Goal: Task Accomplishment & Management: Manage account settings

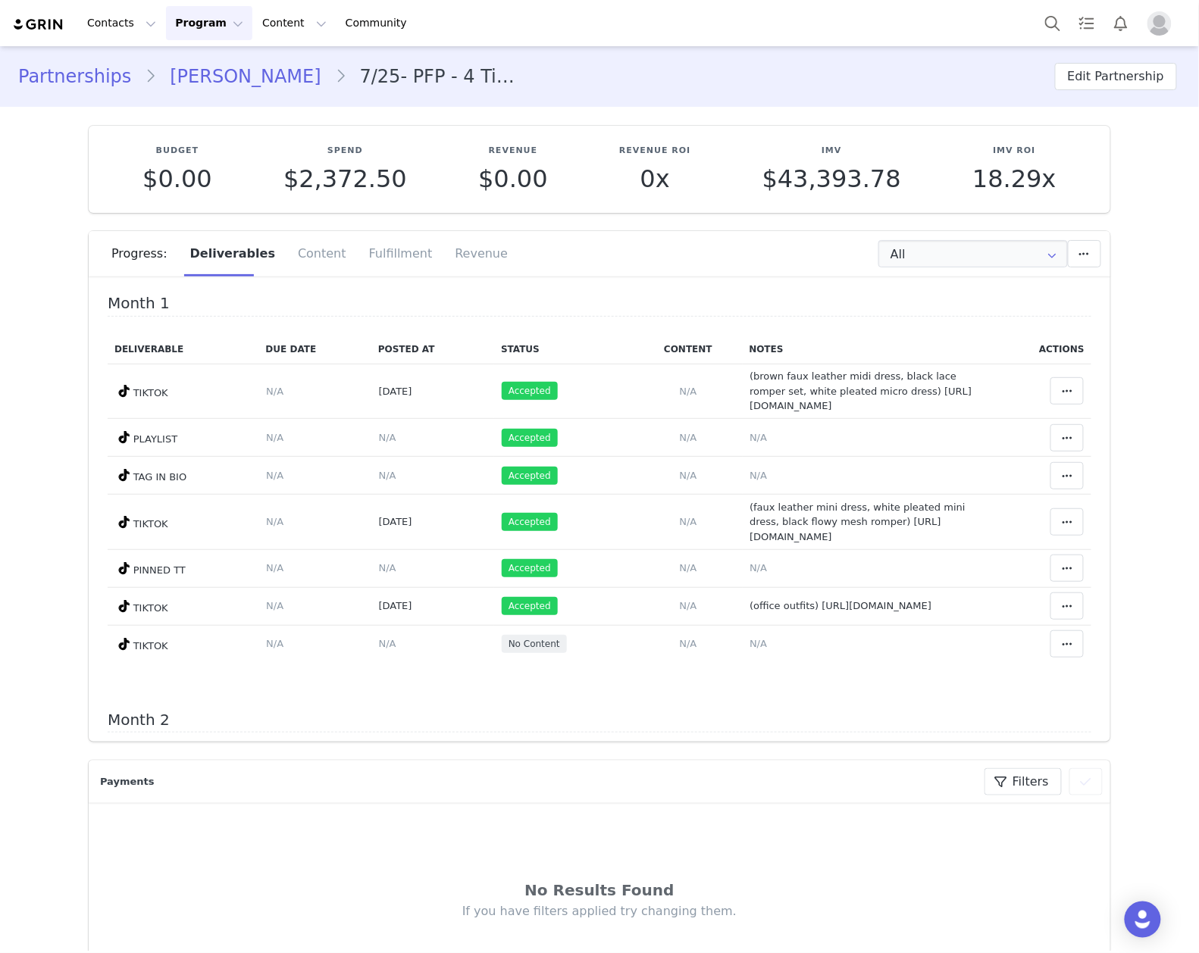
scroll to position [101, 0]
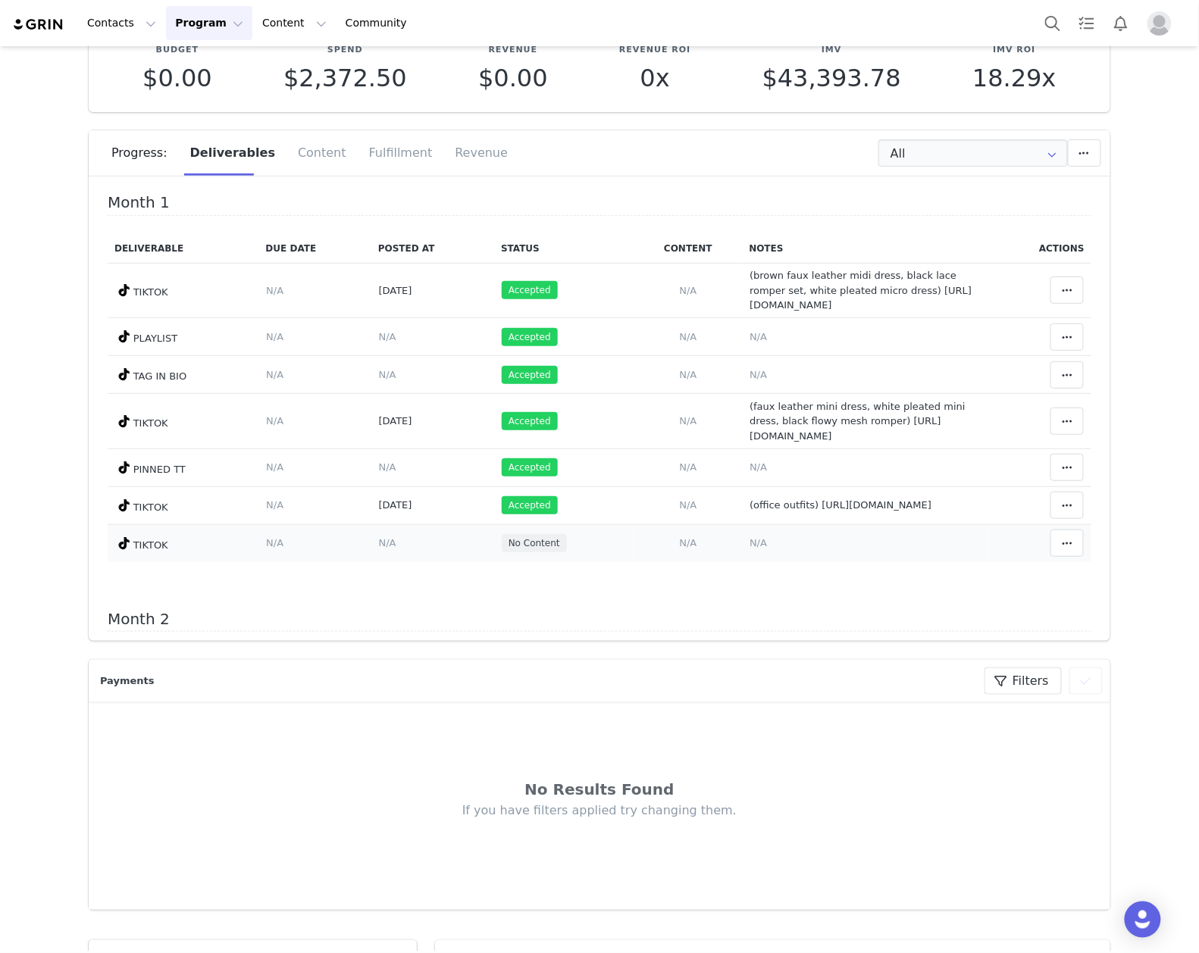
click at [749, 547] on span "N/A" at bounding box center [757, 542] width 17 height 11
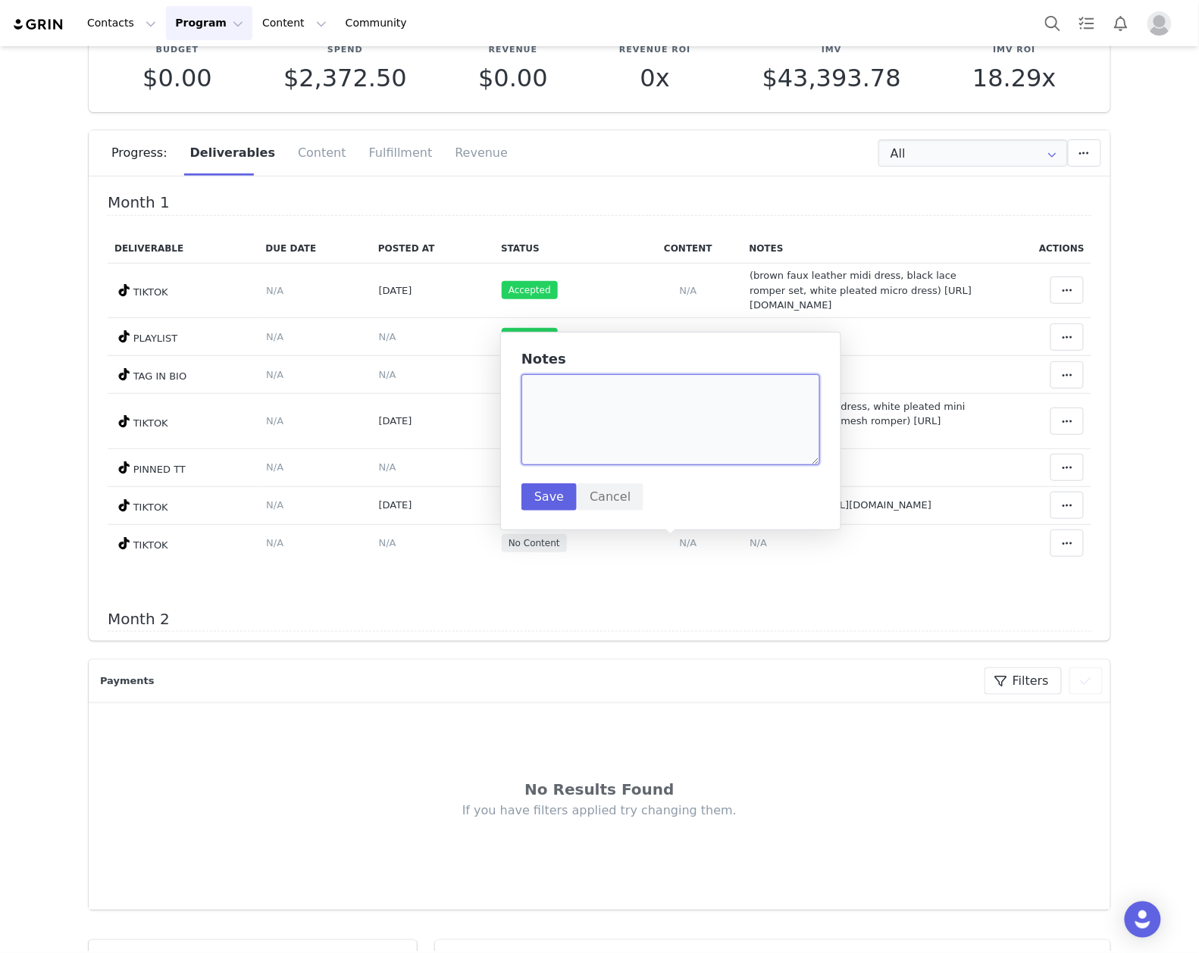
click at [688, 415] on textarea at bounding box center [670, 419] width 299 height 91
paste textarea "https://www.tiktok.com/@mariellandreina/video/7554588942918487313"
type textarea "(halloween) https://www.tiktok.com/@mariellandreina/video/7554588942918487313"
click at [540, 495] on button "Save" at bounding box center [548, 496] width 55 height 27
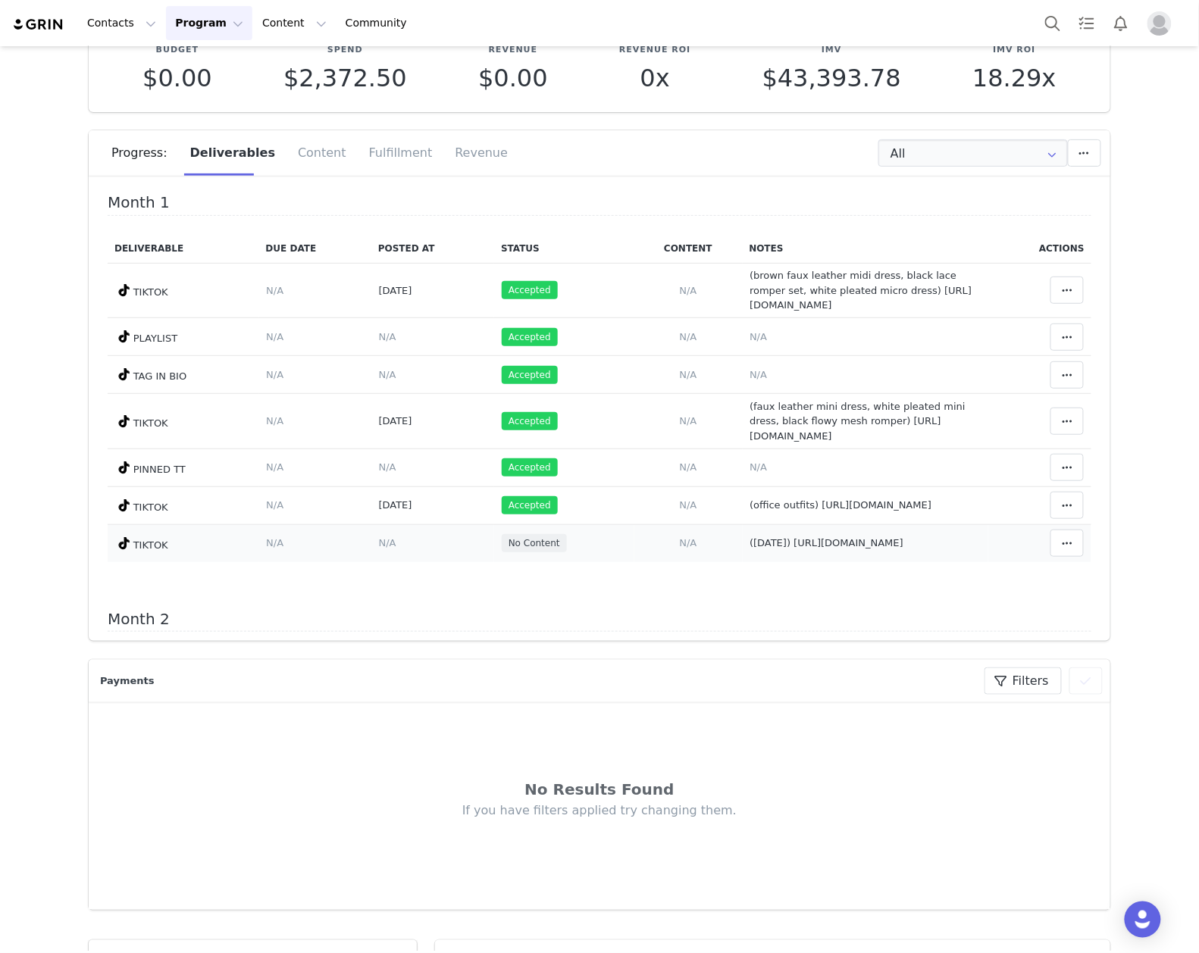
click at [379, 547] on span "N/A" at bounding box center [387, 542] width 17 height 11
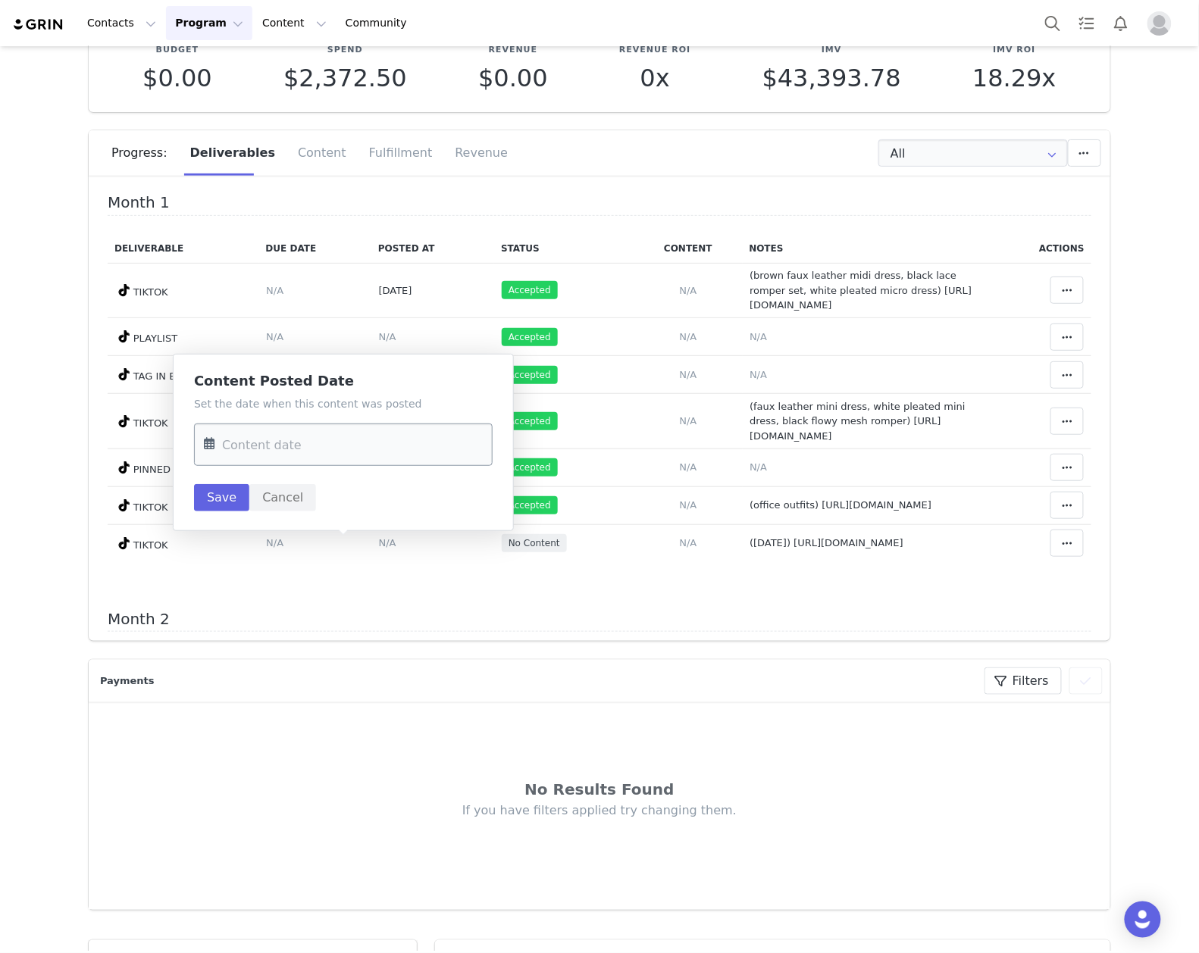
click at [304, 465] on input "text" at bounding box center [343, 445] width 299 height 42
click at [405, 653] on span "27" at bounding box center [411, 651] width 18 height 18
type input "Sep 27 2025"
click at [211, 509] on button "Save" at bounding box center [221, 497] width 55 height 27
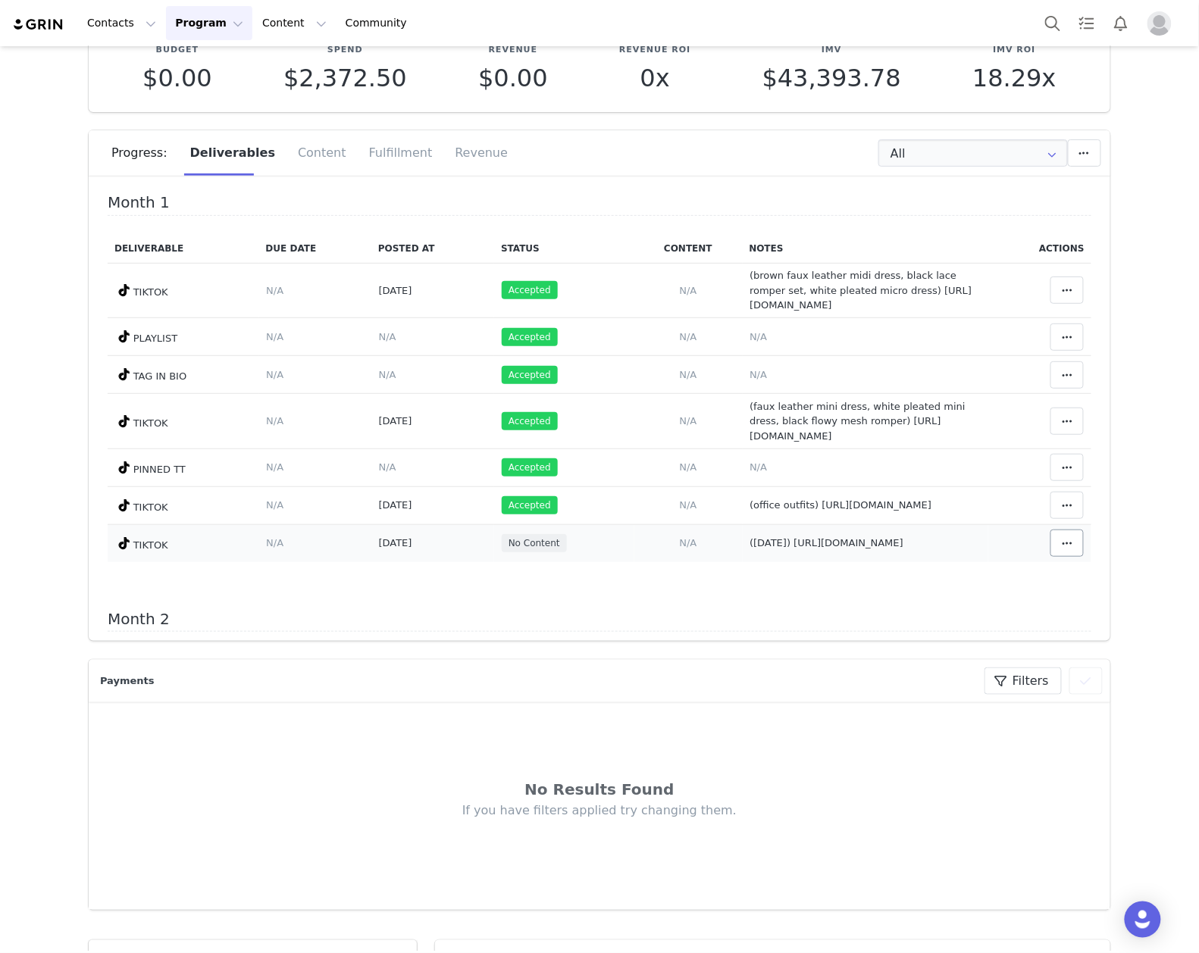
click at [1061, 552] on td "Match Content Mark as Accepted Delete Deliverable This will unlink any content,…" at bounding box center [1039, 543] width 103 height 38
click at [1050, 552] on button at bounding box center [1066, 543] width 33 height 27
click at [958, 542] on div "Mark as Accepted" at bounding box center [924, 548] width 188 height 35
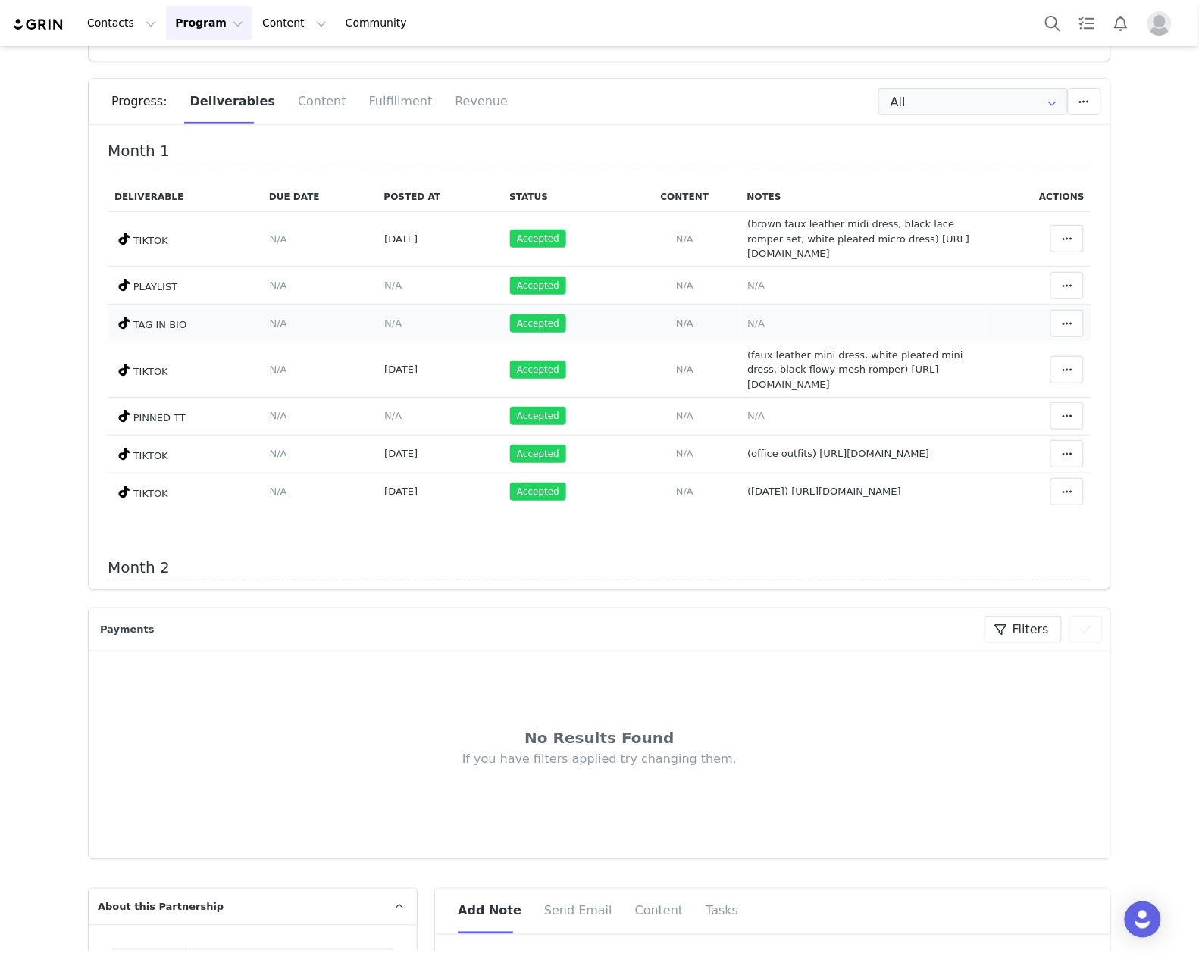
scroll to position [0, 0]
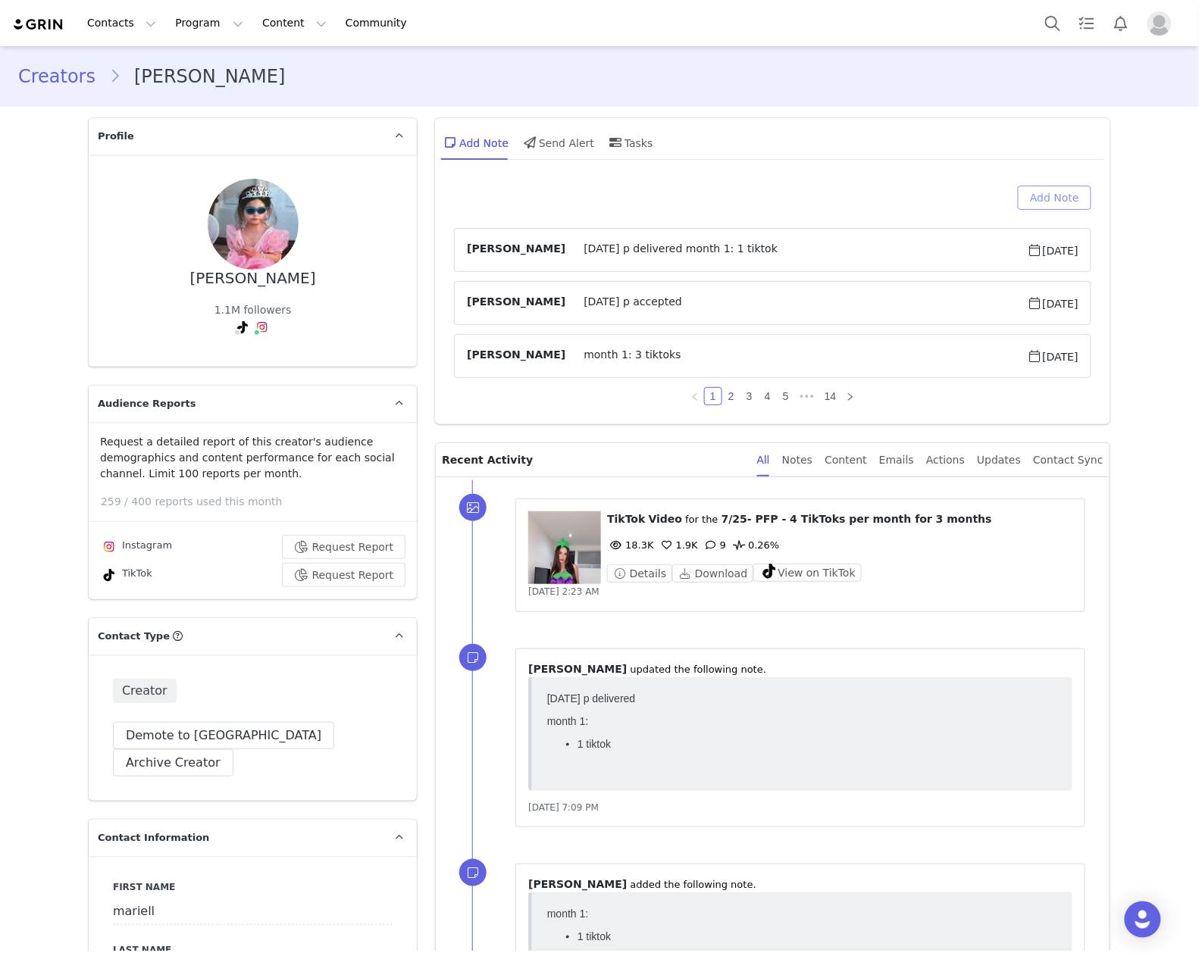
click at [1049, 186] on button "Add Note" at bounding box center [1054, 198] width 73 height 24
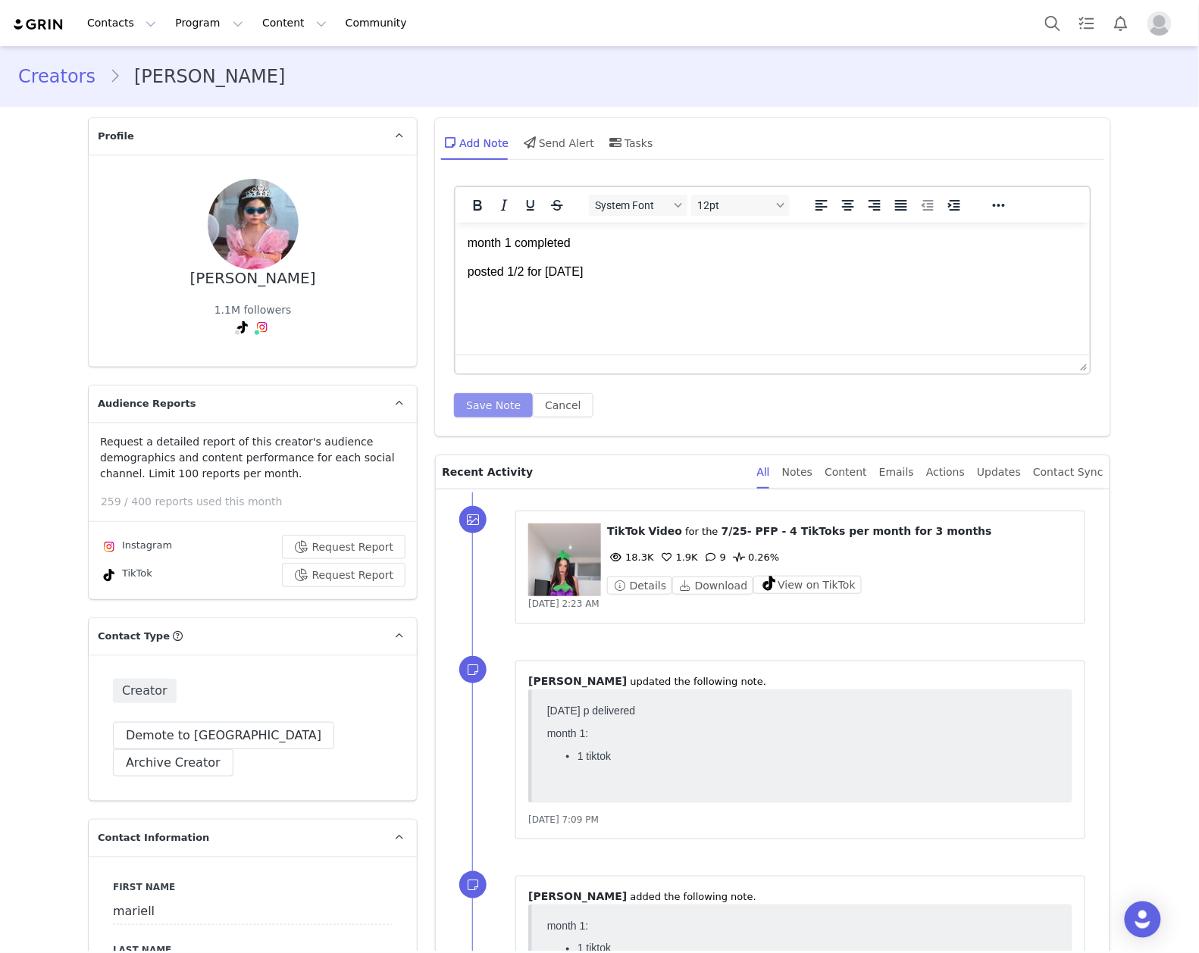
click at [461, 411] on button "Save Note" at bounding box center [493, 405] width 79 height 24
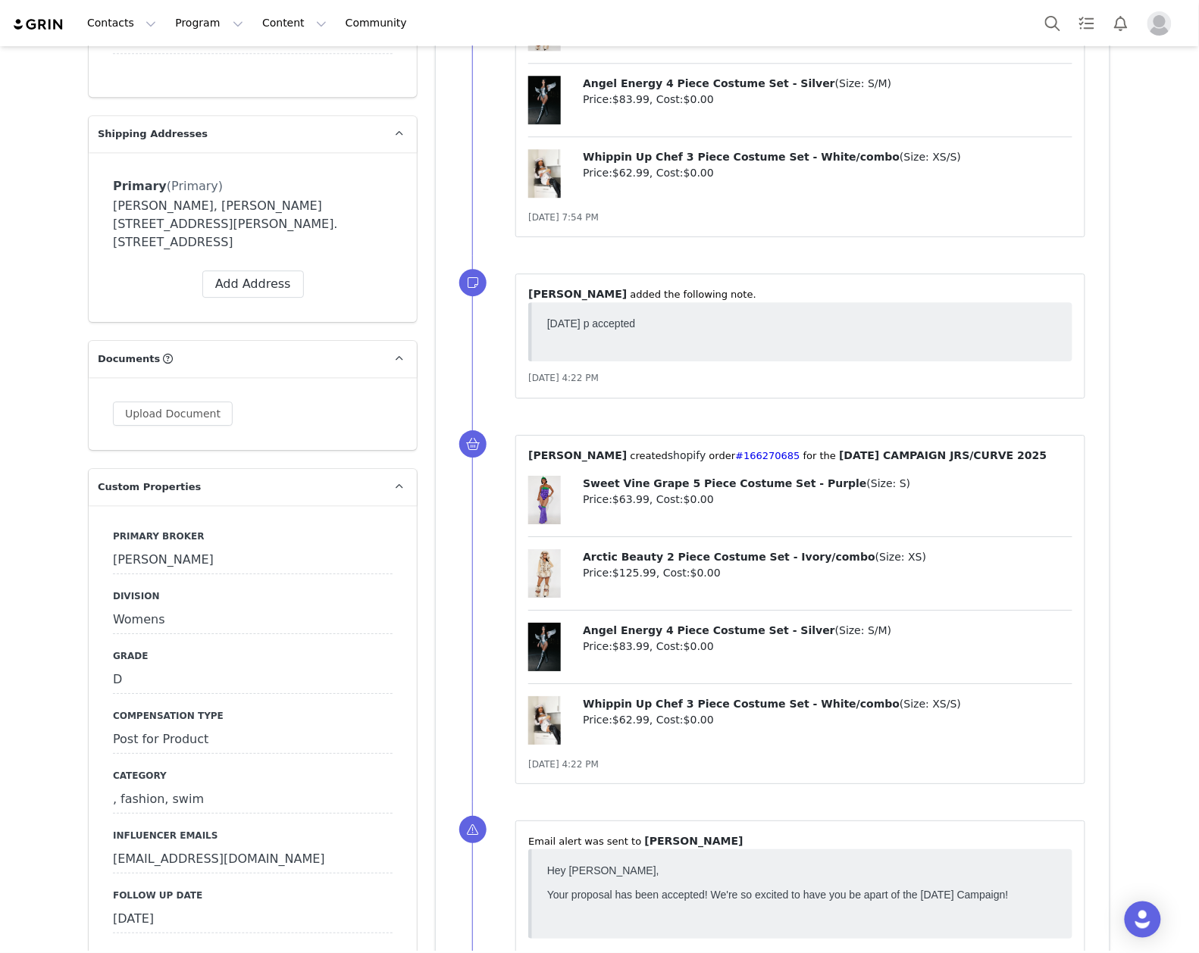
scroll to position [1616, 0]
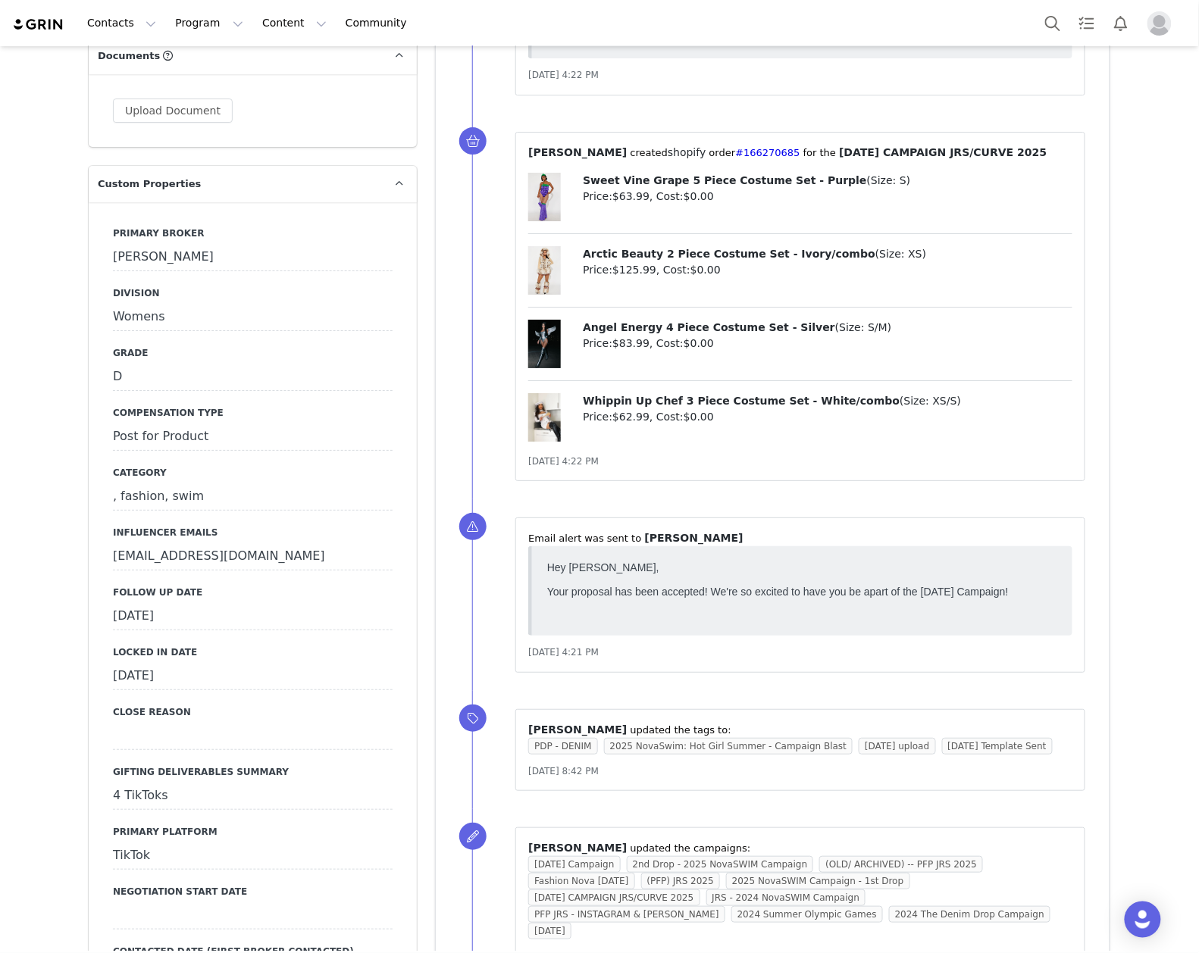
click at [252, 603] on div "September 25th, 2025" at bounding box center [253, 616] width 280 height 27
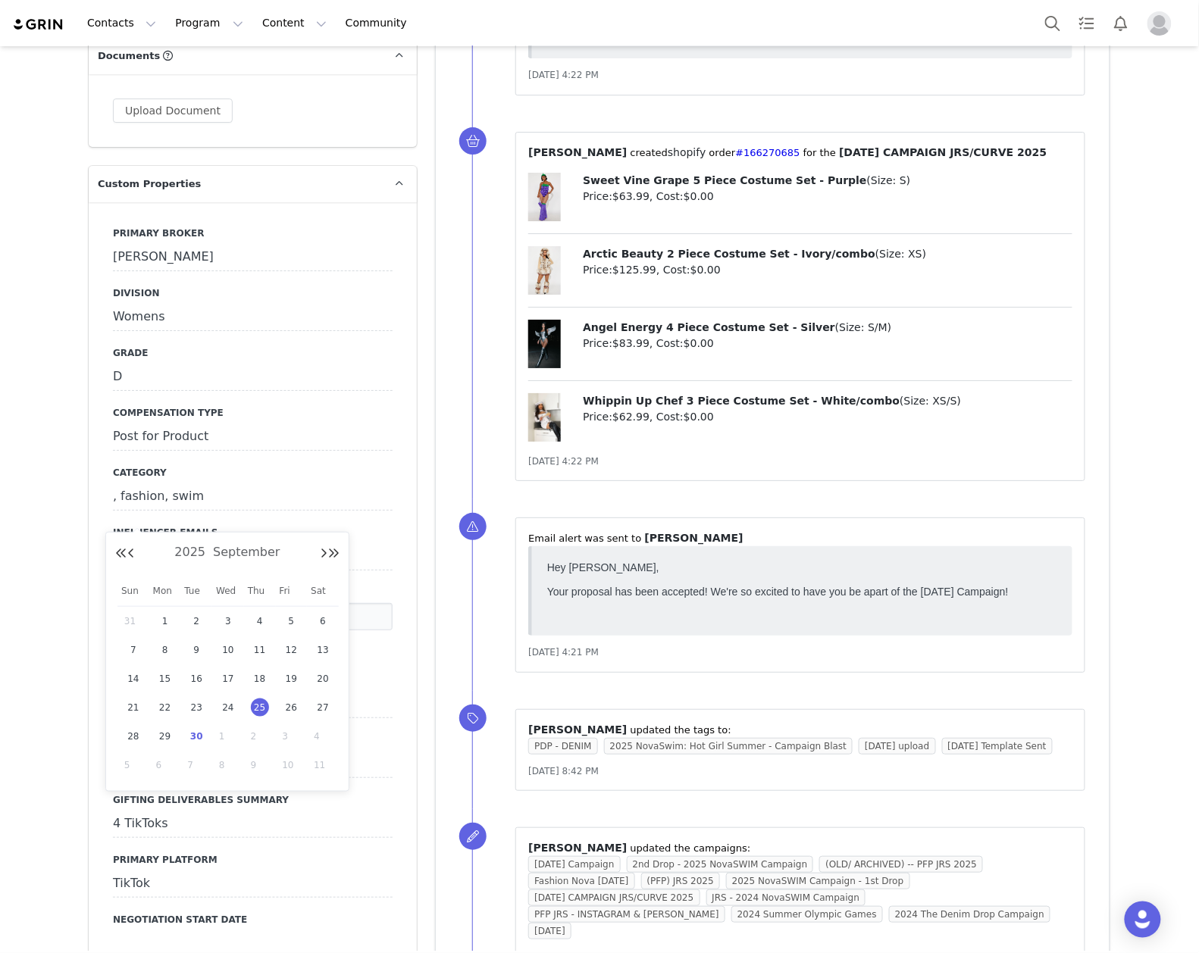
click at [195, 737] on span "30" at bounding box center [196, 736] width 18 height 18
type input "Sep 30 2025"
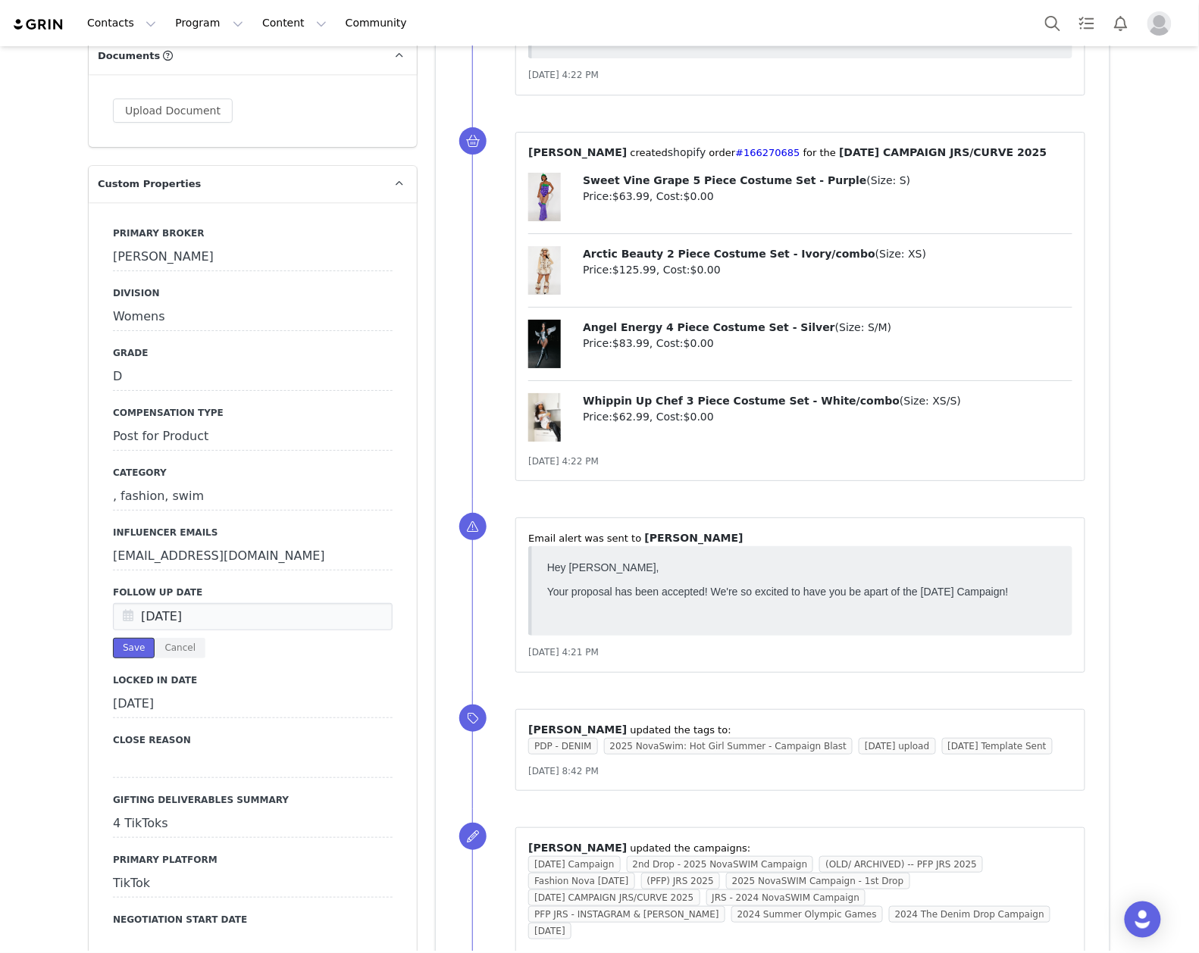
click at [117, 638] on button "Save" at bounding box center [134, 648] width 42 height 20
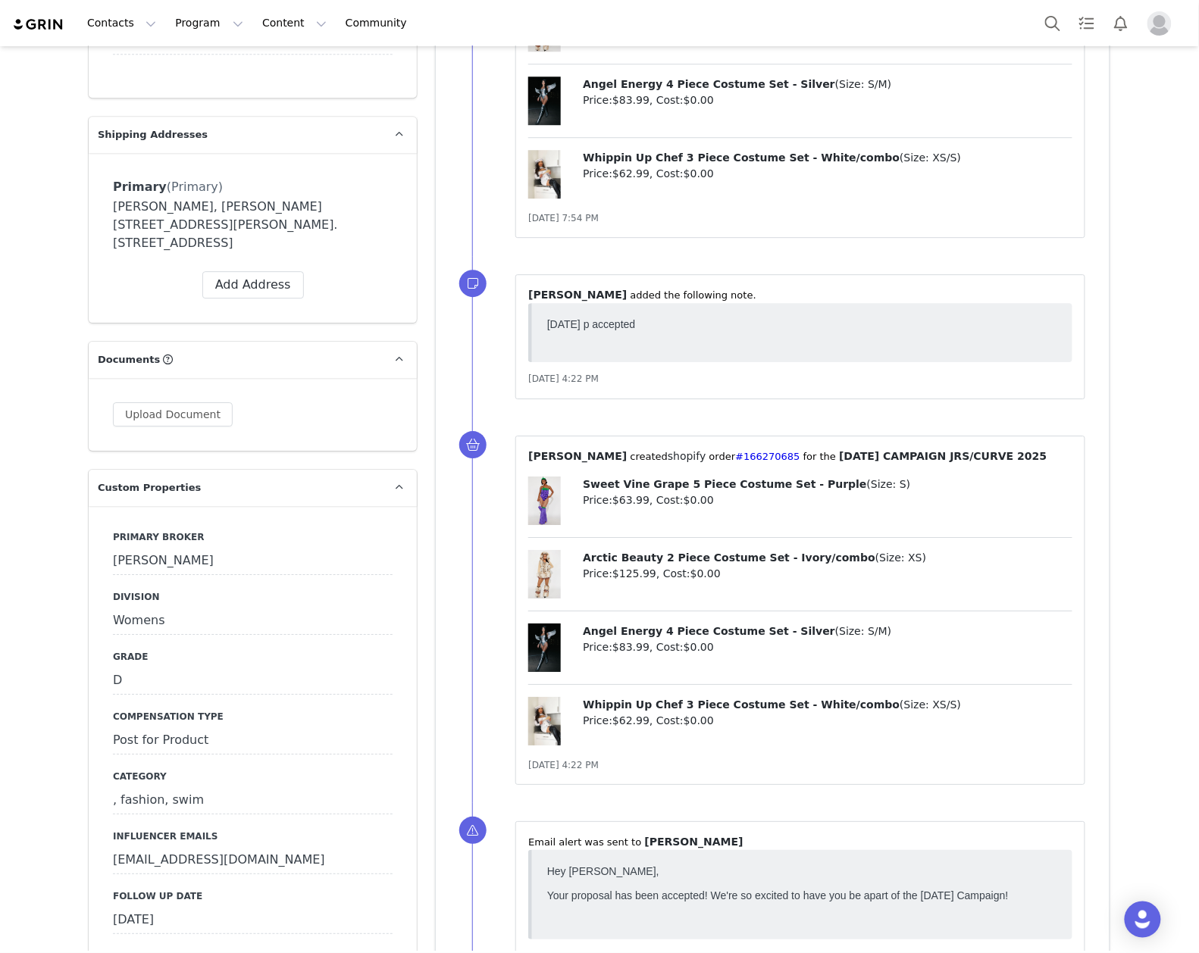
scroll to position [1515, 0]
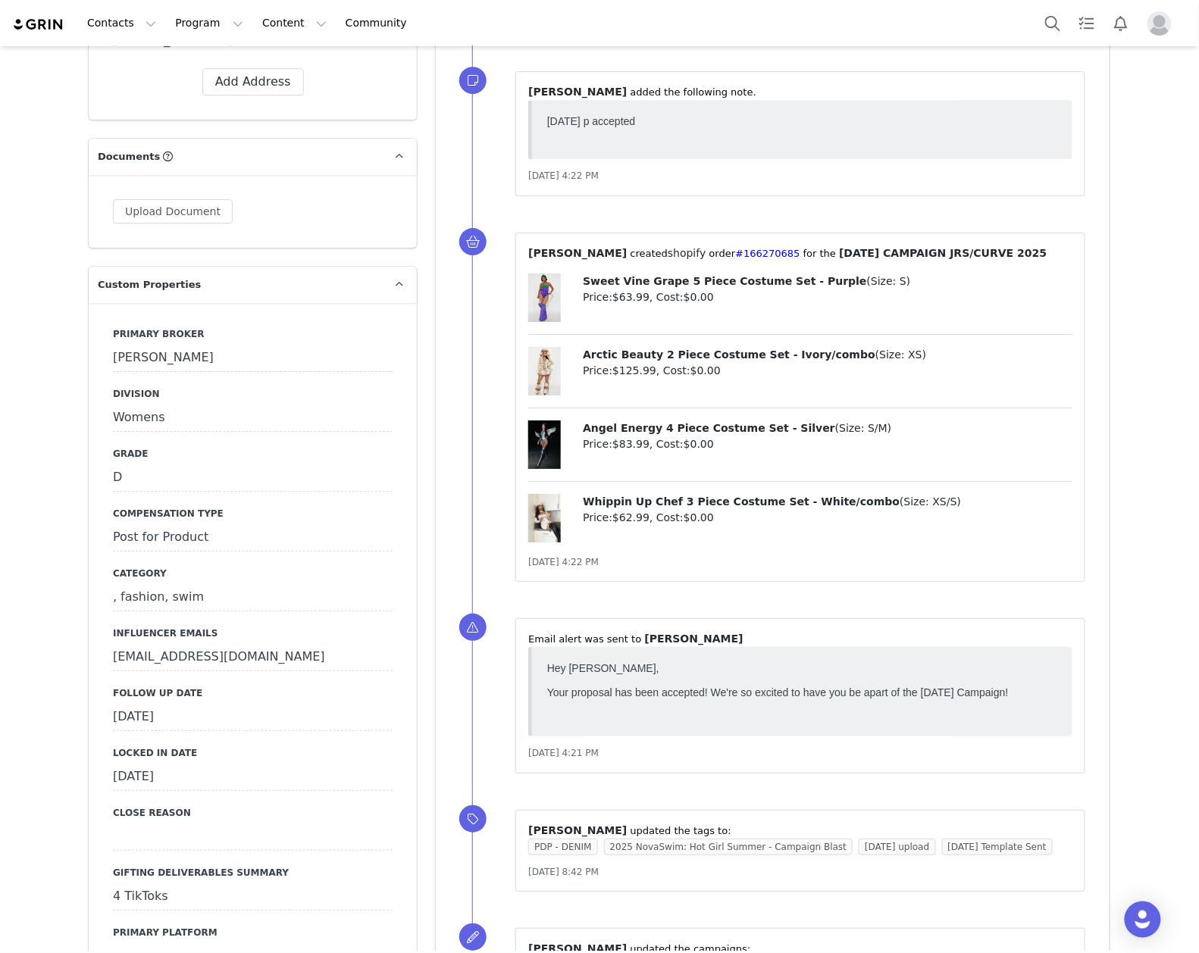
click at [195, 704] on div "September 30th, 2025" at bounding box center [253, 717] width 280 height 27
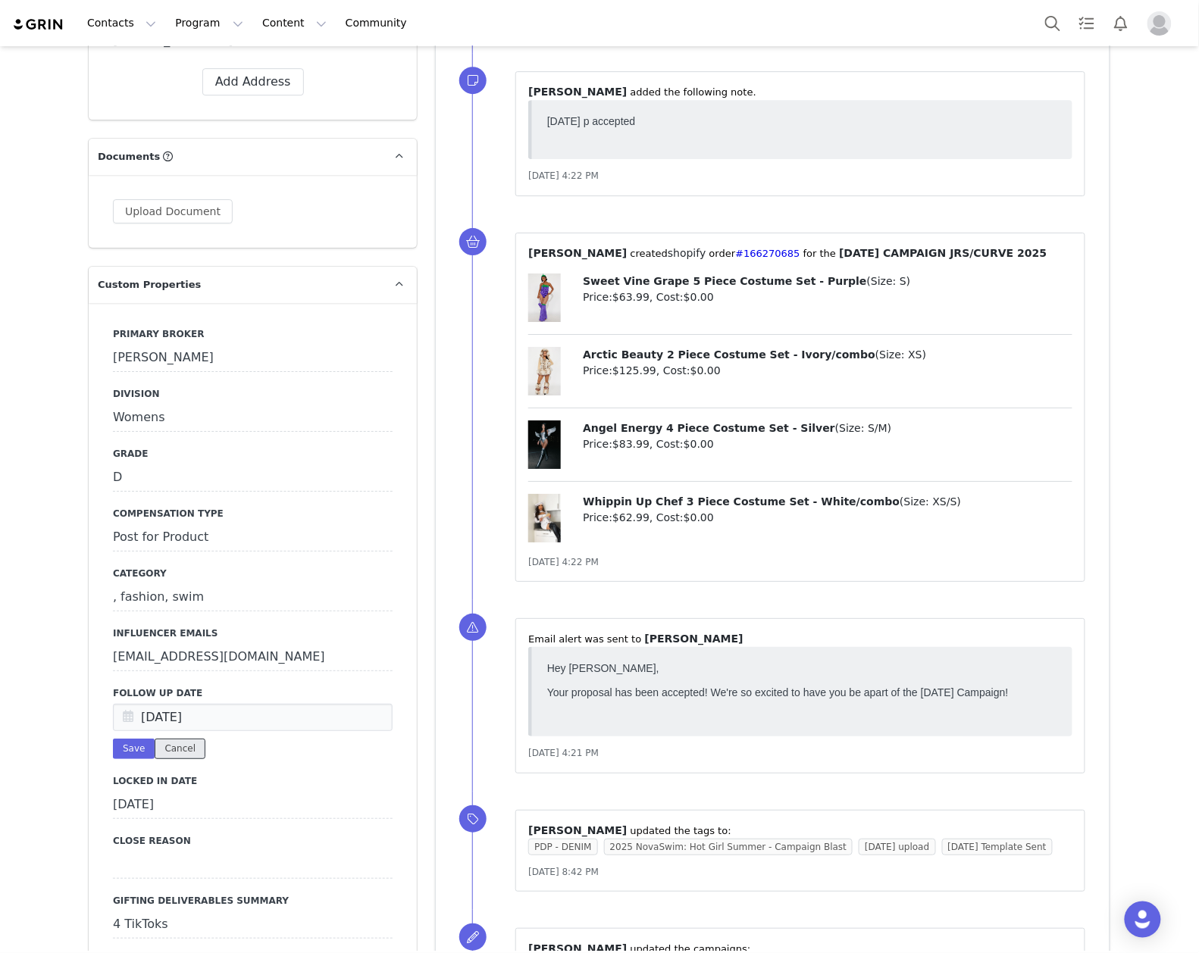
click at [170, 739] on button "Cancel" at bounding box center [180, 749] width 51 height 20
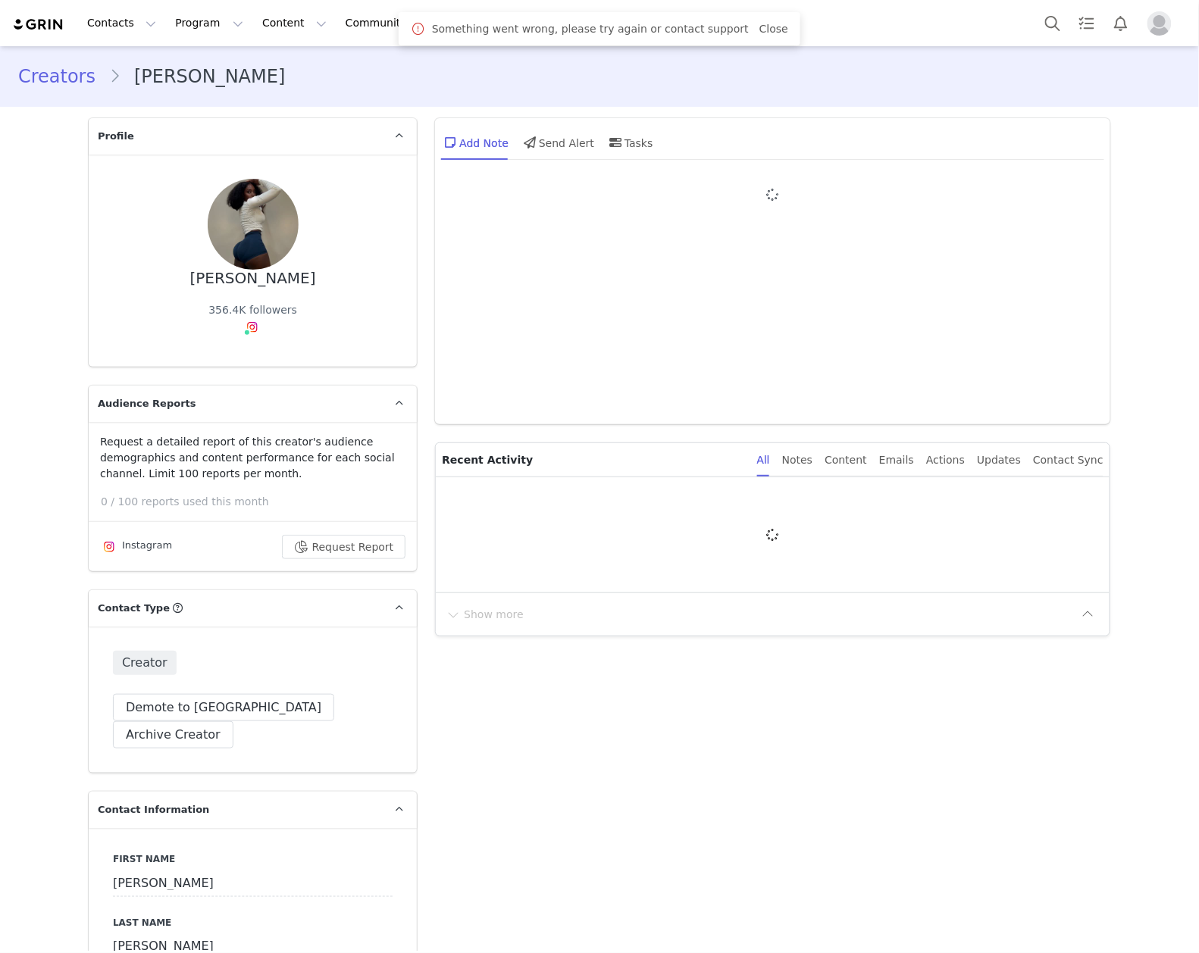
type input "+1 ([GEOGRAPHIC_DATA])"
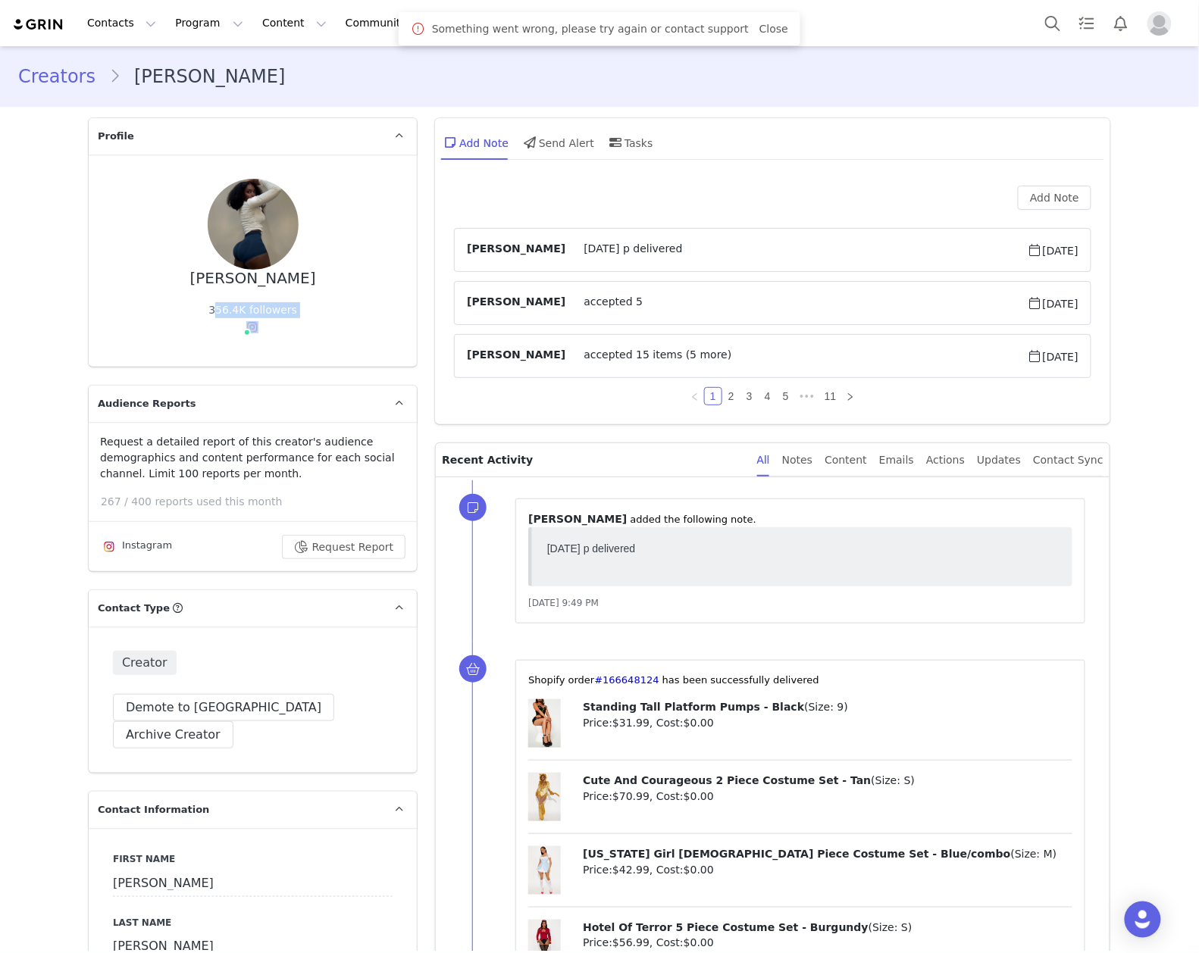
drag, startPoint x: 246, startPoint y: 352, endPoint x: 199, endPoint y: 320, distance: 57.4
click at [198, 318] on div "Dominique Alexander 356.4K followers Instagram ( @dominique__fox ) — Standard C…" at bounding box center [253, 261] width 280 height 164
click at [255, 339] on span "Instagram ( @dominique__fox ) — Standard Connected — Account is discoverable." at bounding box center [253, 331] width 20 height 18
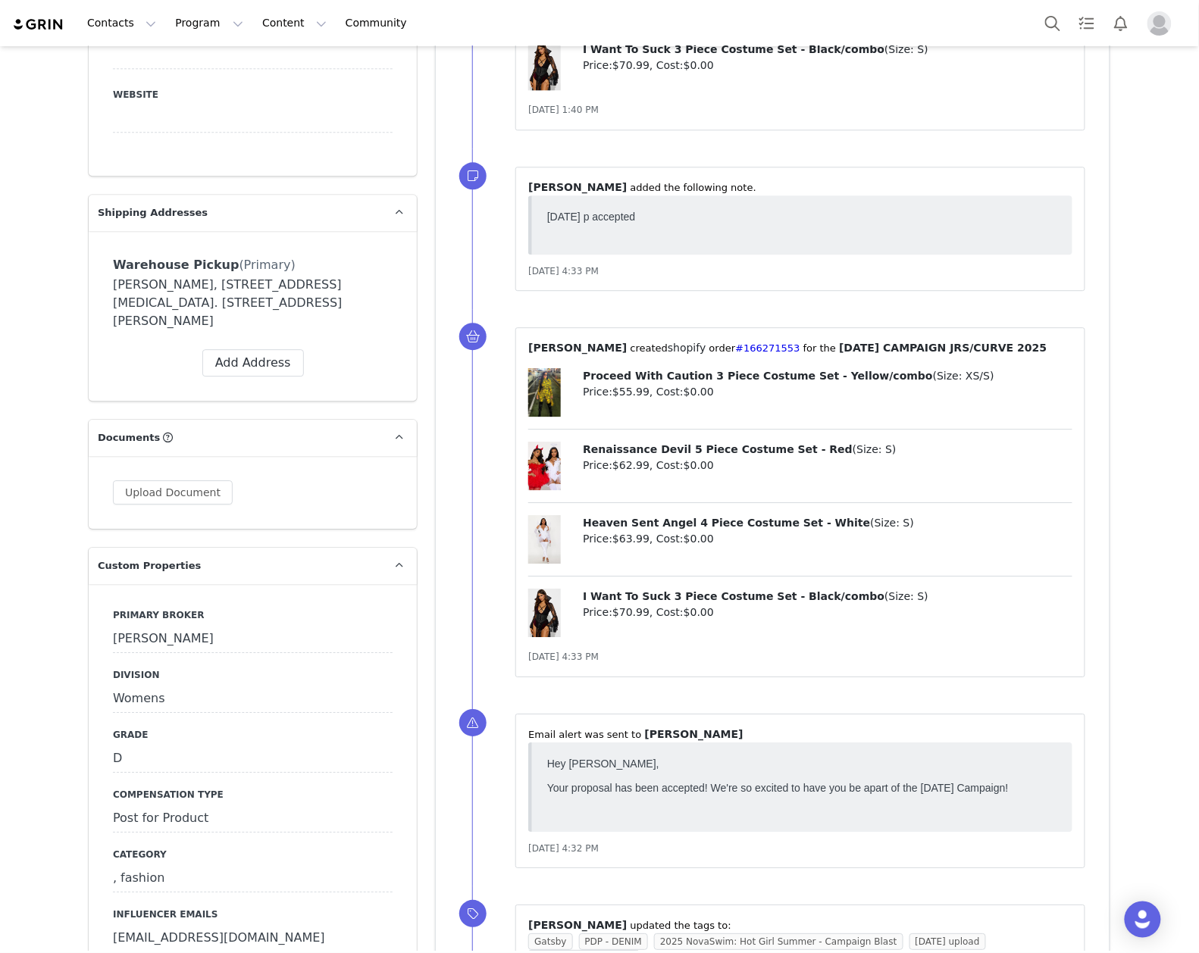
scroll to position [1414, 0]
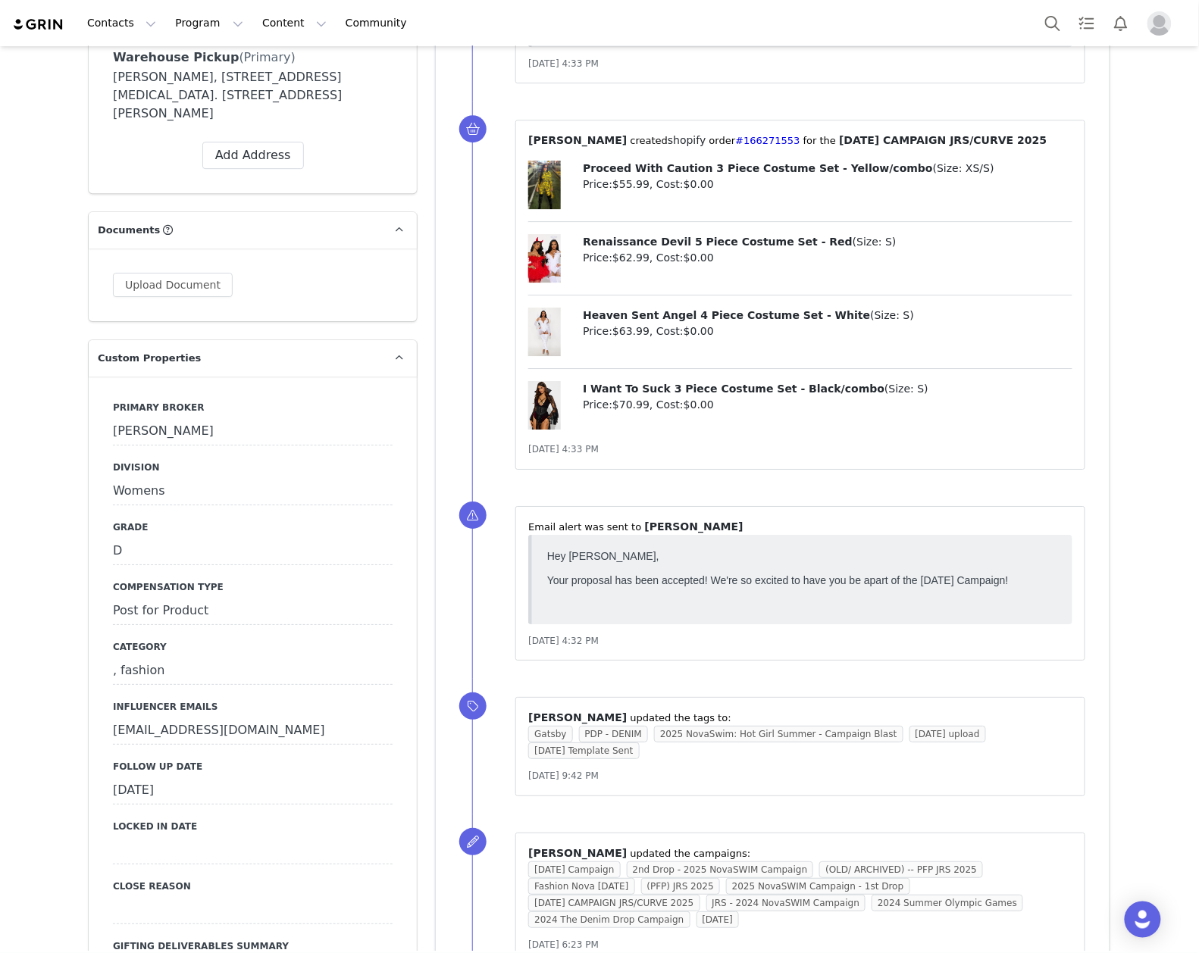
click at [277, 777] on div "[DATE]" at bounding box center [253, 790] width 280 height 27
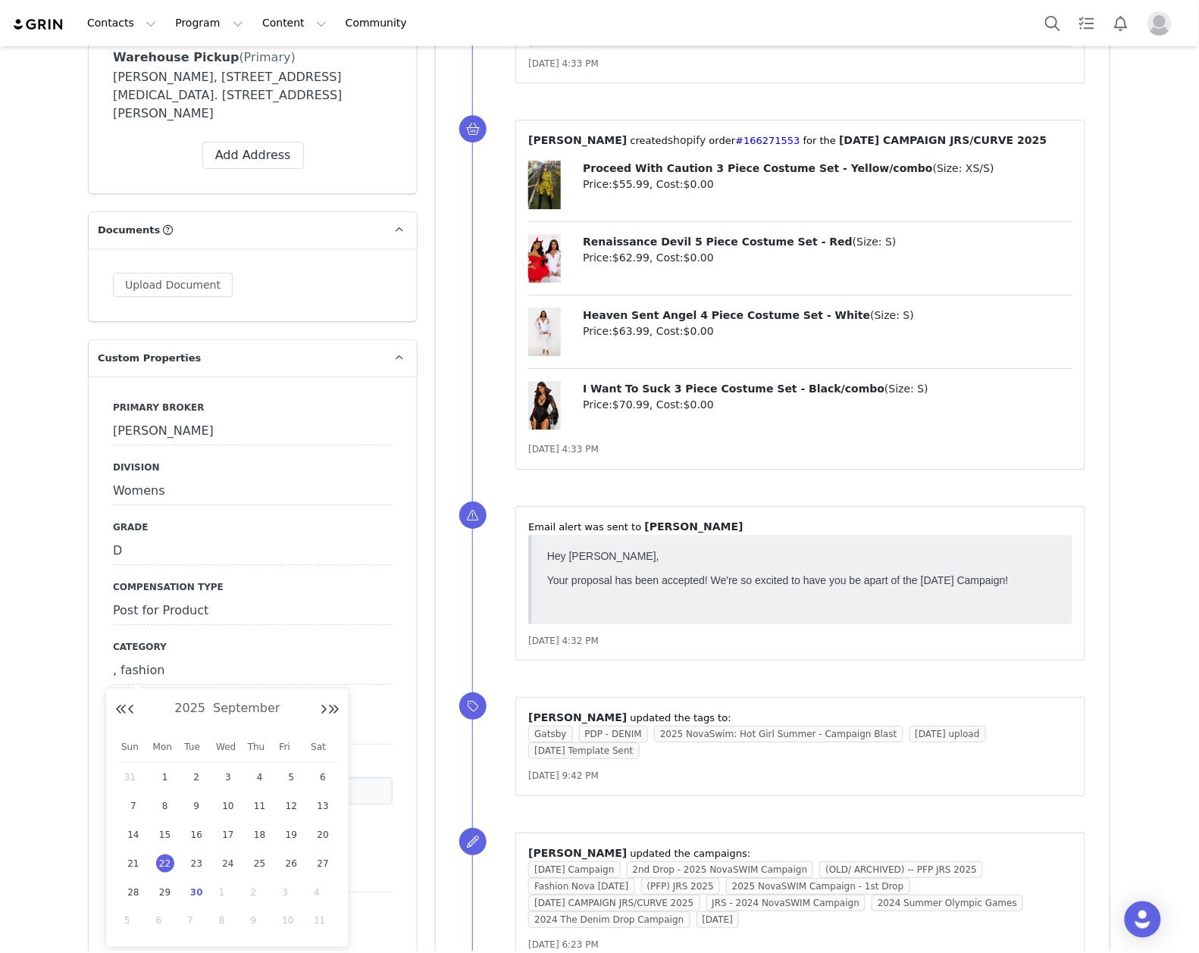
drag, startPoint x: 197, startPoint y: 892, endPoint x: 152, endPoint y: 792, distance: 109.9
click at [195, 891] on span "30" at bounding box center [196, 892] width 18 height 18
type input "[DATE]"
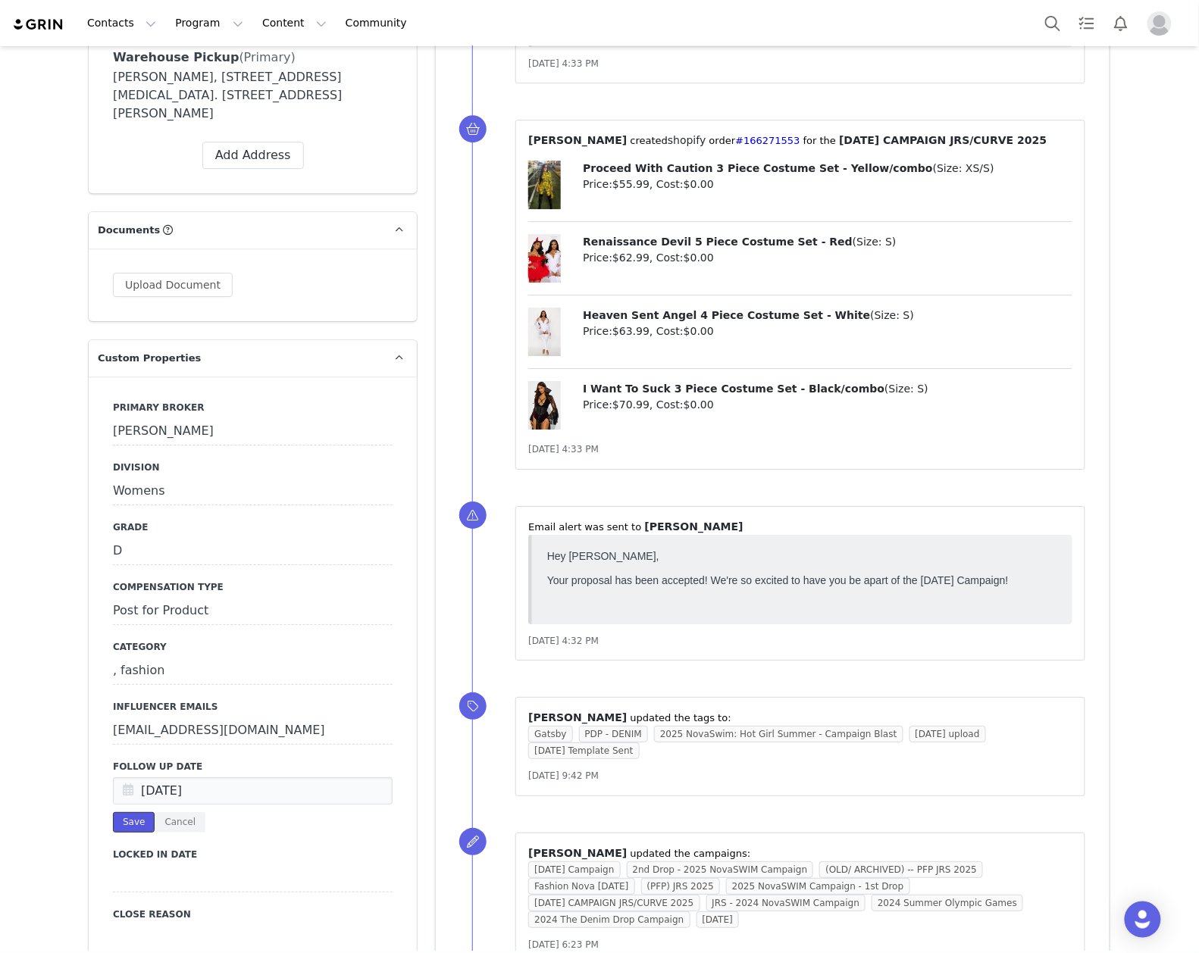
click at [126, 812] on button "Save" at bounding box center [134, 822] width 42 height 20
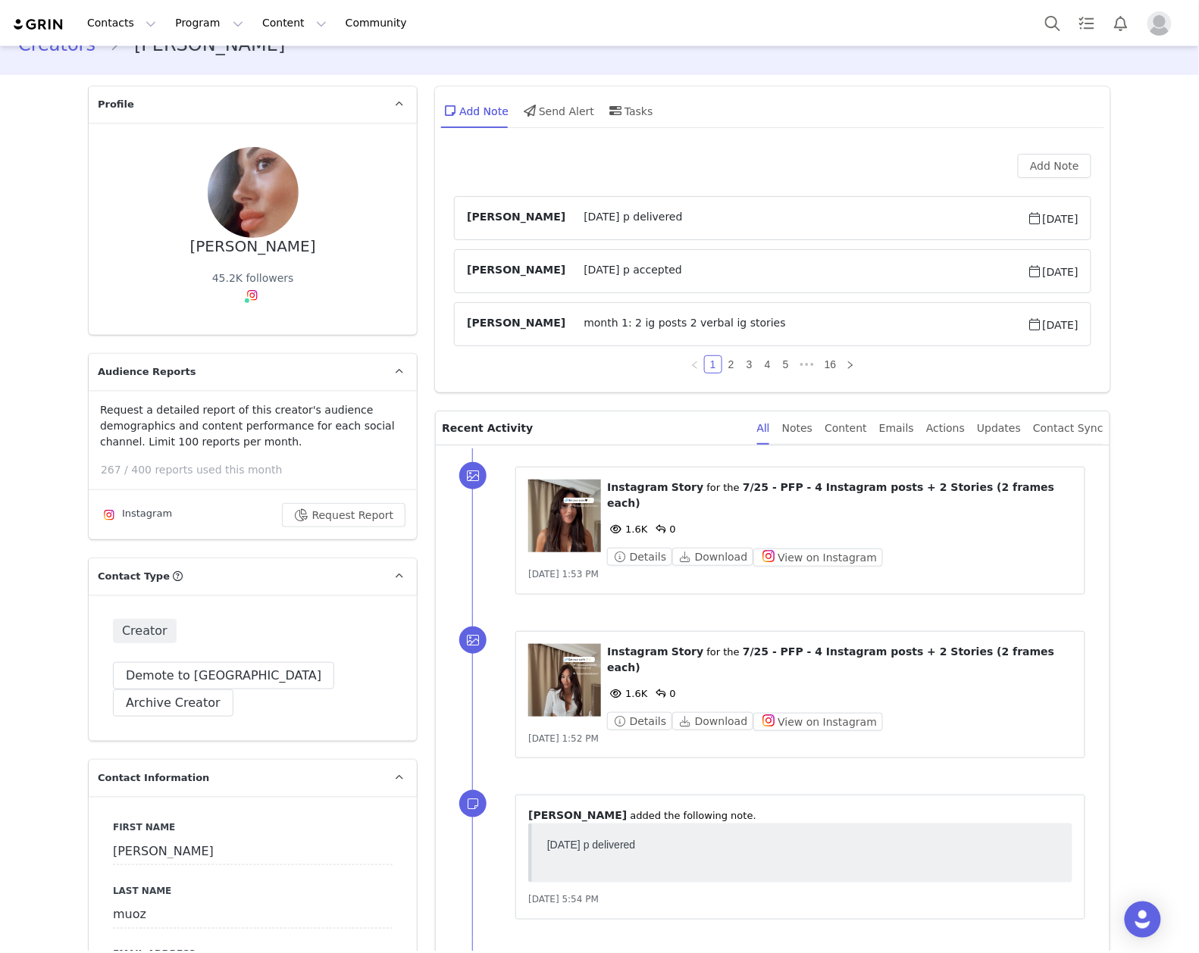
scroll to position [0, 0]
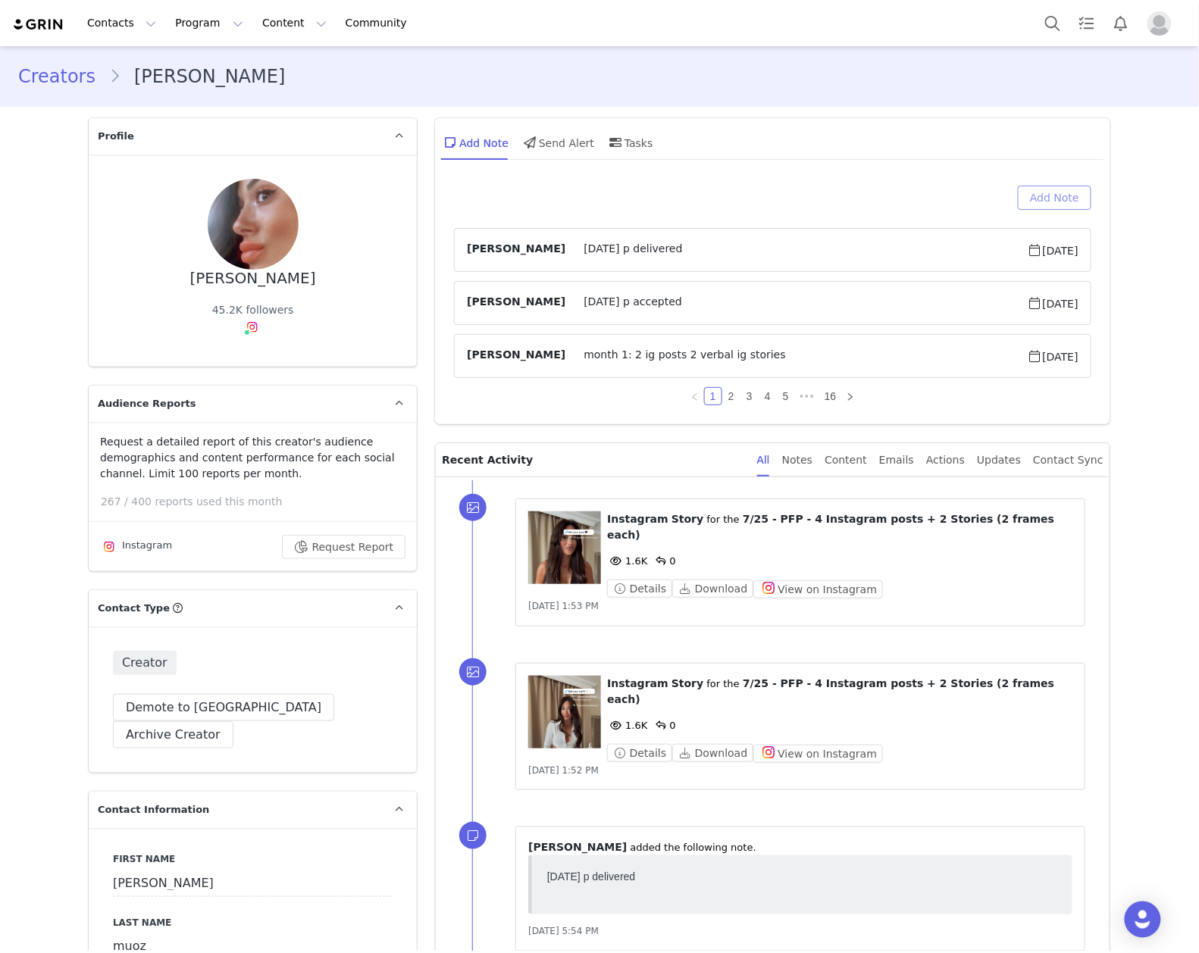
click at [1049, 203] on button "Add Note" at bounding box center [1054, 198] width 73 height 24
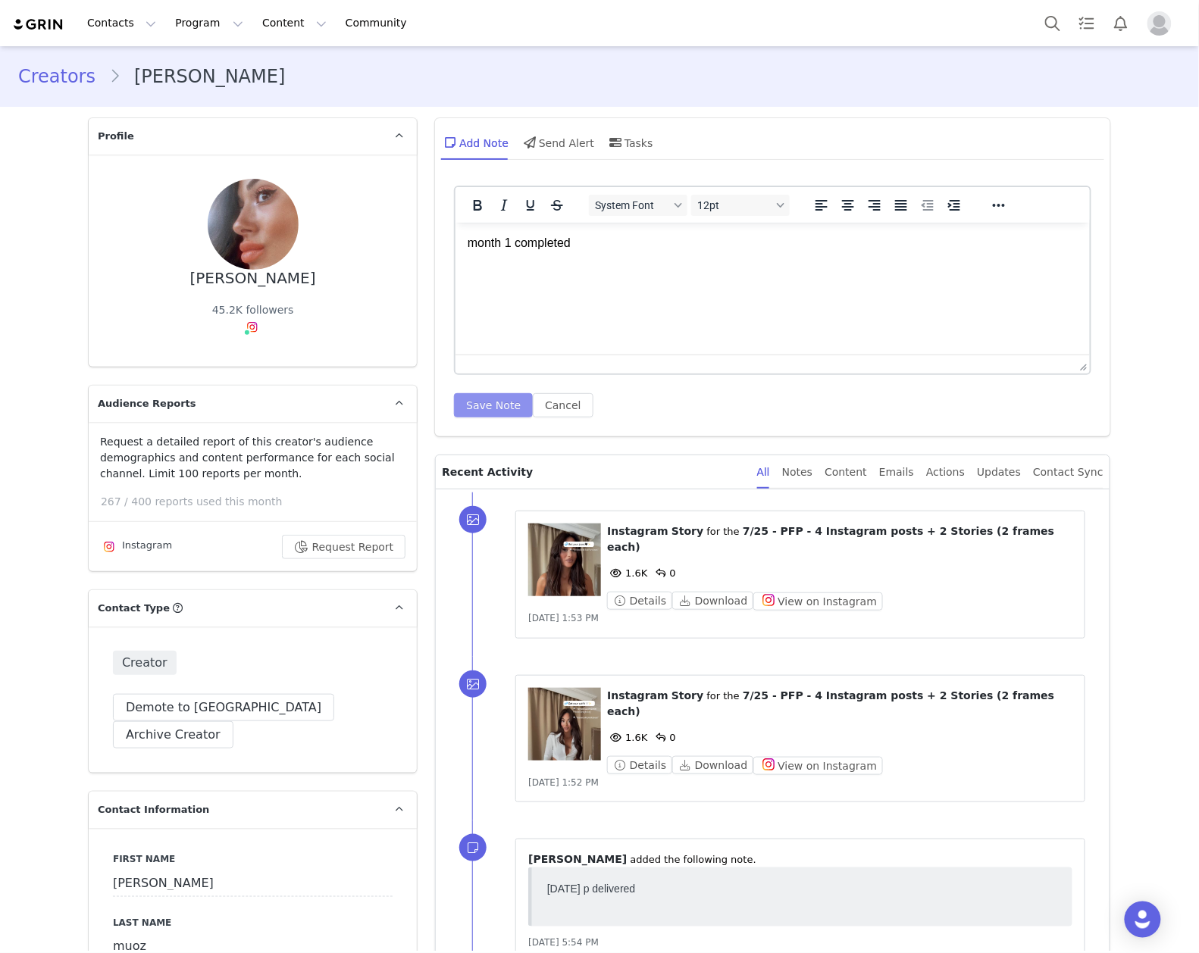
click at [500, 395] on button "Save Note" at bounding box center [493, 405] width 79 height 24
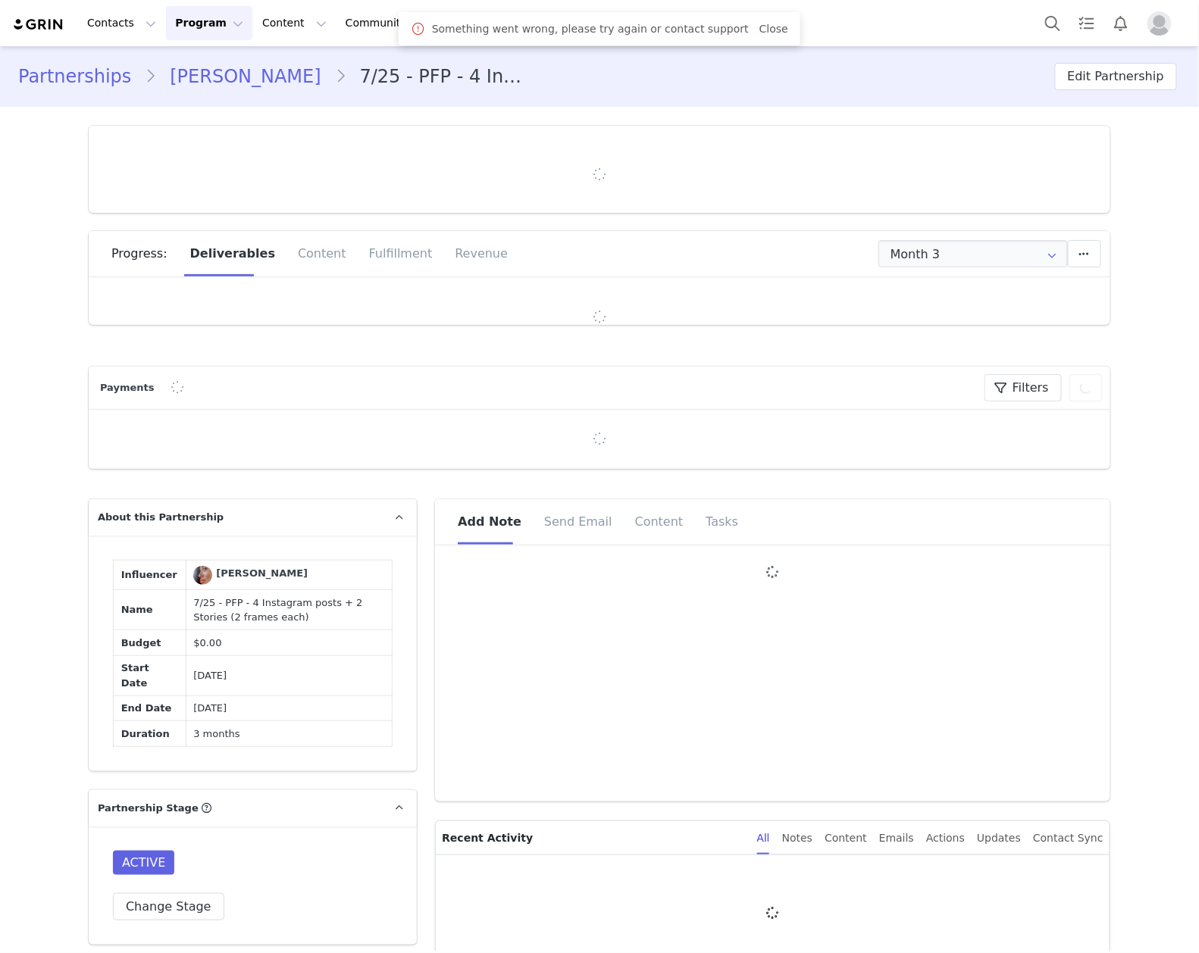
type input "+1 ([GEOGRAPHIC_DATA])"
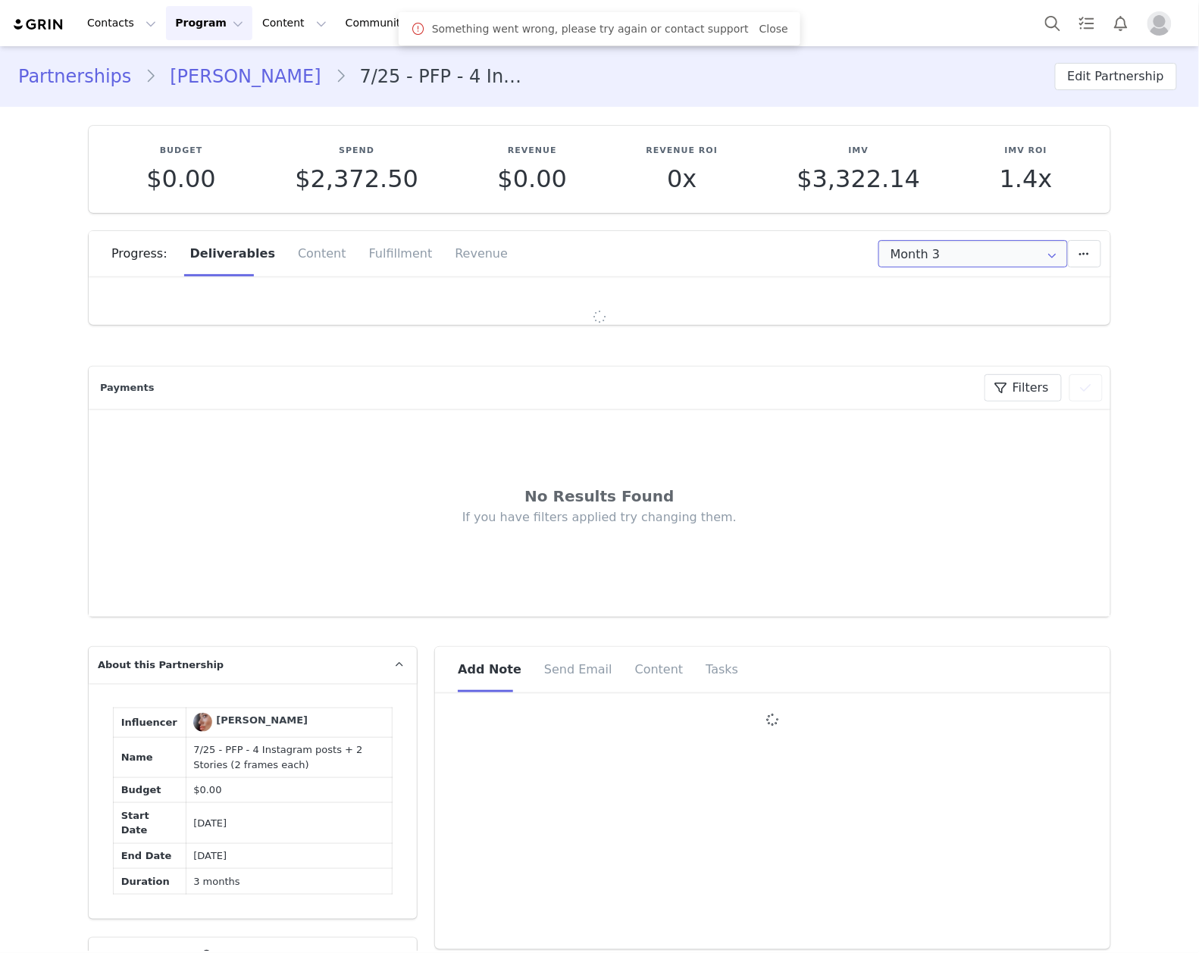
click at [1012, 258] on input "Month 3" at bounding box center [972, 253] width 189 height 27
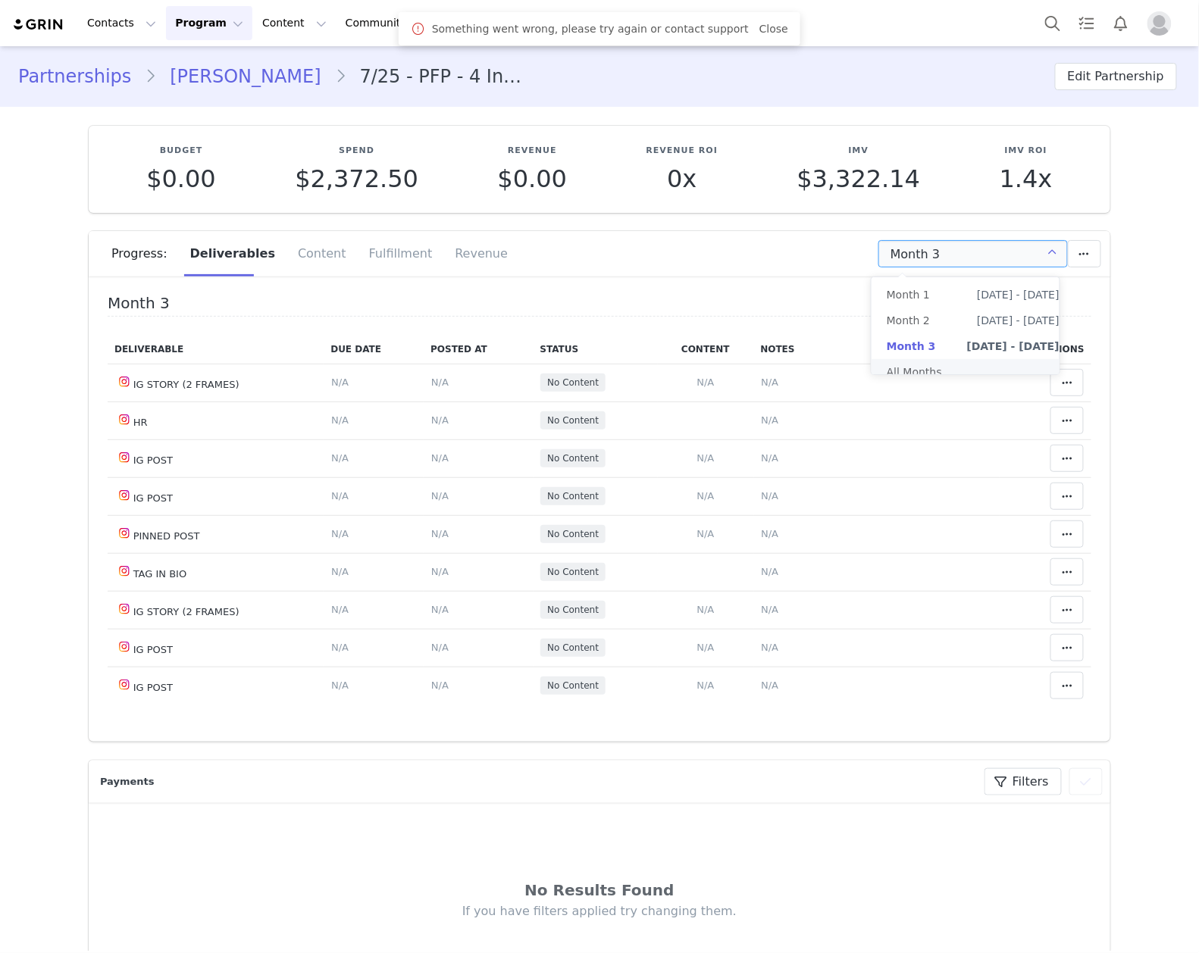
click at [914, 374] on li "All Months" at bounding box center [972, 372] width 203 height 26
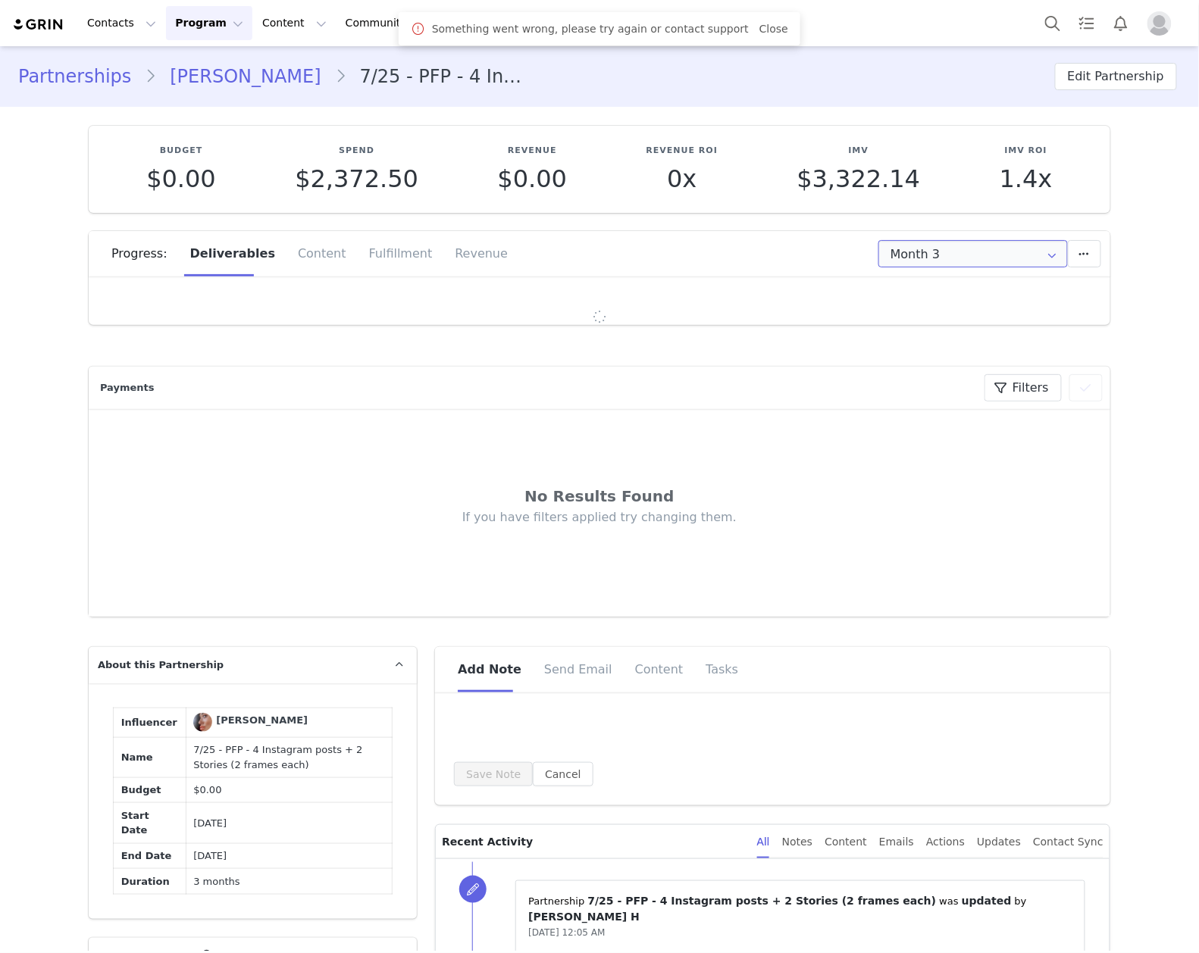
type input "All"
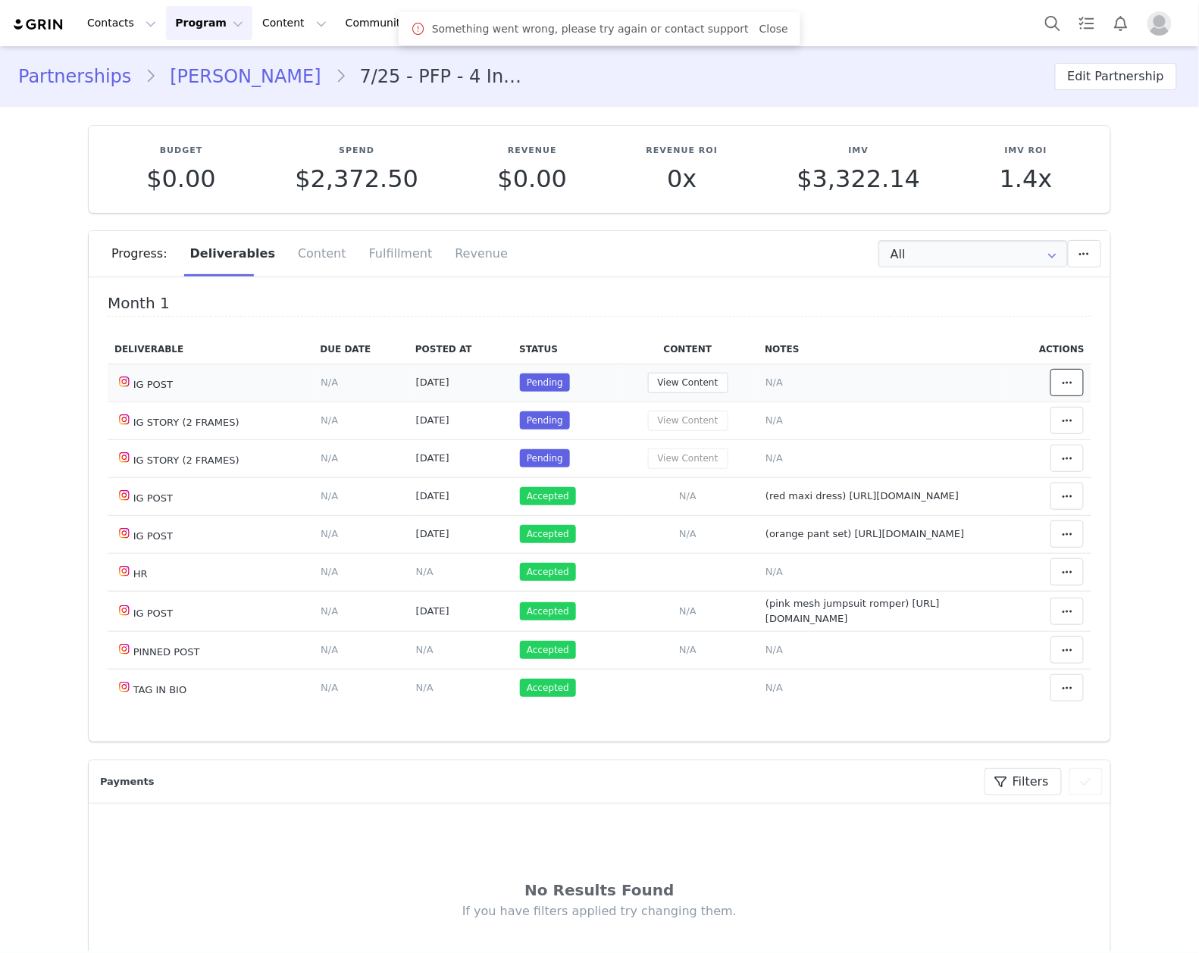
click at [1050, 373] on button at bounding box center [1066, 382] width 33 height 27
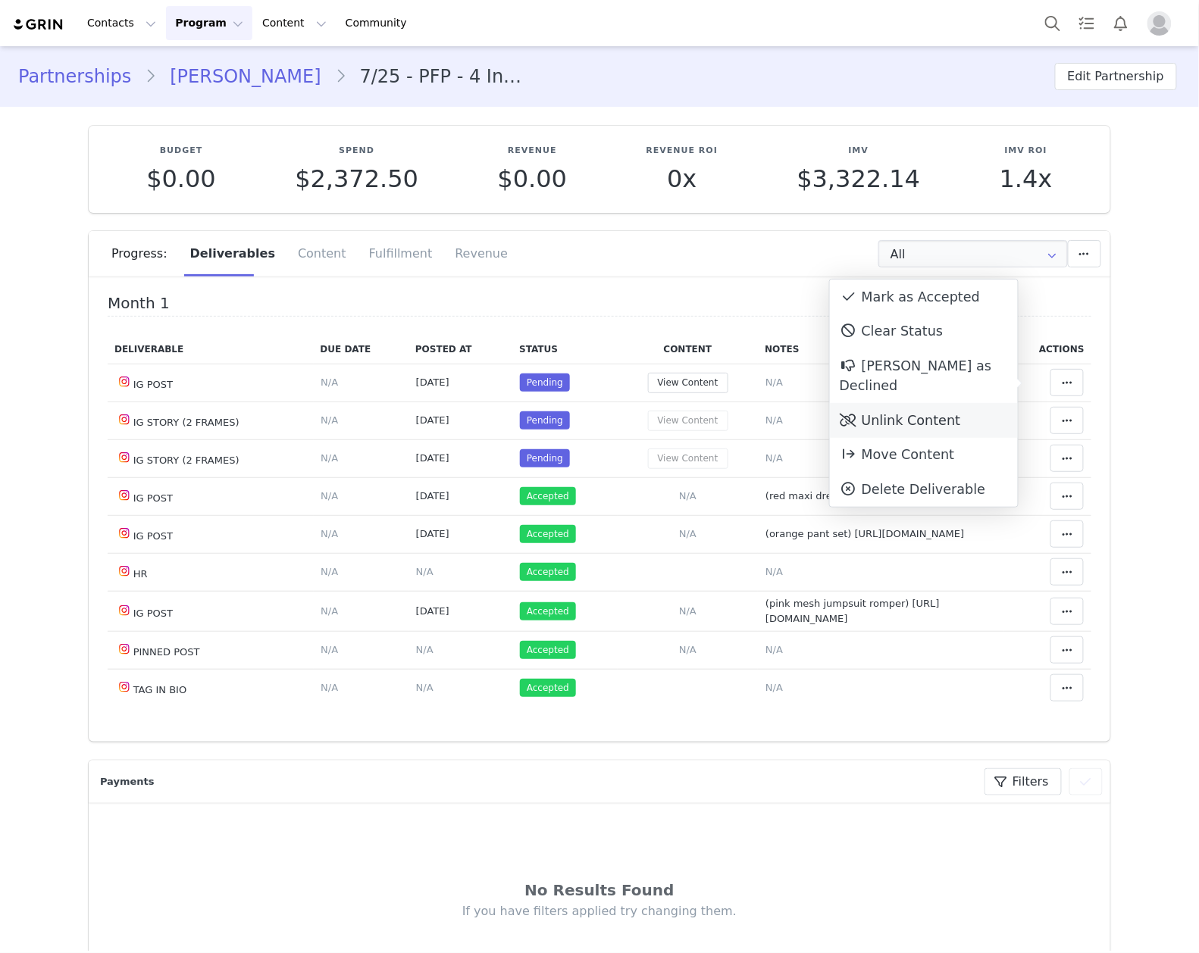
click at [971, 403] on div "Unlink Content" at bounding box center [924, 420] width 188 height 35
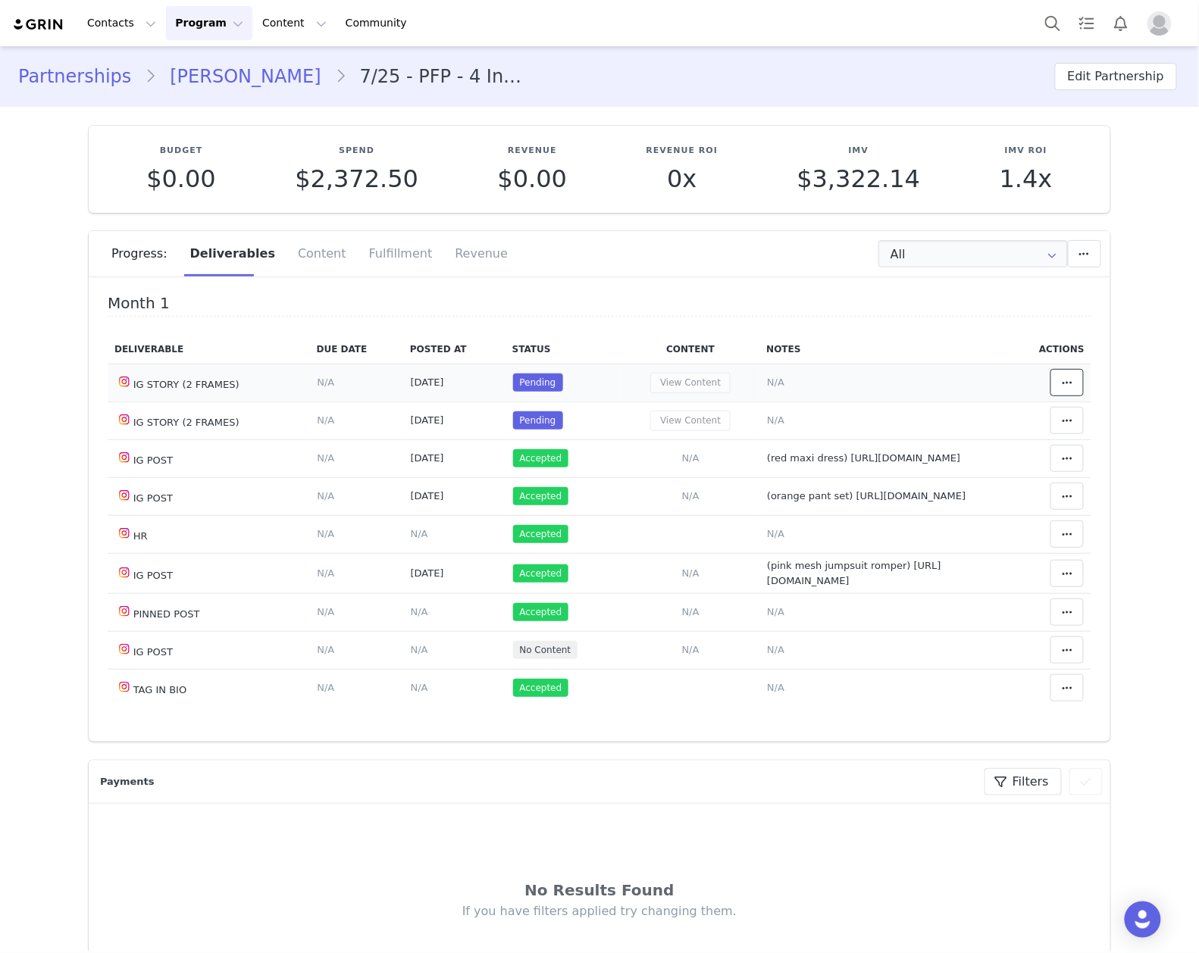
click at [1061, 383] on icon at bounding box center [1066, 383] width 11 height 12
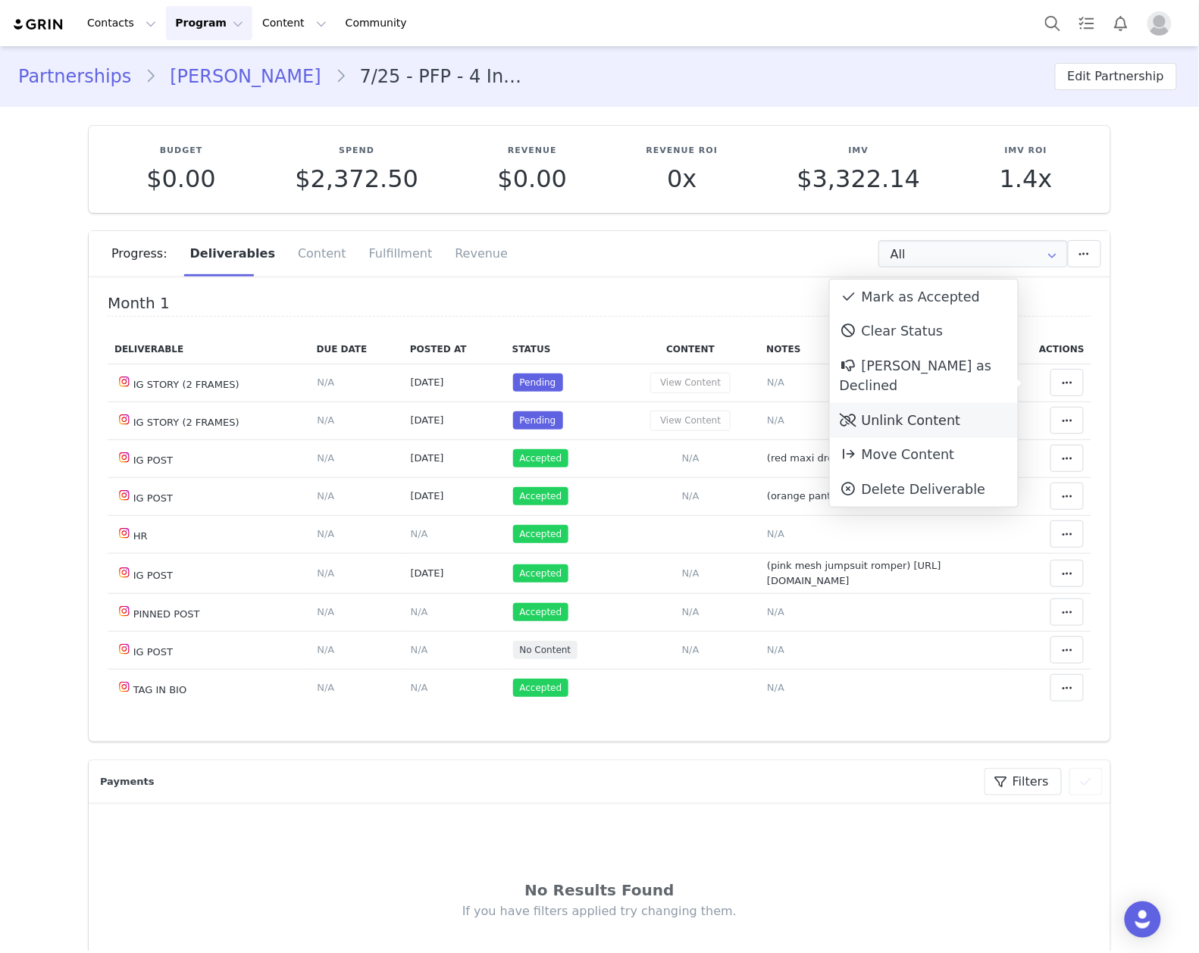
click at [923, 403] on div "Unlink Content" at bounding box center [924, 420] width 188 height 35
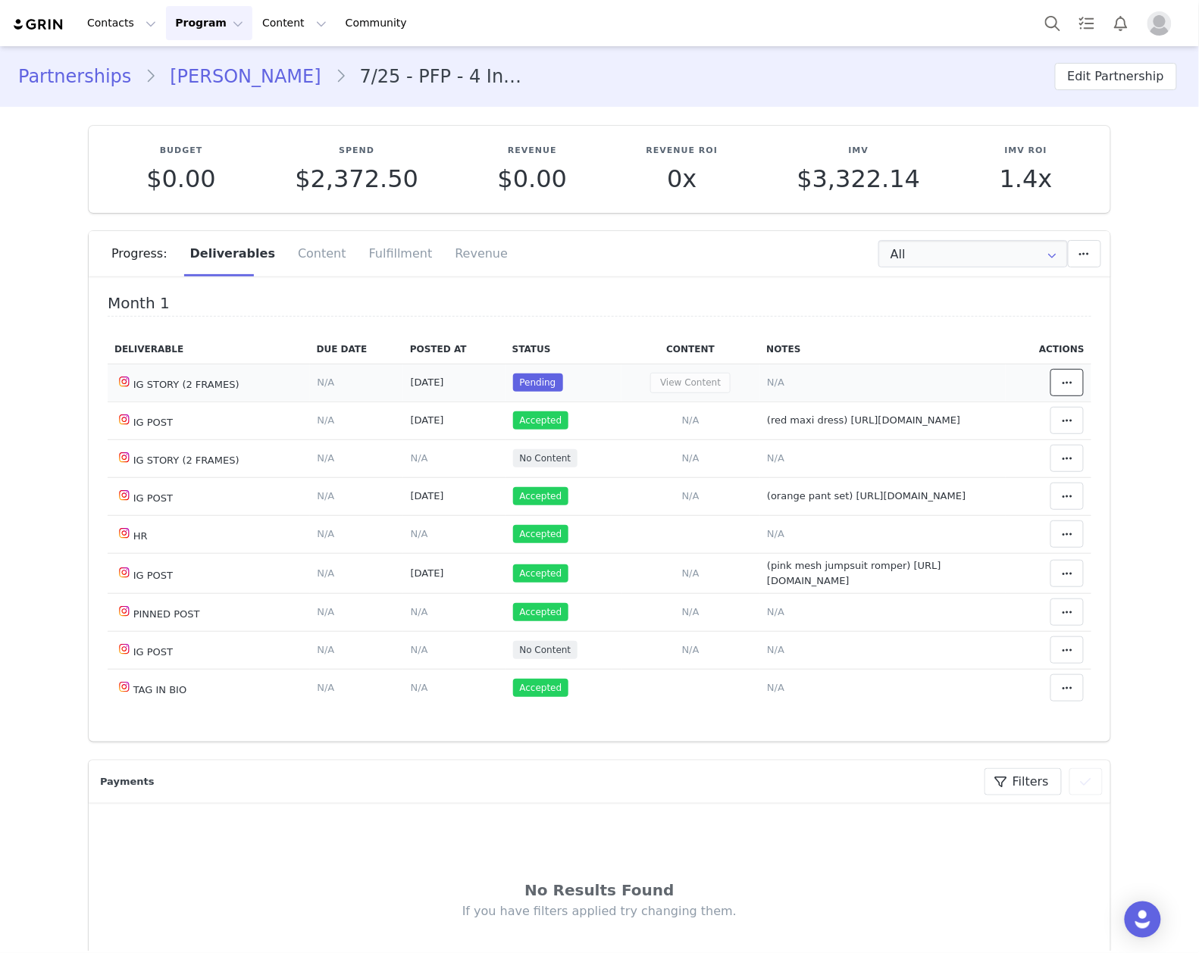
click at [1061, 377] on icon at bounding box center [1066, 383] width 11 height 12
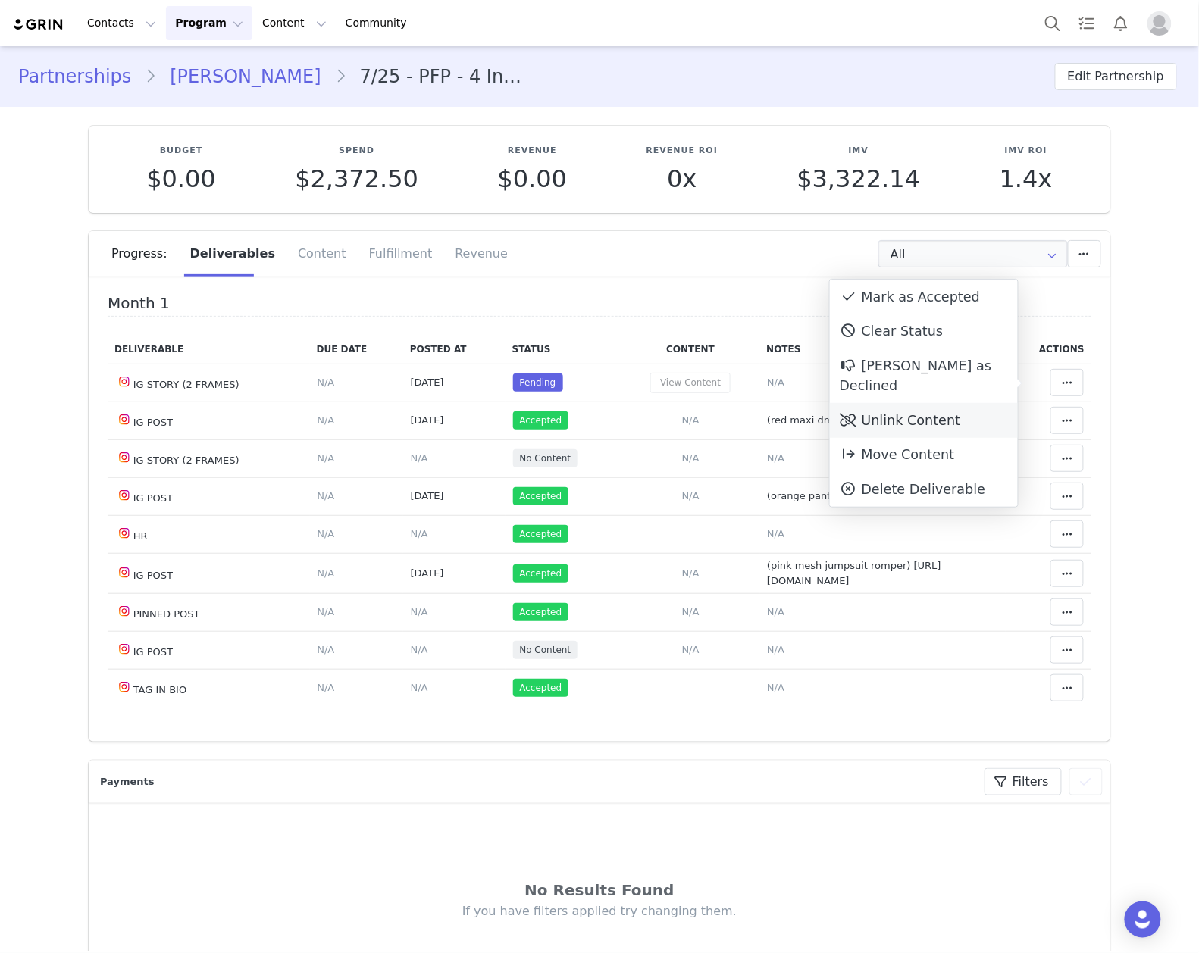
click at [922, 405] on div "Unlink Content" at bounding box center [924, 420] width 188 height 35
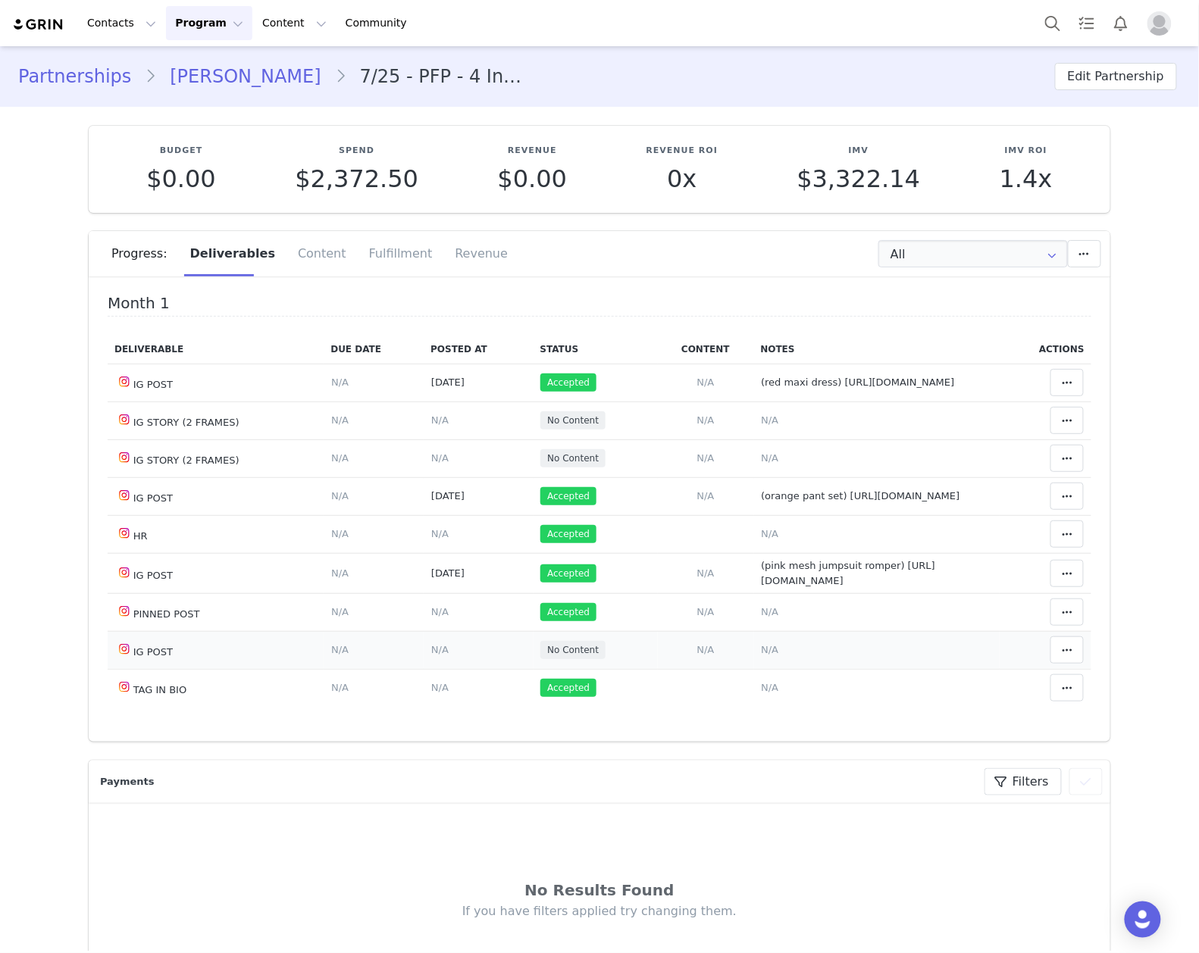
click at [761, 655] on span "N/A" at bounding box center [769, 649] width 17 height 11
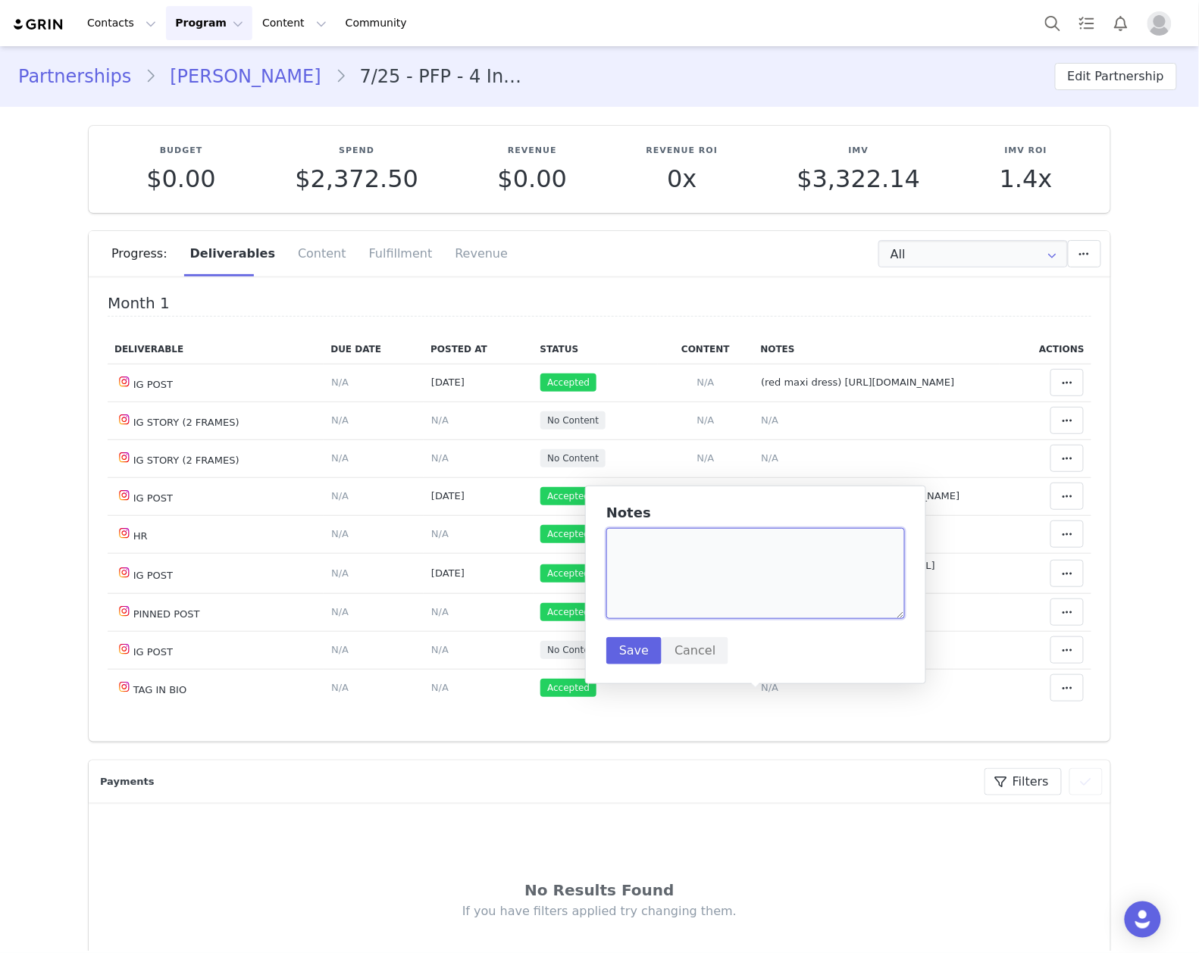
click at [733, 558] on textarea at bounding box center [755, 573] width 299 height 91
type textarea "9"
paste textarea "https://www.instagram.com/p/DOY43yLDJAj/"
type textarea "(bandage midi dress) https://www.instagram.com/p/DOY43yLDJAj/"
click at [652, 644] on button "Save" at bounding box center [633, 650] width 55 height 27
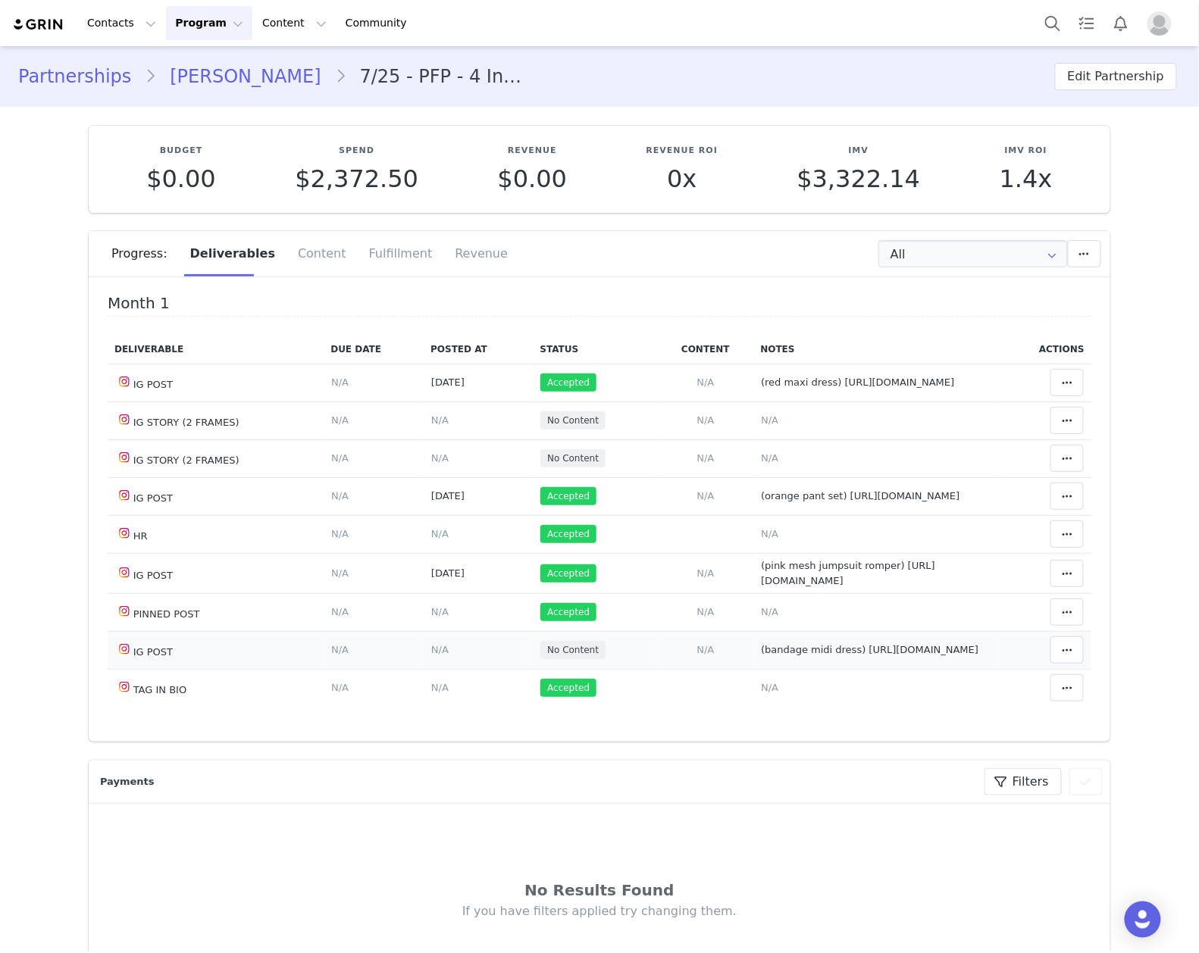
click at [431, 655] on span "N/A" at bounding box center [439, 649] width 17 height 11
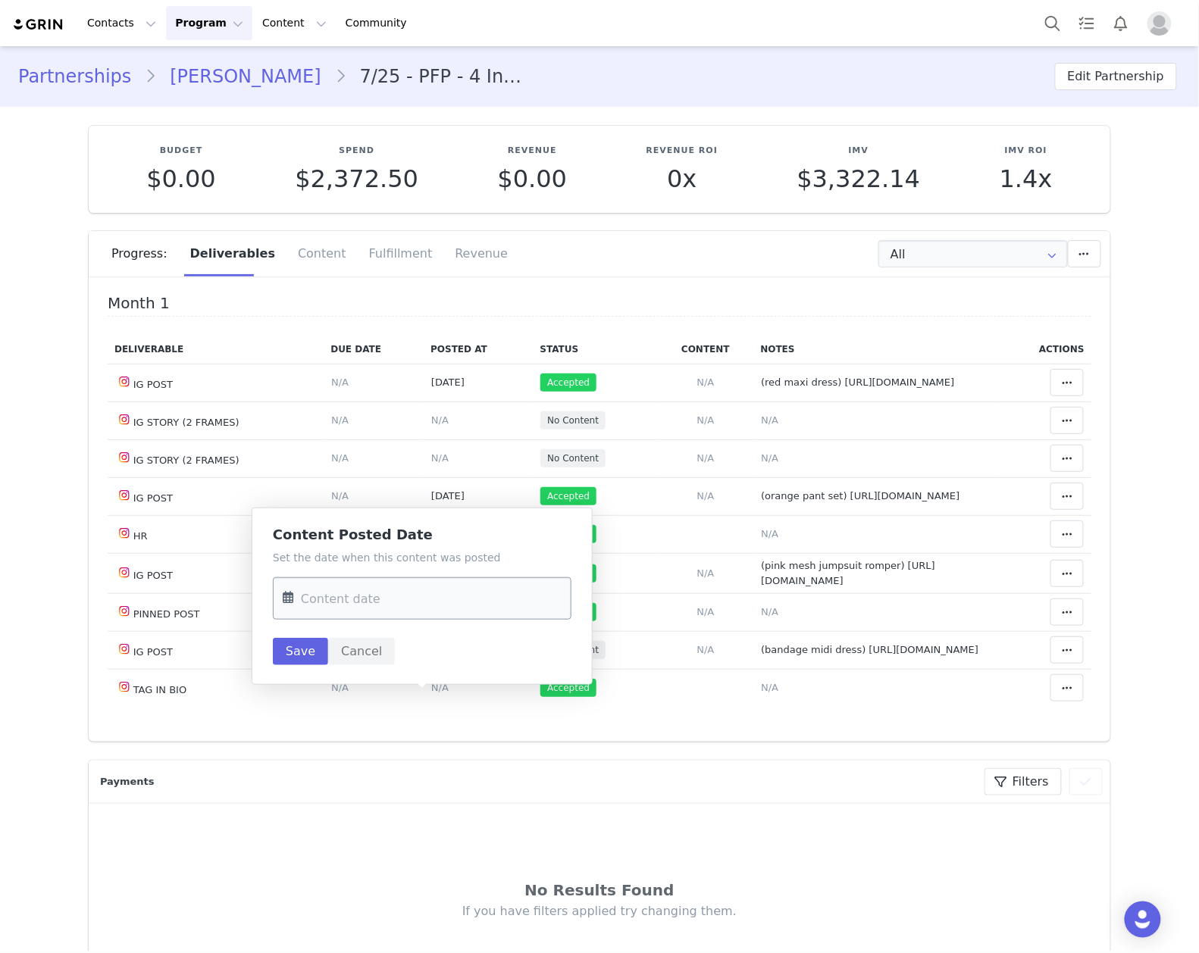
click at [398, 604] on input "text" at bounding box center [422, 598] width 299 height 42
click at [356, 746] on span "9" at bounding box center [364, 747] width 18 height 18
type input "Sep 09 2025"
drag, startPoint x: 292, startPoint y: 659, endPoint x: 398, endPoint y: 640, distance: 107.0
click at [294, 659] on button "Save" at bounding box center [300, 651] width 55 height 27
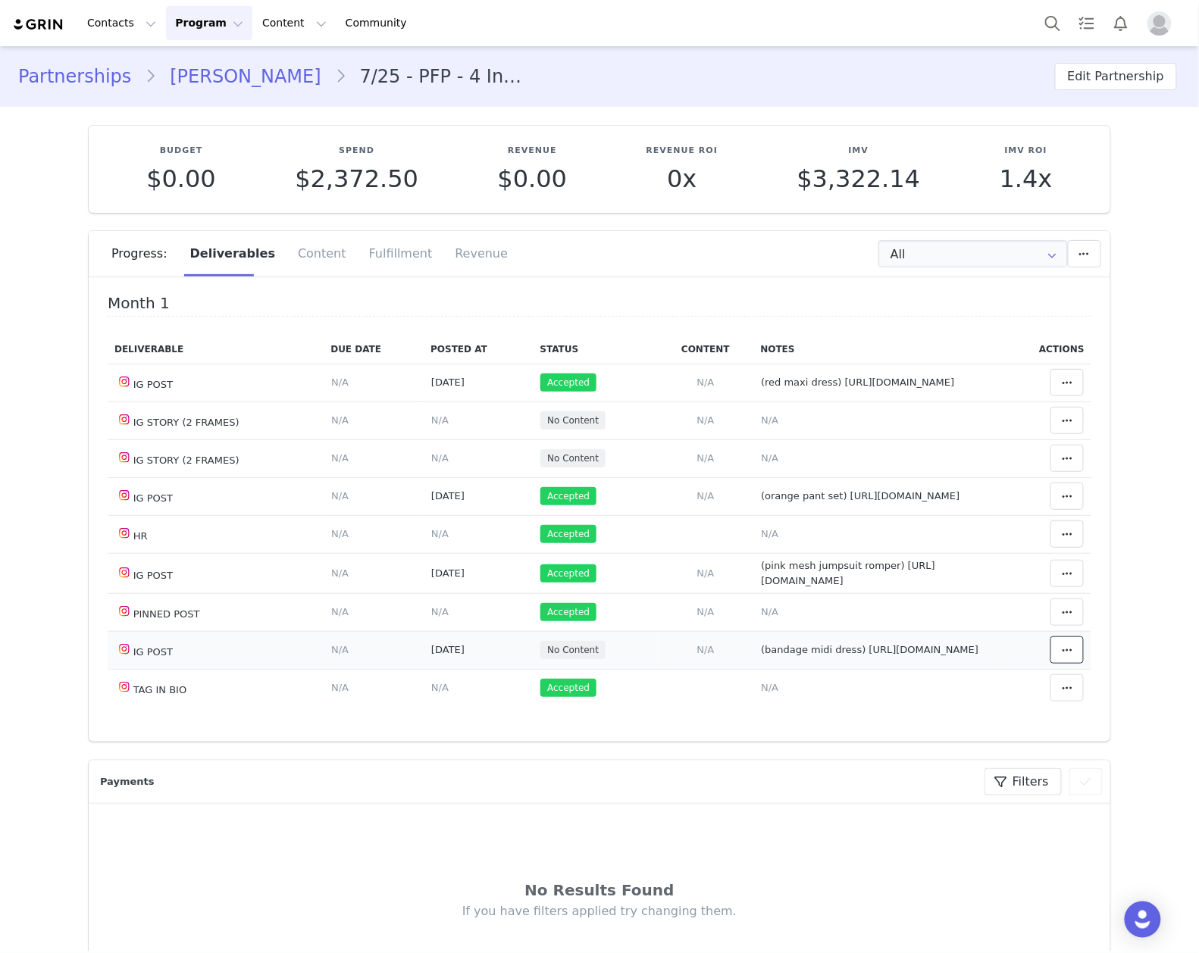
click at [1050, 664] on button at bounding box center [1066, 649] width 33 height 27
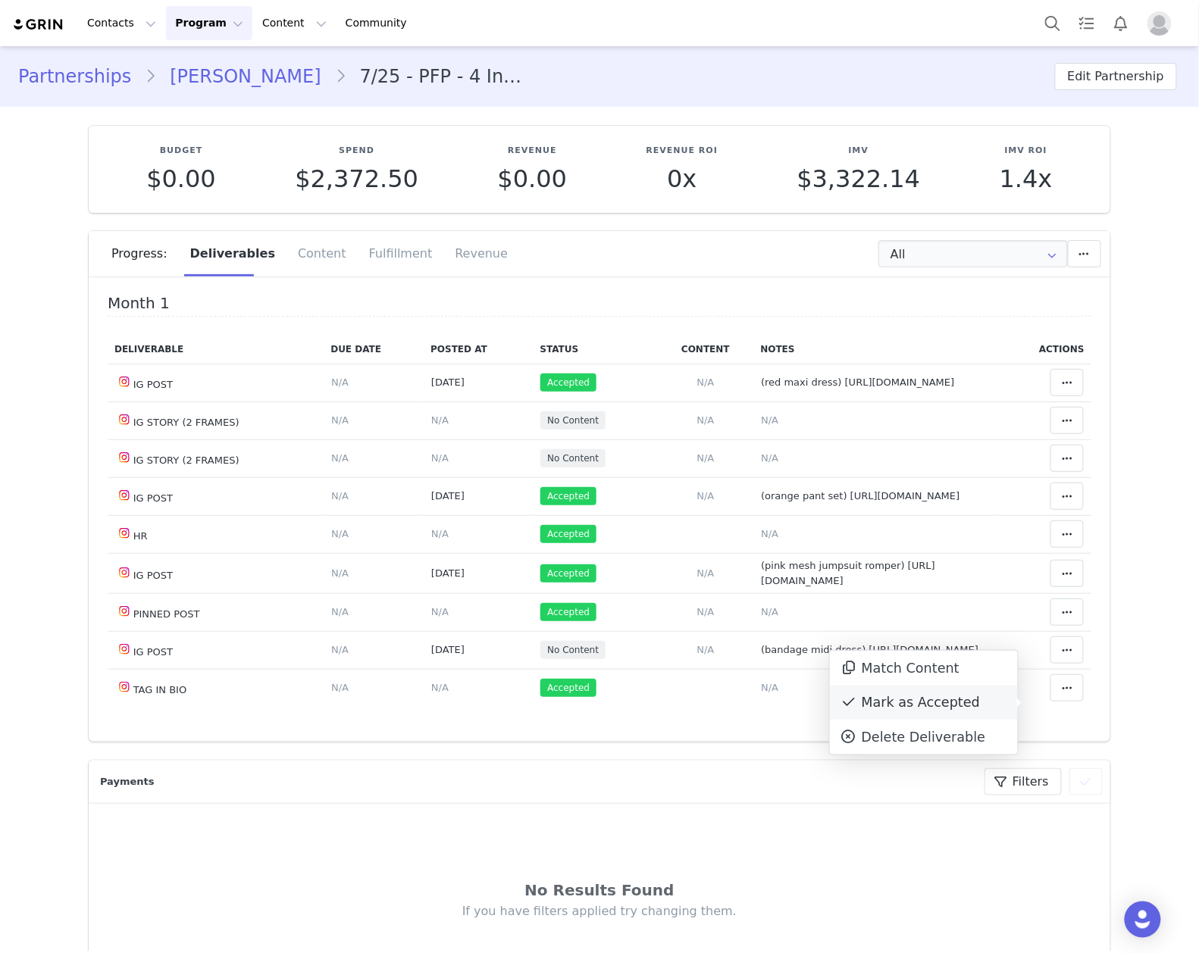
click at [955, 708] on div "Mark as Accepted" at bounding box center [924, 703] width 188 height 35
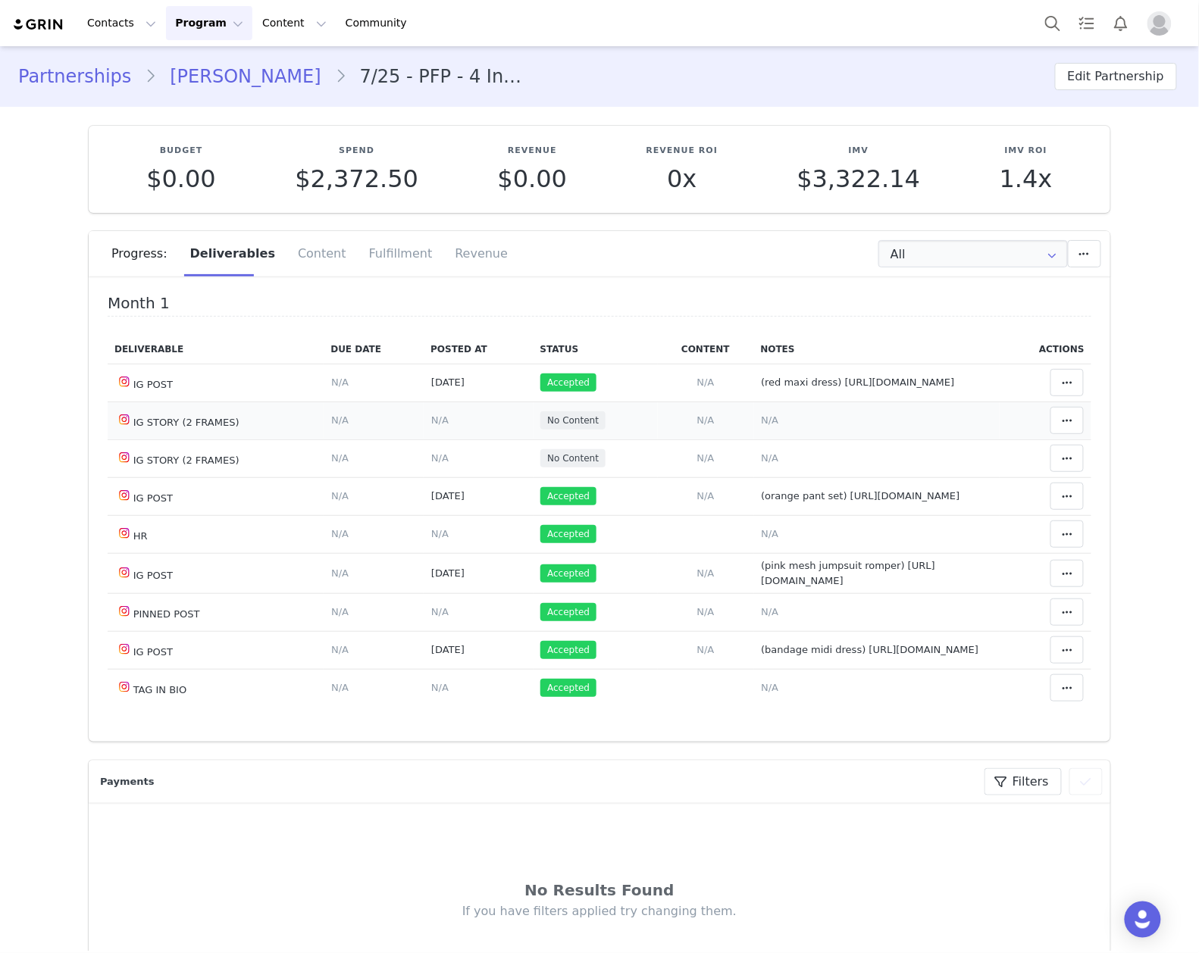
click at [761, 426] on span "N/A" at bounding box center [769, 419] width 17 height 11
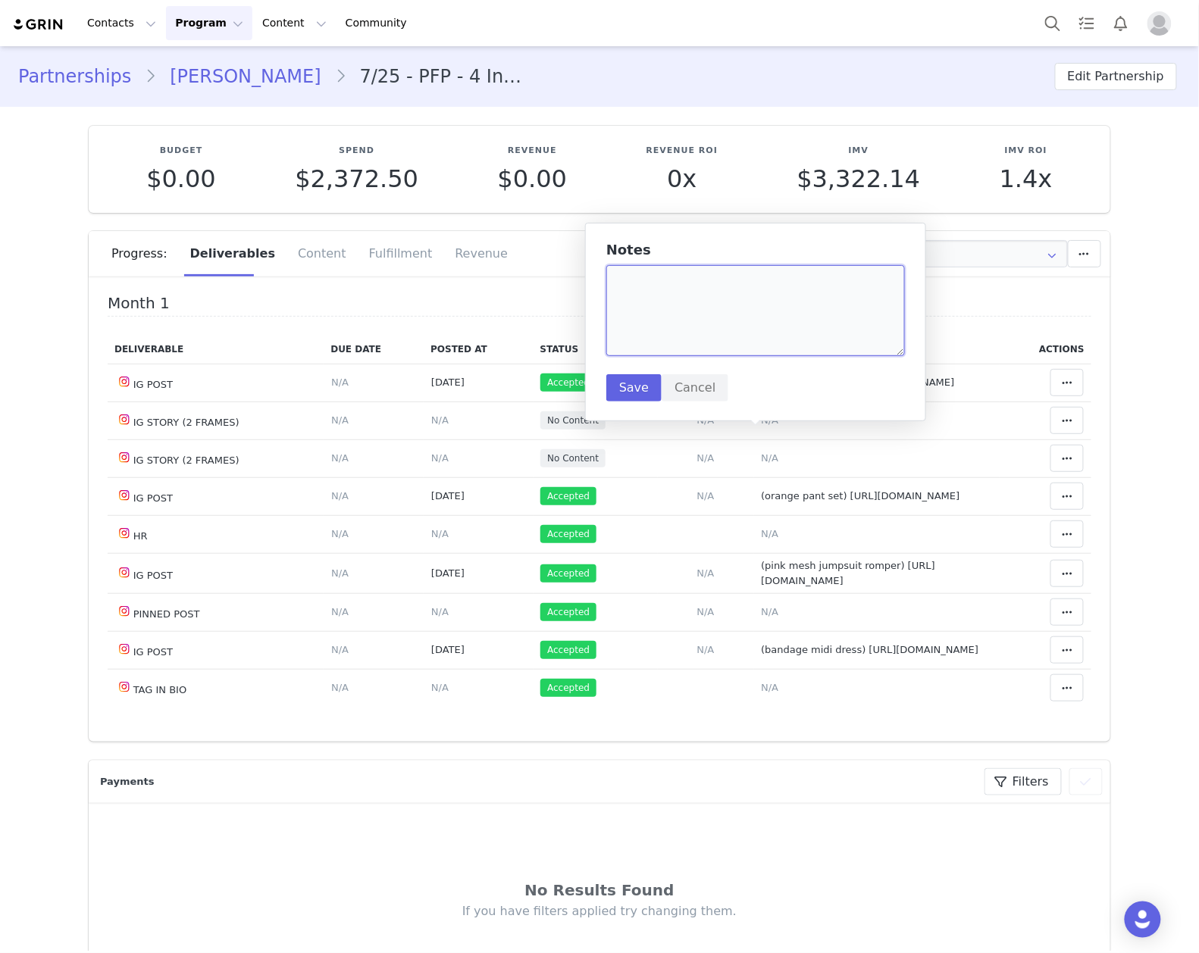
click at [673, 294] on textarea at bounding box center [755, 310] width 299 height 91
paste textarea "https://static-resources.creatoriq.com/instagram-stories/videos/372802773750097…"
type textarea "(white collar bodysuit w denim and white jeans) https://static-resources.creato…"
drag, startPoint x: 639, startPoint y: 383, endPoint x: 1056, endPoint y: 247, distance: 438.5
click at [636, 383] on button "Save" at bounding box center [633, 387] width 55 height 27
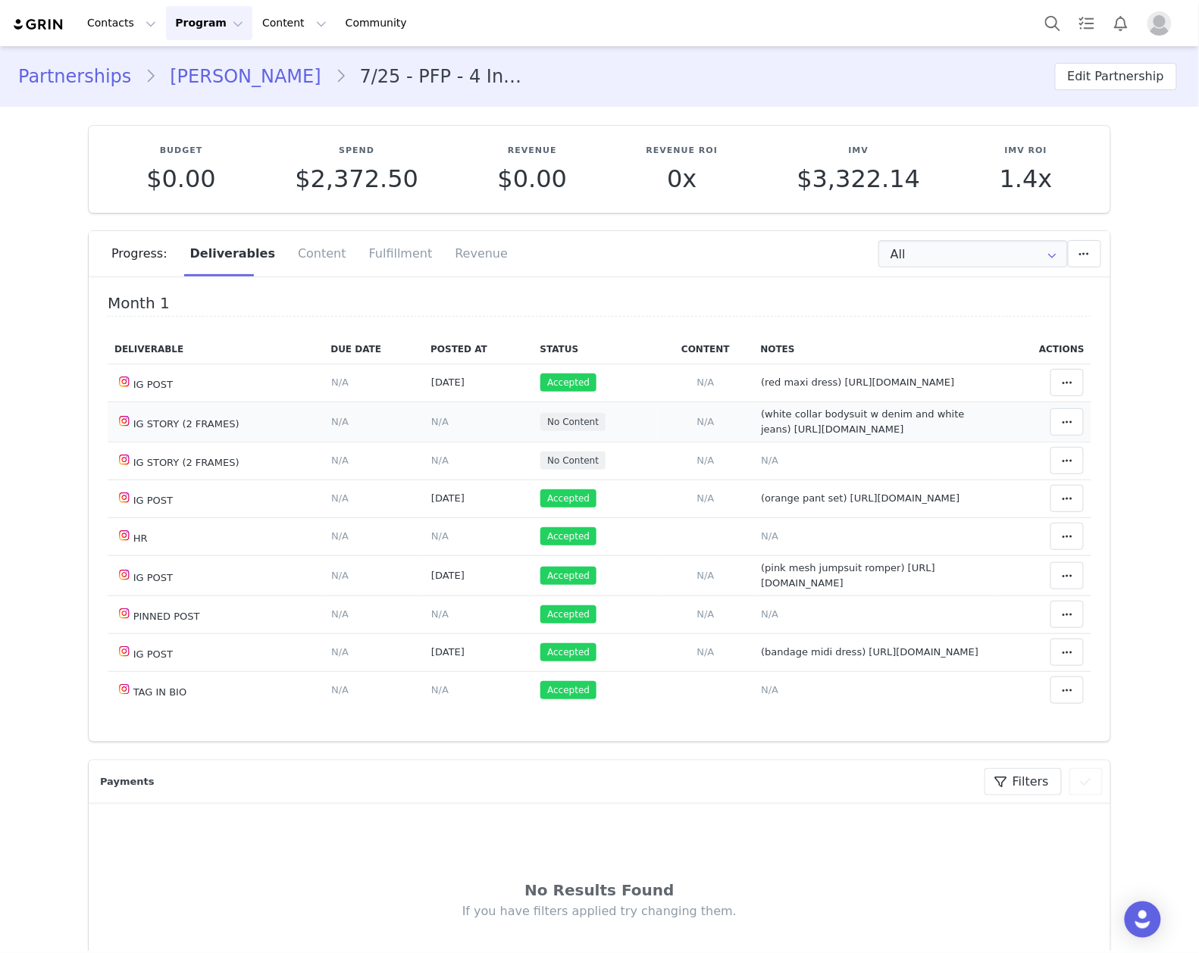
click at [431, 427] on span "N/A" at bounding box center [439, 421] width 17 height 11
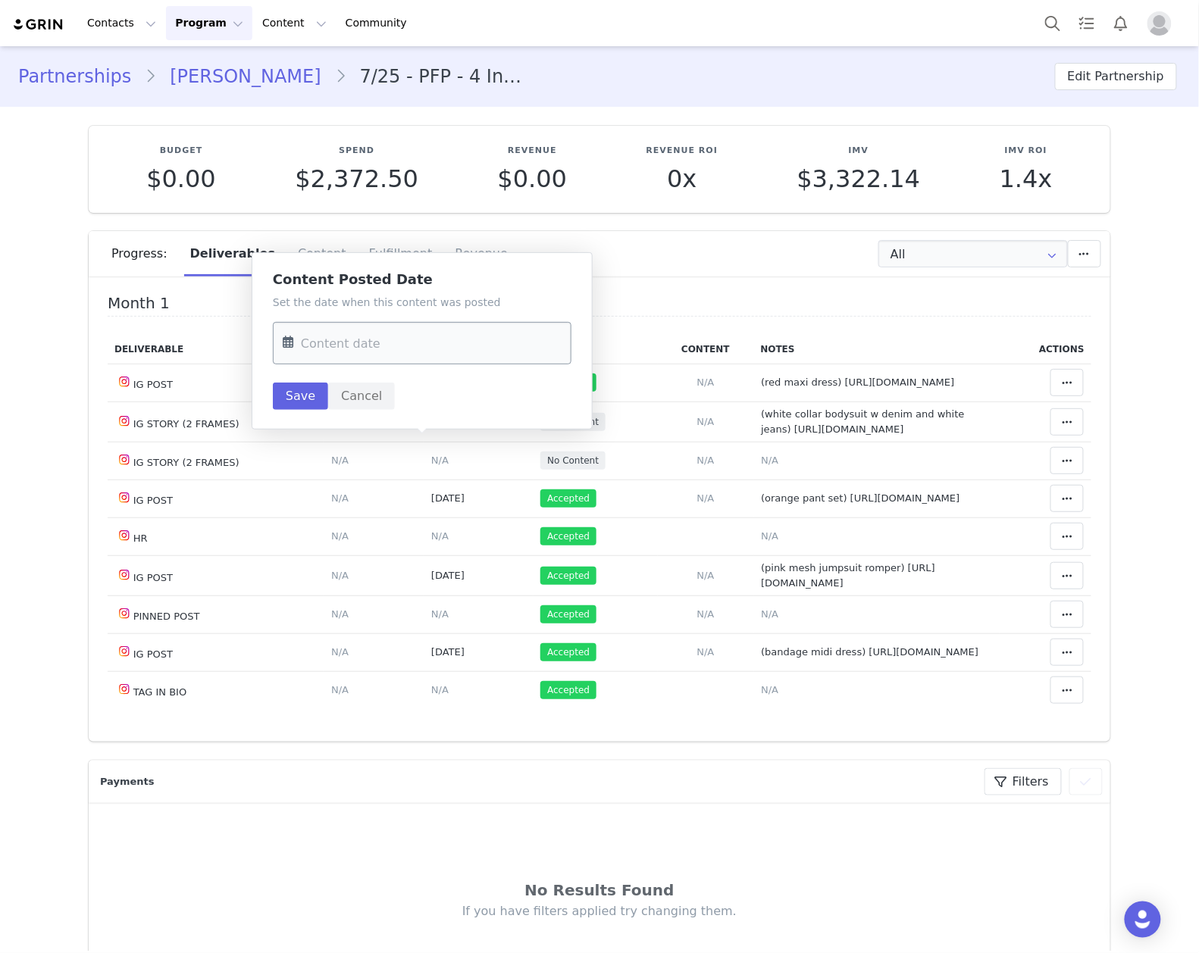
click at [417, 364] on input "text" at bounding box center [422, 343] width 299 height 42
click at [361, 543] on span "23" at bounding box center [364, 549] width 18 height 18
type input "Sep 23 2025"
click at [310, 395] on button "Save" at bounding box center [300, 396] width 55 height 27
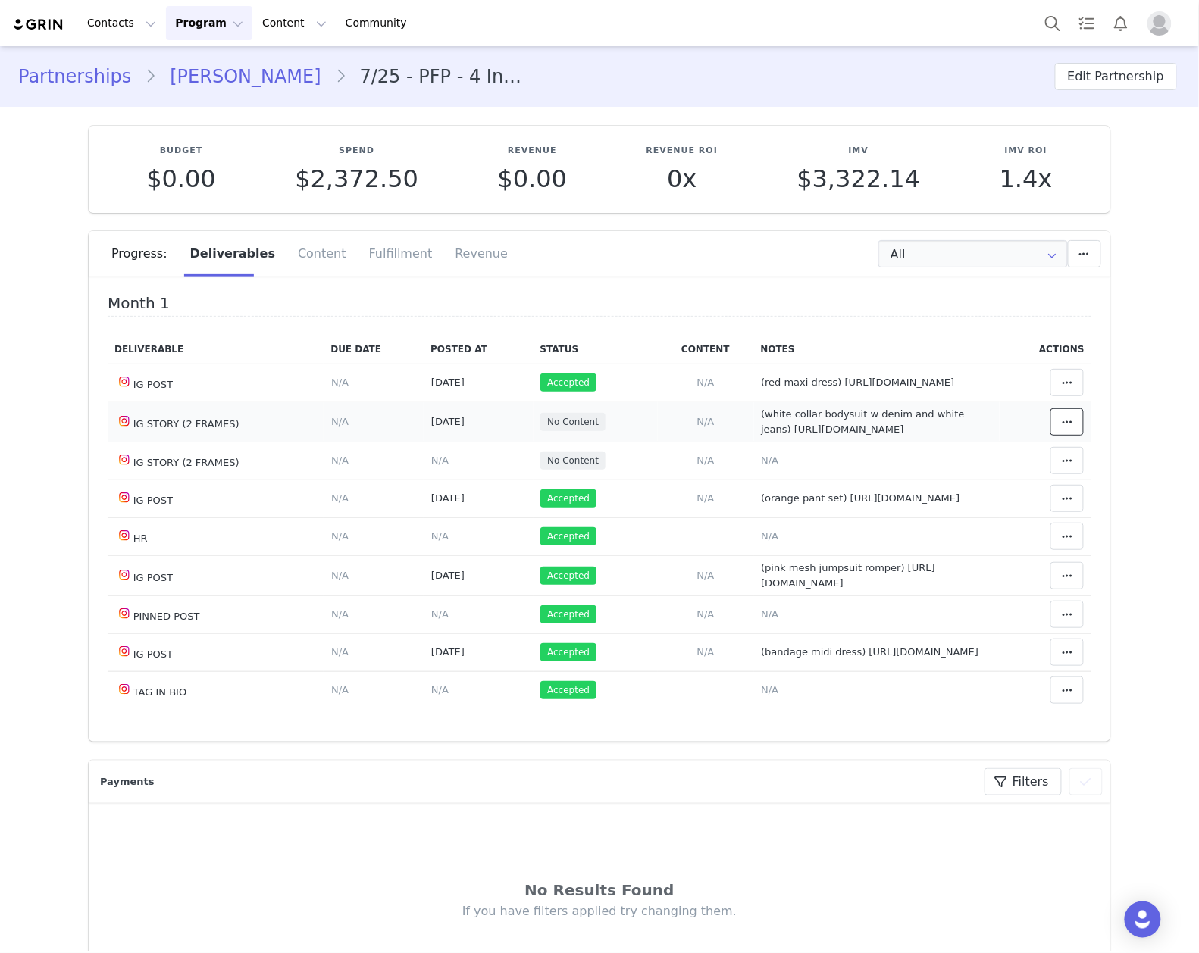
click at [1058, 431] on span at bounding box center [1067, 422] width 18 height 18
click at [983, 444] on div "Mark as Accepted" at bounding box center [924, 447] width 188 height 35
click at [761, 466] on span "N/A" at bounding box center [769, 460] width 17 height 11
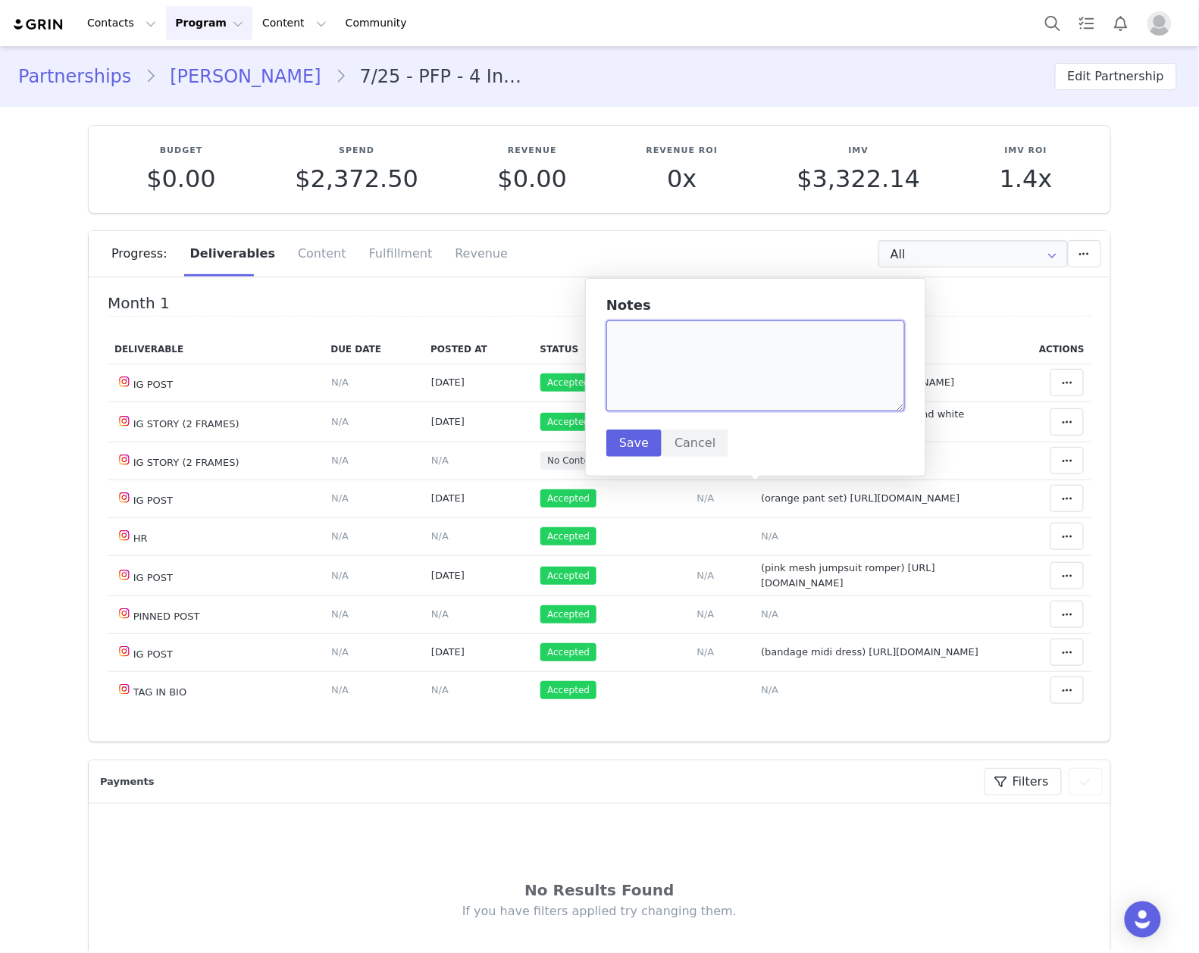
click at [727, 380] on textarea at bounding box center [755, 365] width 299 height 91
paste textarea "https://static-resources.creatoriq.com/instagram-stories/videos/372802803927278…"
type textarea "(black flare jeans) https://static-resources.creatoriq.com/instagram-stories/vi…"
click at [639, 430] on button "Save" at bounding box center [633, 443] width 55 height 27
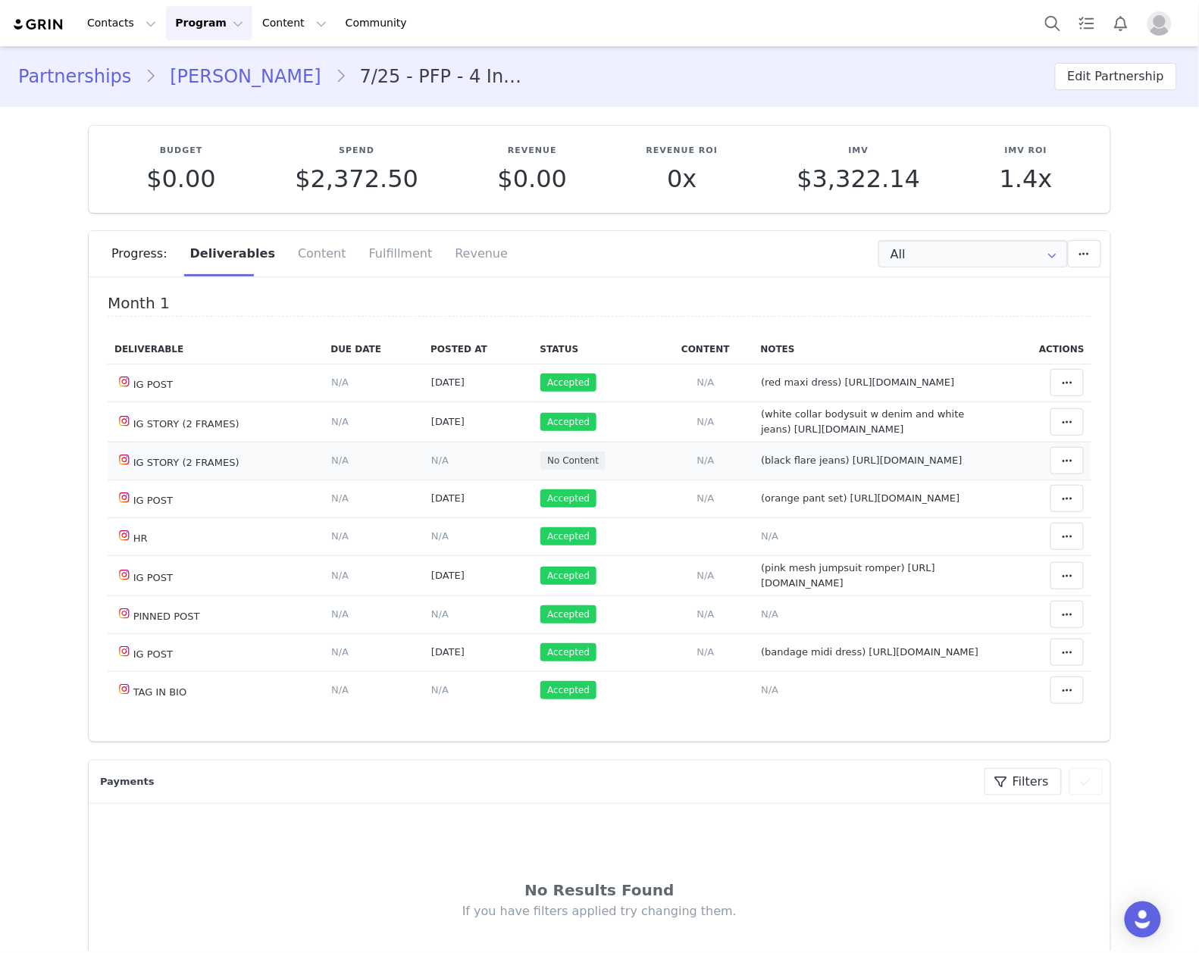
click at [431, 466] on span "N/A" at bounding box center [439, 460] width 17 height 11
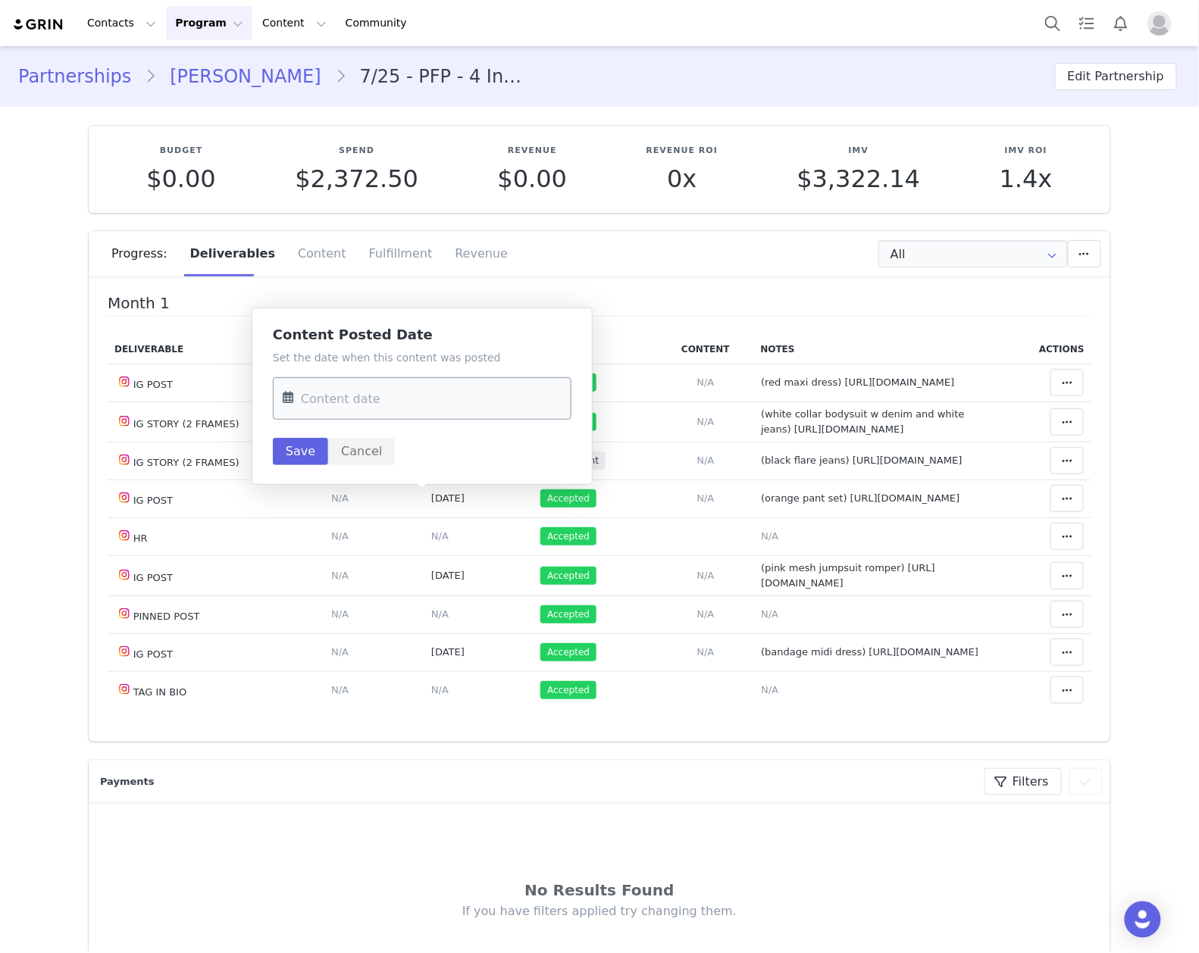
click at [426, 398] on input "text" at bounding box center [422, 398] width 299 height 42
click at [361, 604] on span "23" at bounding box center [364, 605] width 18 height 18
type input "Sep 23 2025"
click at [297, 440] on button "Save" at bounding box center [300, 451] width 55 height 27
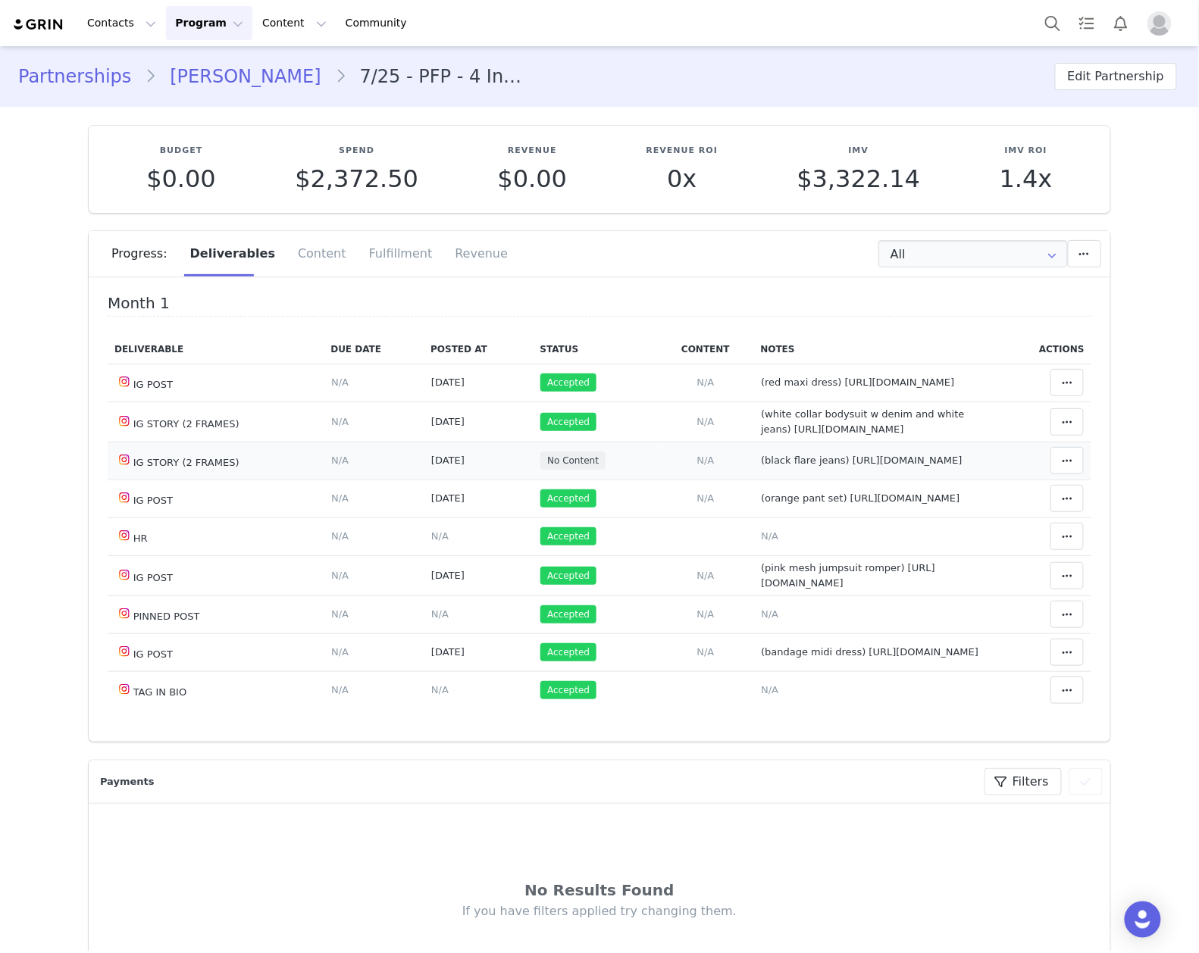
click at [1024, 480] on td "Match Content Mark as Accepted Delete Deliverable This will unlink any content,…" at bounding box center [1045, 461] width 92 height 38
click at [1053, 474] on button at bounding box center [1066, 460] width 33 height 27
click at [968, 502] on div "Mark as Accepted" at bounding box center [924, 502] width 188 height 35
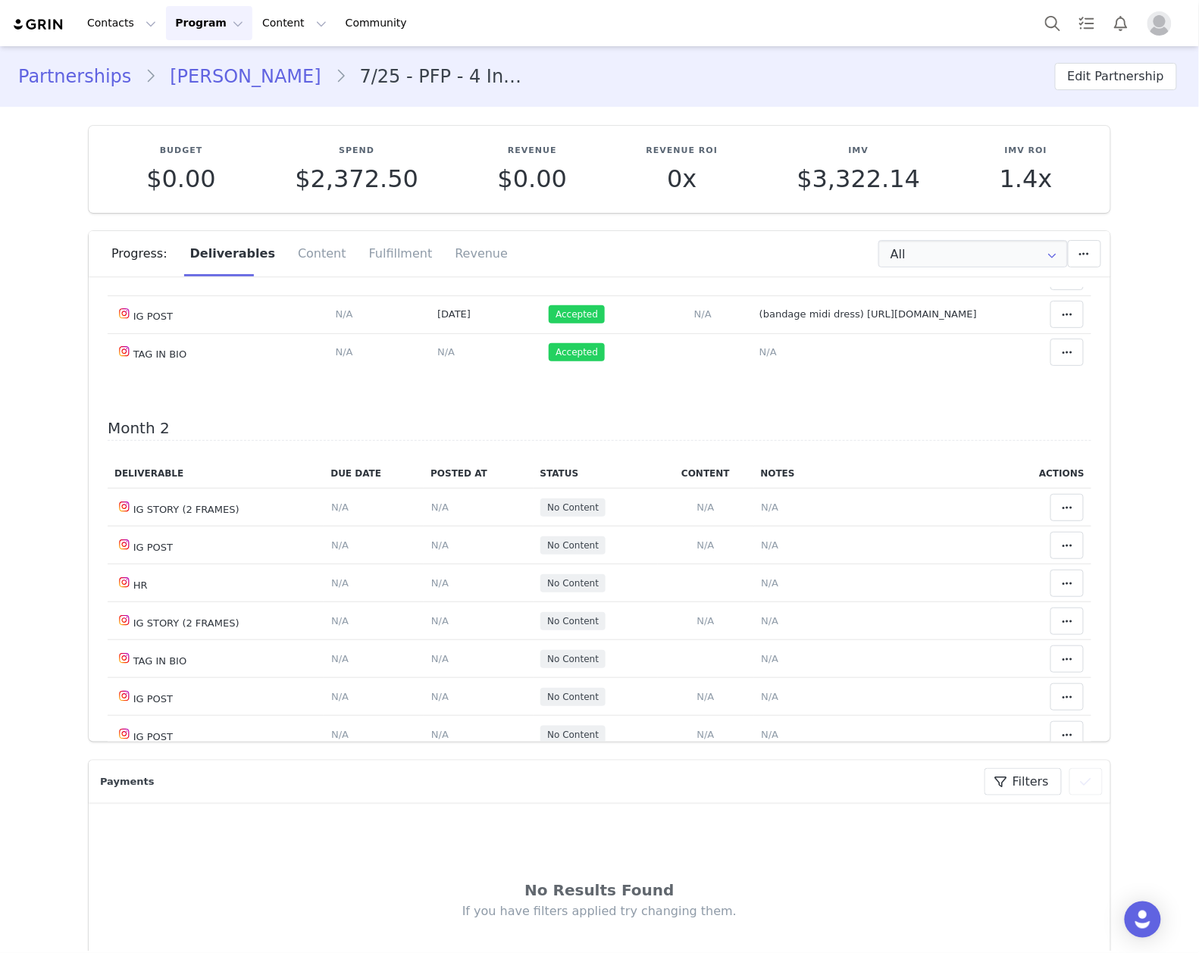
scroll to position [404, 0]
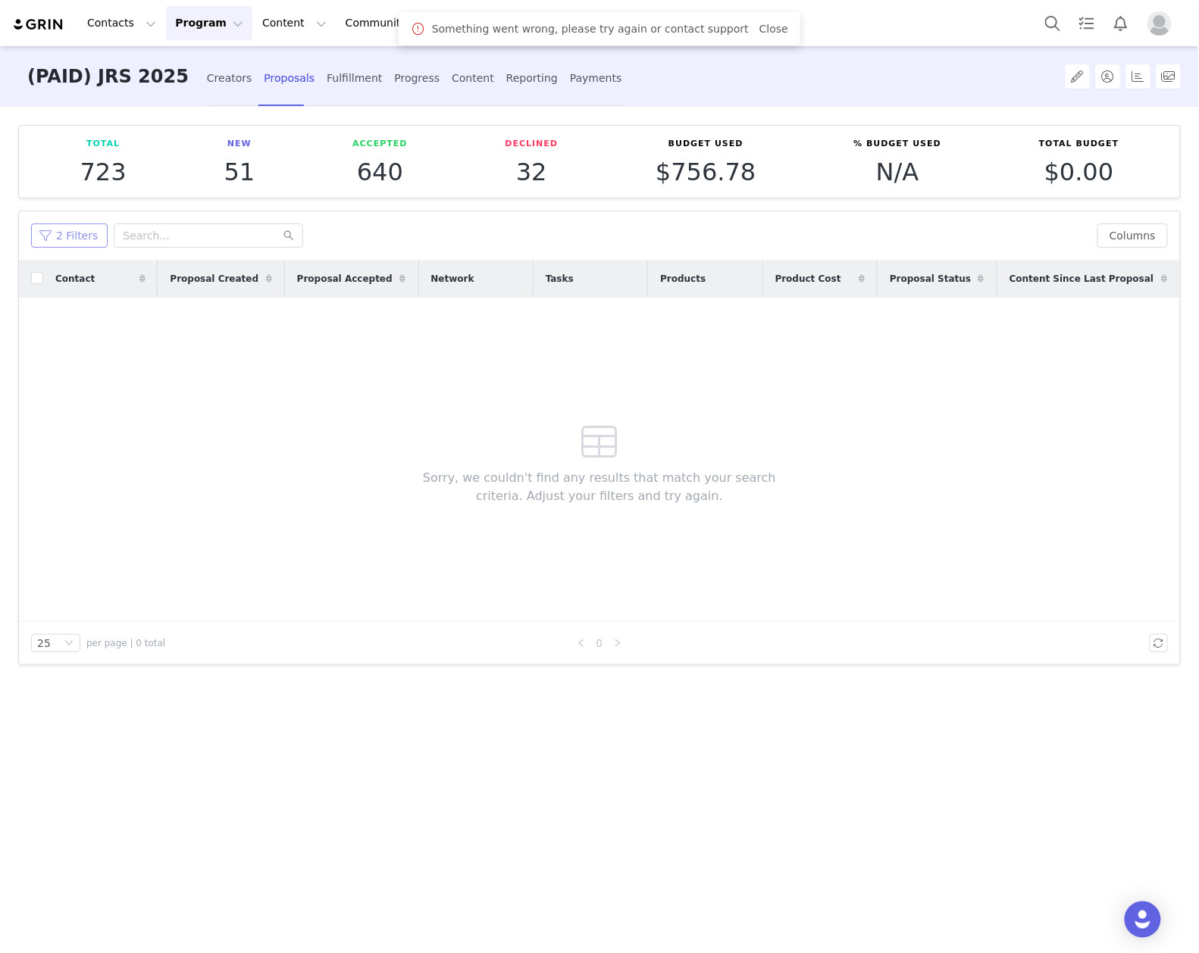
drag, startPoint x: 80, startPoint y: 231, endPoint x: 147, endPoint y: 374, distance: 157.6
click at [80, 231] on button "2 Filters" at bounding box center [69, 236] width 77 height 24
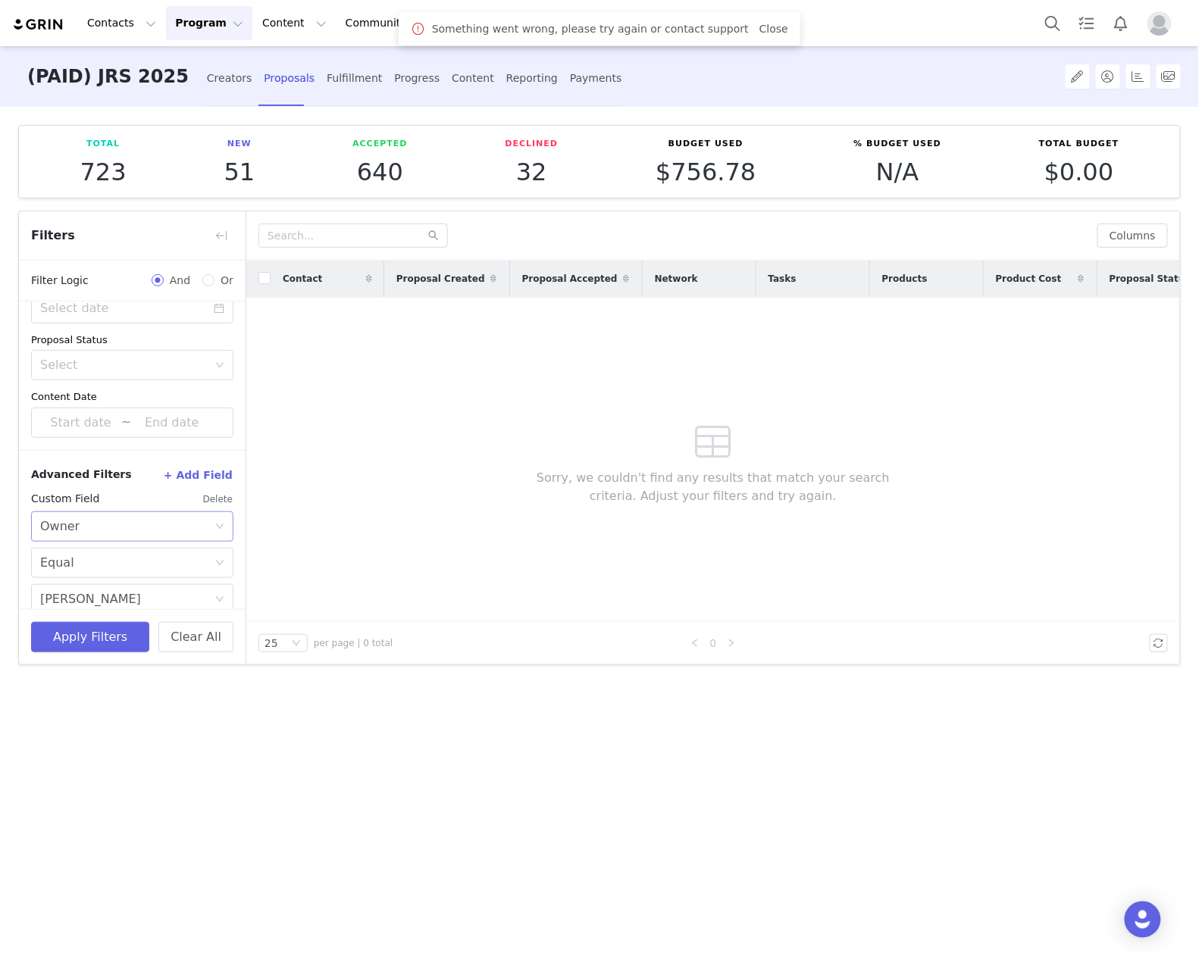
scroll to position [228, 0]
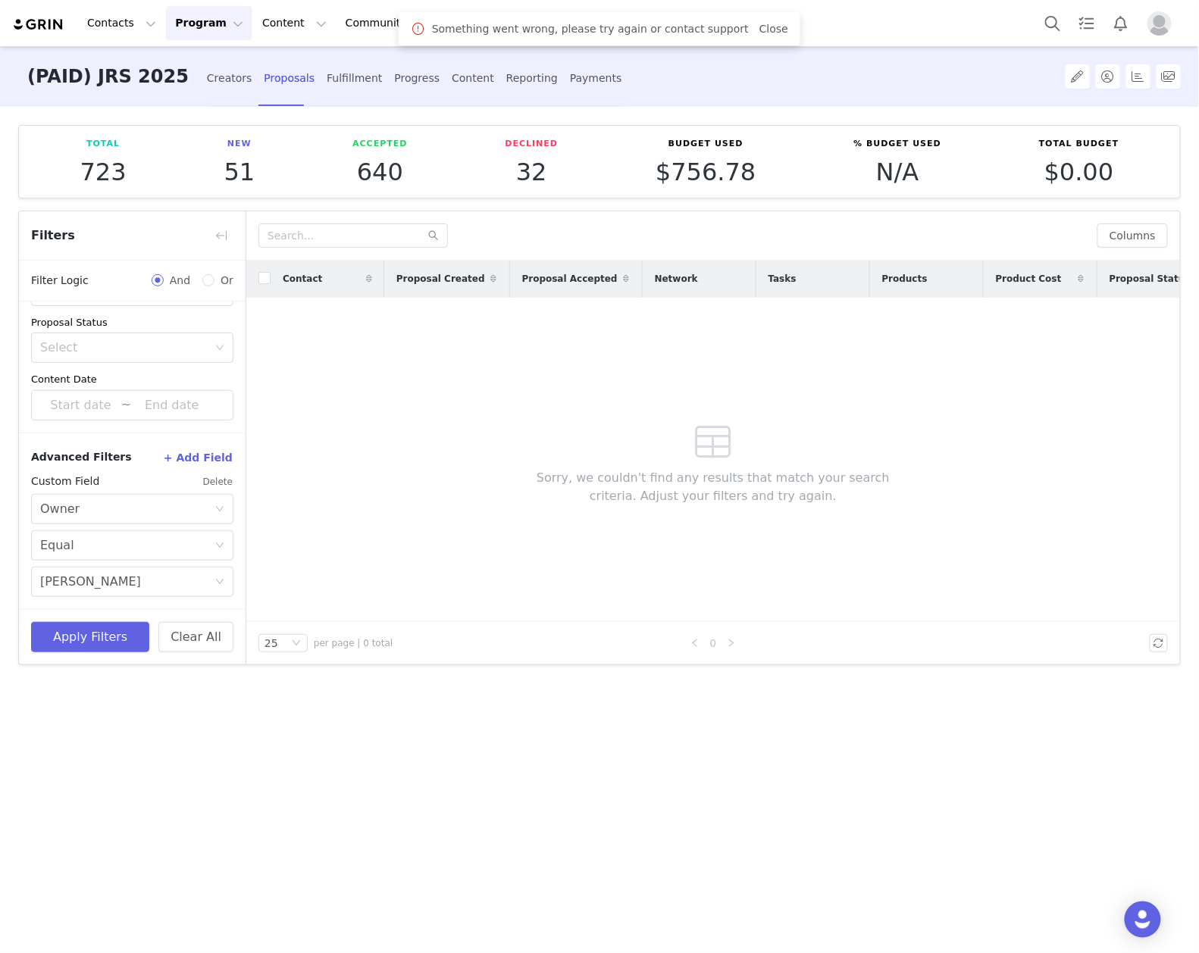
click at [202, 477] on button "Delete" at bounding box center [217, 482] width 31 height 24
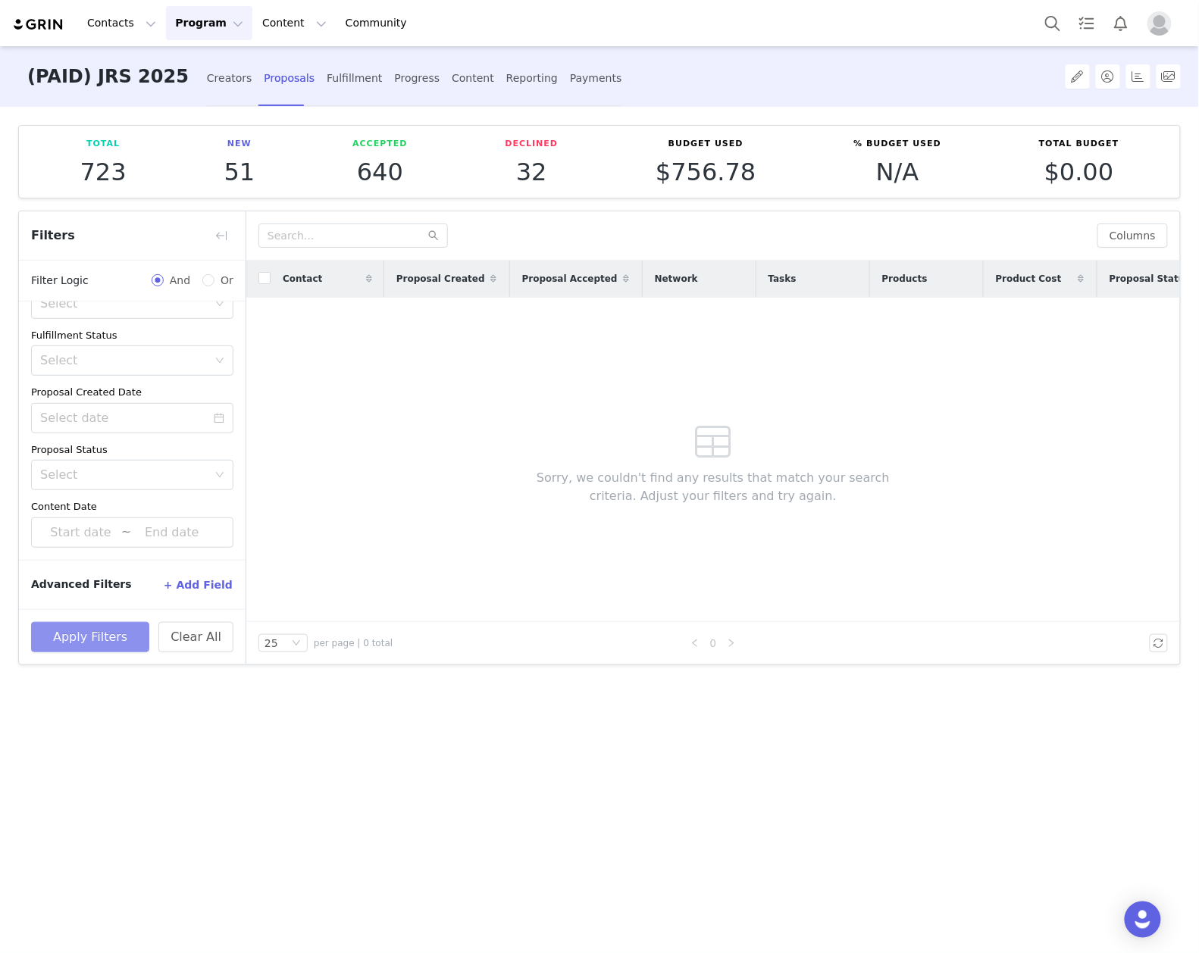
click at [91, 629] on button "Apply Filters" at bounding box center [90, 637] width 118 height 30
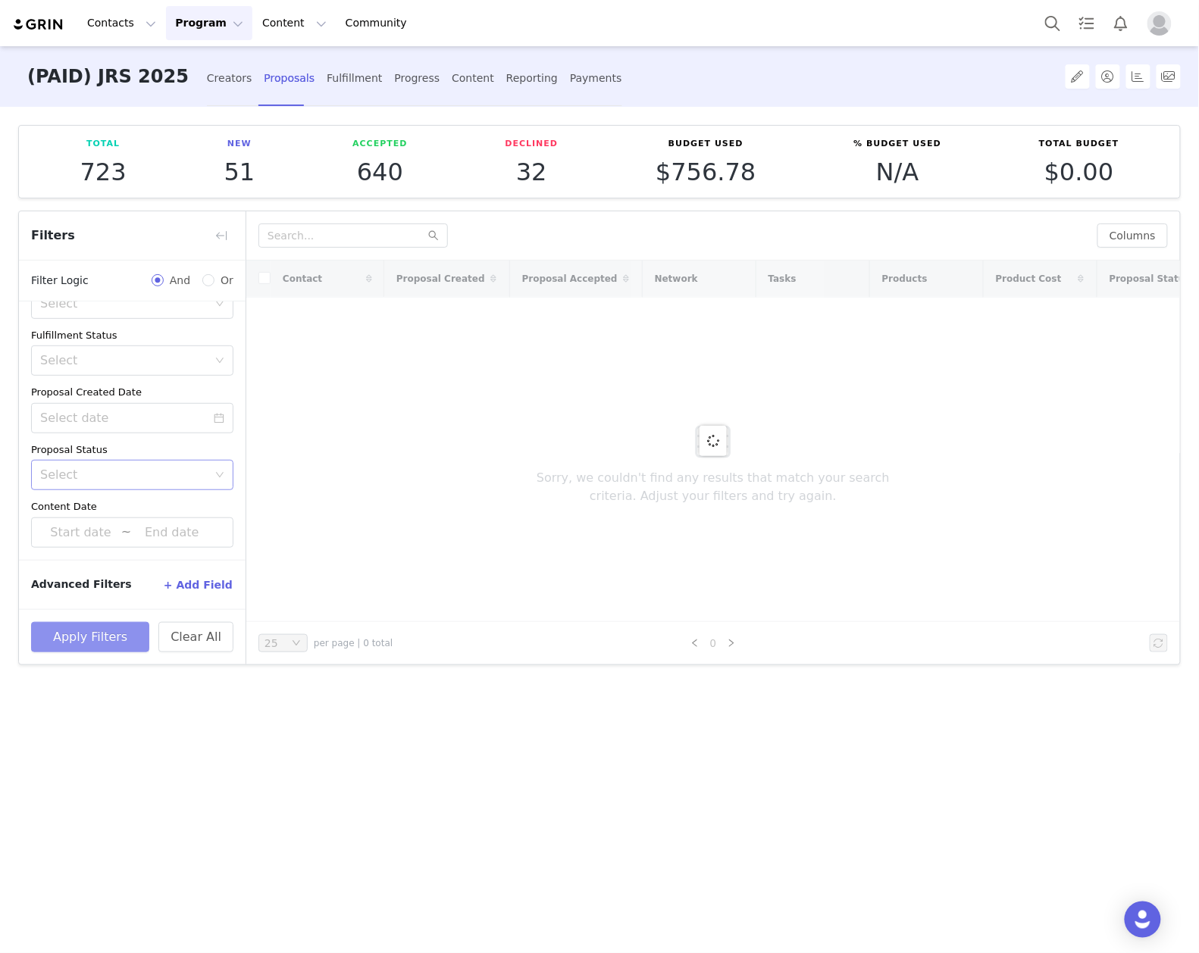
click at [97, 476] on div "Select" at bounding box center [123, 474] width 167 height 15
click at [62, 510] on li "New" at bounding box center [124, 507] width 187 height 24
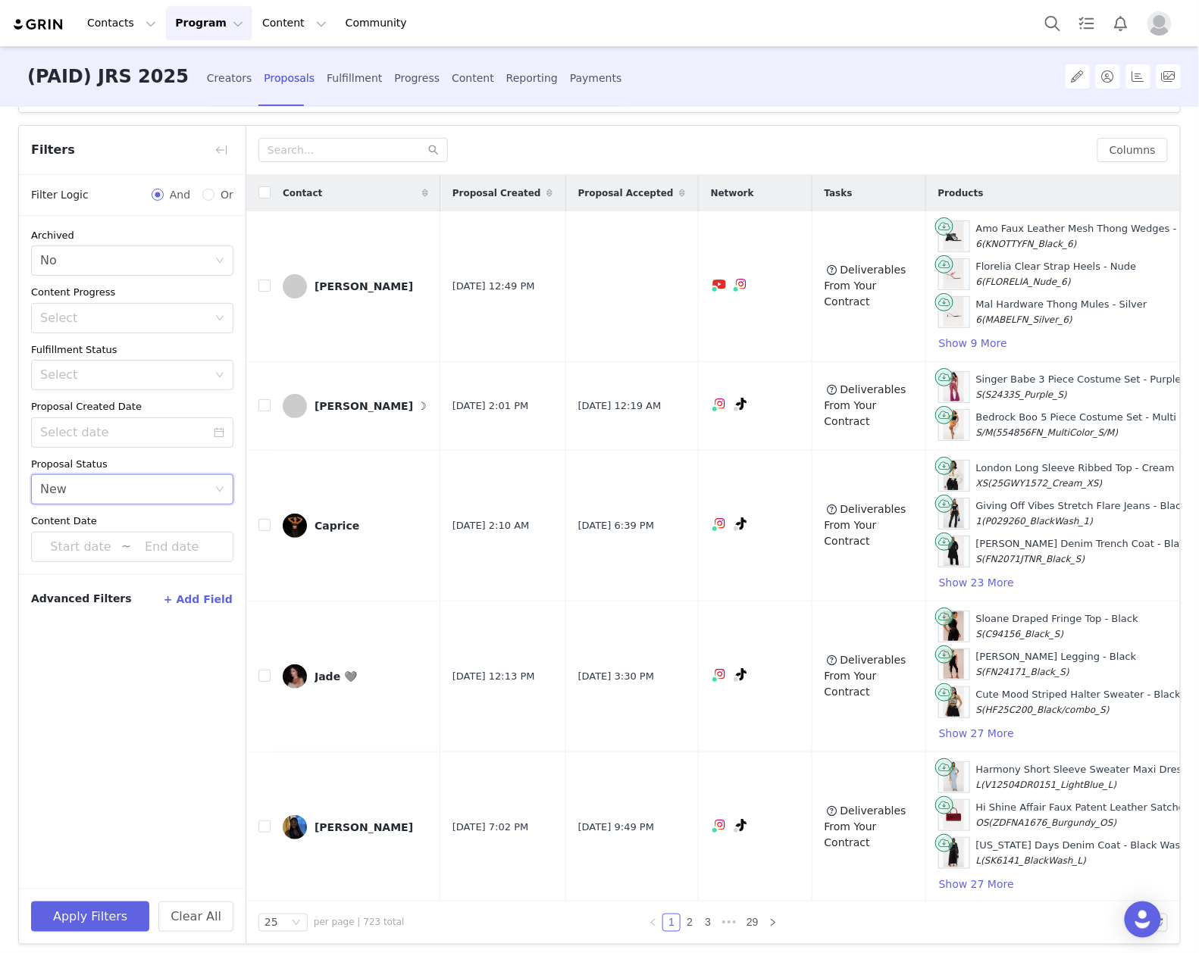
scroll to position [98, 0]
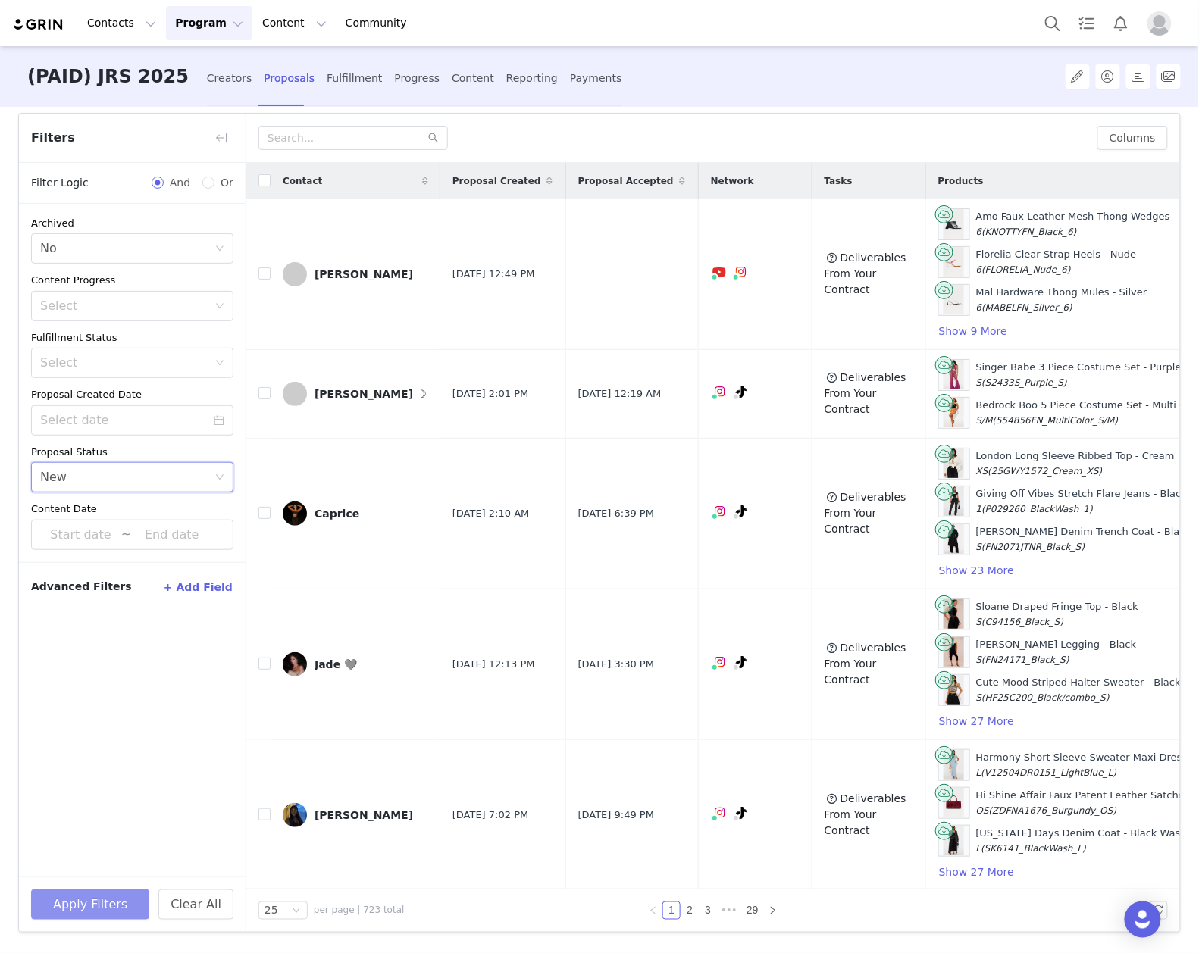
click at [92, 908] on button "Apply Filters" at bounding box center [90, 904] width 118 height 30
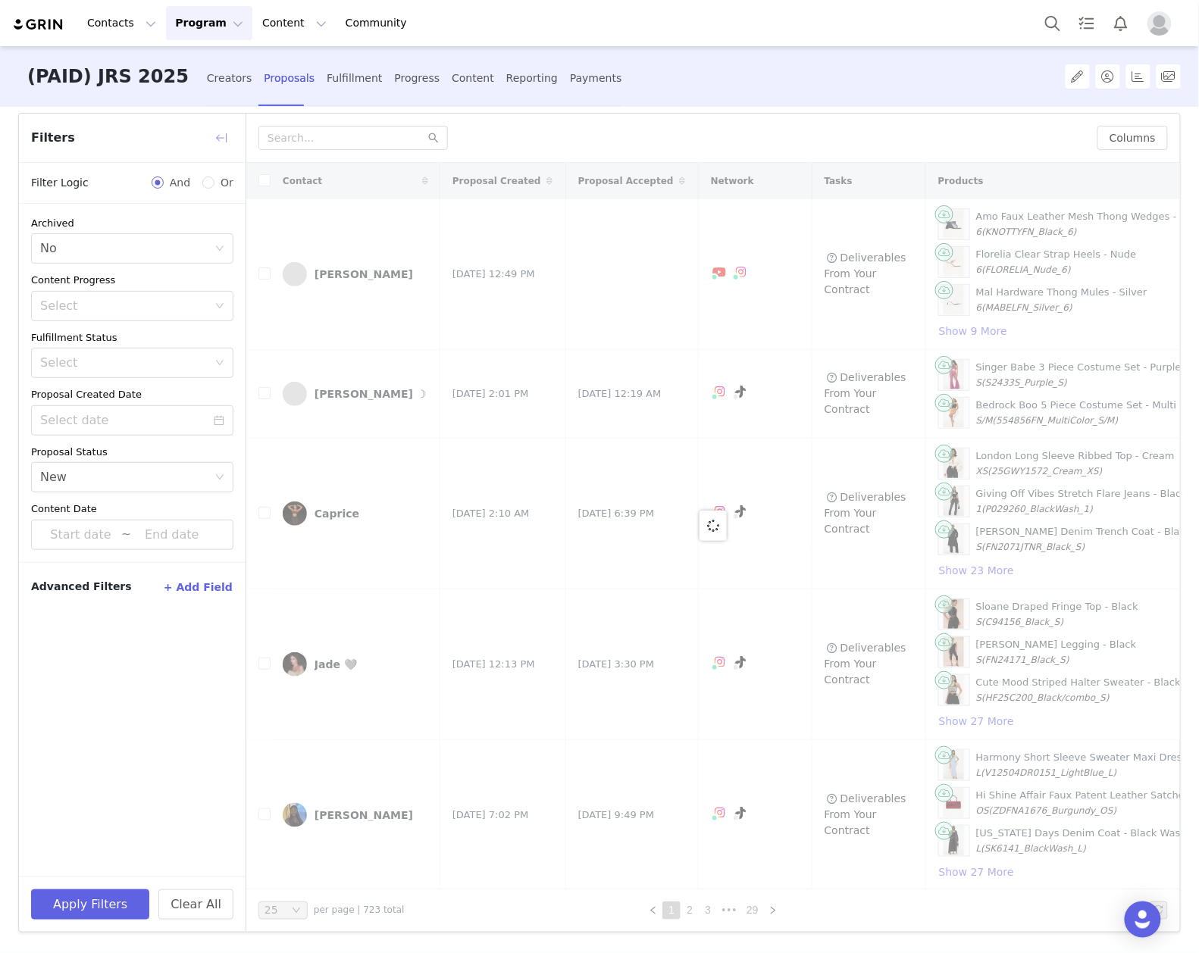
click at [228, 126] on button "button" at bounding box center [221, 138] width 24 height 24
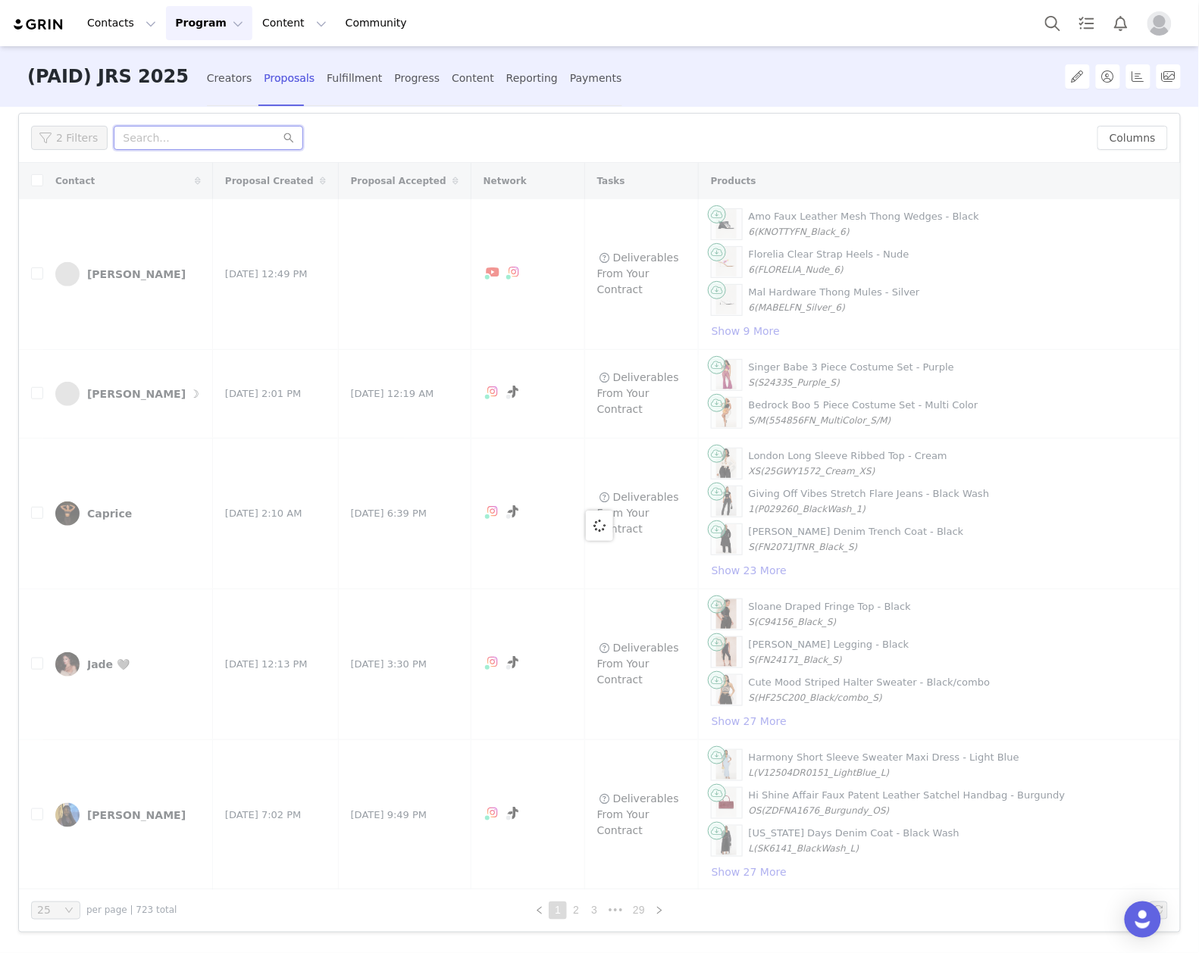
paste input "soangeljolie"
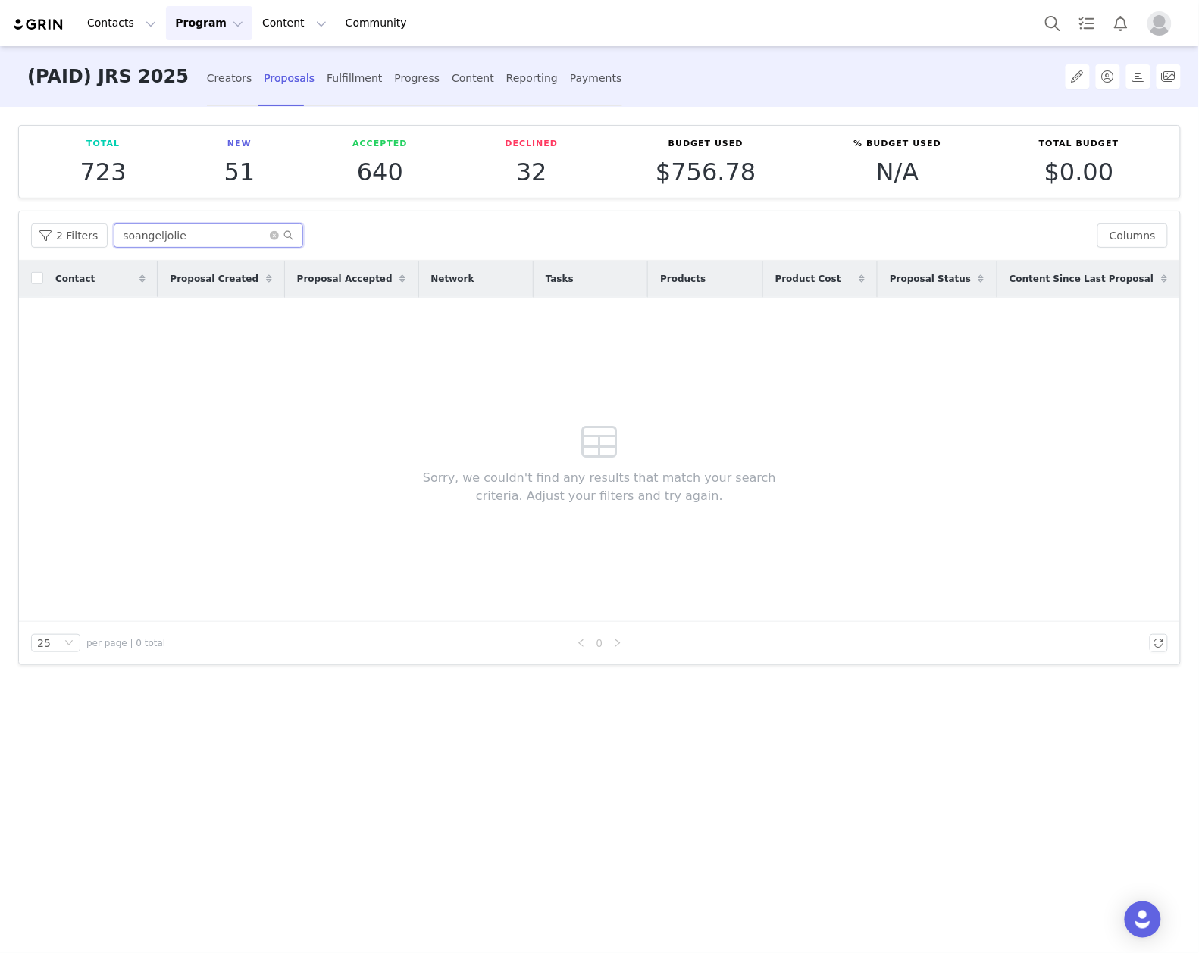
scroll to position [0, 0]
type input "soangeljolie"
click at [207, 82] on div "Creators" at bounding box center [229, 78] width 45 height 40
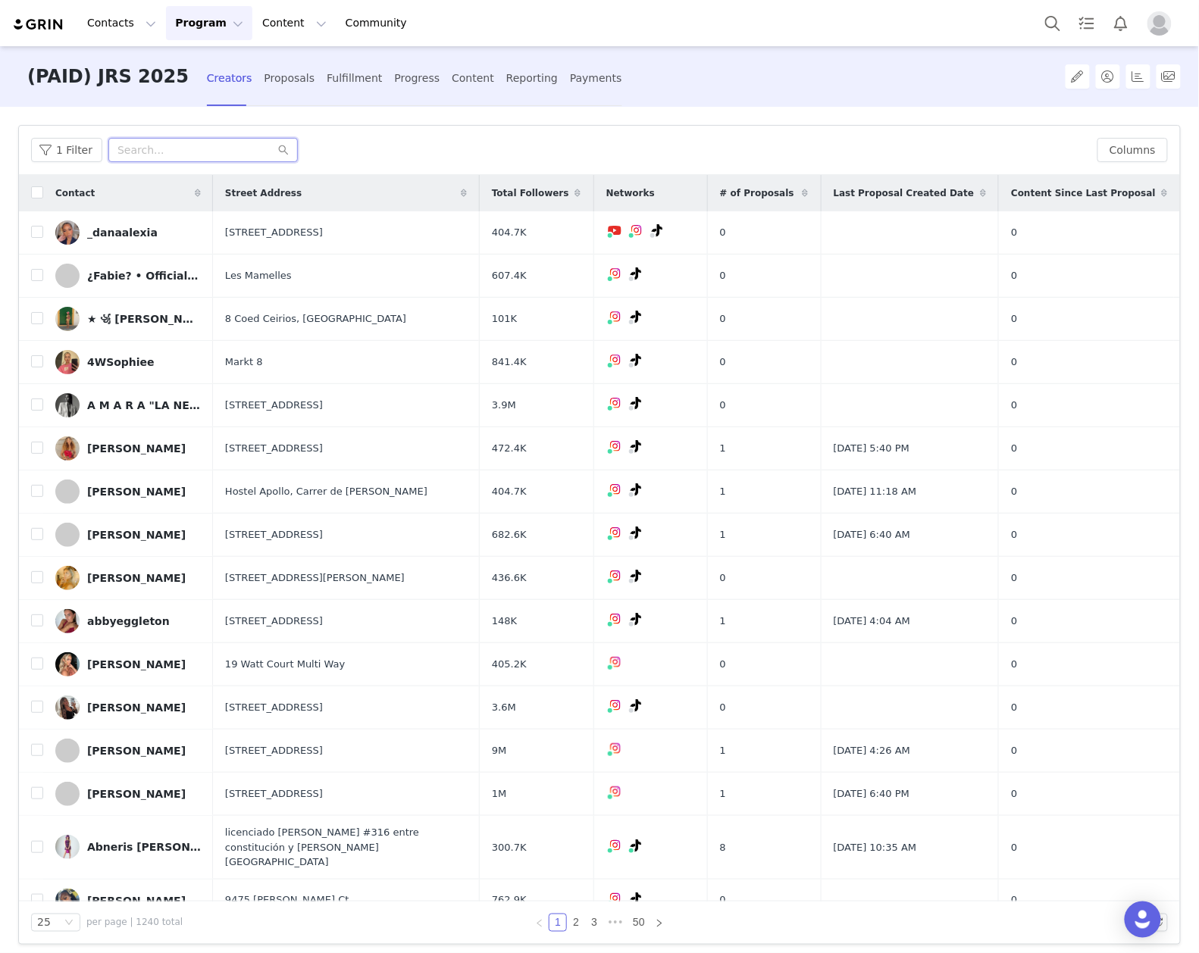
click at [140, 150] on input "text" at bounding box center [202, 150] width 189 height 24
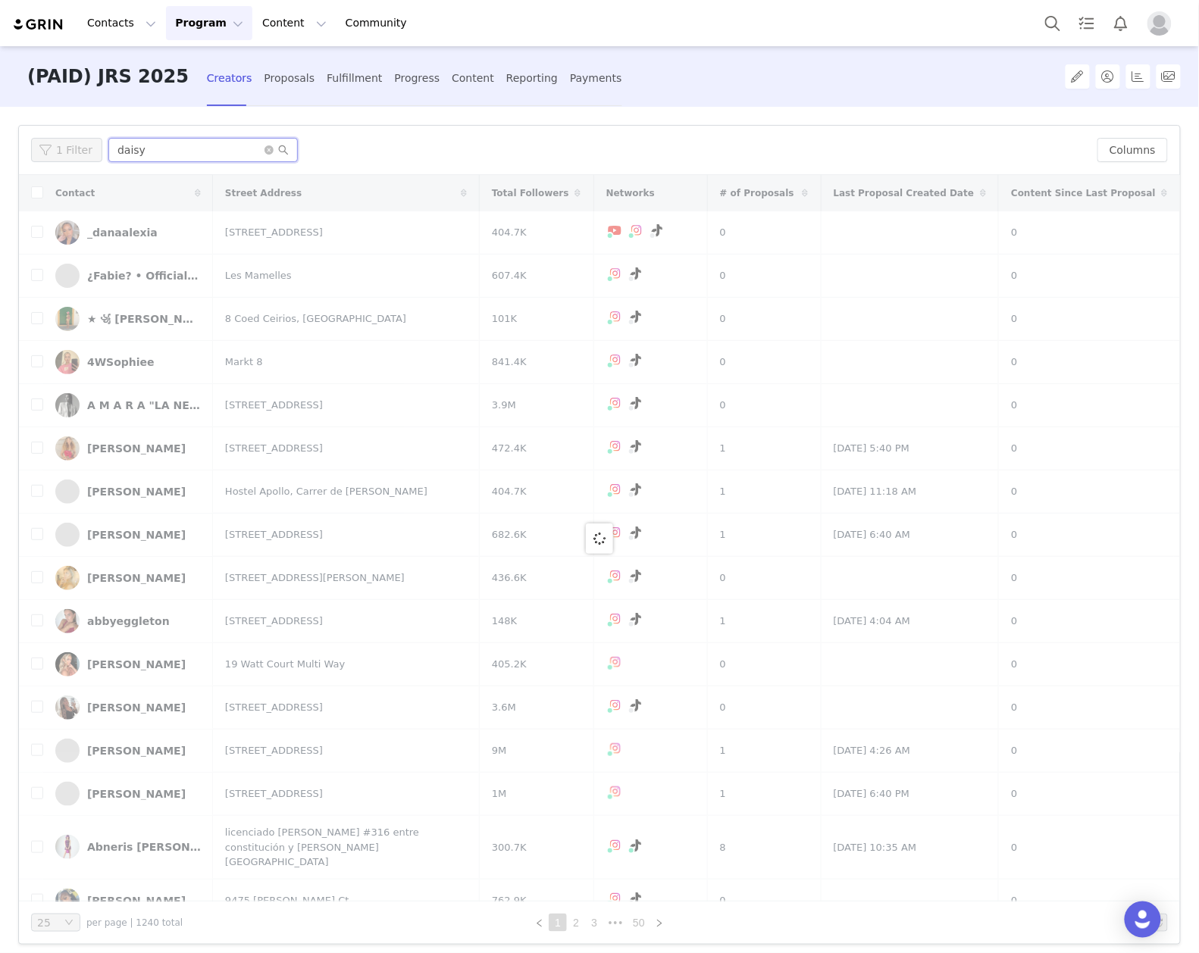
type input "daisy"
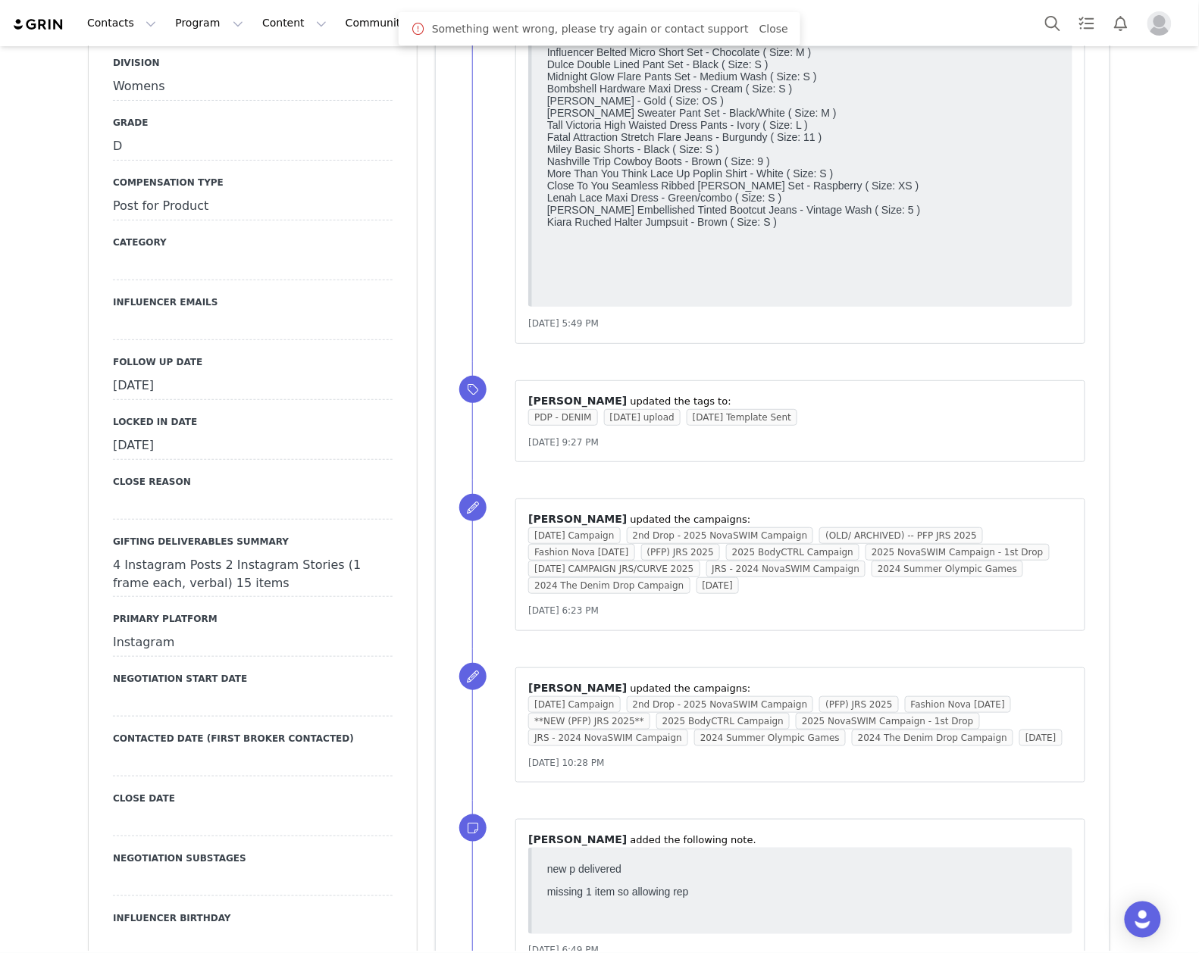
click at [232, 373] on div "[DATE]" at bounding box center [253, 386] width 280 height 27
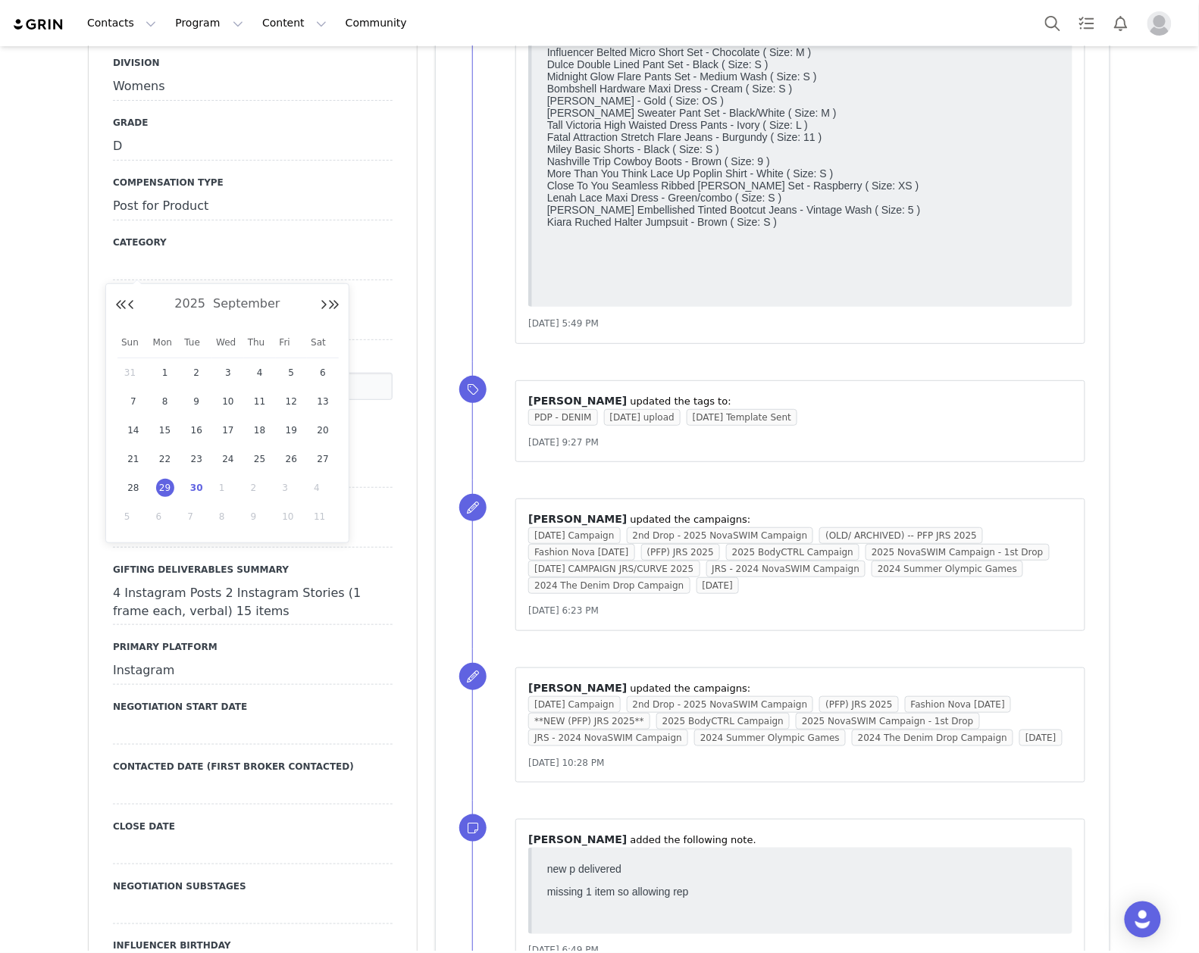
click at [201, 489] on span "30" at bounding box center [196, 488] width 18 height 18
type input "[DATE]"
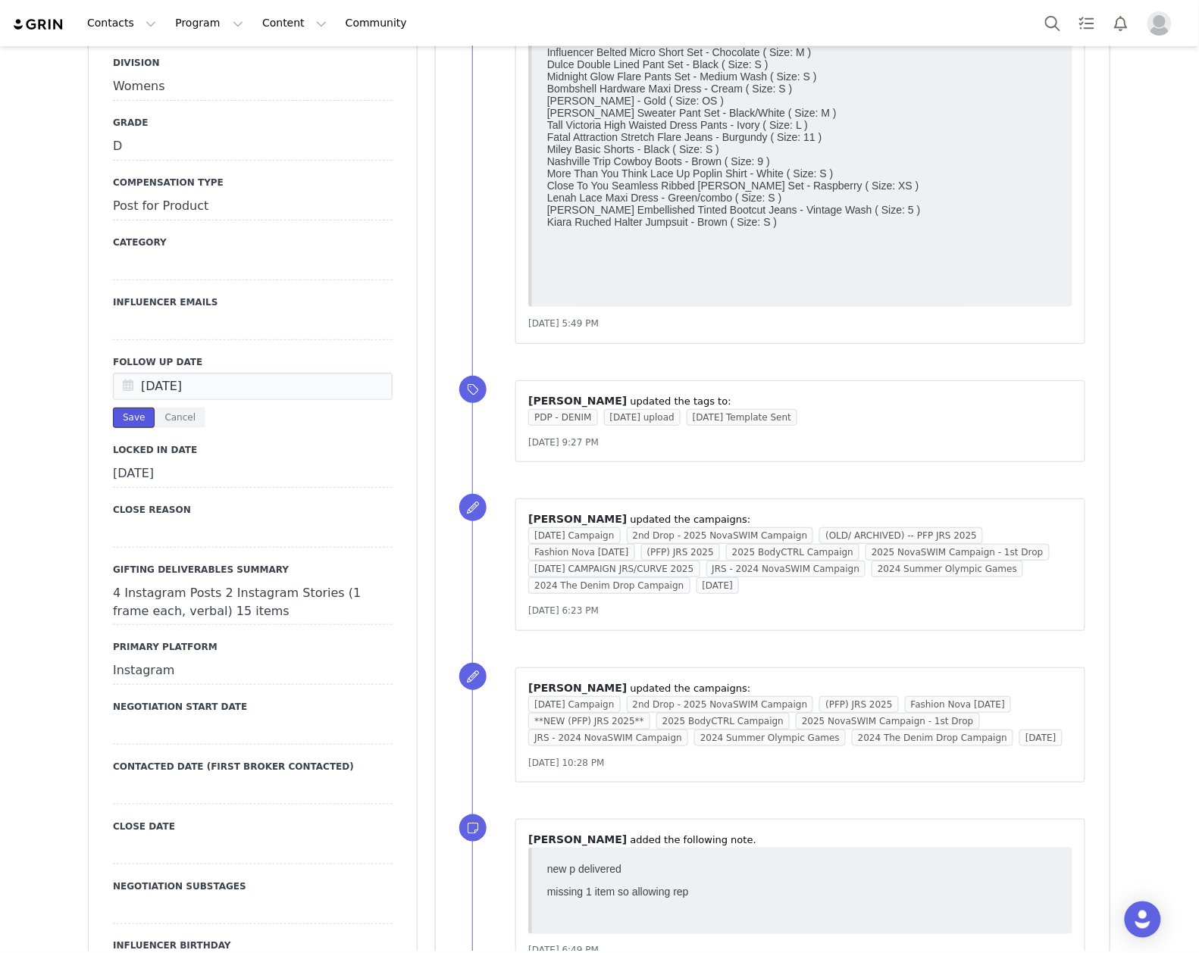
click at [129, 408] on button "Save" at bounding box center [134, 418] width 42 height 20
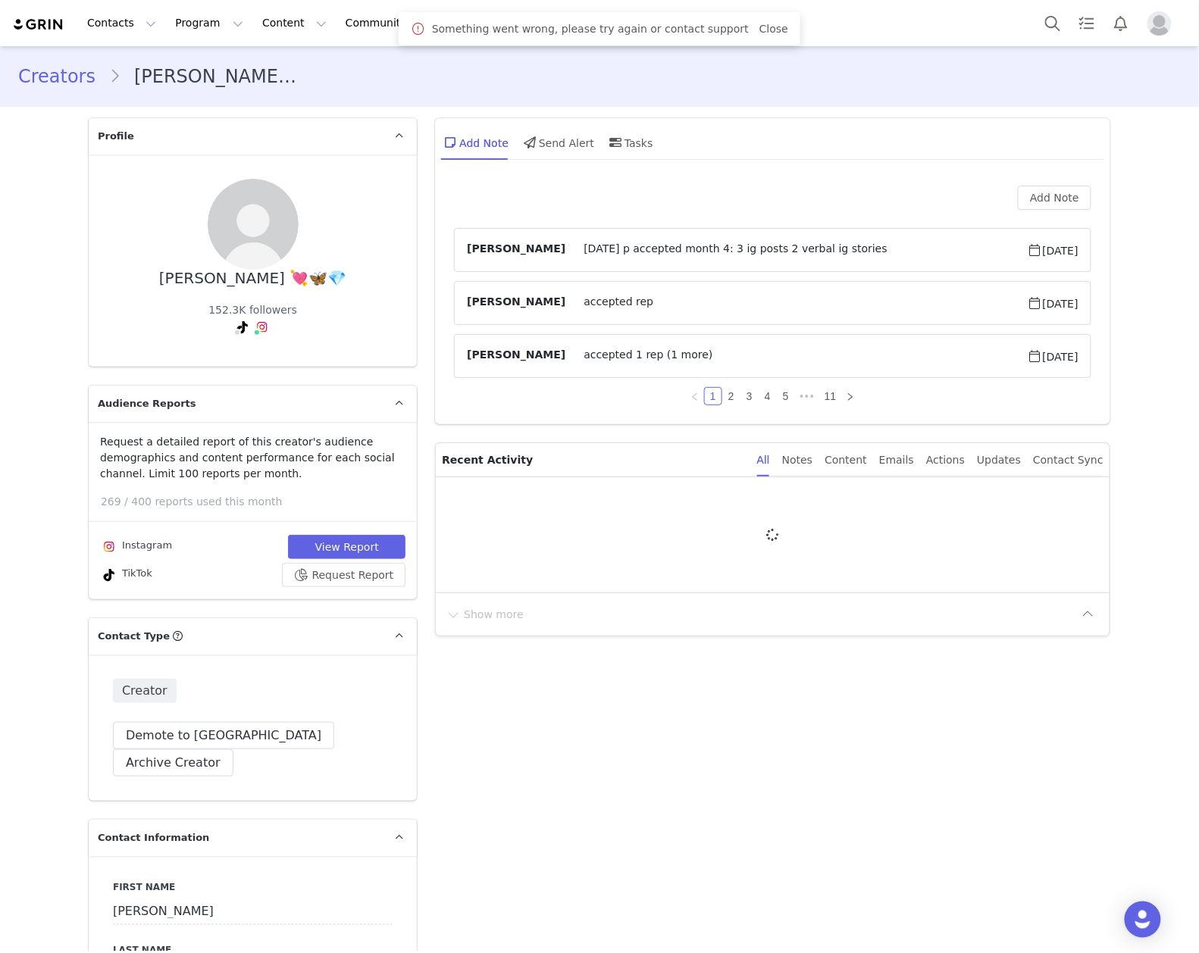
type input "+1 ([GEOGRAPHIC_DATA])"
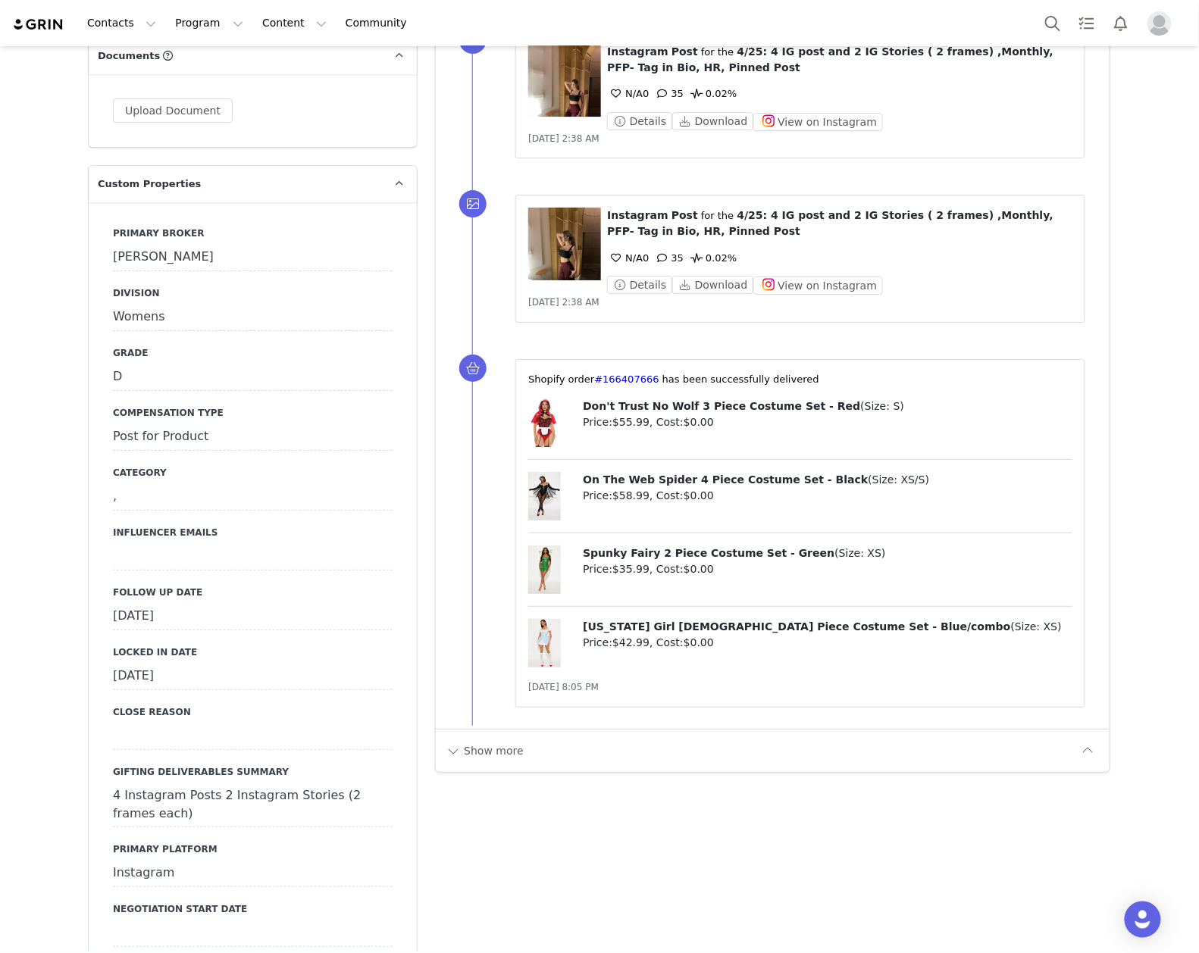
scroll to position [2020, 0]
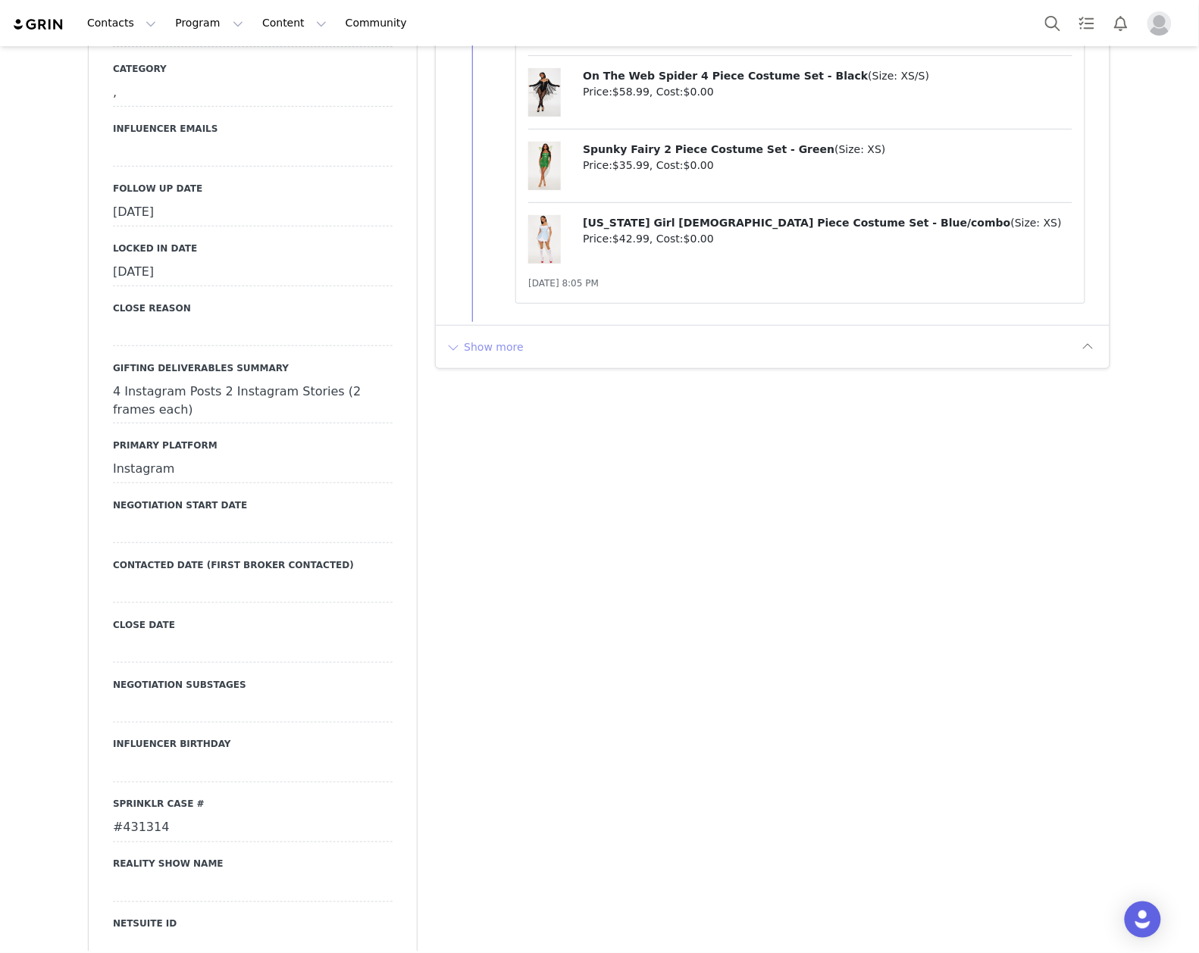
click at [507, 343] on button "Show more" at bounding box center [485, 347] width 80 height 24
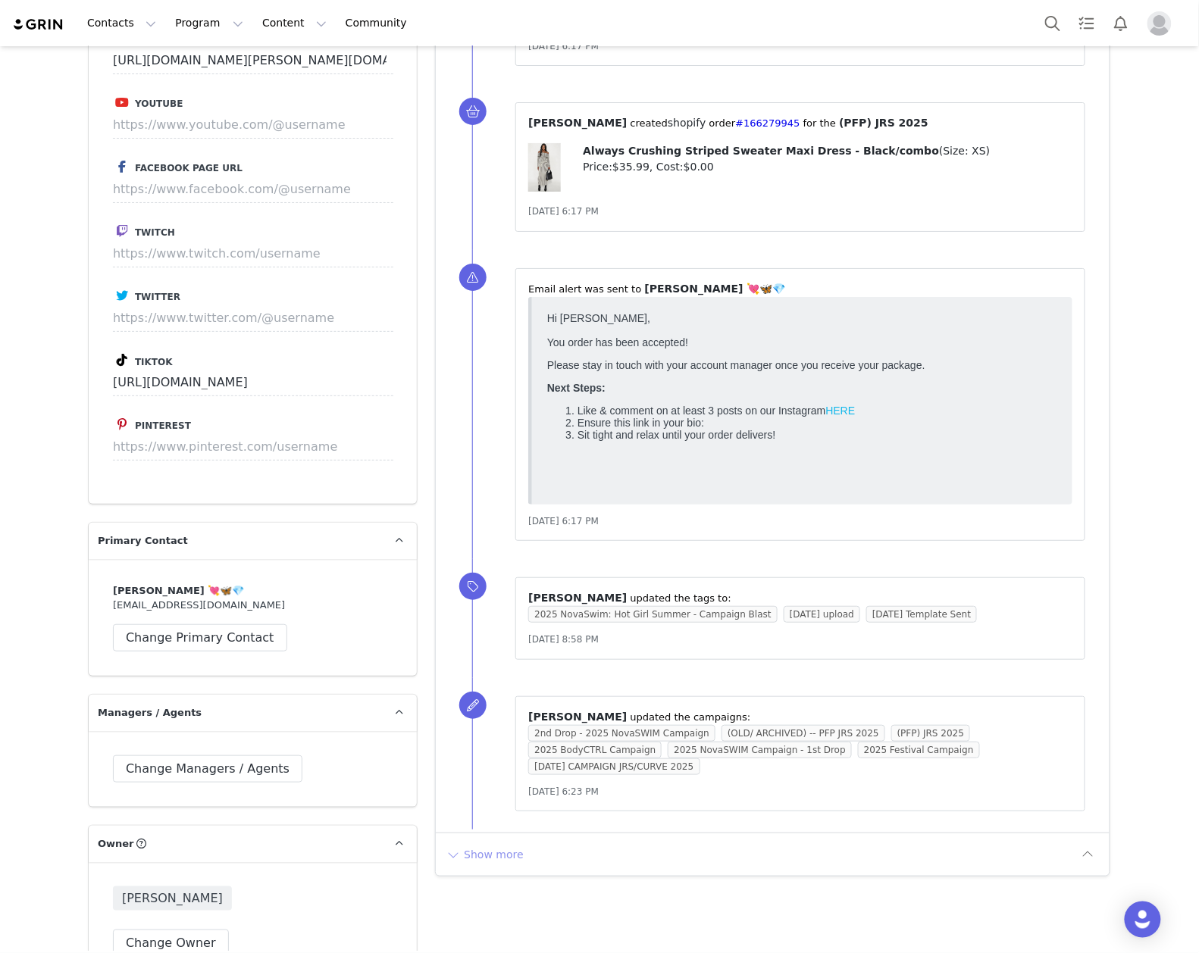
scroll to position [3737, 0]
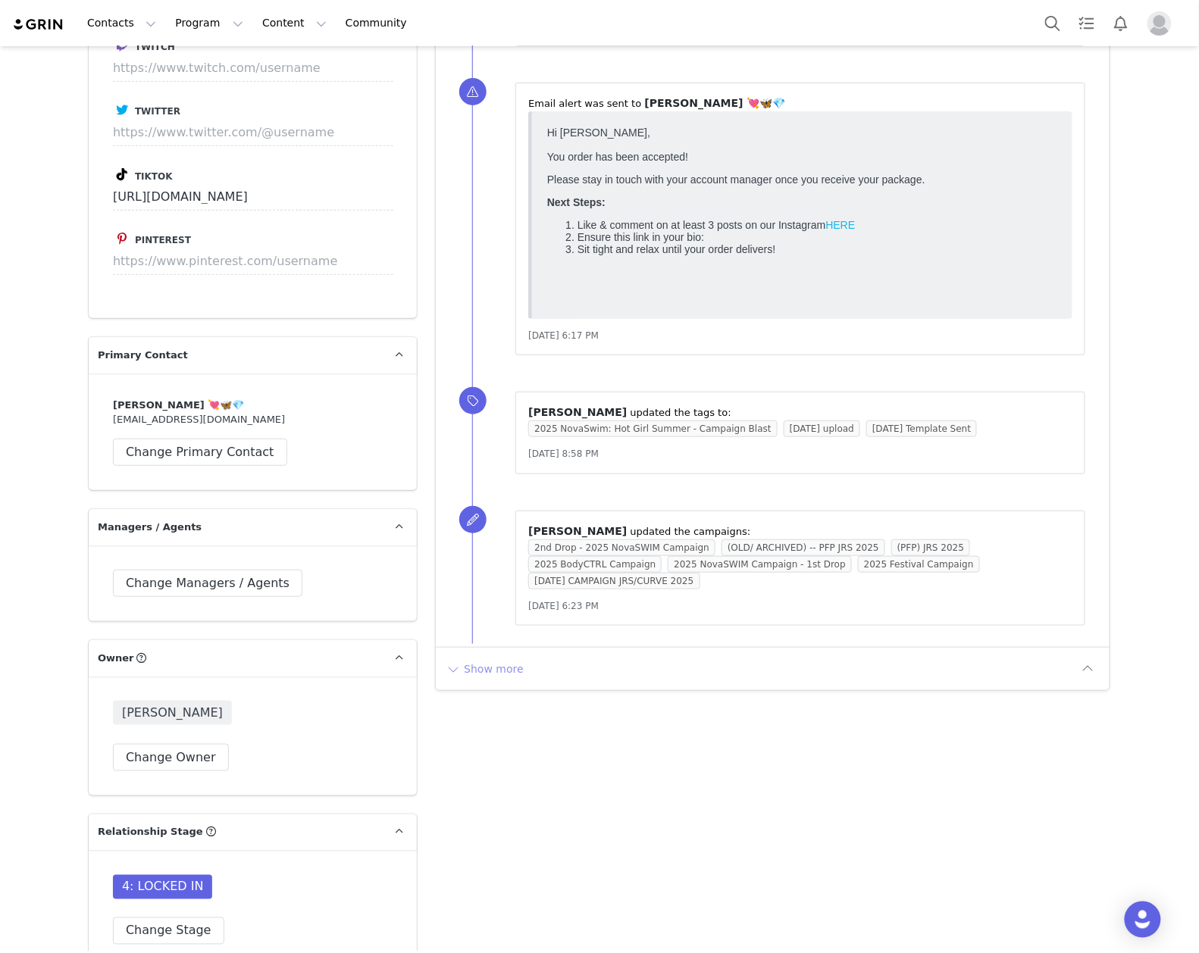
click at [473, 665] on button "Show more" at bounding box center [485, 669] width 80 height 24
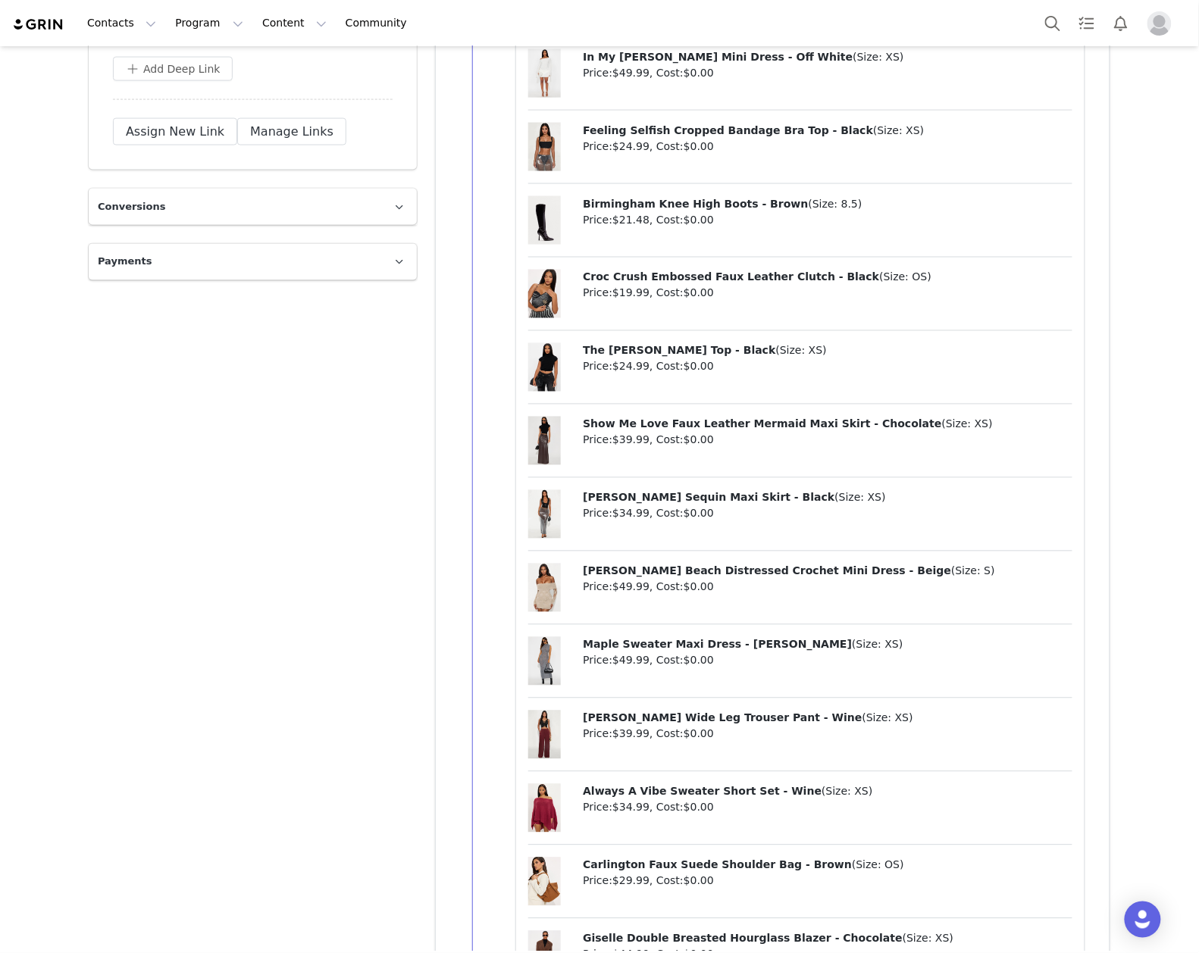
scroll to position [6250, 0]
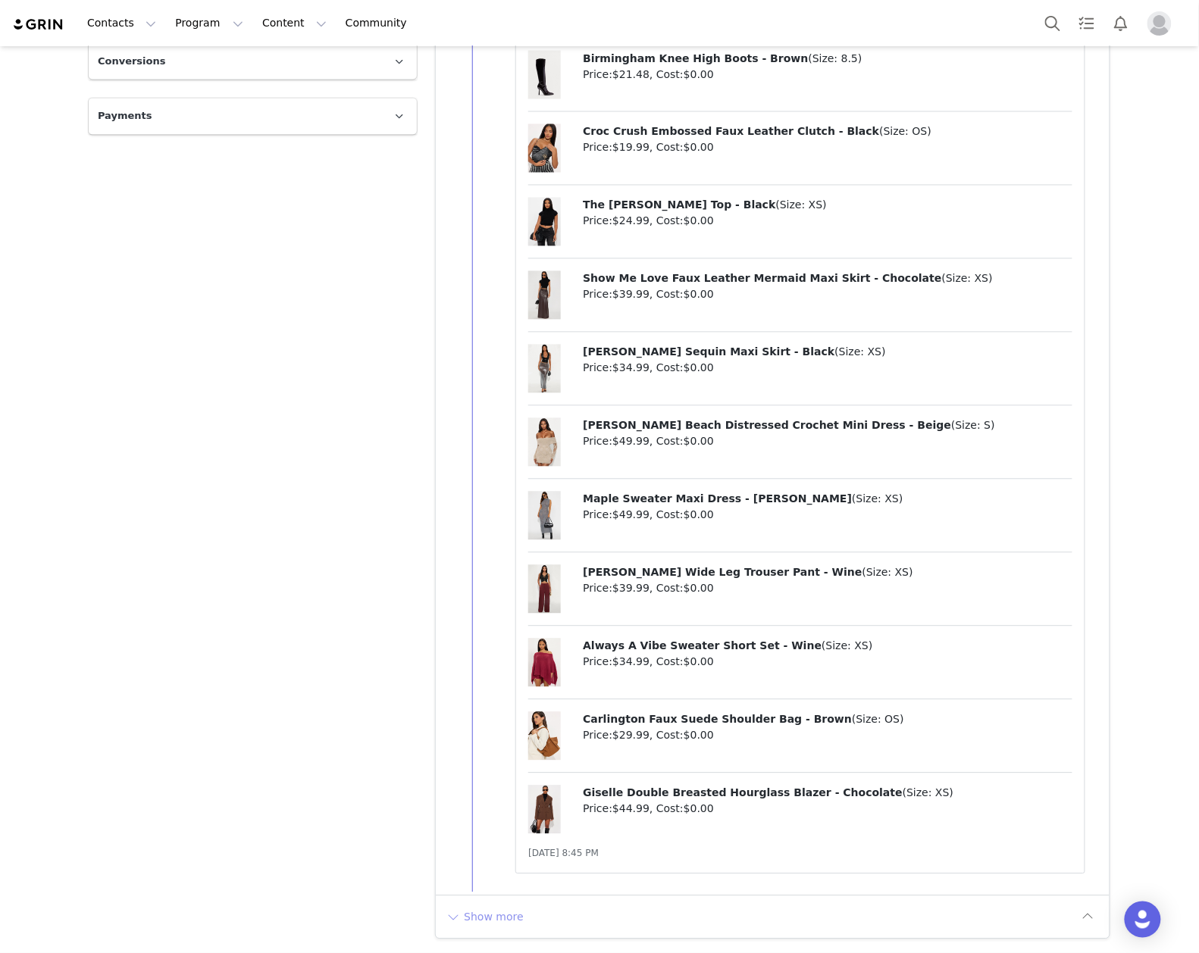
click at [491, 918] on button "Show more" at bounding box center [485, 917] width 80 height 24
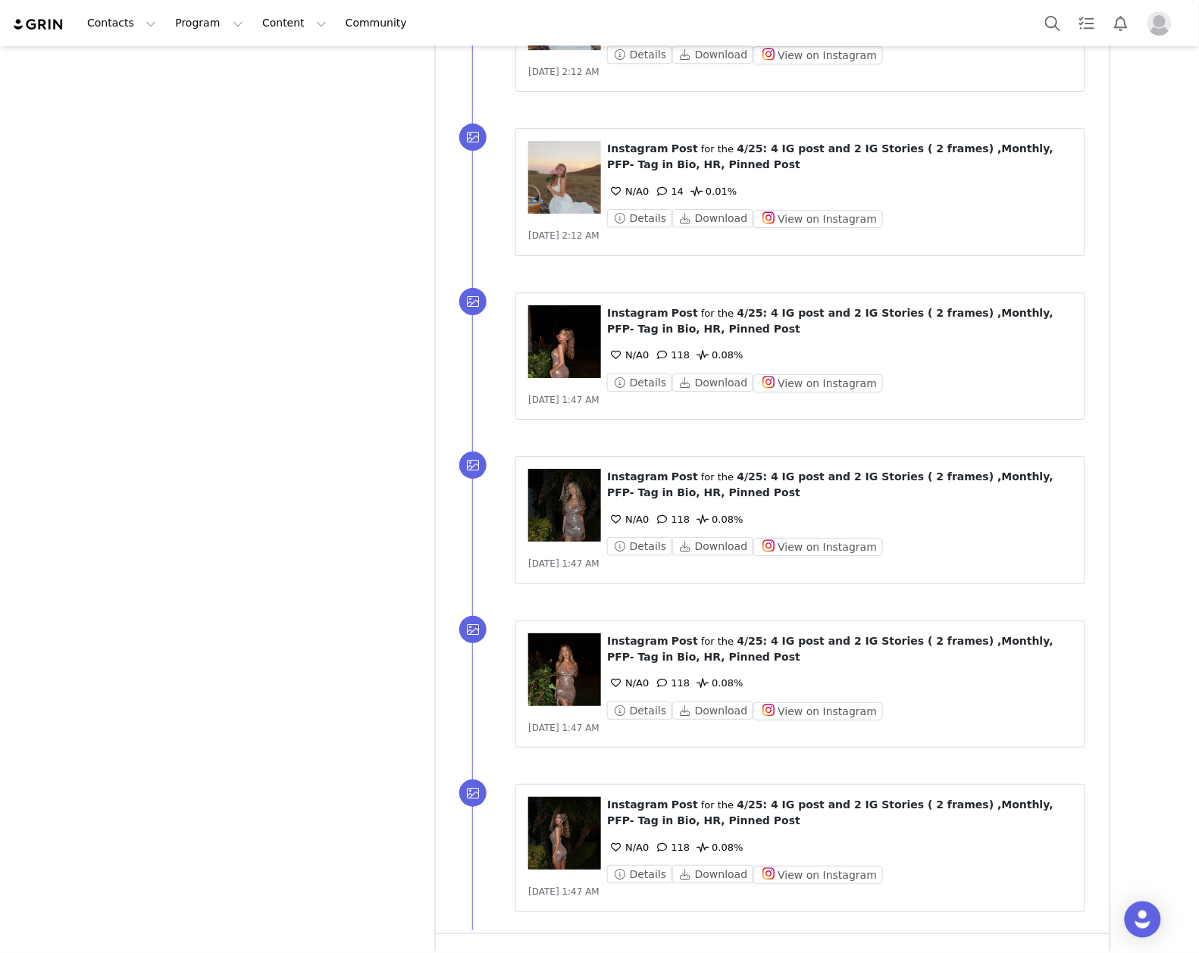
scroll to position [8781, 0]
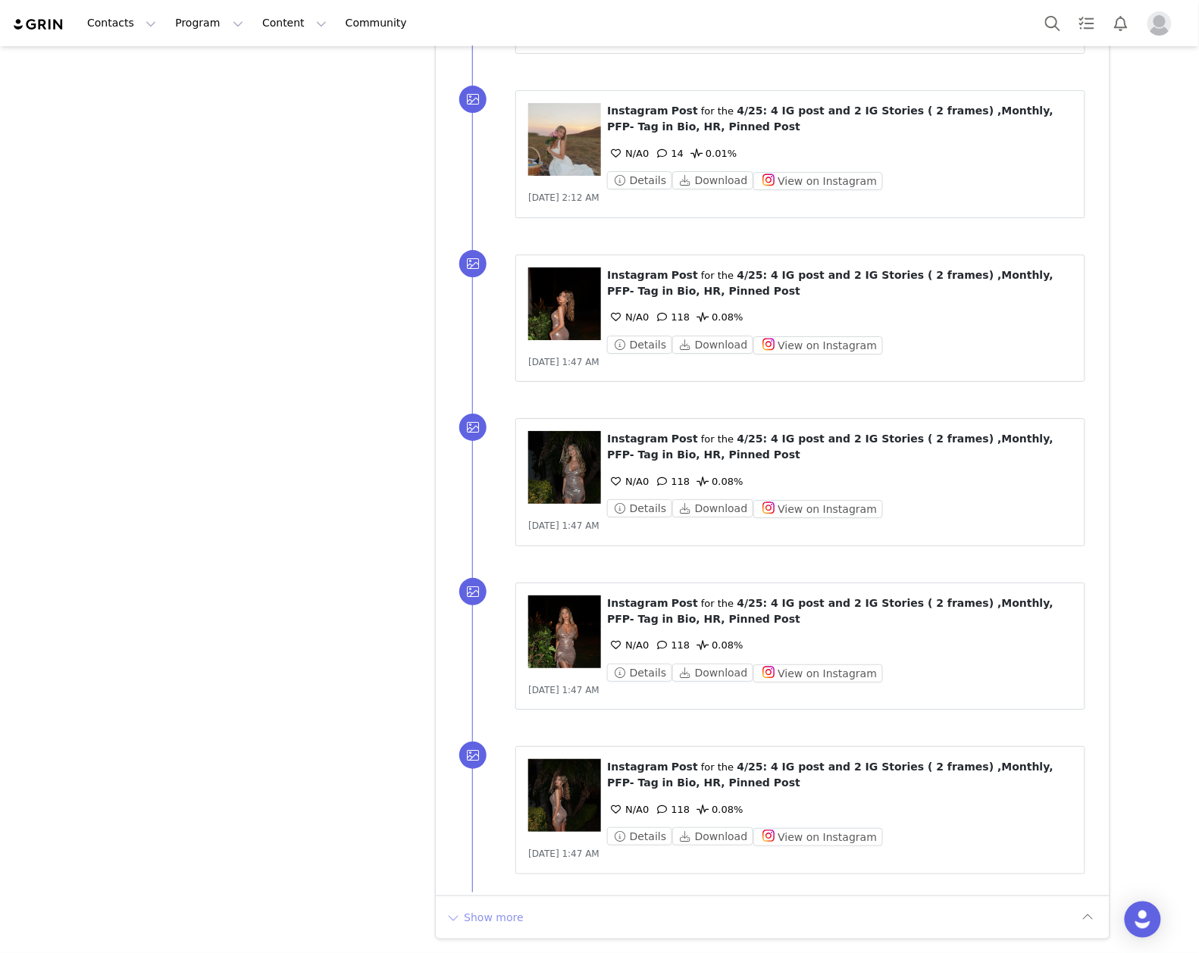
click at [477, 915] on button "Show more" at bounding box center [485, 917] width 80 height 24
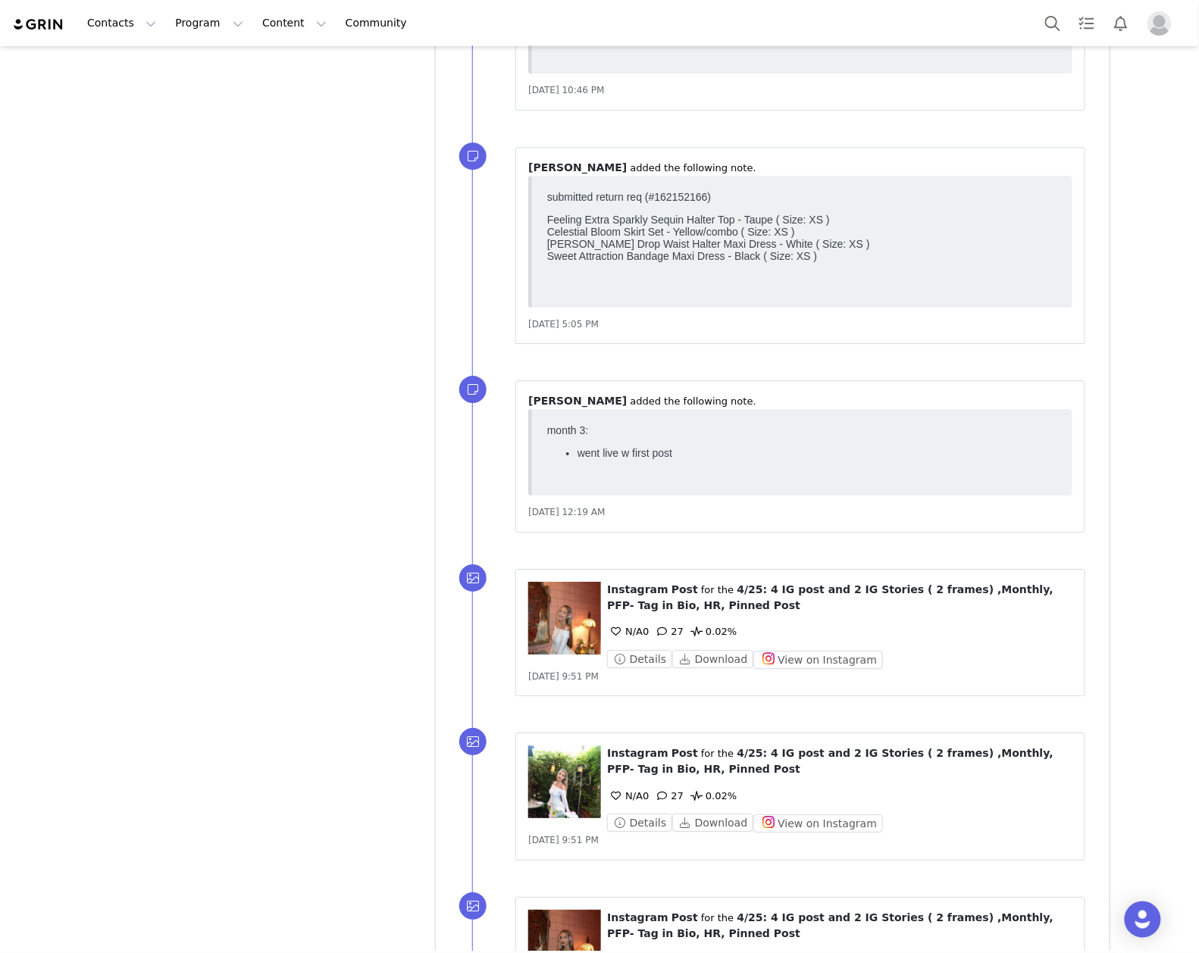
scroll to position [10678, 0]
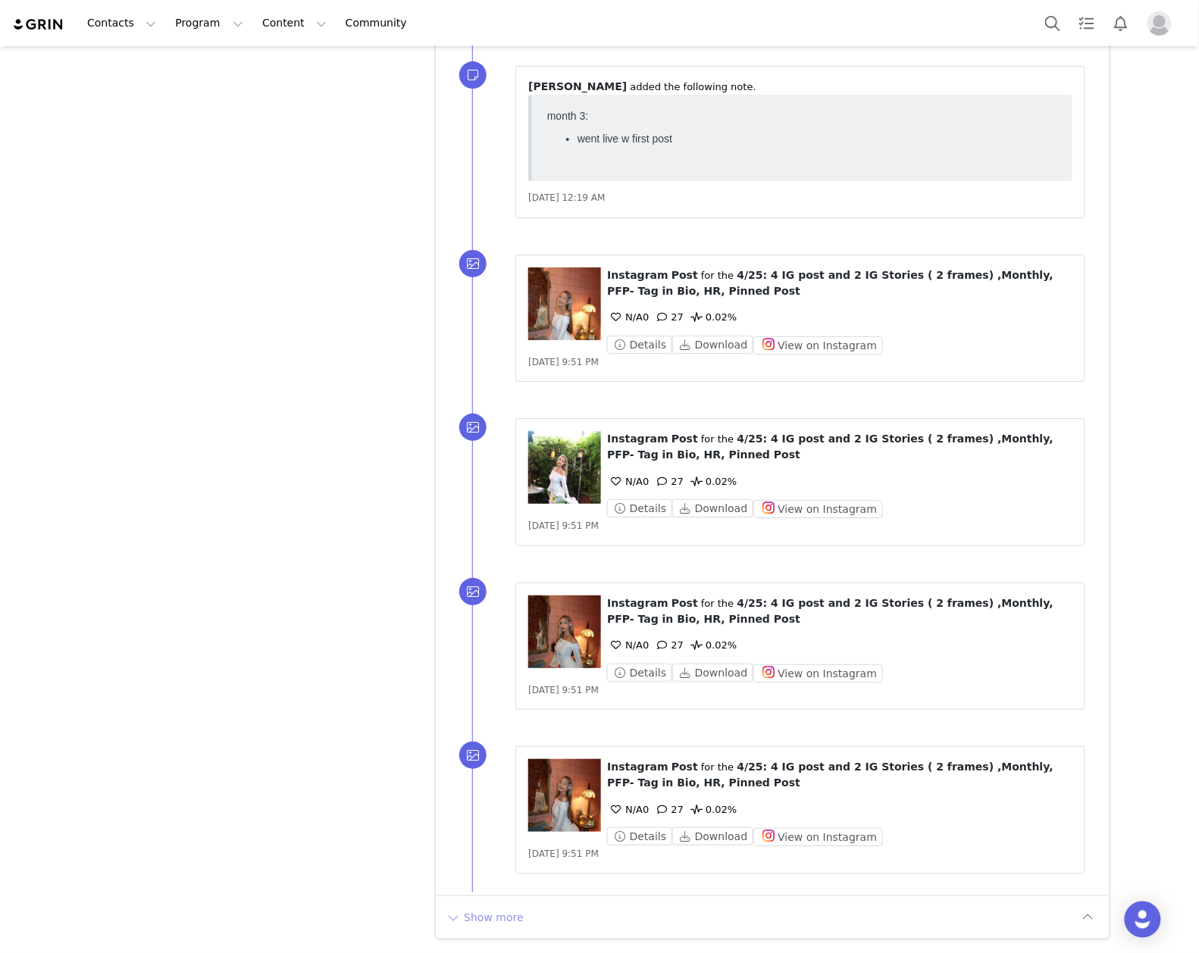
click at [497, 907] on button "Show more" at bounding box center [485, 917] width 80 height 24
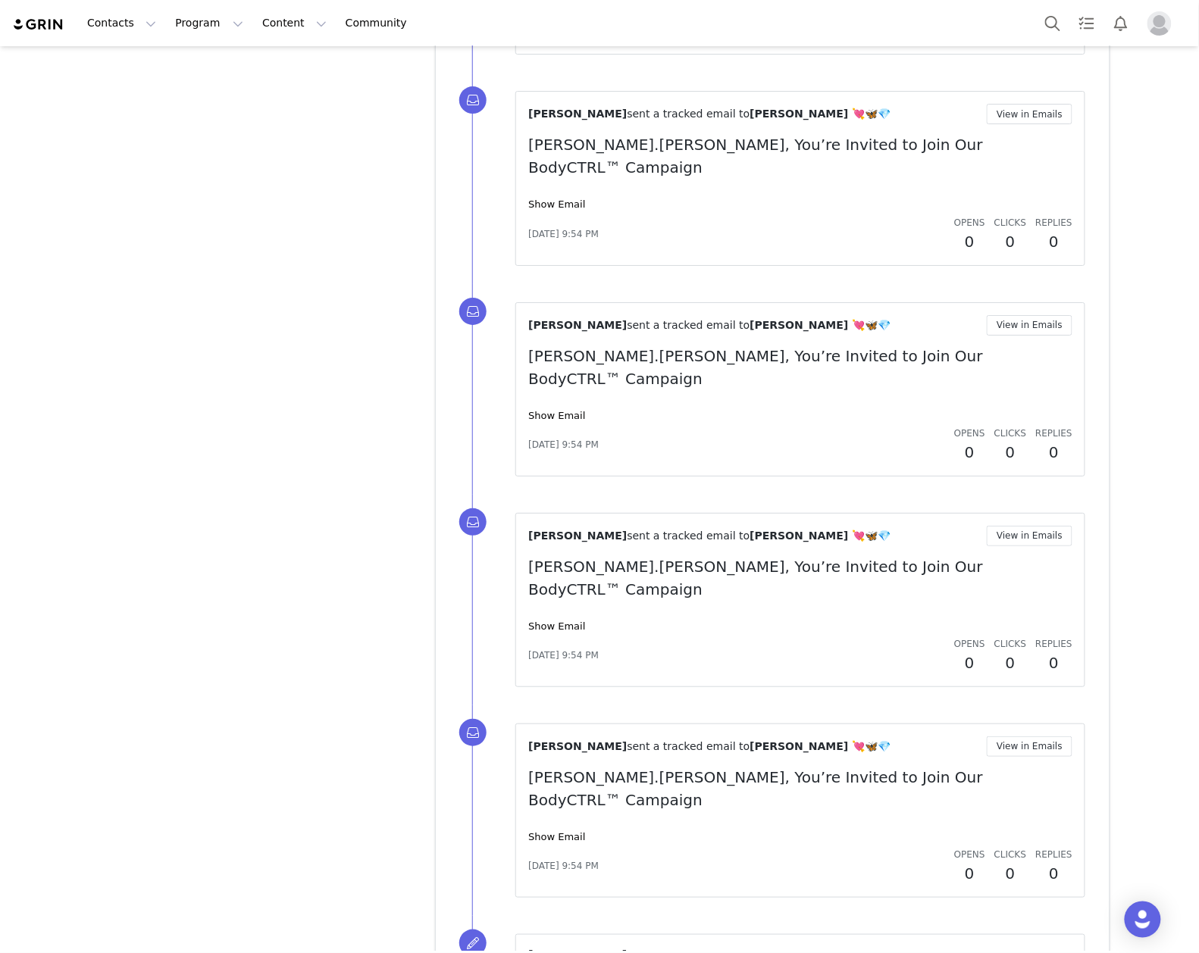
scroll to position [12487, 0]
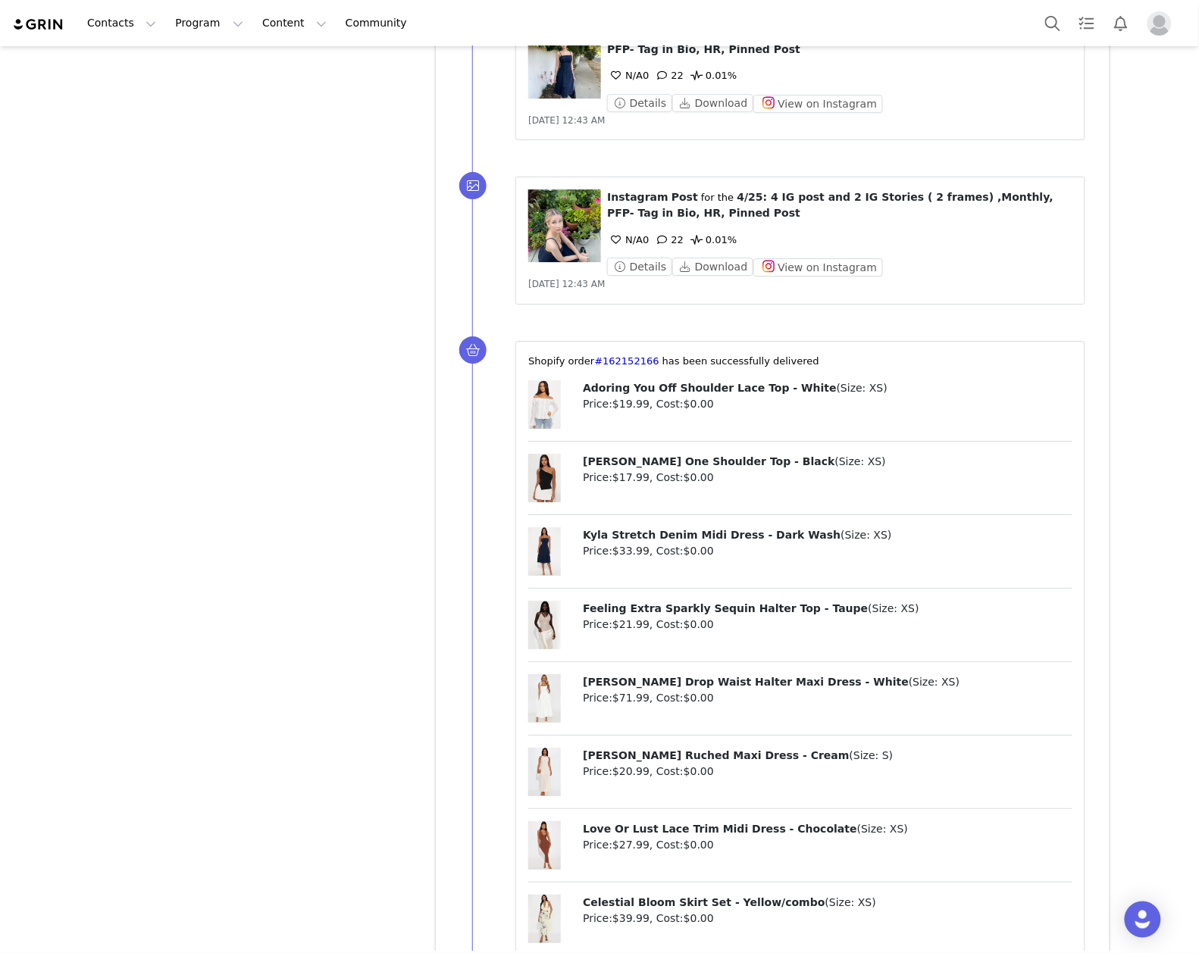
scroll to position [0, 0]
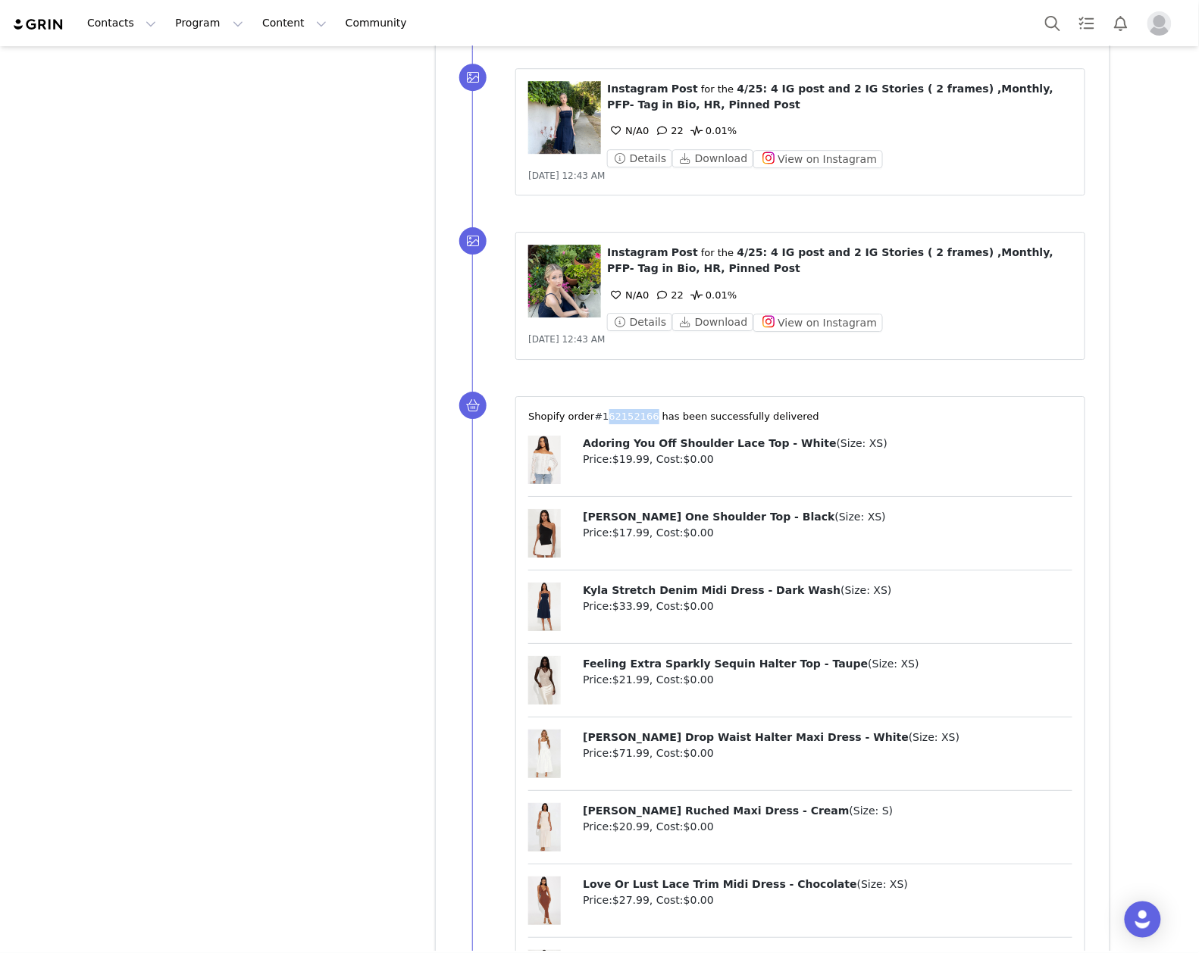
drag, startPoint x: 637, startPoint y: 265, endPoint x: 589, endPoint y: 258, distance: 48.2
click at [589, 411] on span "⁨Shopify⁩ order⁨ #162152166 ⁩ has been successfully delivered" at bounding box center [673, 416] width 291 height 11
copy span "162152166 ⁩"
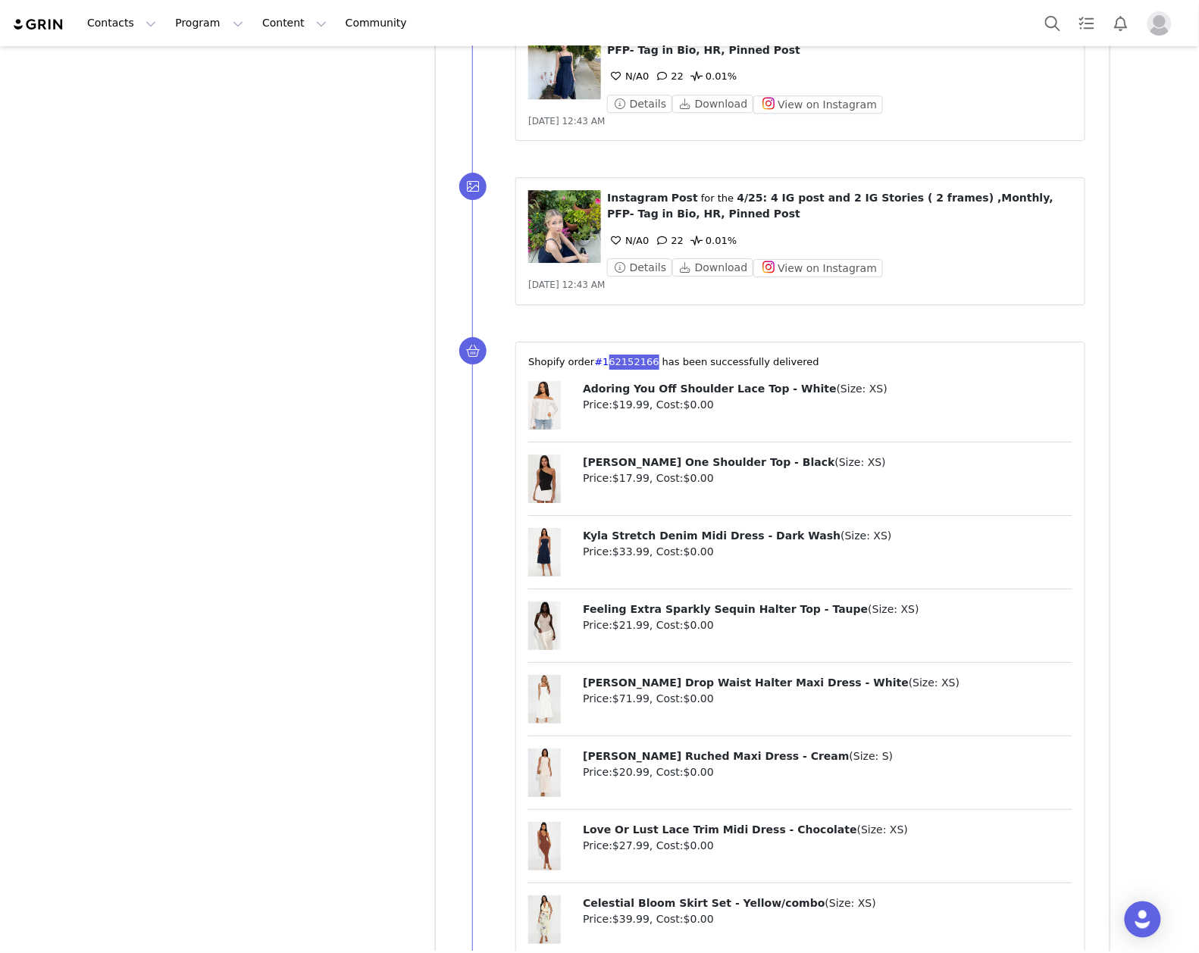
scroll to position [14103, 0]
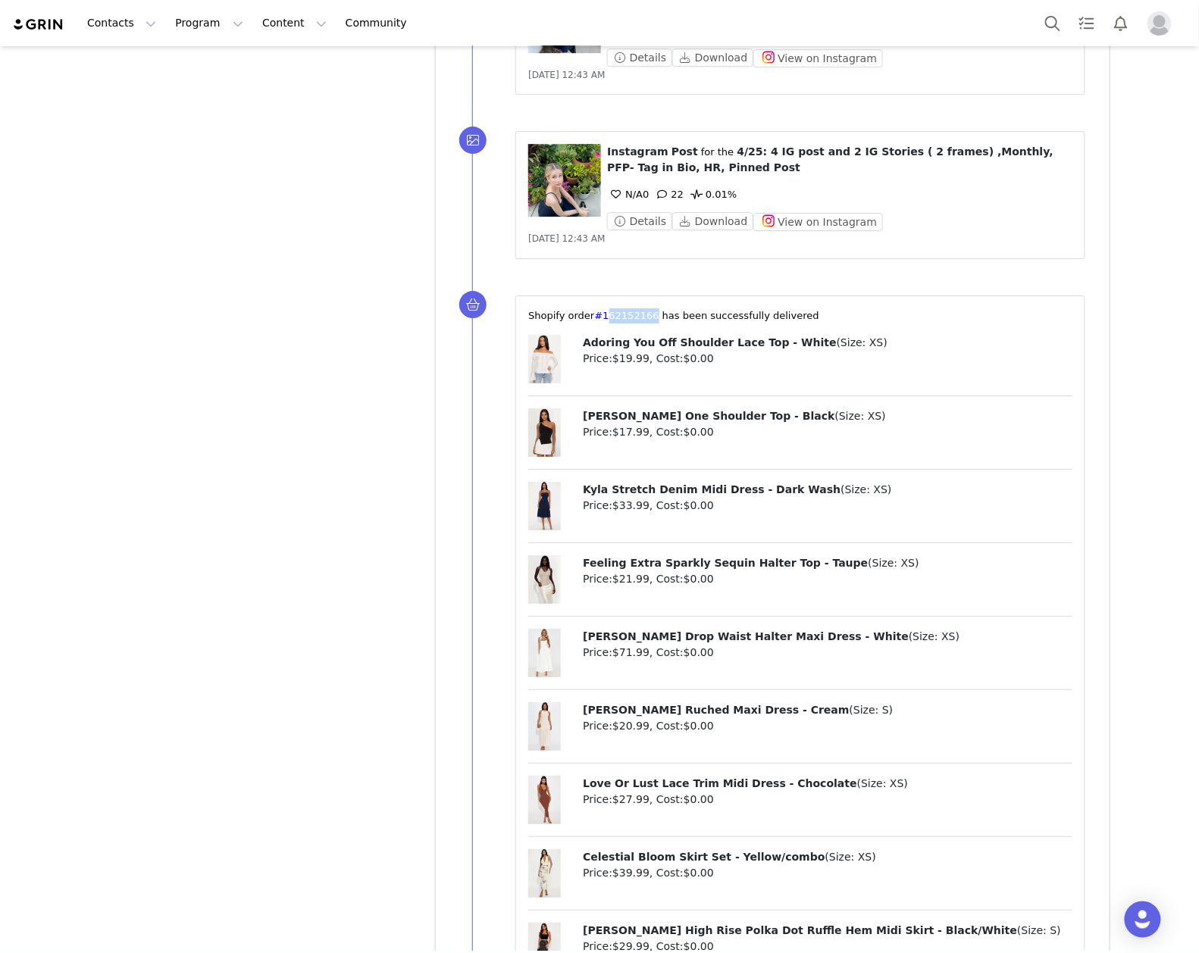
click at [637, 704] on span "Kendall Ruched Maxi Dress - Cream" at bounding box center [716, 710] width 266 height 12
copy p "Kendall Ruched Maxi Dress - Cream ( Size: S )"
click at [665, 557] on span "Feeling Extra Sparkly Sequin Halter Top - Taupe" at bounding box center [725, 563] width 285 height 12
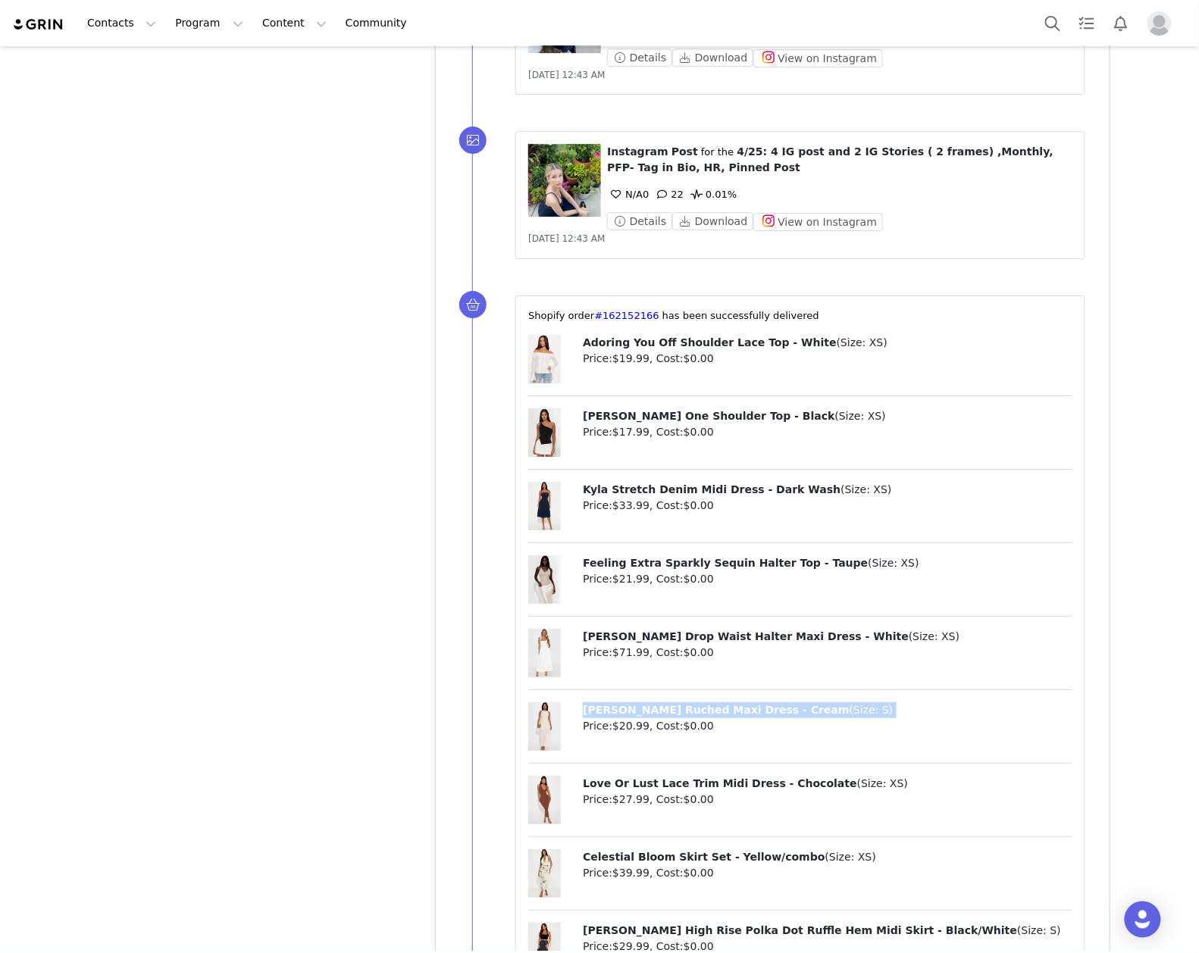
click at [665, 557] on span "Feeling Extra Sparkly Sequin Halter Top - Taupe" at bounding box center [725, 563] width 285 height 12
drag, startPoint x: 708, startPoint y: 418, endPoint x: 697, endPoint y: 411, distance: 13.0
copy p "Feeling Extra Sparkly Sequin Halter Top - Taupe ( Size: XS )"
click at [730, 851] on span "Celestial Bloom Skirt Set - Yellow/combo" at bounding box center [704, 857] width 242 height 12
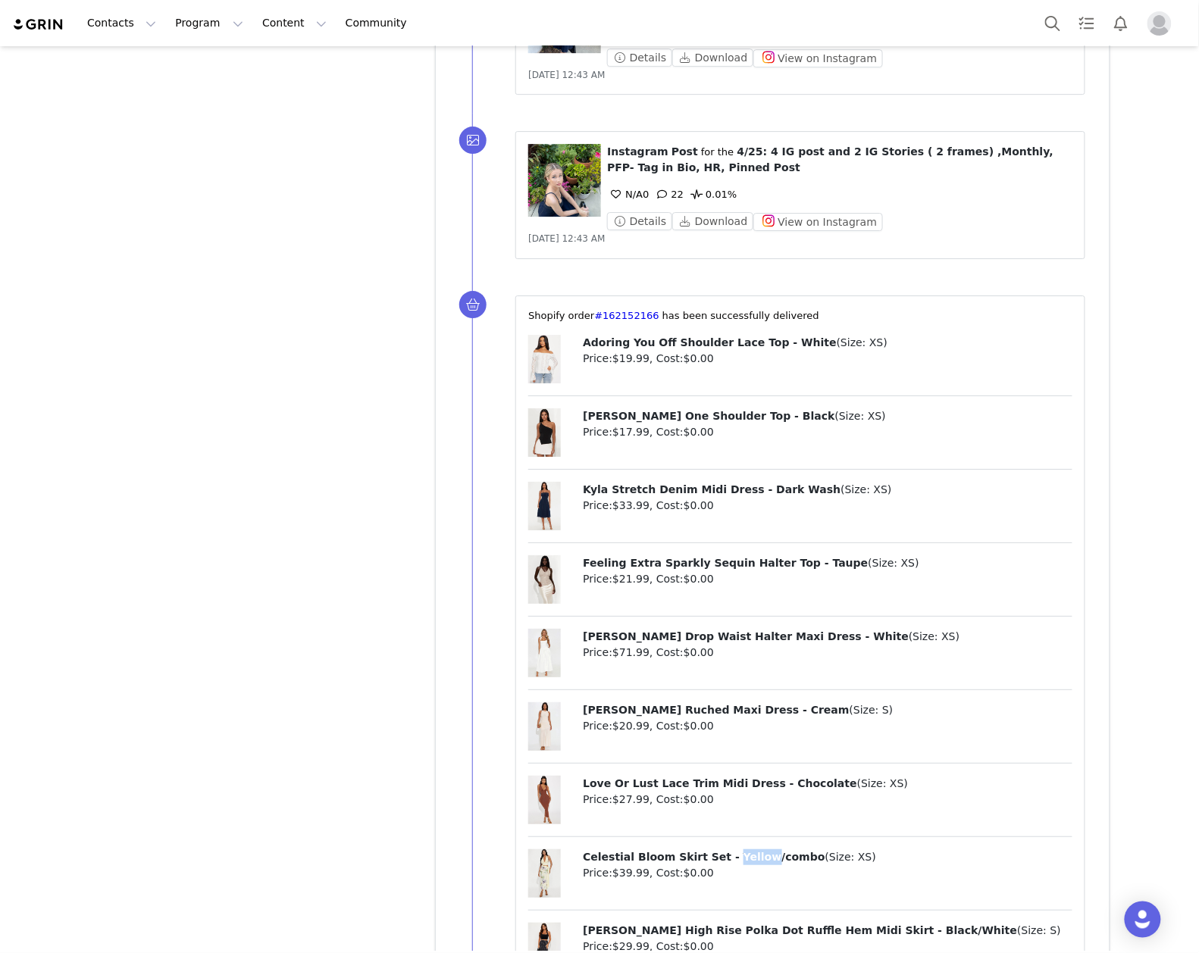
click at [730, 851] on span "Celestial Bloom Skirt Set - Yellow/combo" at bounding box center [704, 857] width 242 height 12
copy p "Celestial Bloom Skirt Set - Yellow/combo ( Size: XS )"
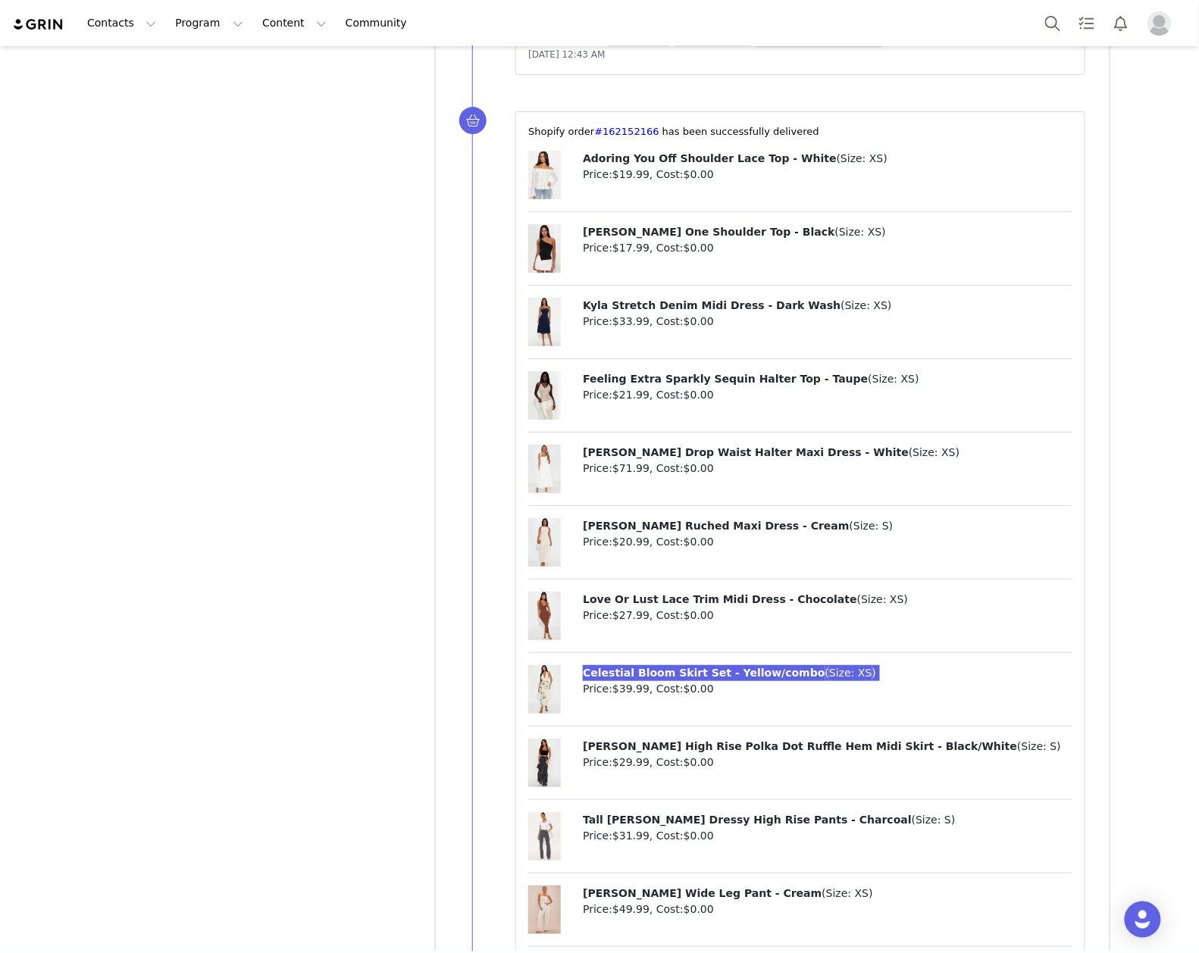
scroll to position [14305, 0]
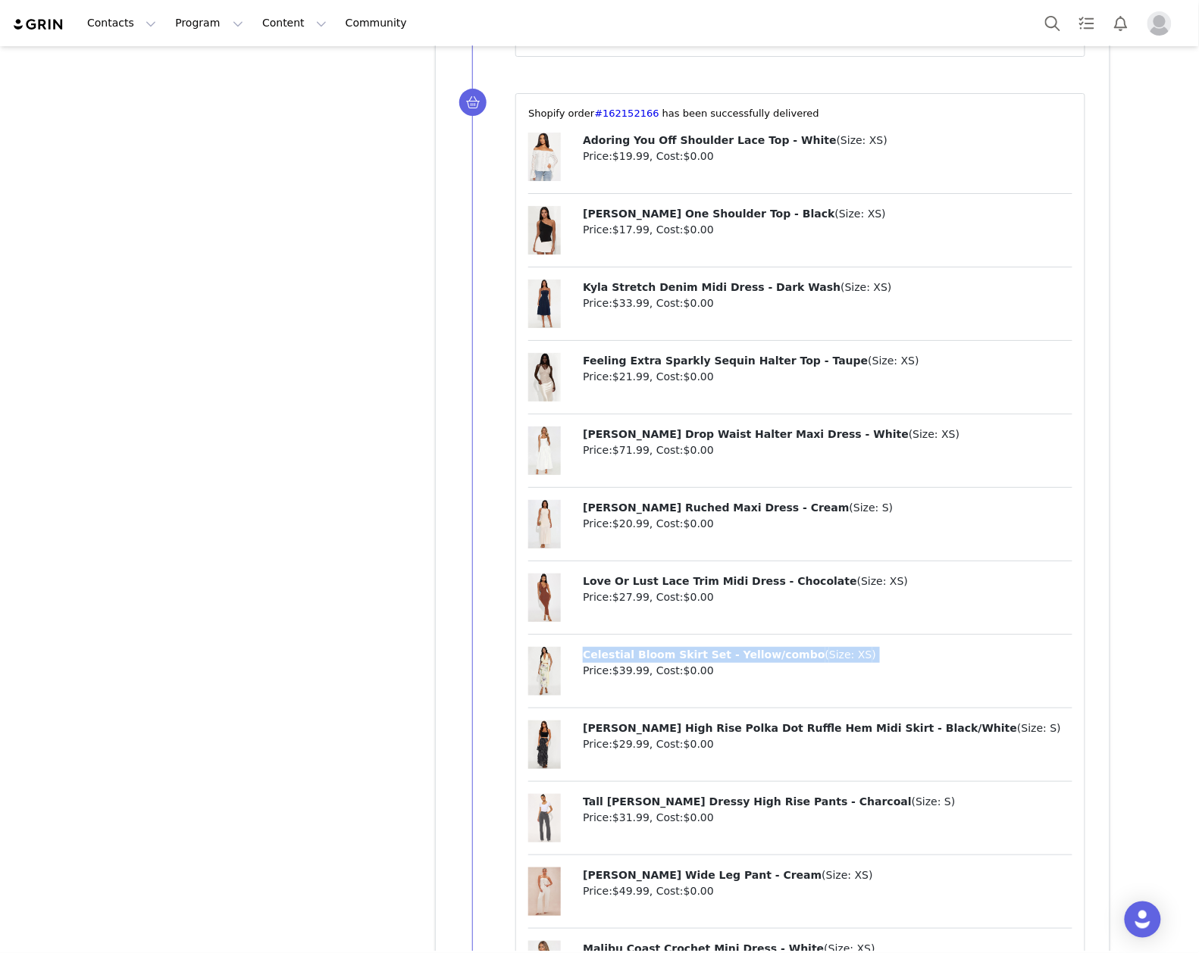
click at [622, 796] on span "Tall Tasha Dressy High Rise Pants - Charcoal" at bounding box center [747, 802] width 329 height 12
copy p "Tall Tasha Dressy High Rise Pants - Charcoal ( Size: S )"
click at [885, 794] on div "Tall Tasha Dressy High Rise Pants - Charcoal ( Size: S ) Price: $31.99 , Cost: …" at bounding box center [800, 824] width 544 height 61
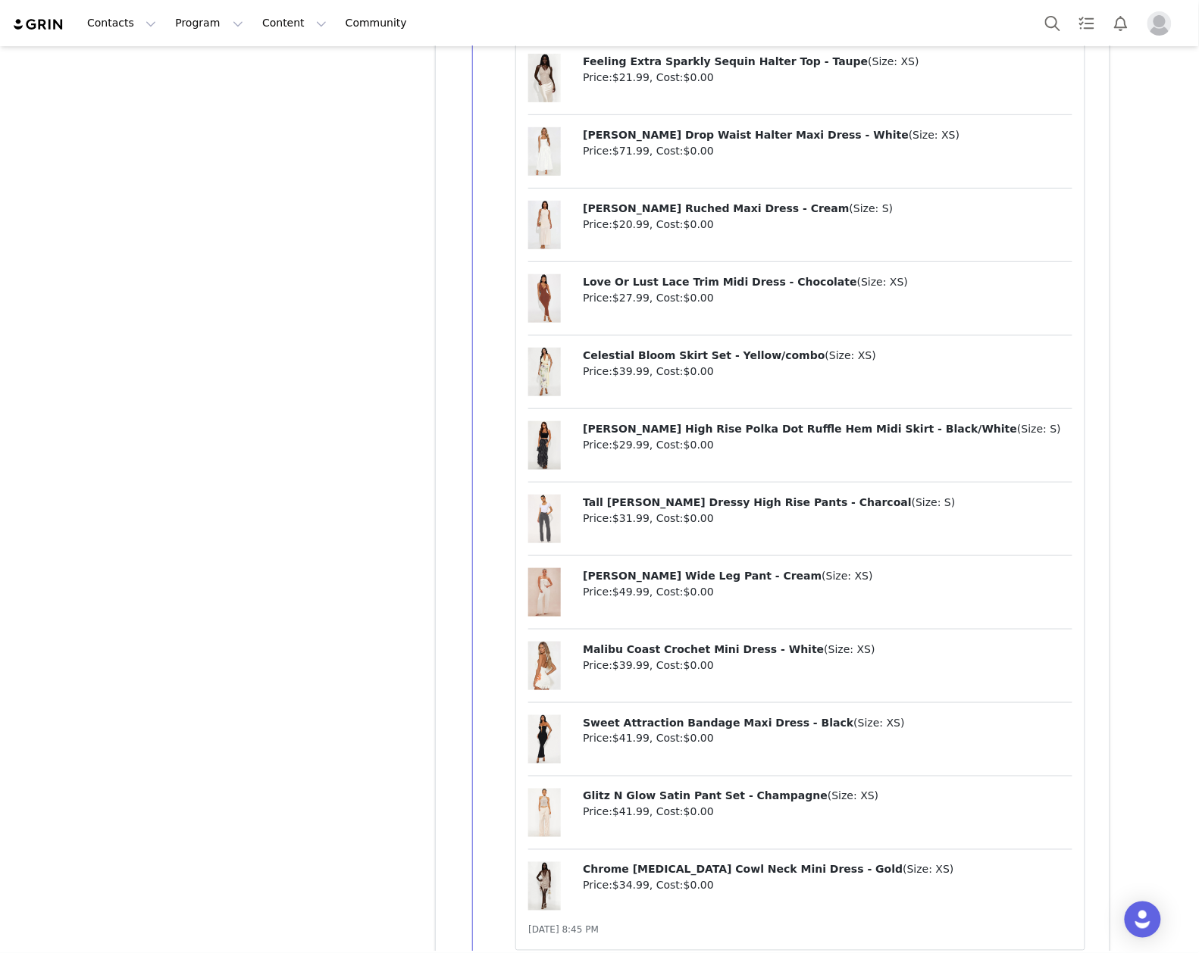
scroll to position [14608, 0]
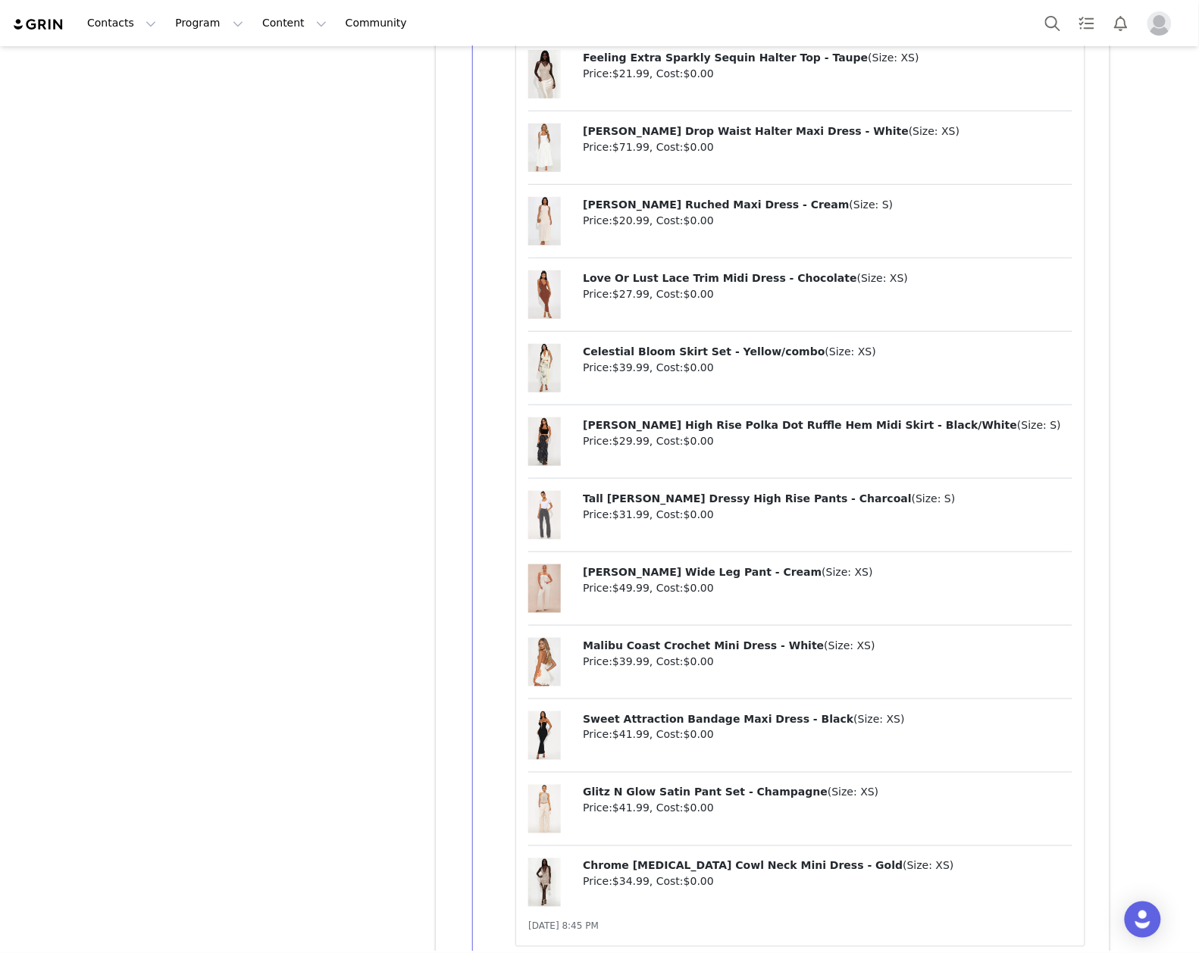
click at [656, 786] on span "Glitz N Glow Satin Pant Set - Champagne" at bounding box center [705, 792] width 245 height 12
copy p "Glitz N Glow Satin Pant Set - Champagne ( Size: XS )"
click at [868, 785] on div "Glitz N Glow Satin Pant Set - Champagne ( Size: XS ) Price: $41.99 , Cost: $0.00" at bounding box center [800, 815] width 544 height 61
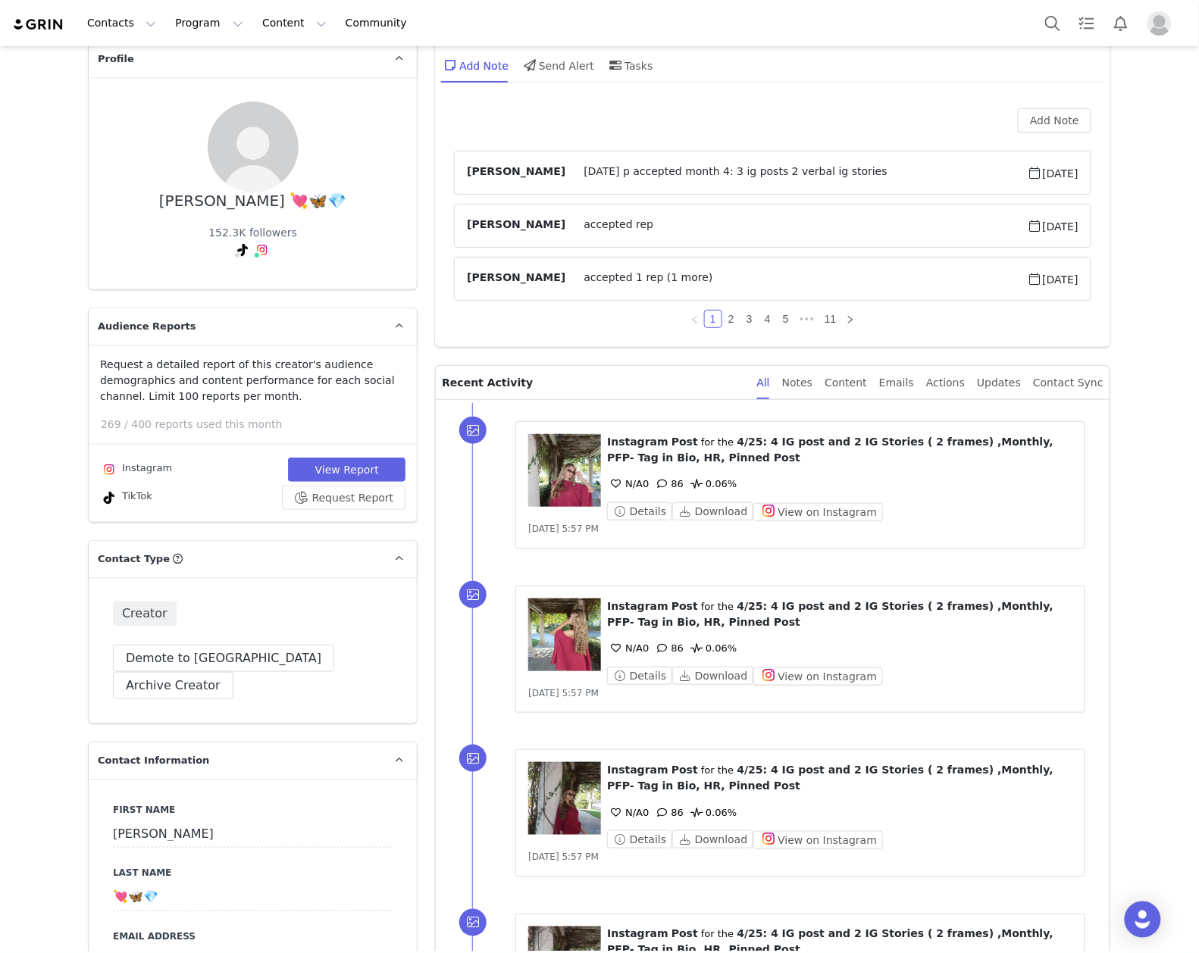
scroll to position [0, 0]
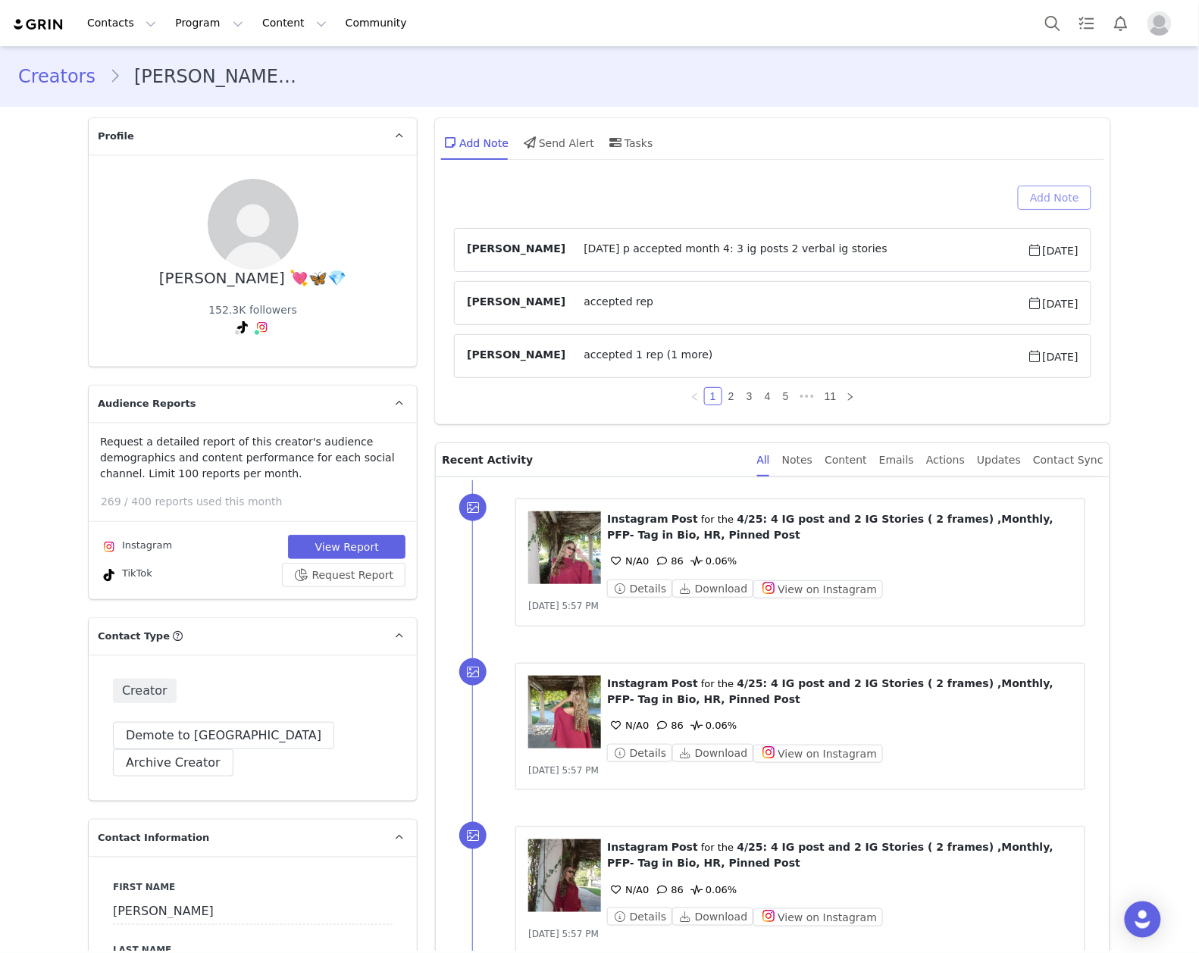
click at [1058, 197] on button "Add Note" at bounding box center [1054, 198] width 73 height 24
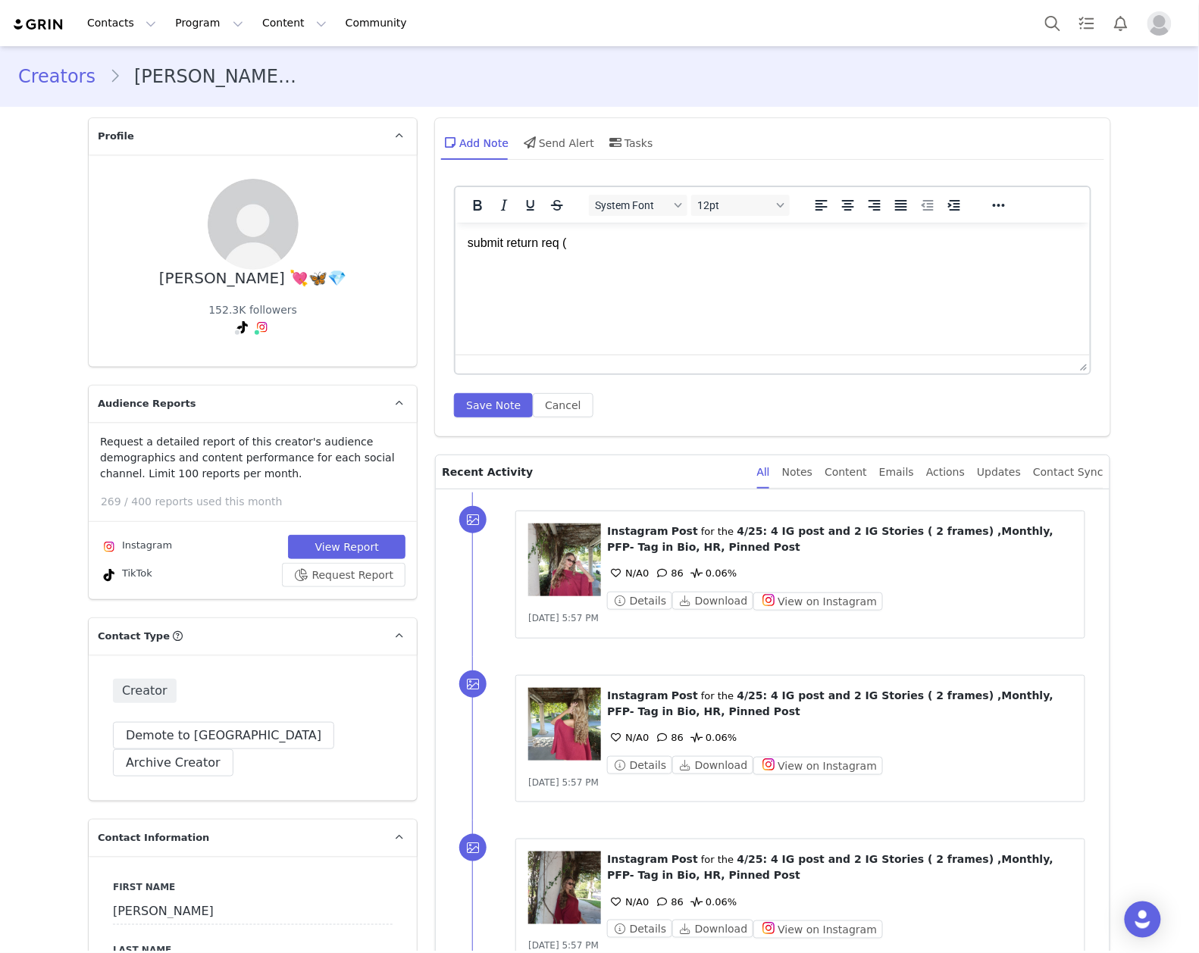
drag, startPoint x: 586, startPoint y: 285, endPoint x: 588, endPoint y: 268, distance: 16.7
drag, startPoint x: 588, startPoint y: 268, endPoint x: 588, endPoint y: 250, distance: 18.2
click at [588, 250] on p "submit return req (" at bounding box center [772, 242] width 610 height 17
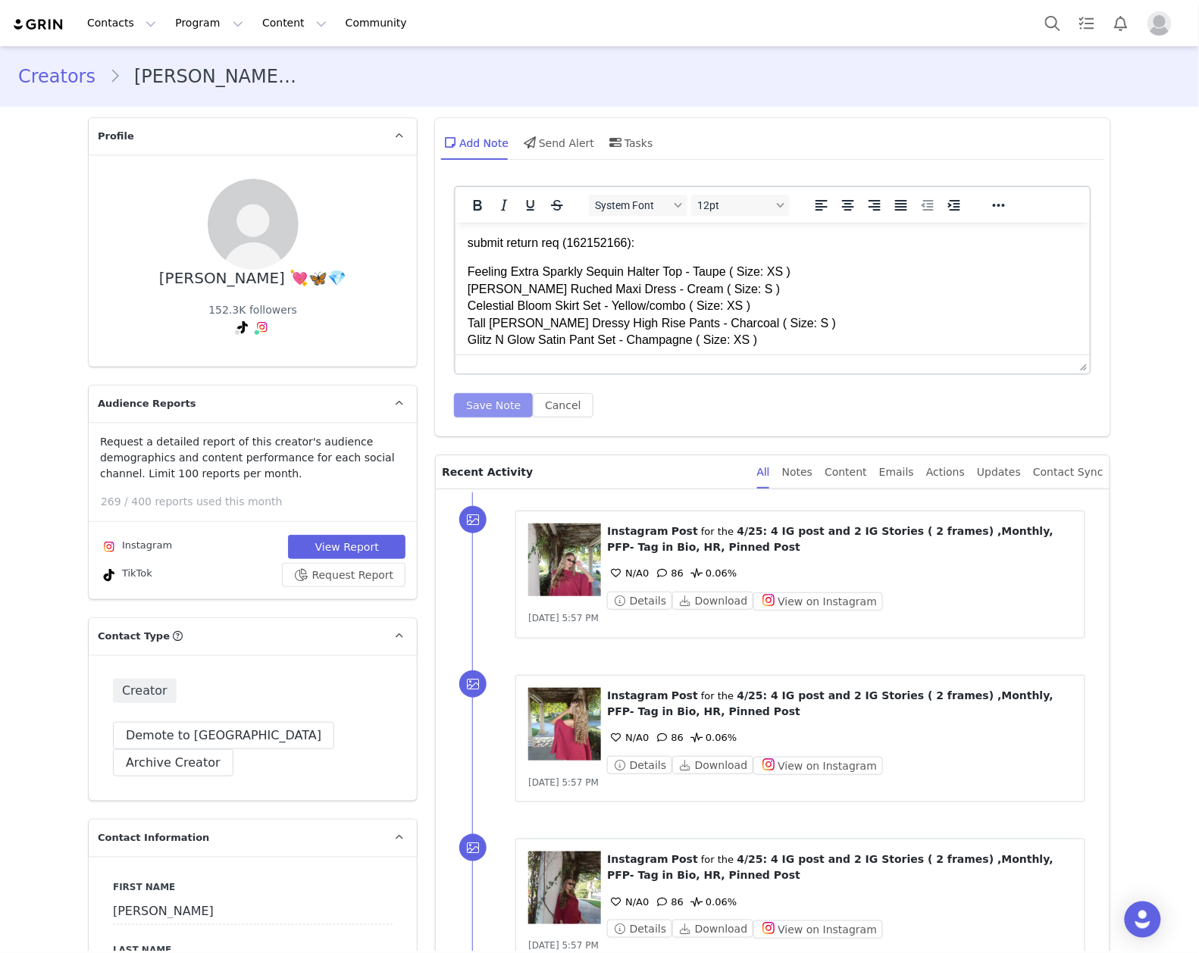
click at [483, 403] on button "Save Note" at bounding box center [493, 405] width 79 height 24
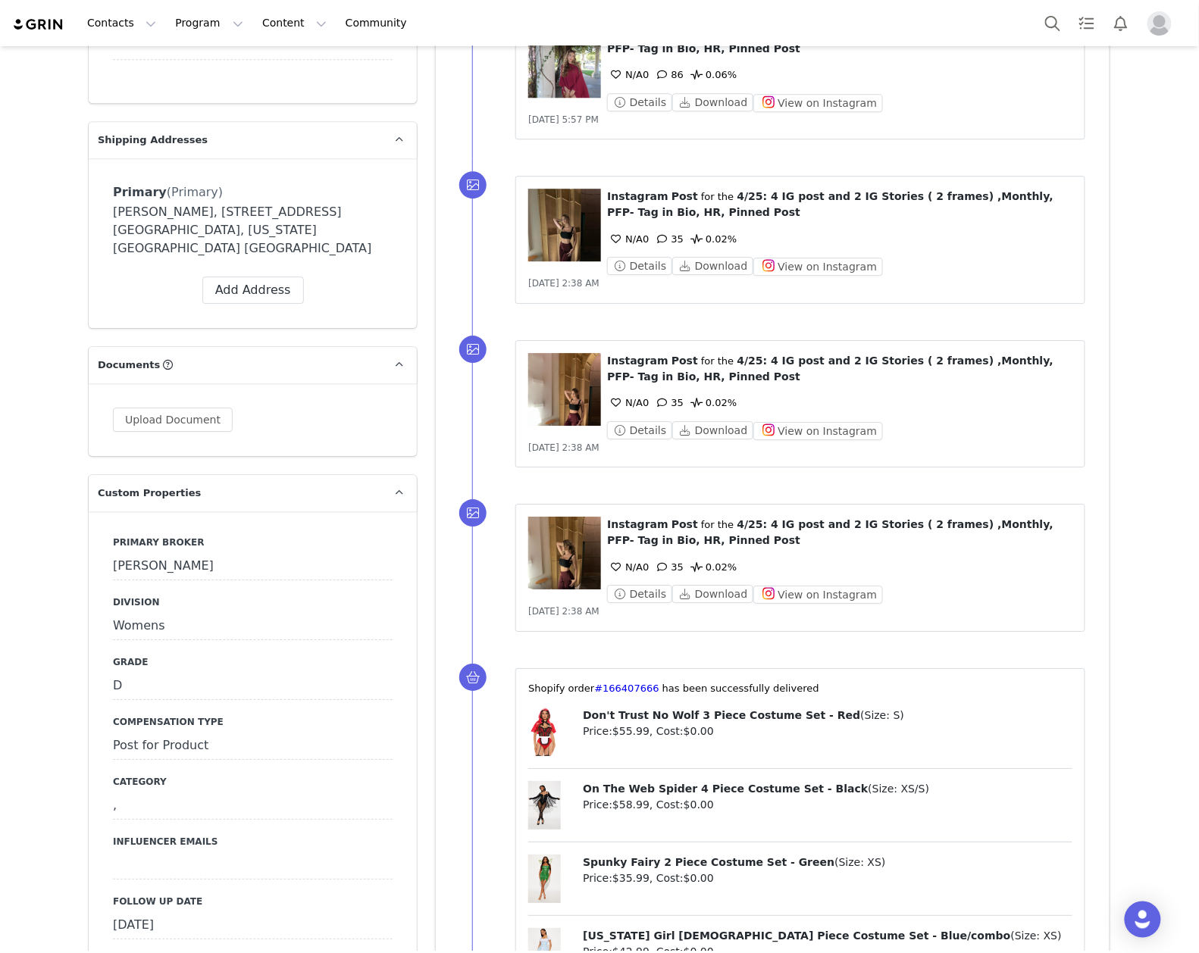
scroll to position [1515, 0]
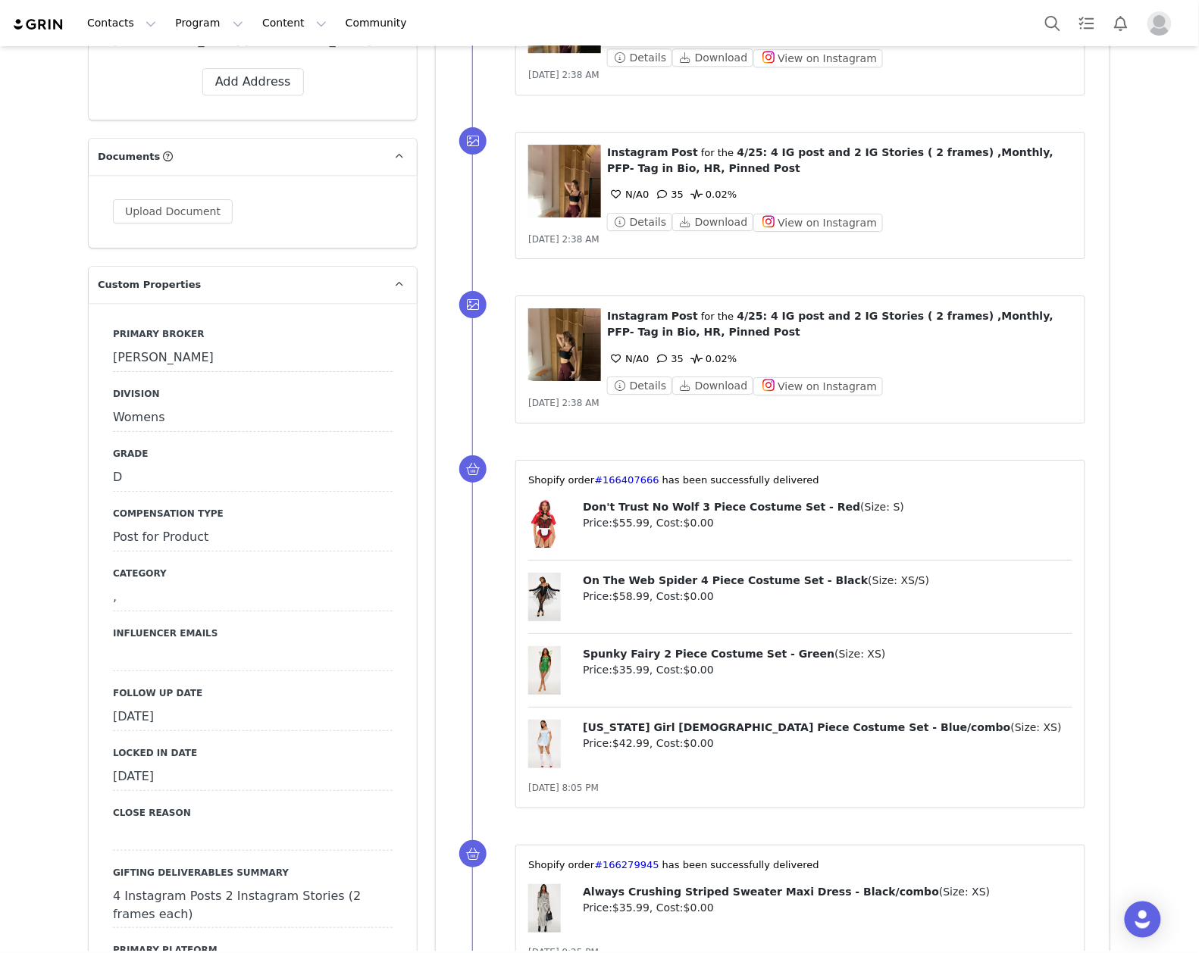
click at [246, 704] on div "[DATE]" at bounding box center [253, 717] width 280 height 27
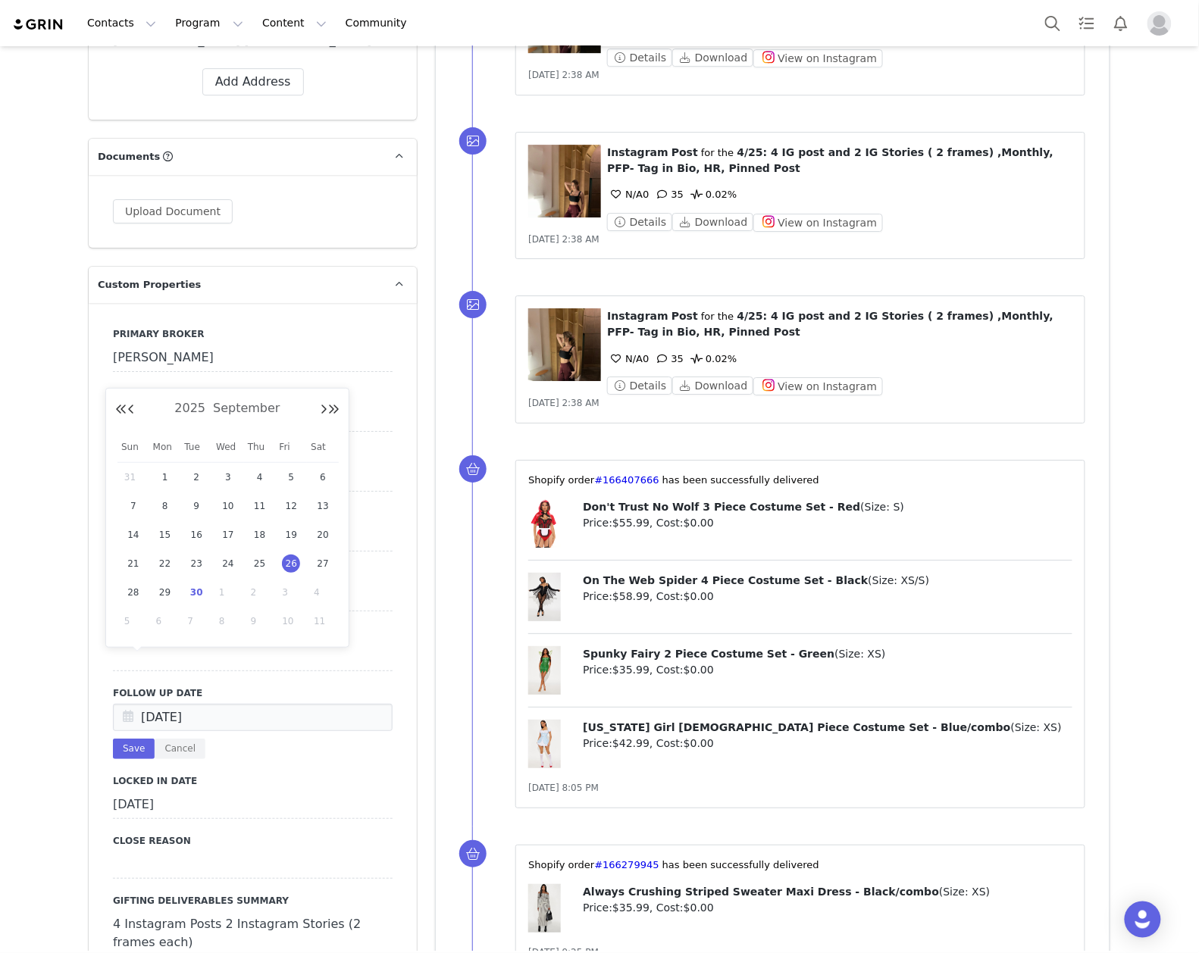
click at [200, 599] on span "30" at bounding box center [196, 592] width 18 height 18
type input "Sep 30 2025"
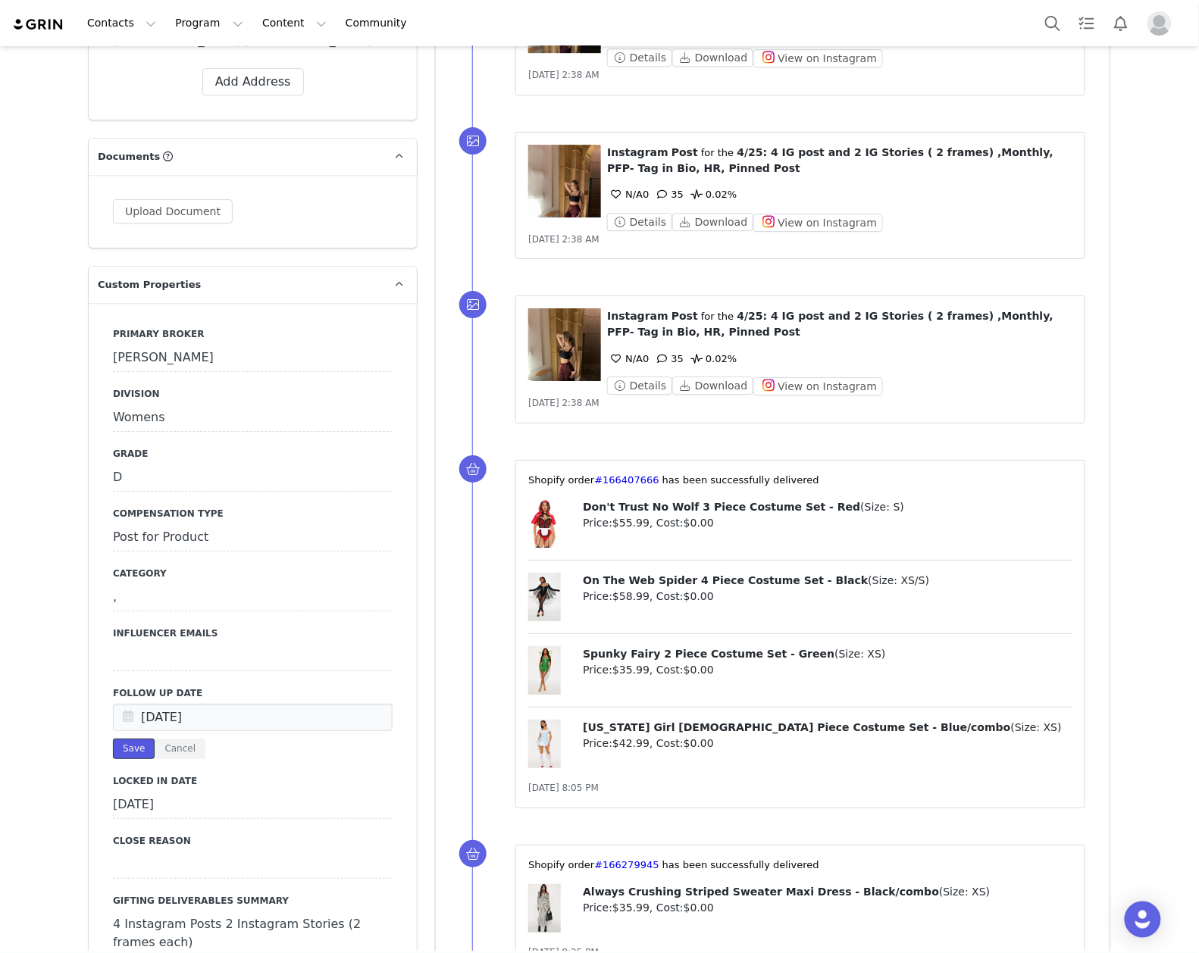
click at [121, 739] on button "Save" at bounding box center [134, 749] width 42 height 20
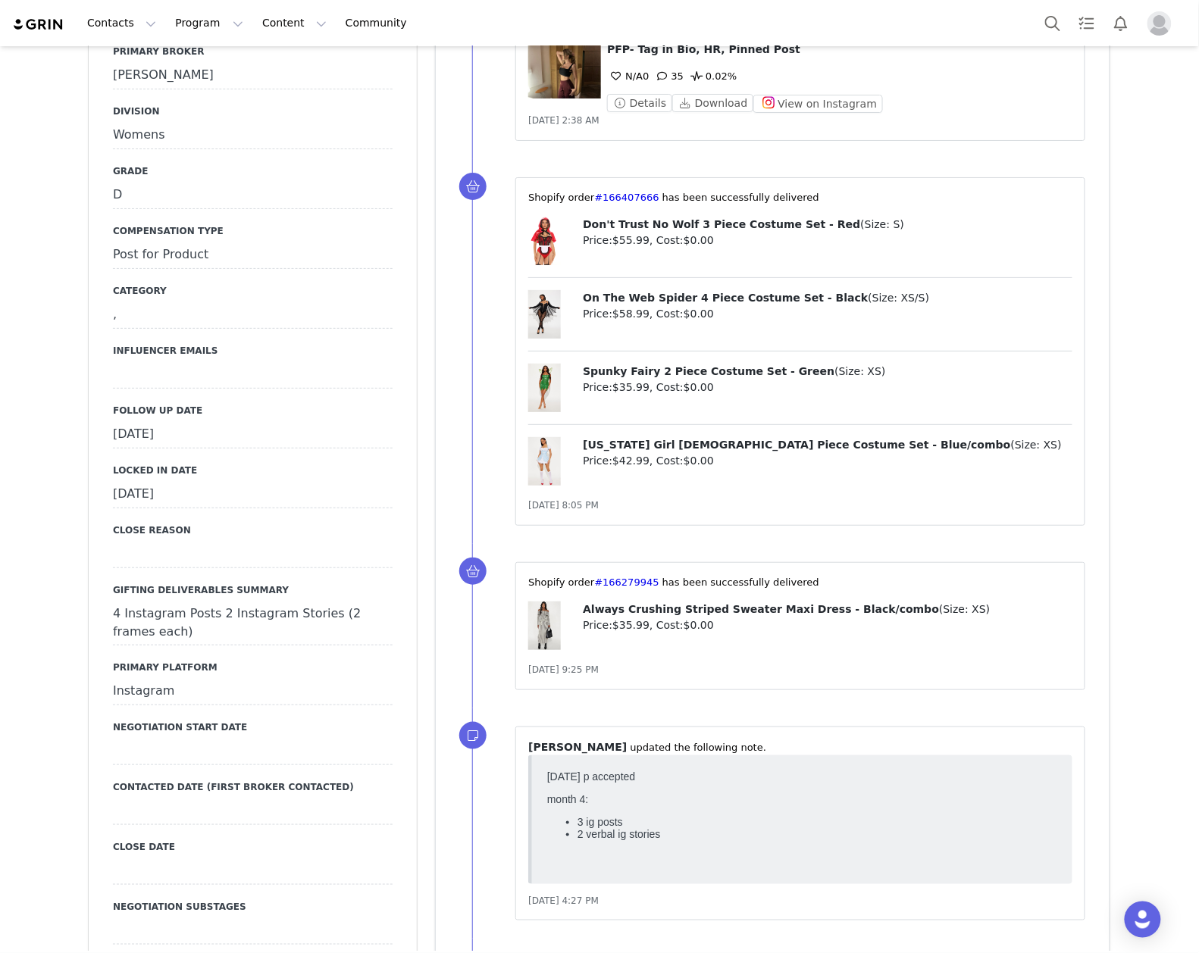
scroll to position [1717, 0]
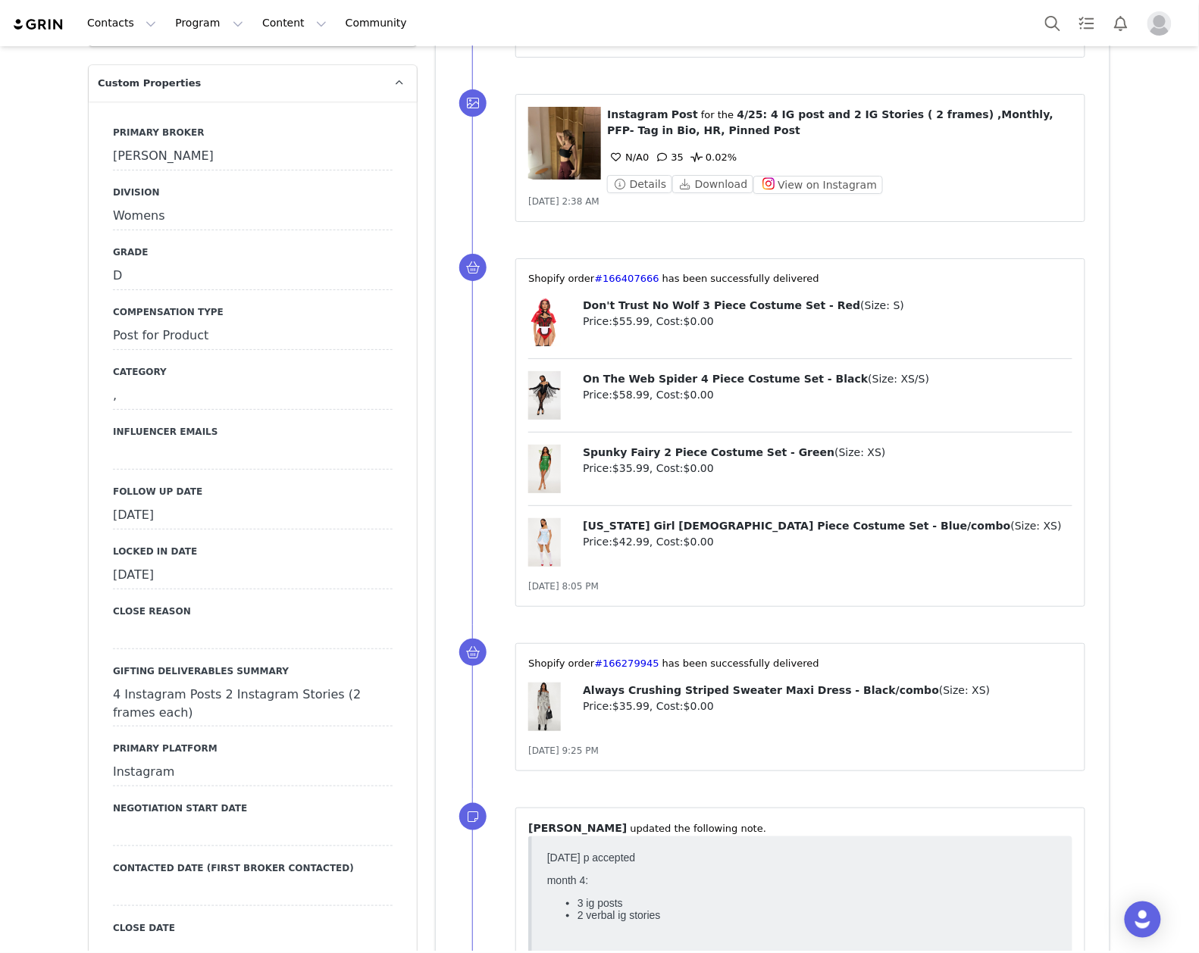
click at [234, 502] on div "September 30th, 2025" at bounding box center [253, 515] width 280 height 27
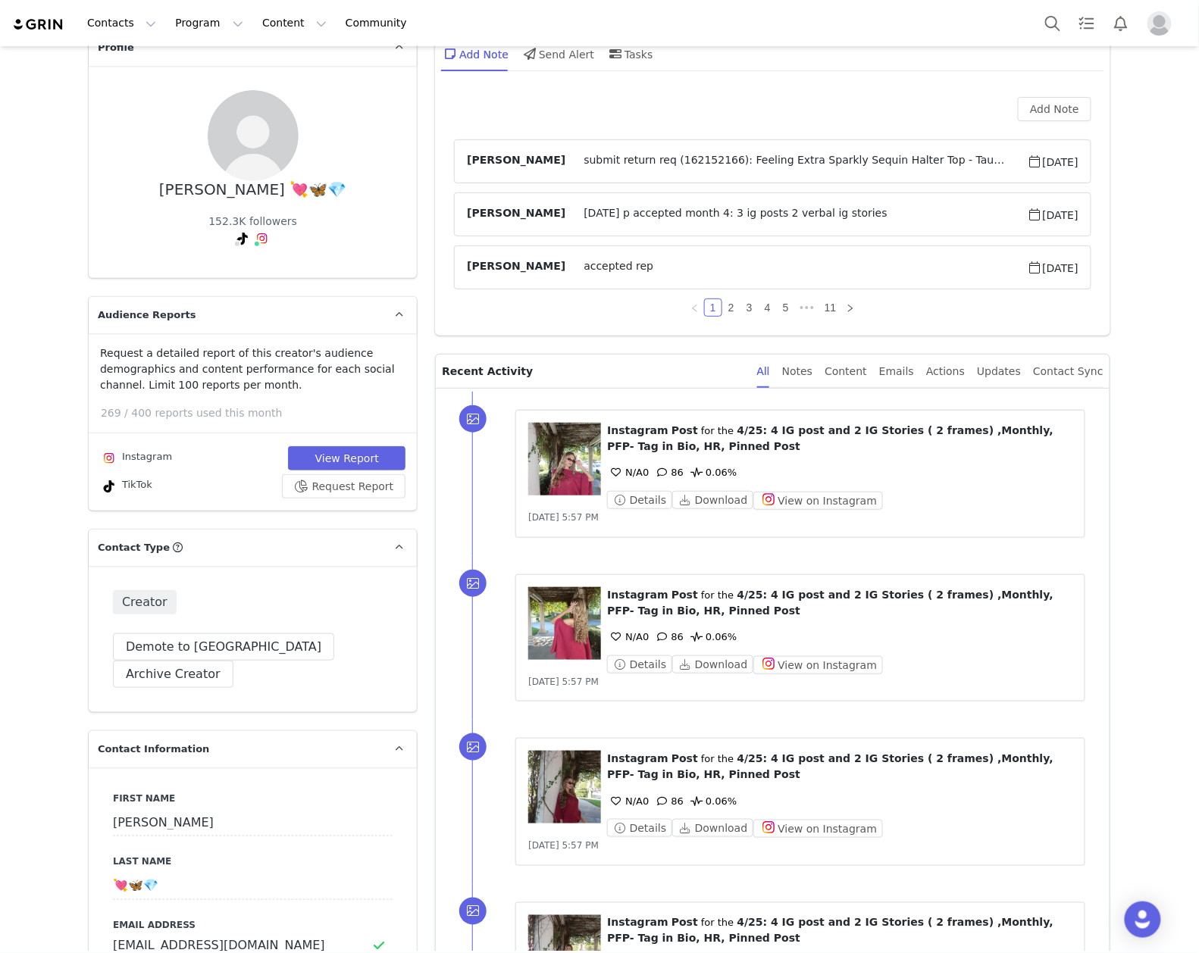
scroll to position [0, 0]
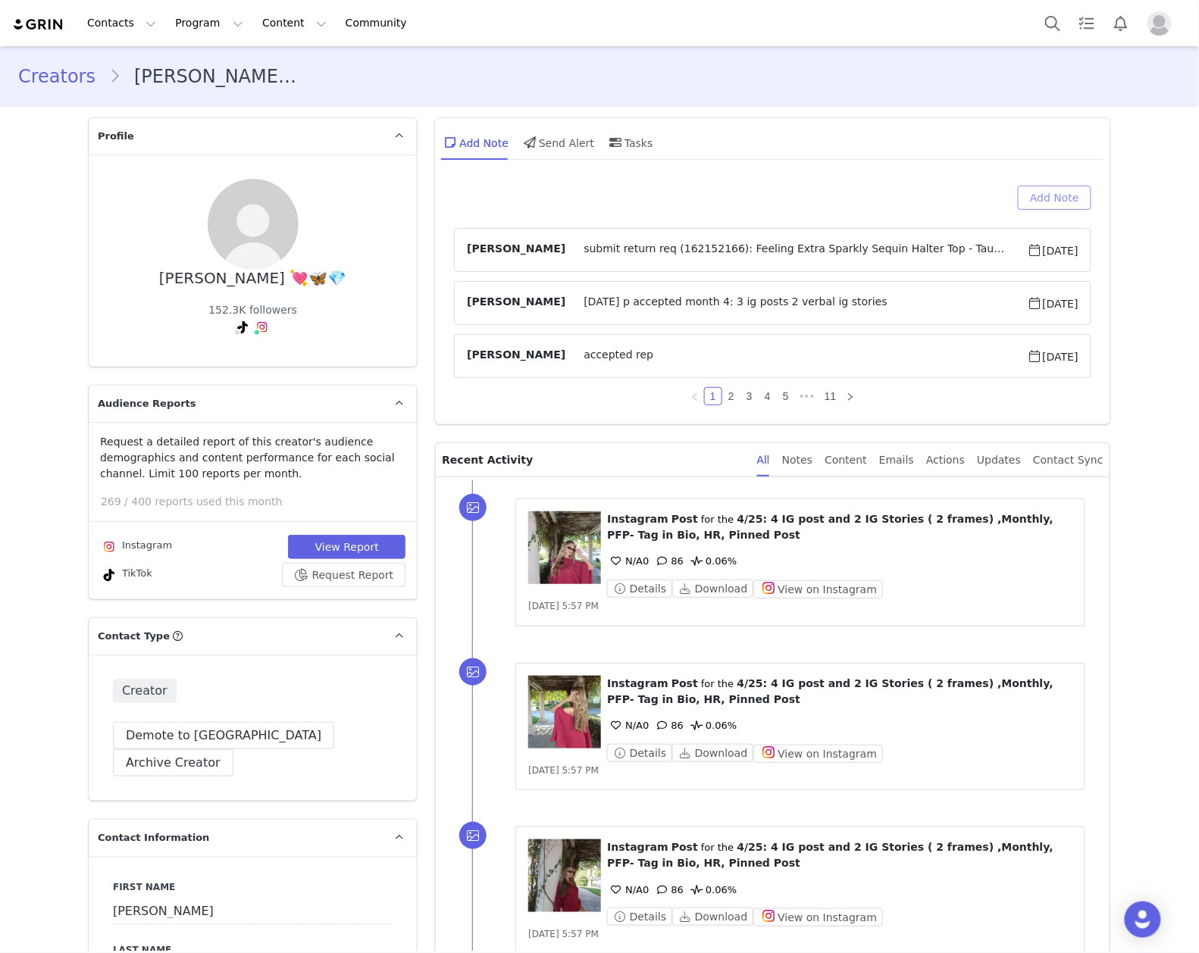
click at [1055, 194] on button "Add Note" at bounding box center [1054, 198] width 73 height 24
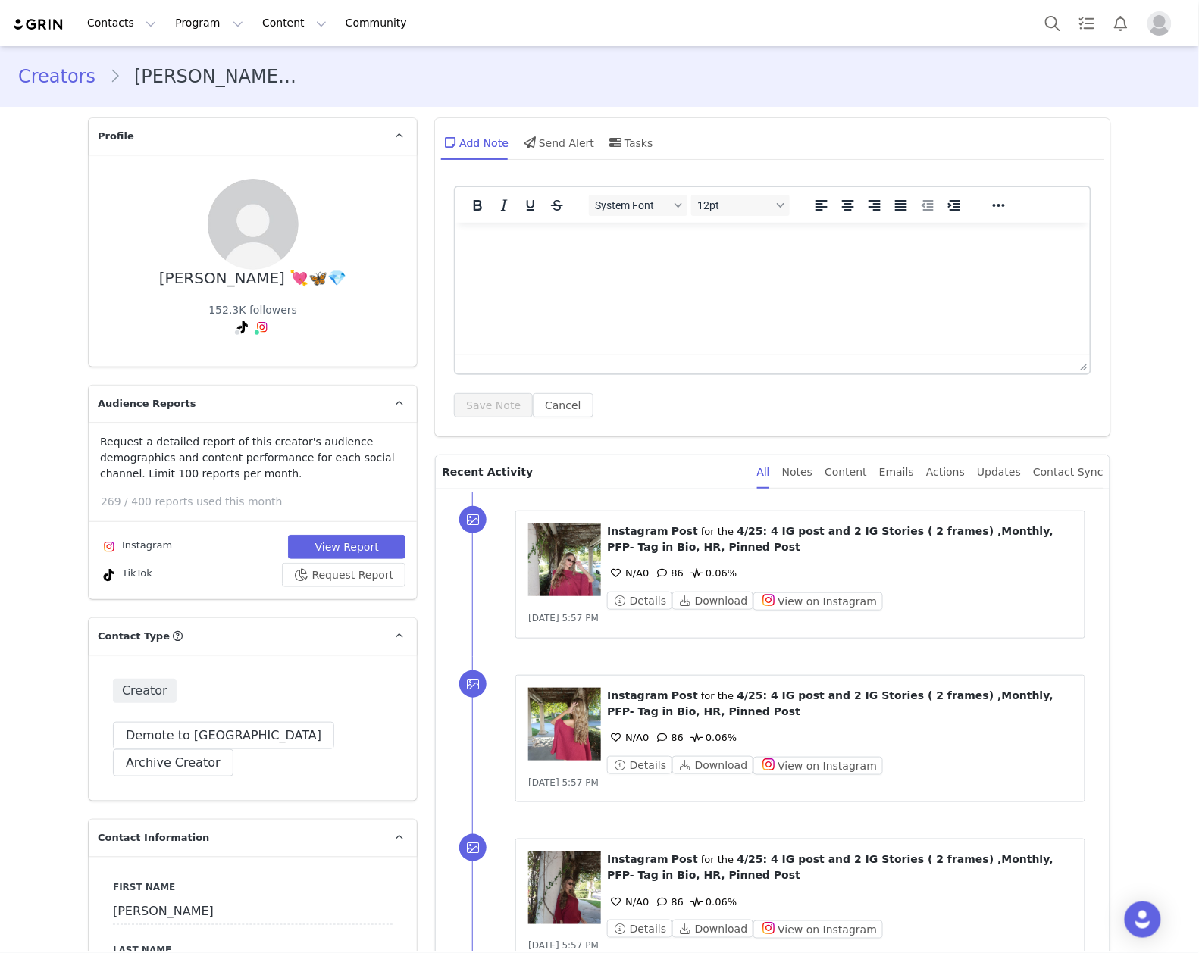
click at [567, 368] on div at bounding box center [772, 364] width 634 height 19
click at [536, 263] on html at bounding box center [772, 242] width 634 height 41
click at [489, 395] on button "Save Note" at bounding box center [493, 405] width 79 height 24
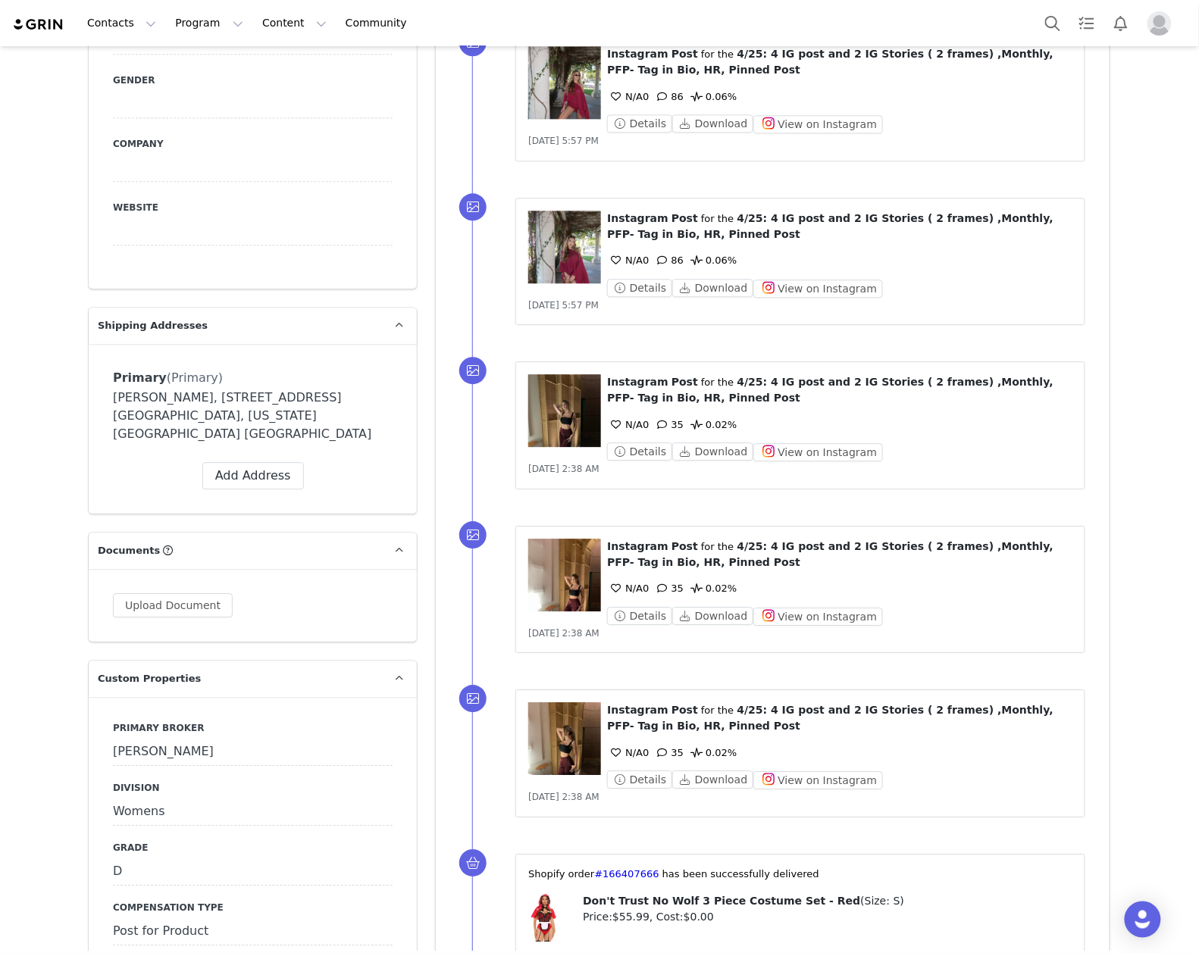
scroll to position [1313, 0]
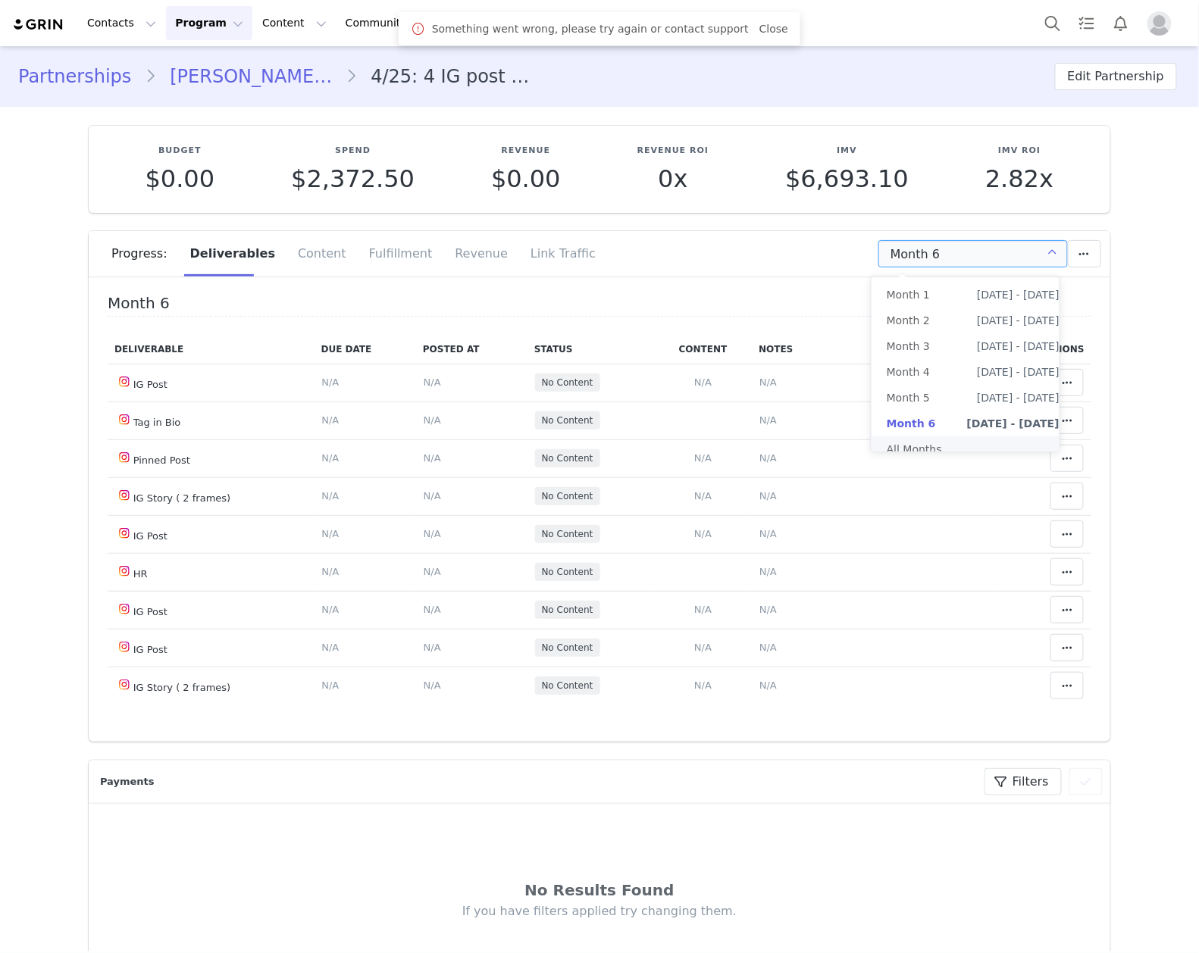
click at [927, 437] on li "All Months" at bounding box center [972, 449] width 203 height 26
type input "All"
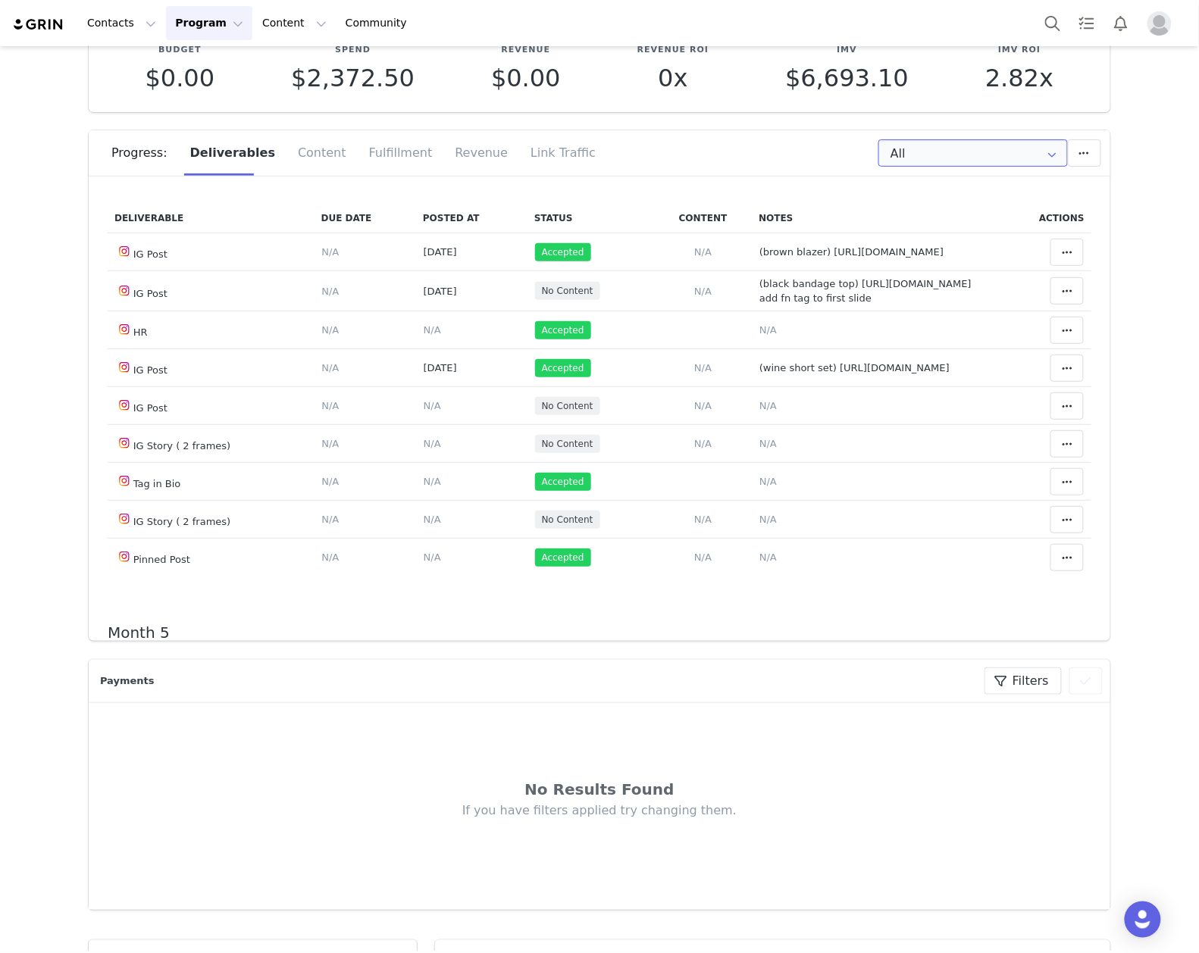
scroll to position [1616, 0]
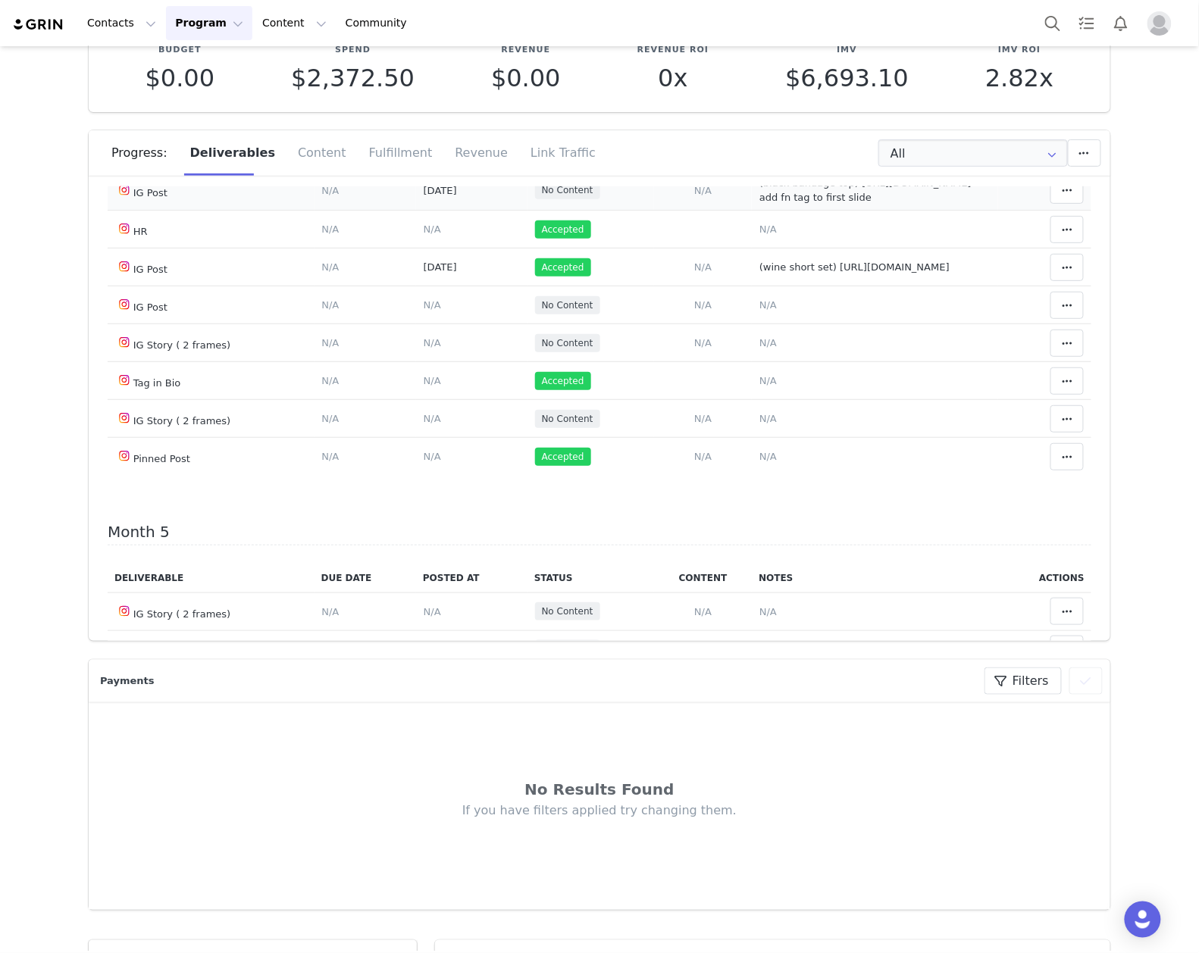
click at [817, 204] on span "(black bandage top) https://www.instagram.com/p/DOkPA4bETCD/?img_index=1 add fn…" at bounding box center [865, 190] width 212 height 27
type textarea "(black bandage top) https://www.instagram.com/p/DOkPA4bETCD/?img_index=1 add fn…"
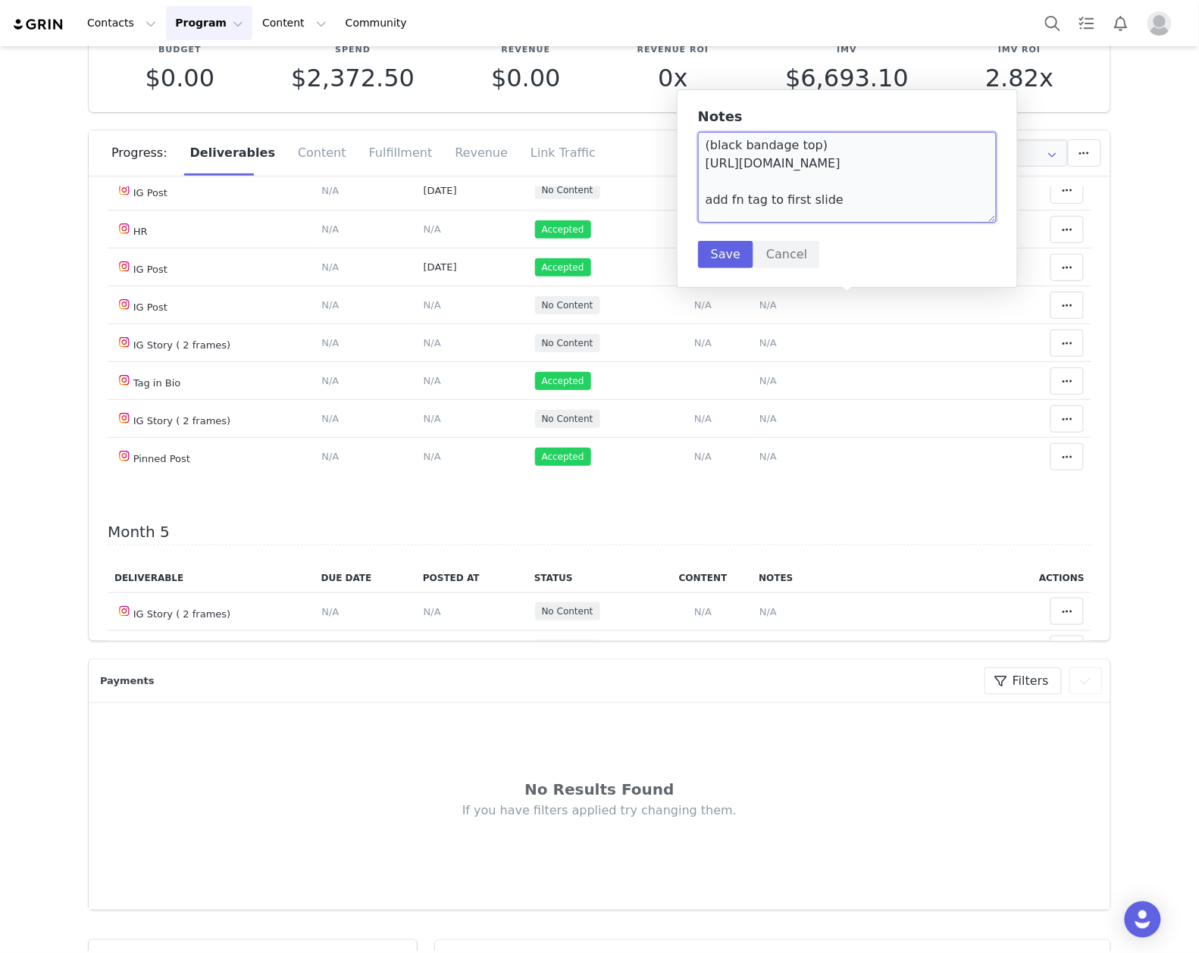
click at [792, 218] on textarea "(black bandage top) https://www.instagram.com/p/DOkPA4bETCD/?img_index=1 add fn…" at bounding box center [847, 177] width 299 height 91
type textarea "(black bandage top) https://www.instagram.com/p/DOkPA4bETCD/?img_index=1"
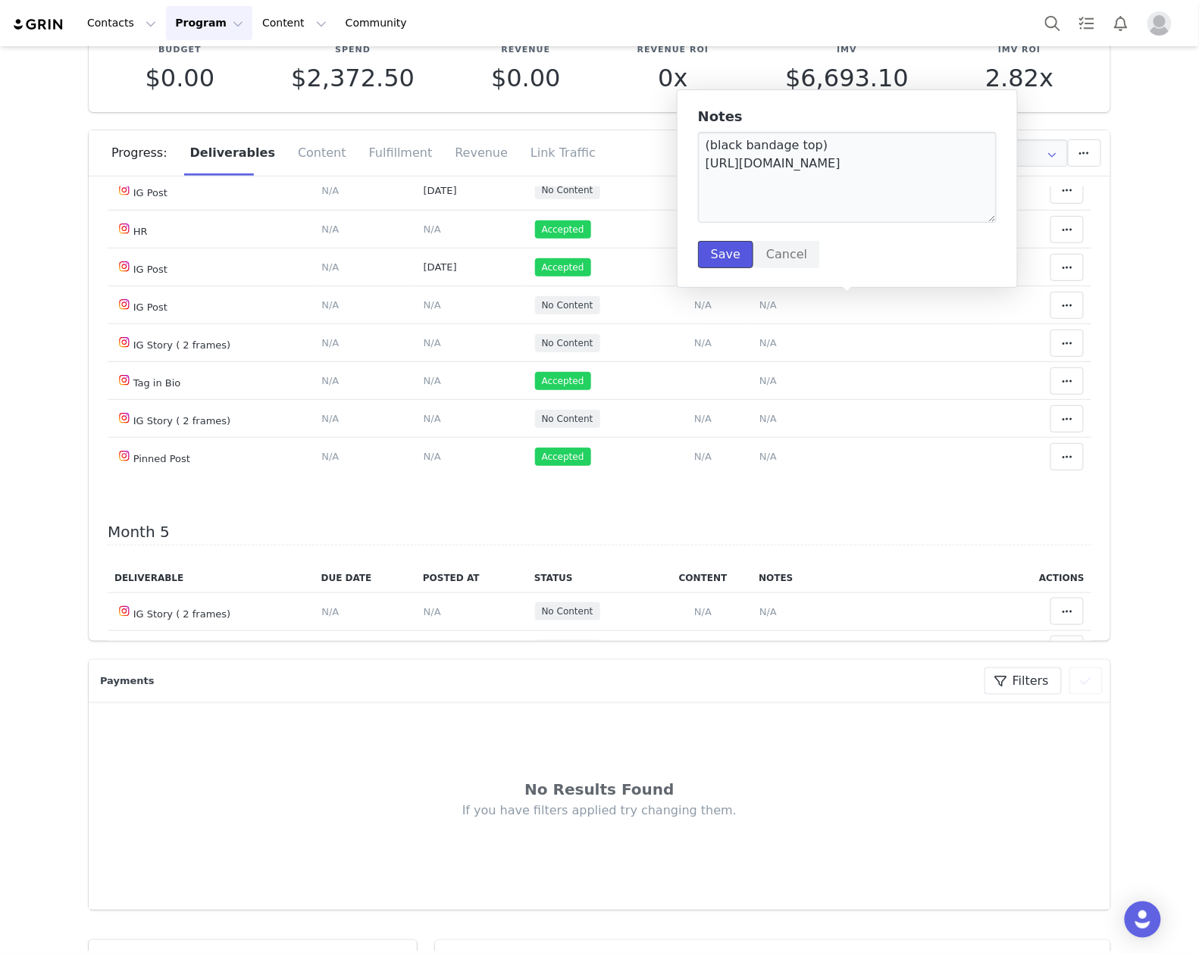
click at [721, 241] on button "Save" at bounding box center [725, 254] width 55 height 27
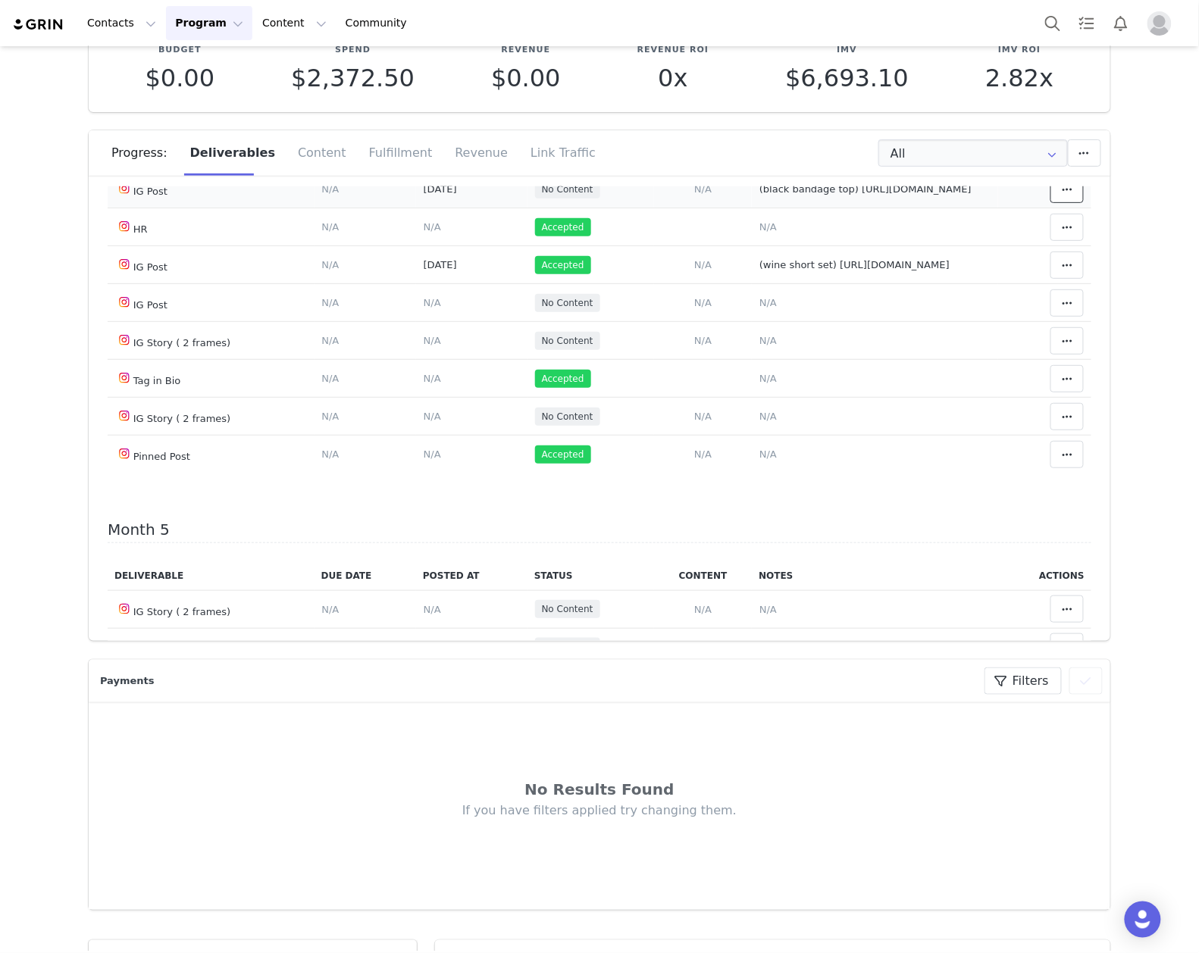
click at [1058, 199] on span at bounding box center [1067, 189] width 18 height 18
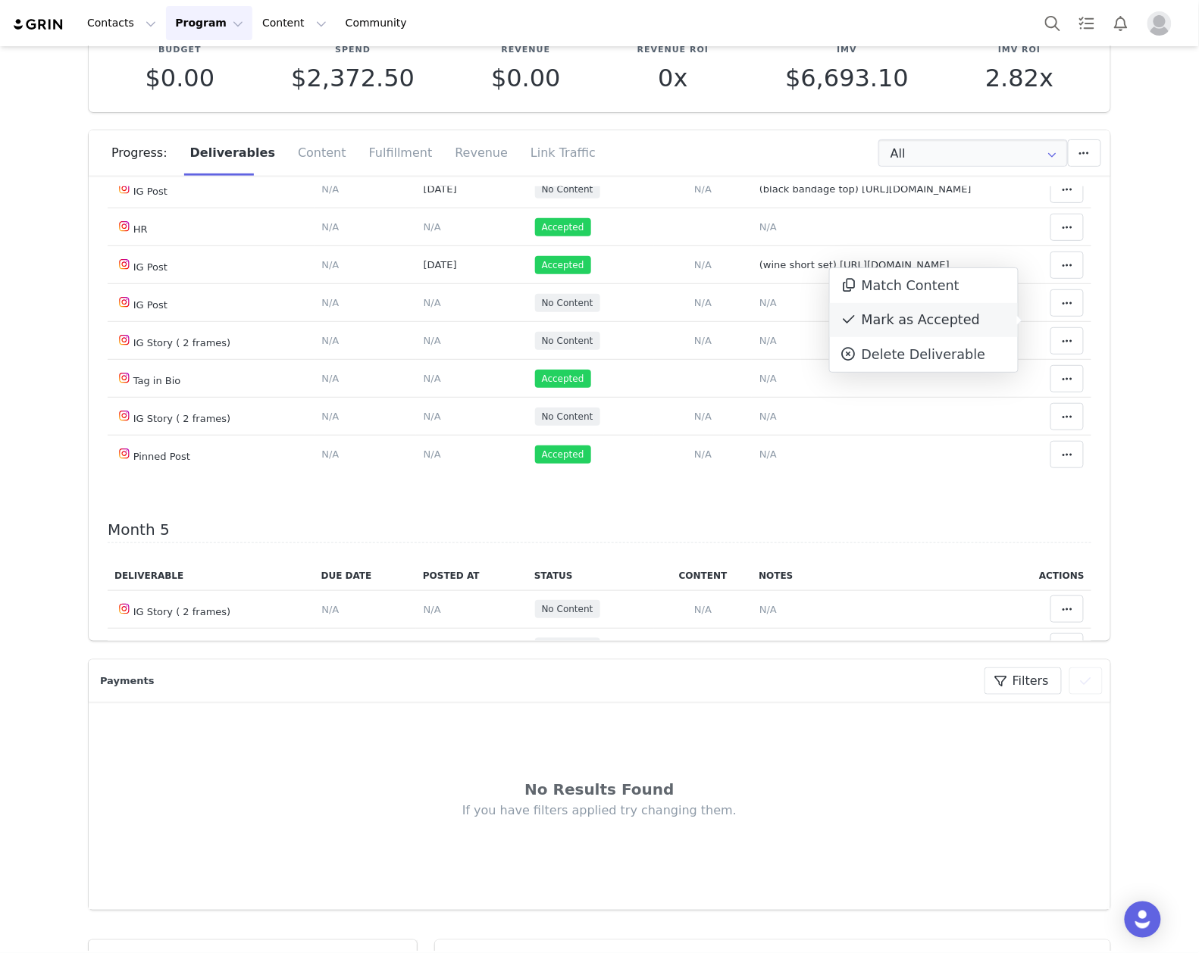
click at [924, 323] on div "Mark as Accepted" at bounding box center [924, 320] width 188 height 35
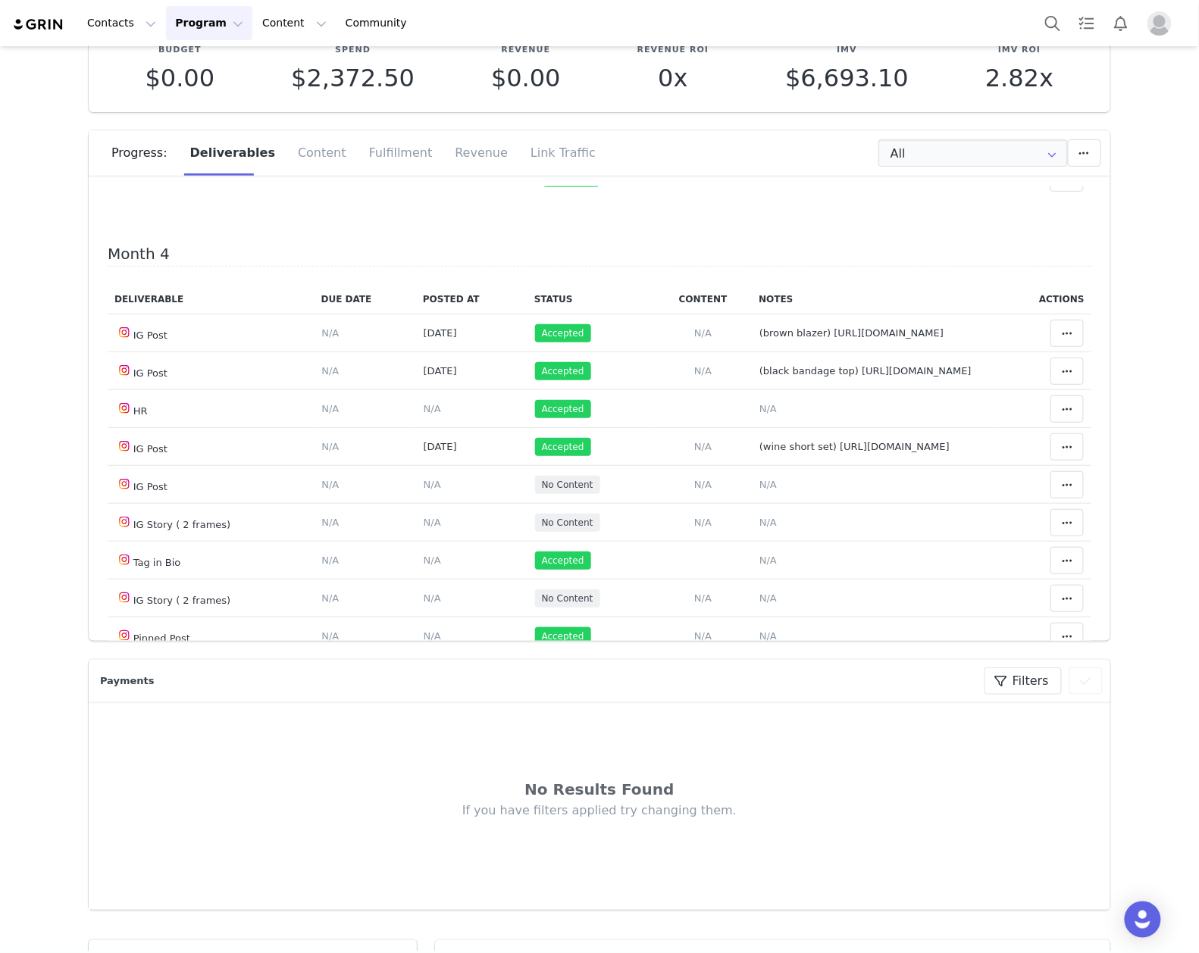
scroll to position [1414, 0]
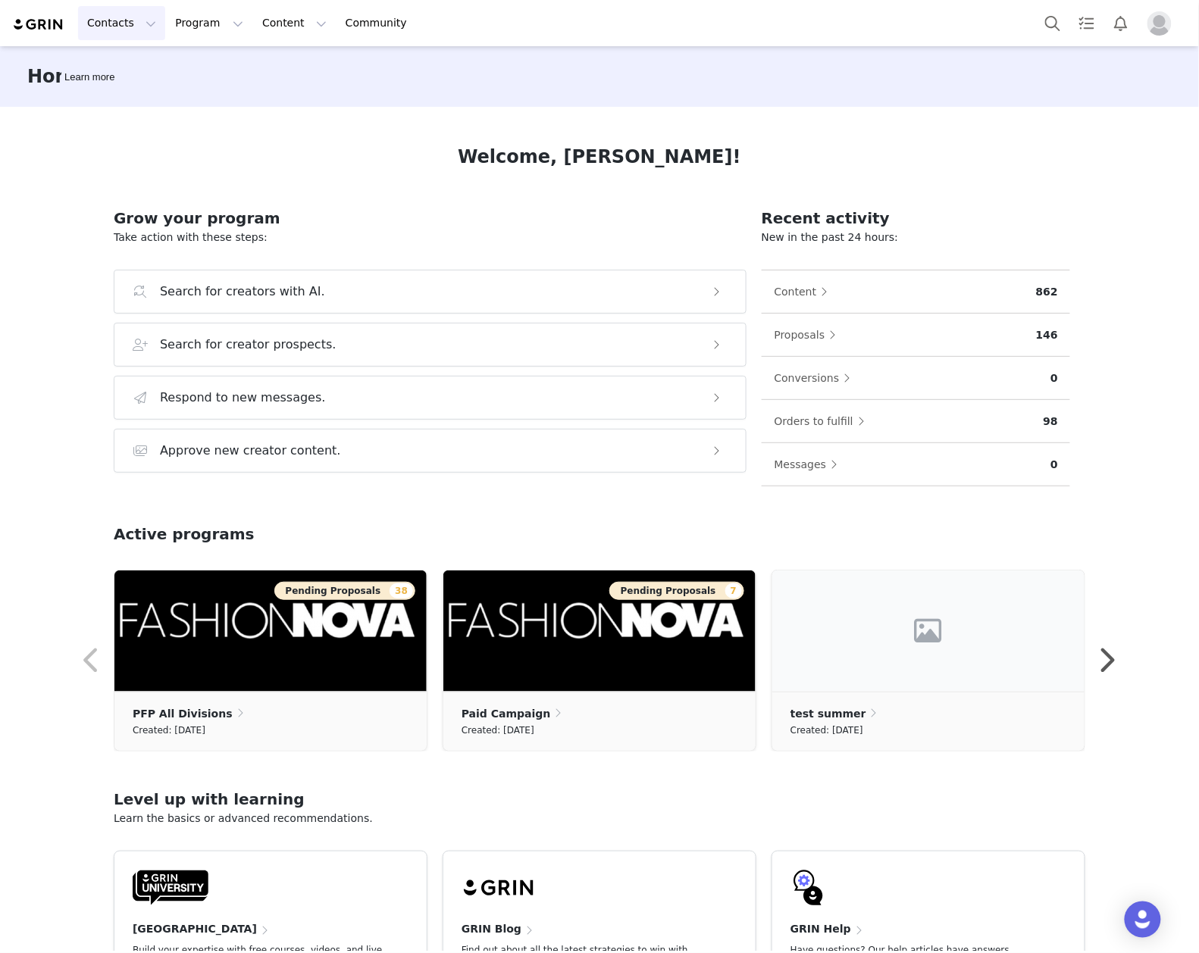
click at [104, 10] on button "Contacts Contacts" at bounding box center [121, 23] width 87 height 34
click at [131, 64] on div "Creators" at bounding box center [139, 67] width 102 height 16
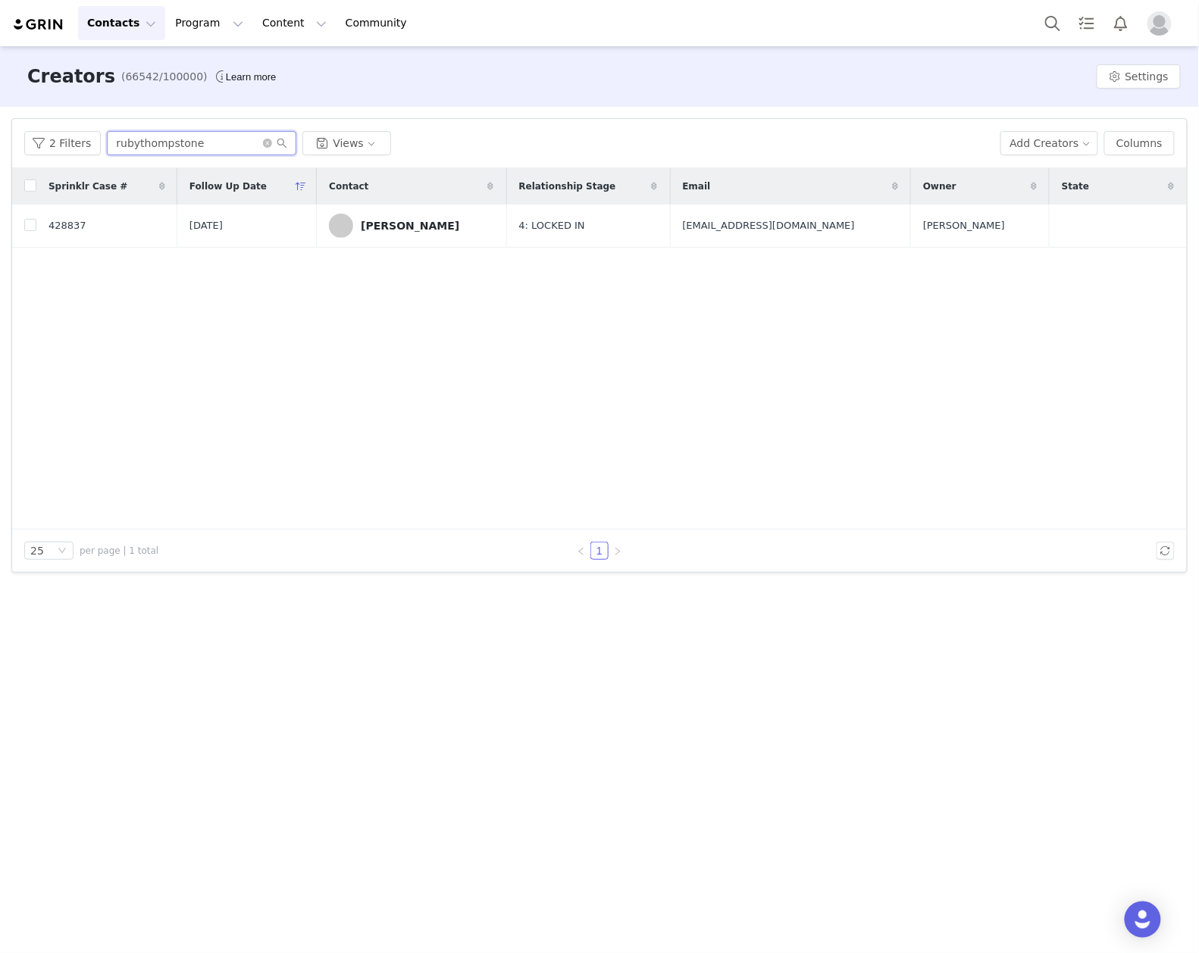
click at [202, 140] on input "rubythompstone" at bounding box center [201, 143] width 189 height 24
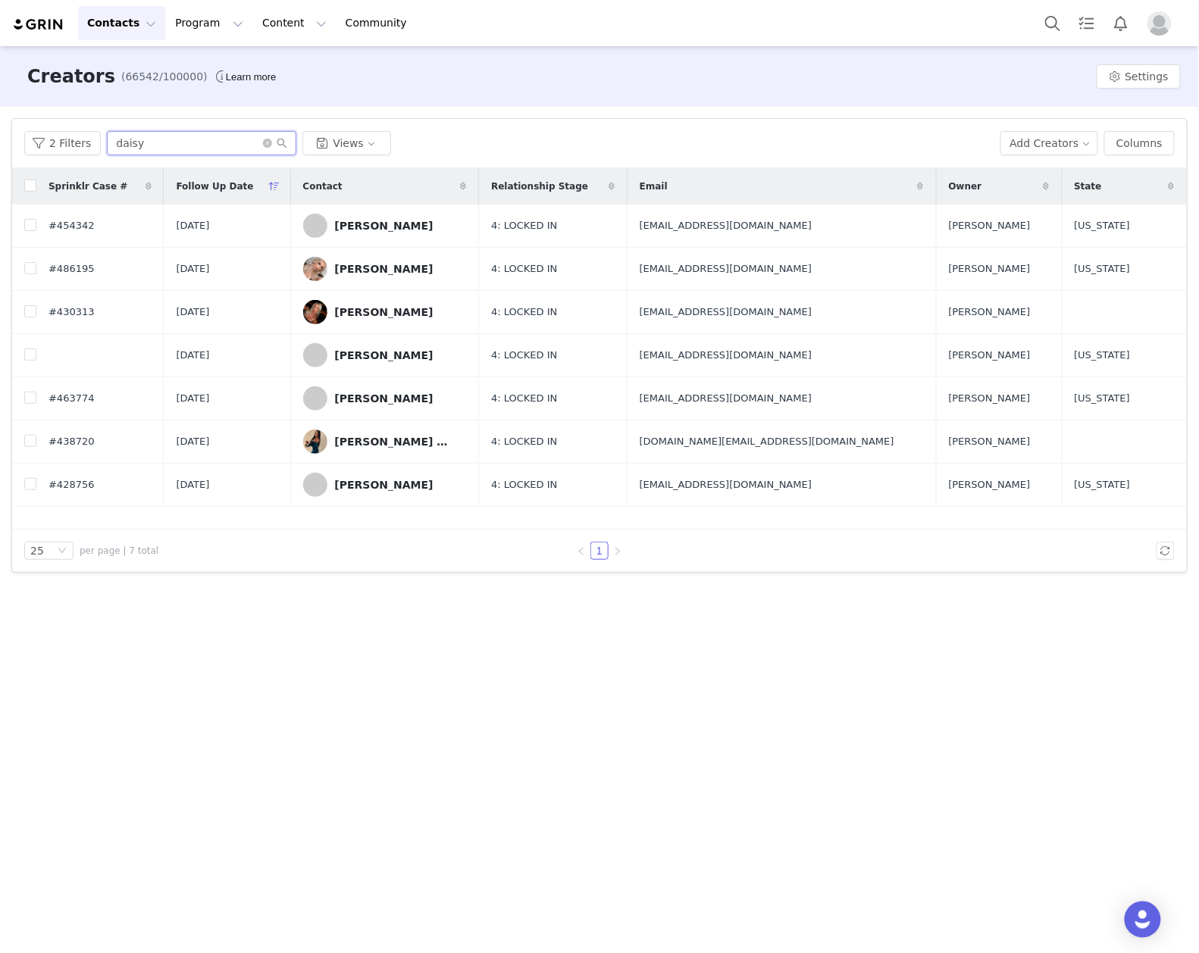
click at [138, 143] on input "daisy" at bounding box center [201, 143] width 189 height 24
type input "salma"
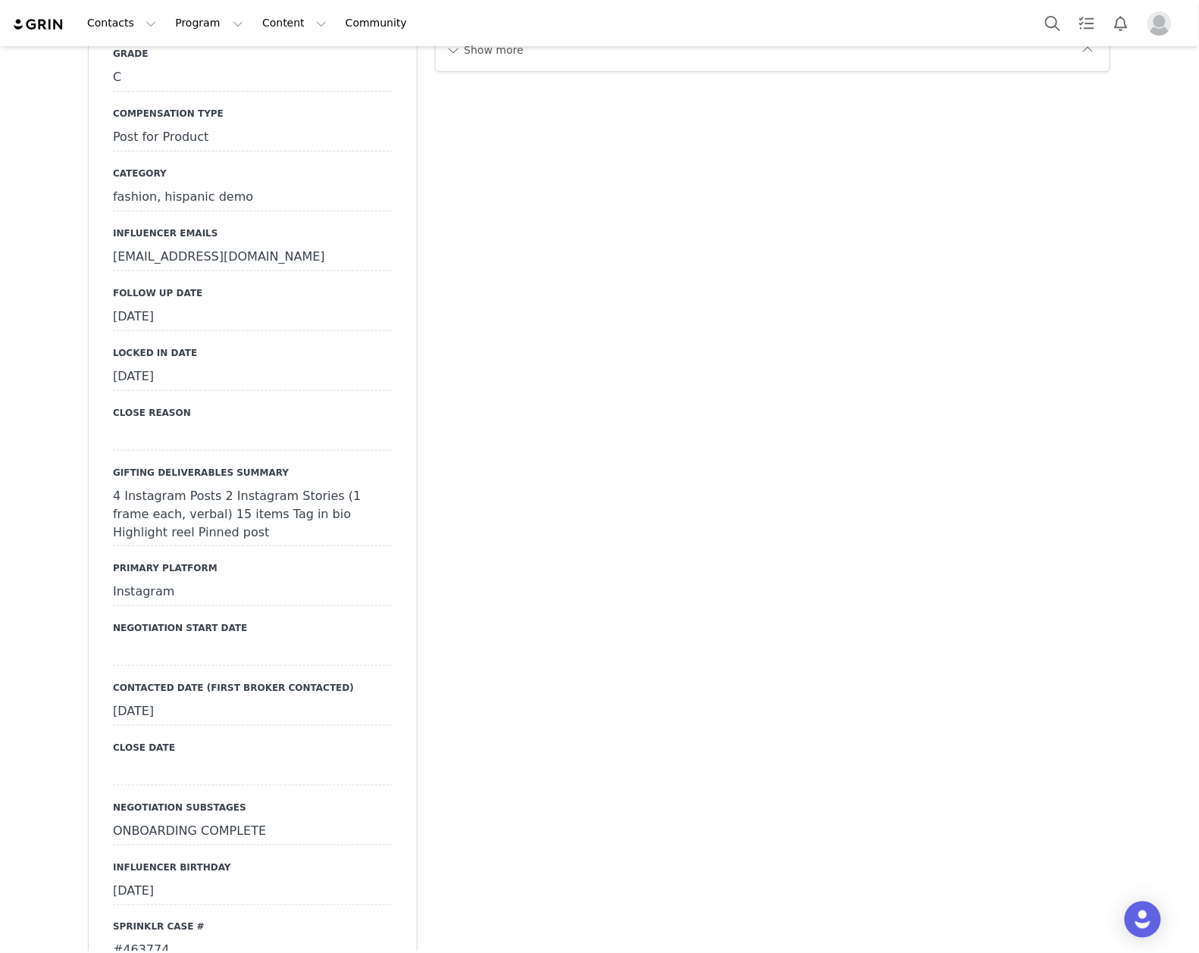
scroll to position [2020, 0]
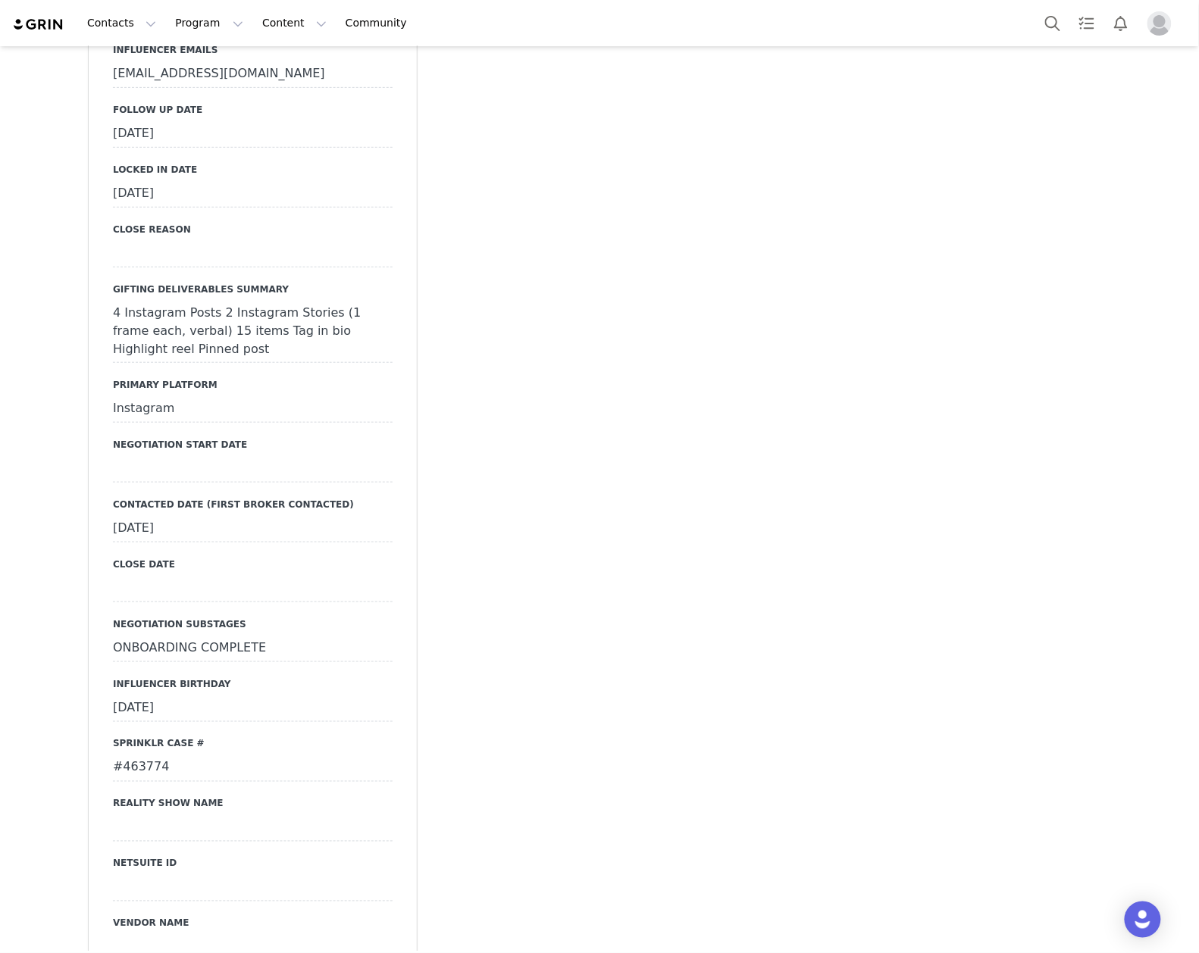
click at [152, 755] on div "#463774" at bounding box center [253, 768] width 280 height 27
click at [152, 755] on input "#463774" at bounding box center [253, 768] width 280 height 27
click at [171, 789] on button "Cancel" at bounding box center [180, 799] width 51 height 20
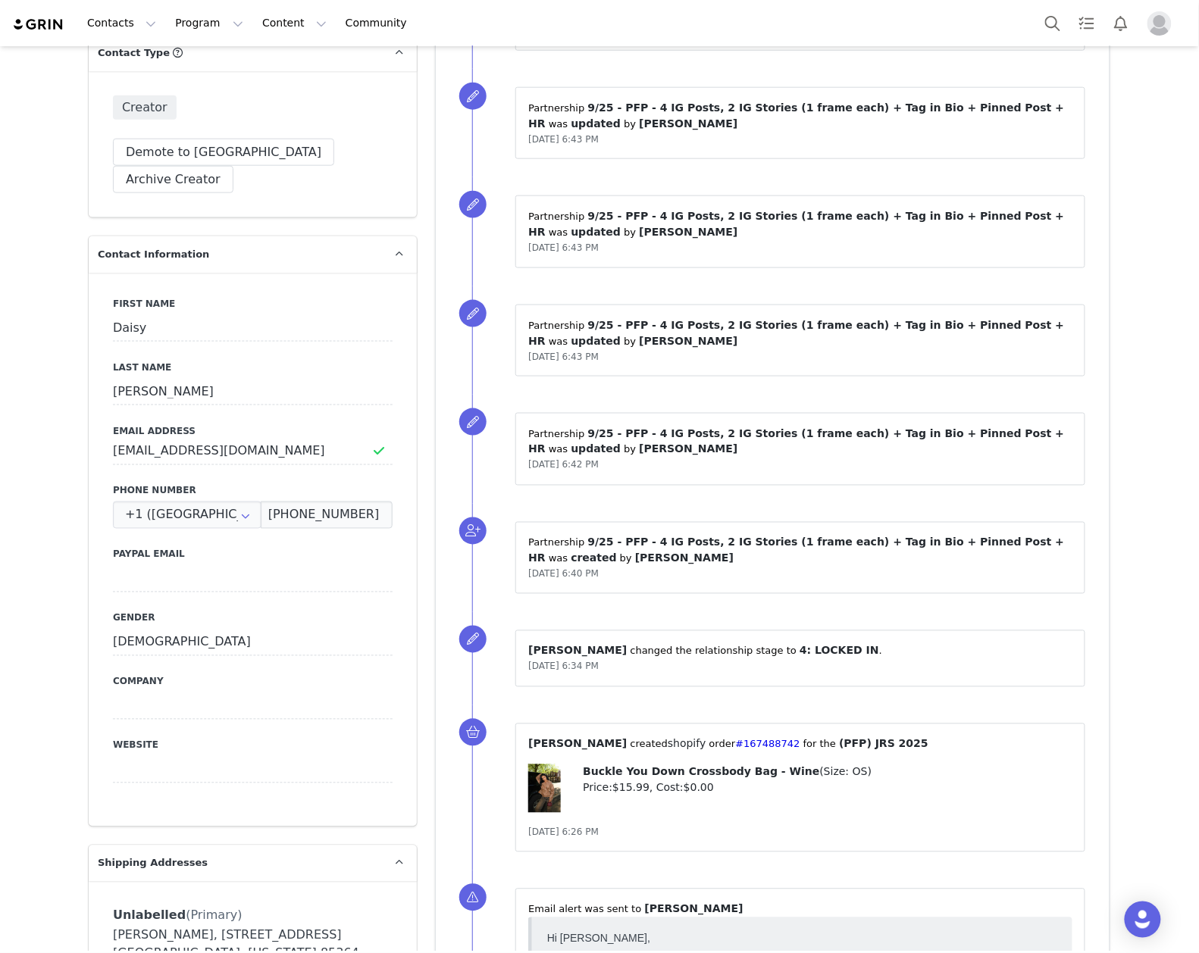
scroll to position [0, 0]
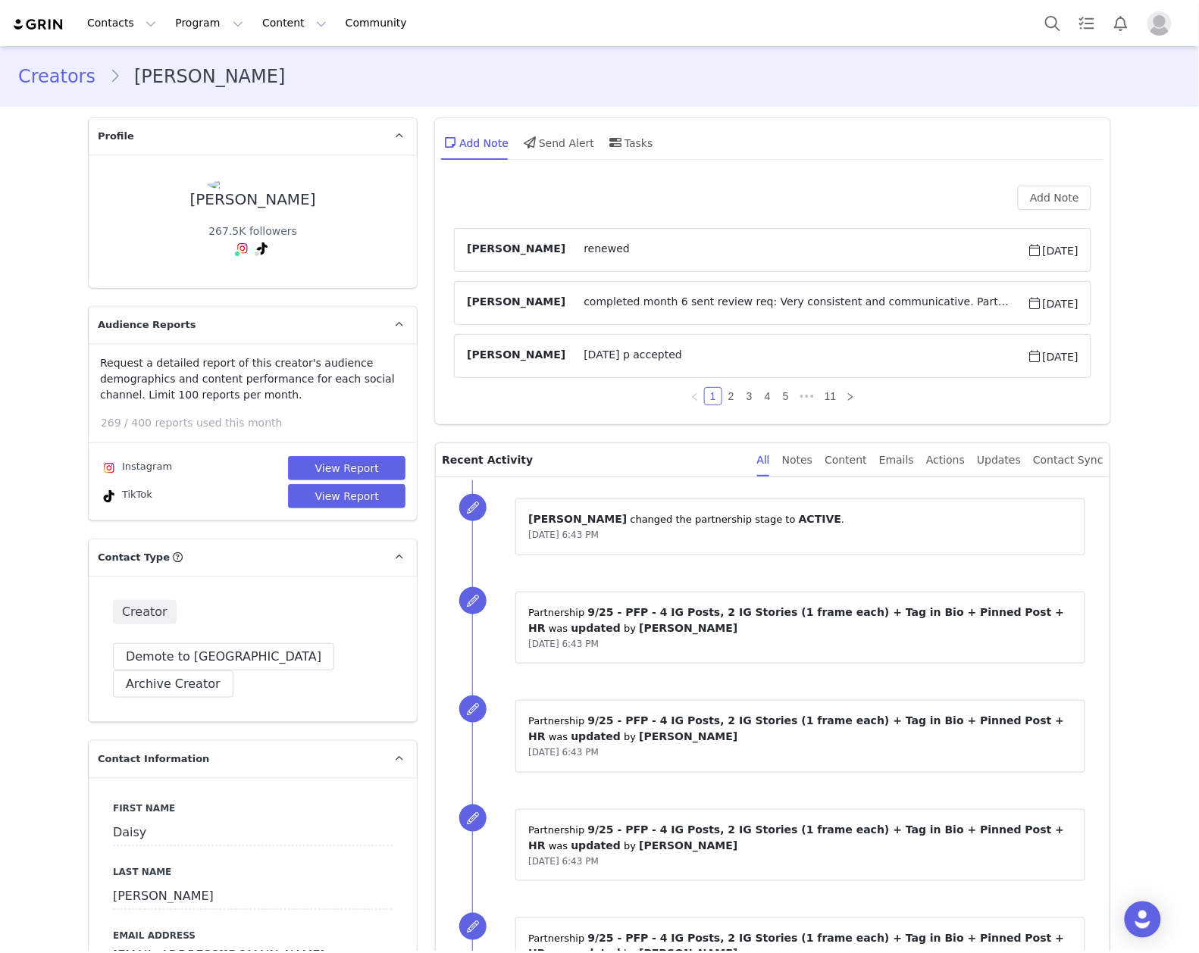
click at [746, 299] on span "completed month 6 sent review req: Very consistent and communicative. Participa…" at bounding box center [795, 303] width 461 height 18
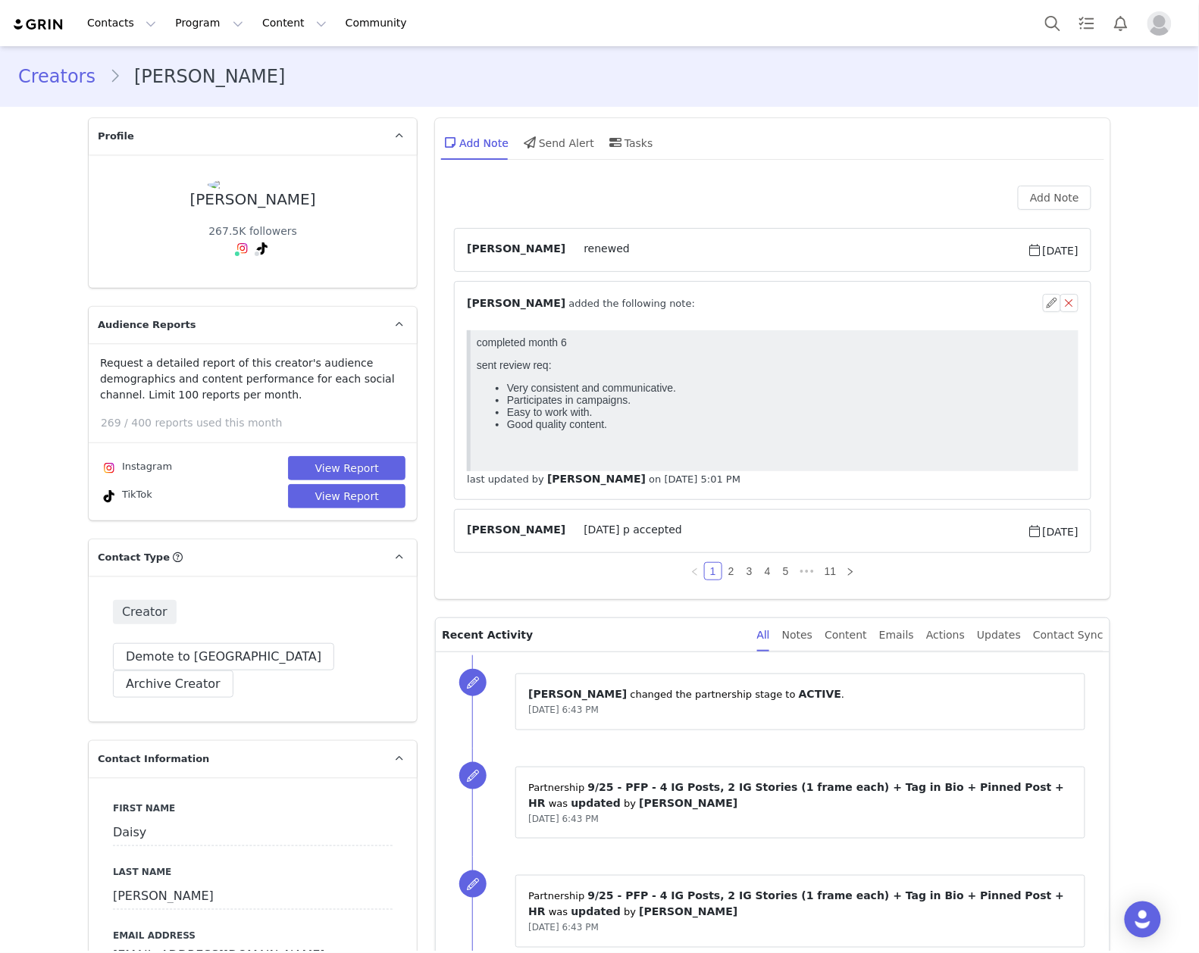
click at [646, 241] on span "renewed" at bounding box center [795, 250] width 461 height 18
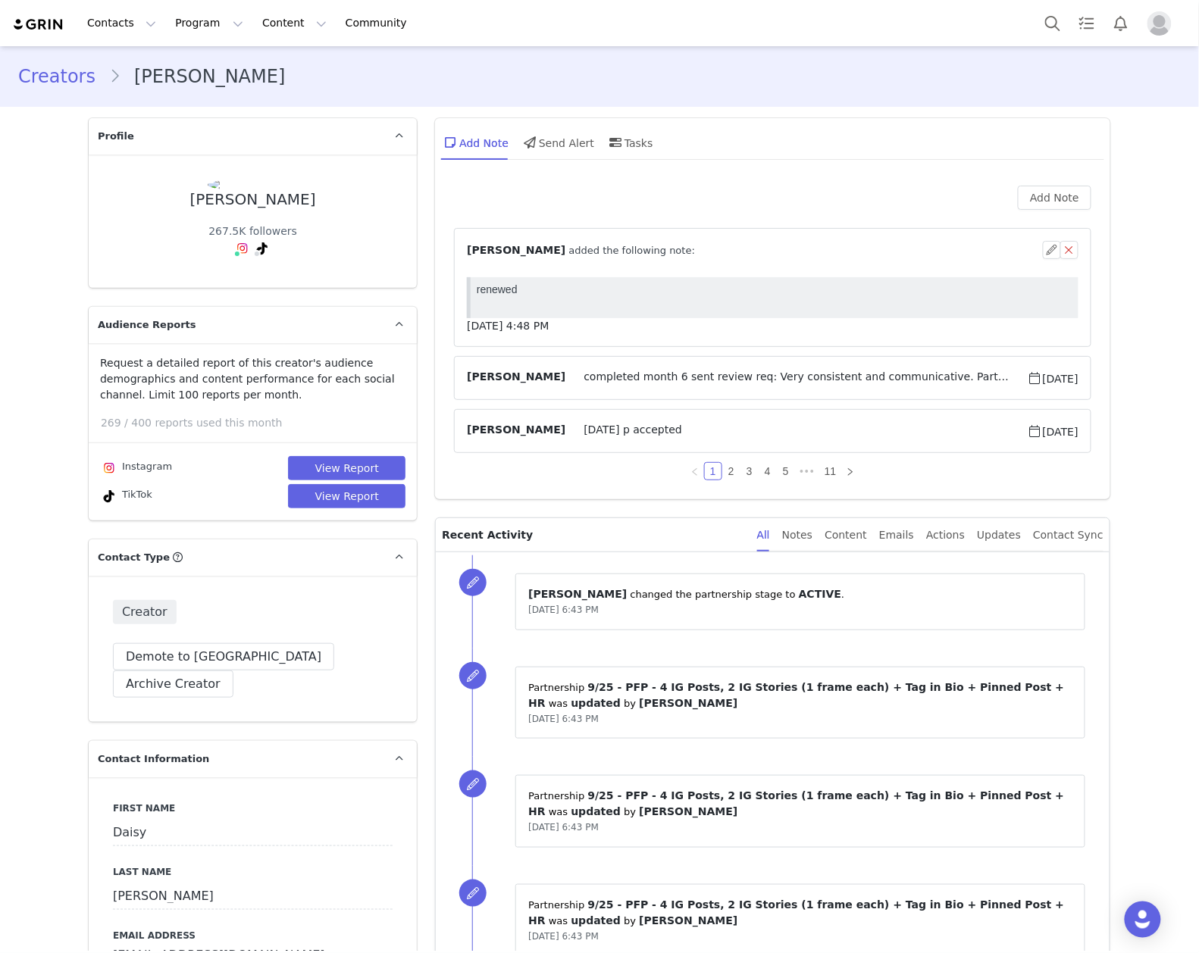
click at [671, 245] on div "⁨ [PERSON_NAME] ⁩ added the following note:" at bounding box center [755, 250] width 576 height 16
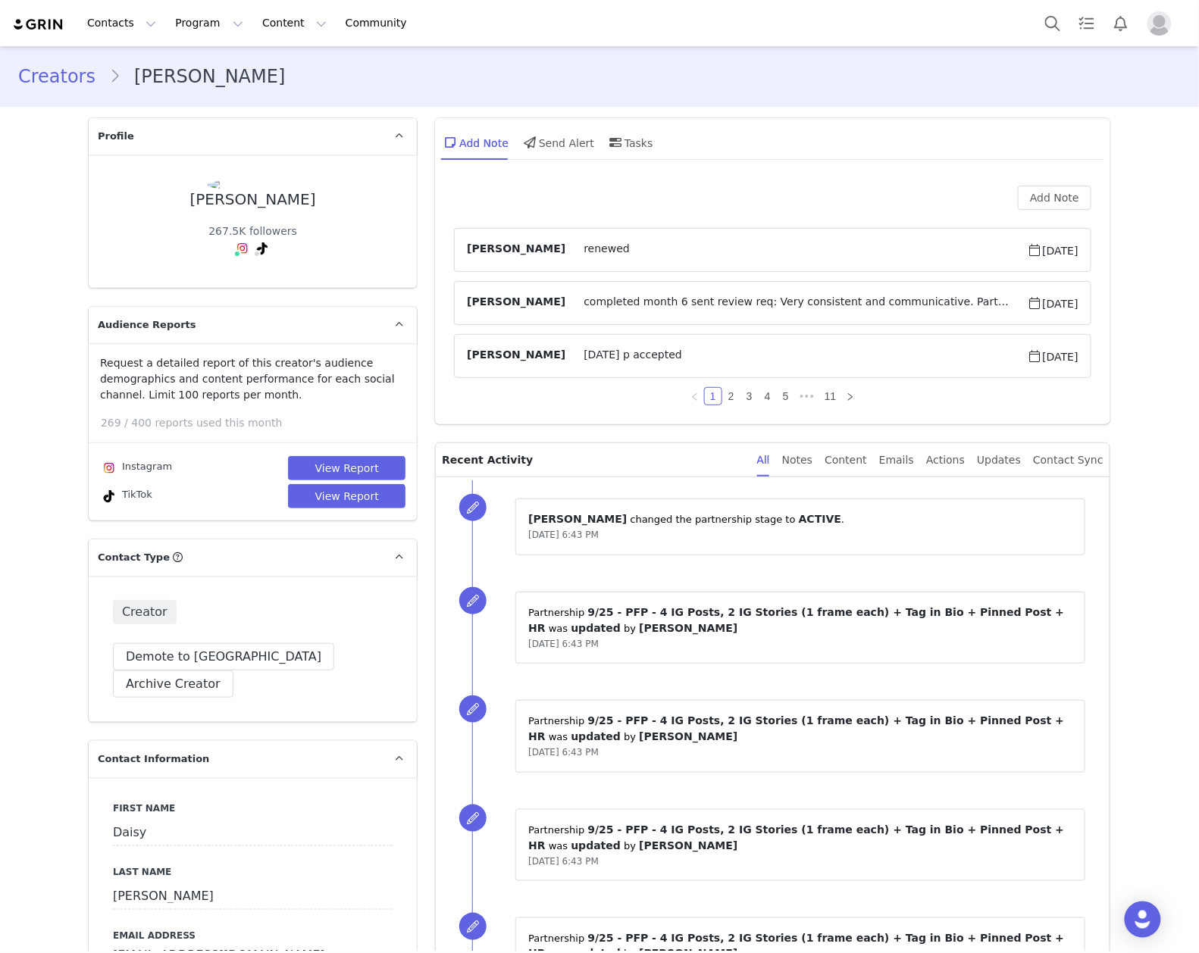
click at [1031, 253] on span "Sep 29, 2025" at bounding box center [1052, 250] width 51 height 18
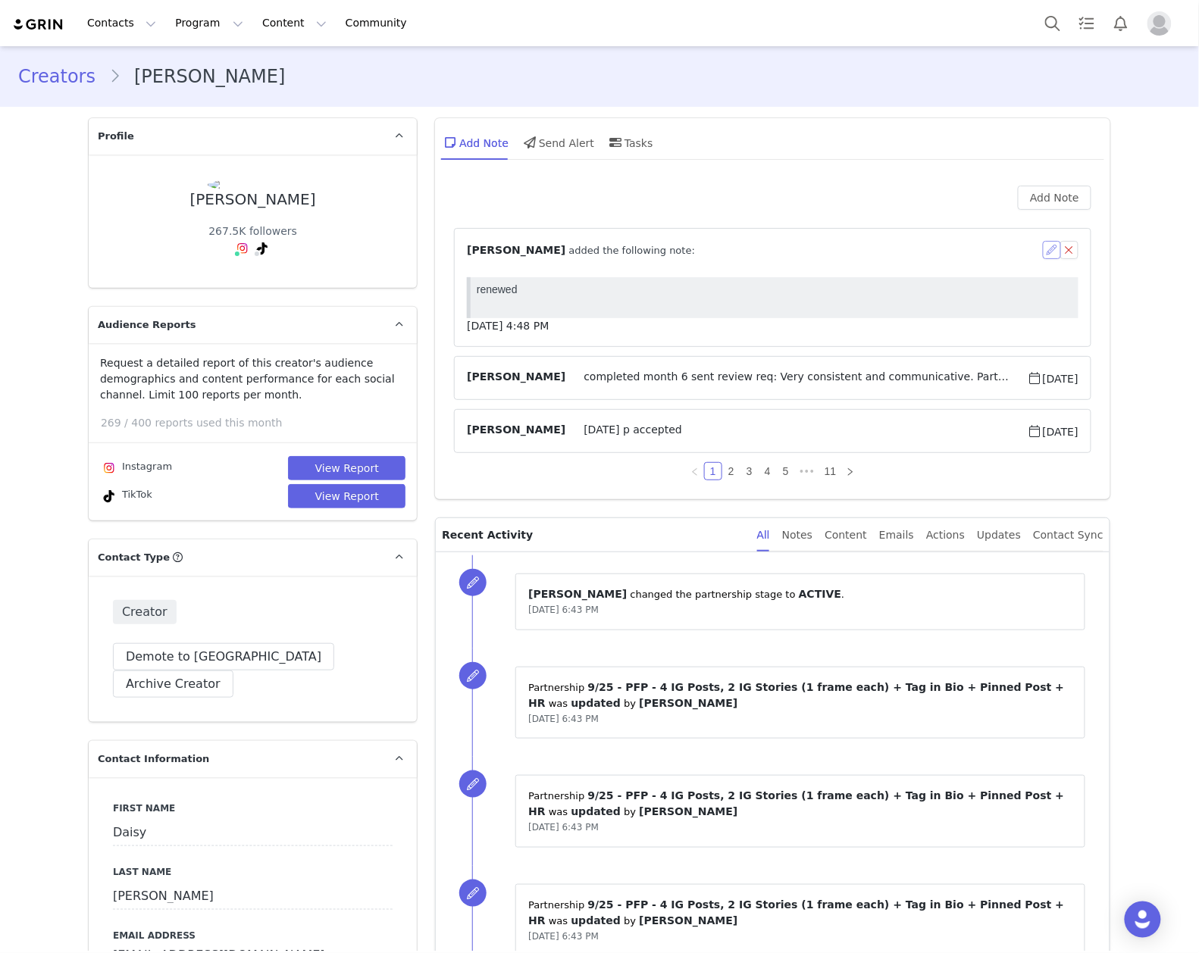
click at [1049, 250] on button "button" at bounding box center [1052, 250] width 18 height 18
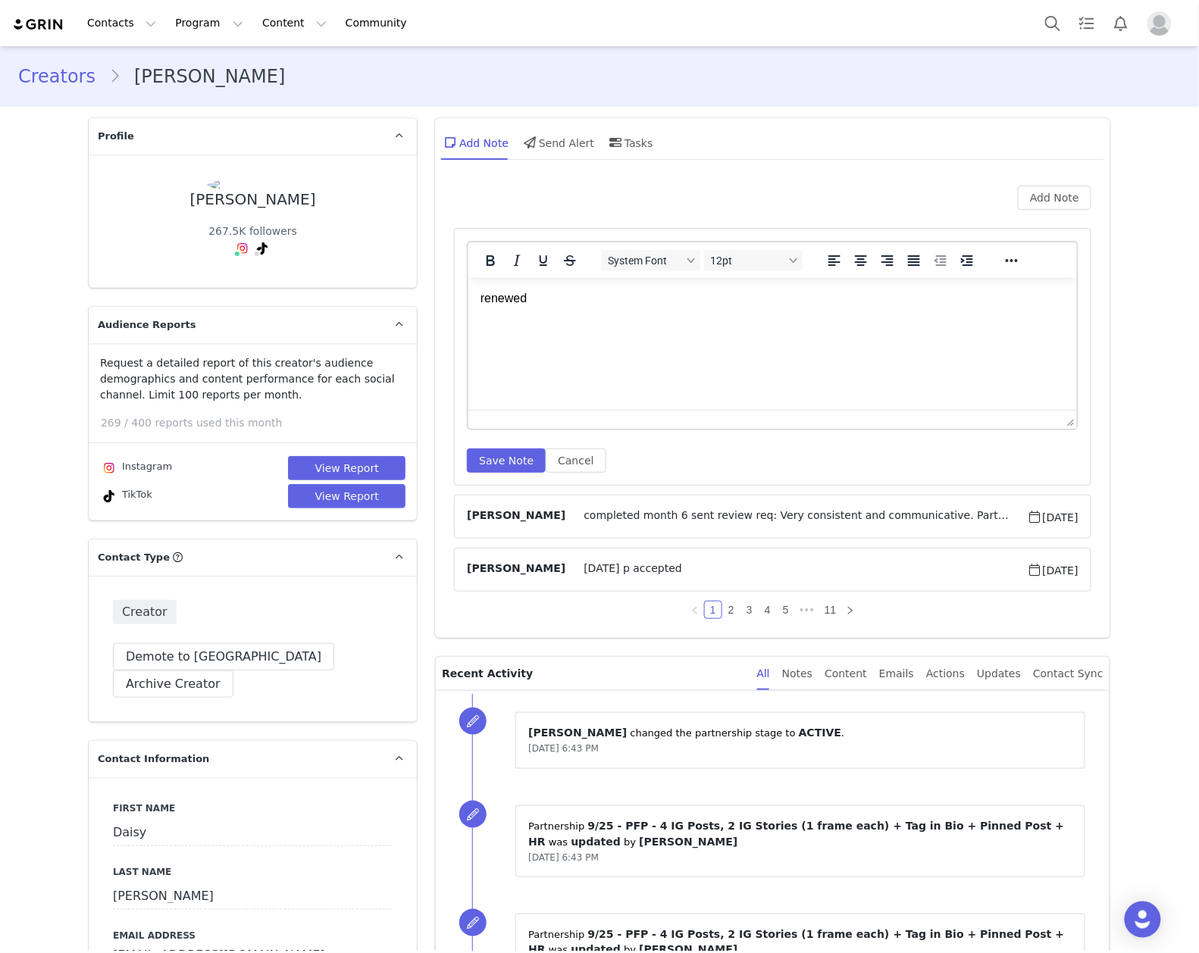
click at [934, 318] on html "renewed" at bounding box center [772, 297] width 608 height 41
click at [504, 455] on button "Save Note" at bounding box center [506, 461] width 79 height 24
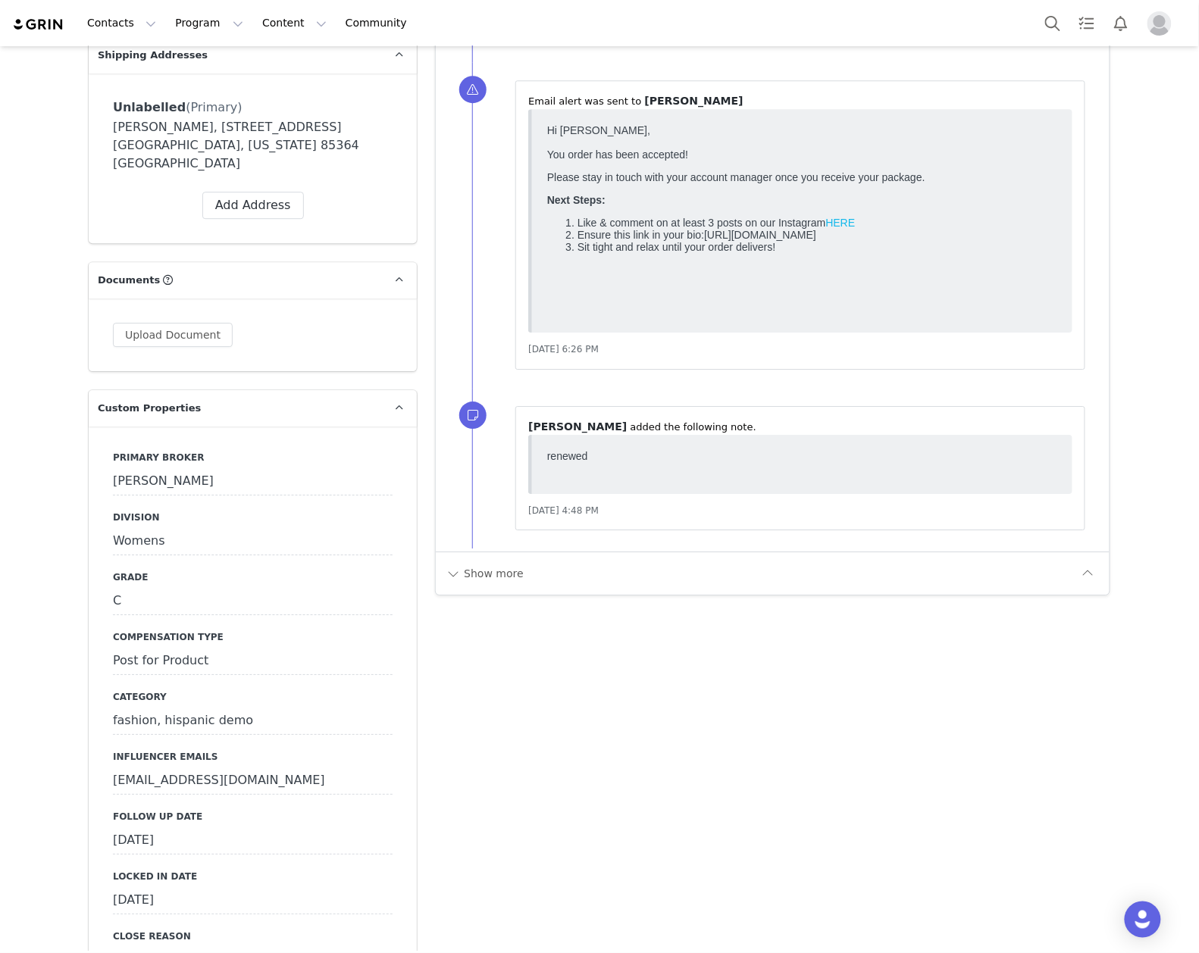
scroll to position [1616, 0]
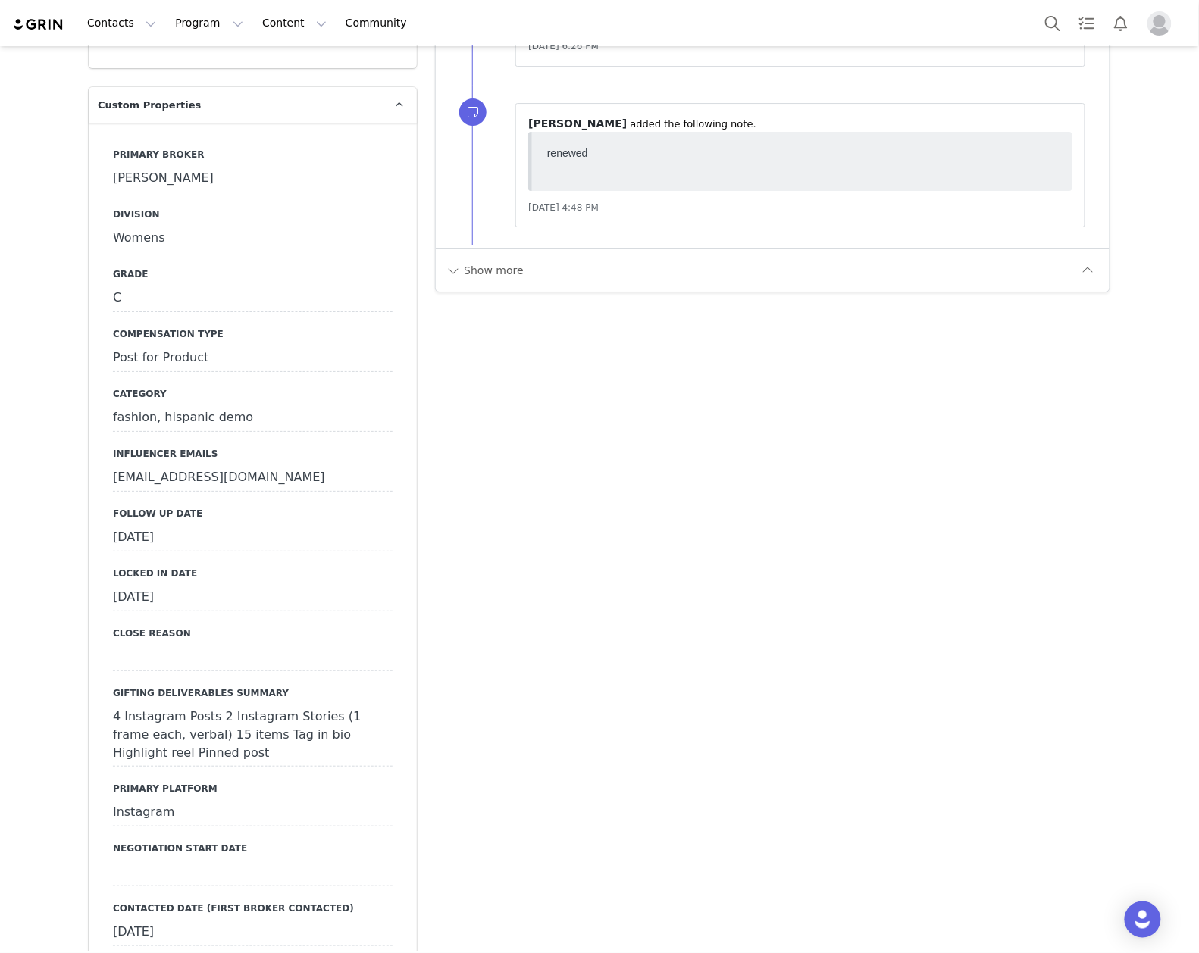
click at [210, 524] on div "September 29th, 2025" at bounding box center [253, 537] width 280 height 27
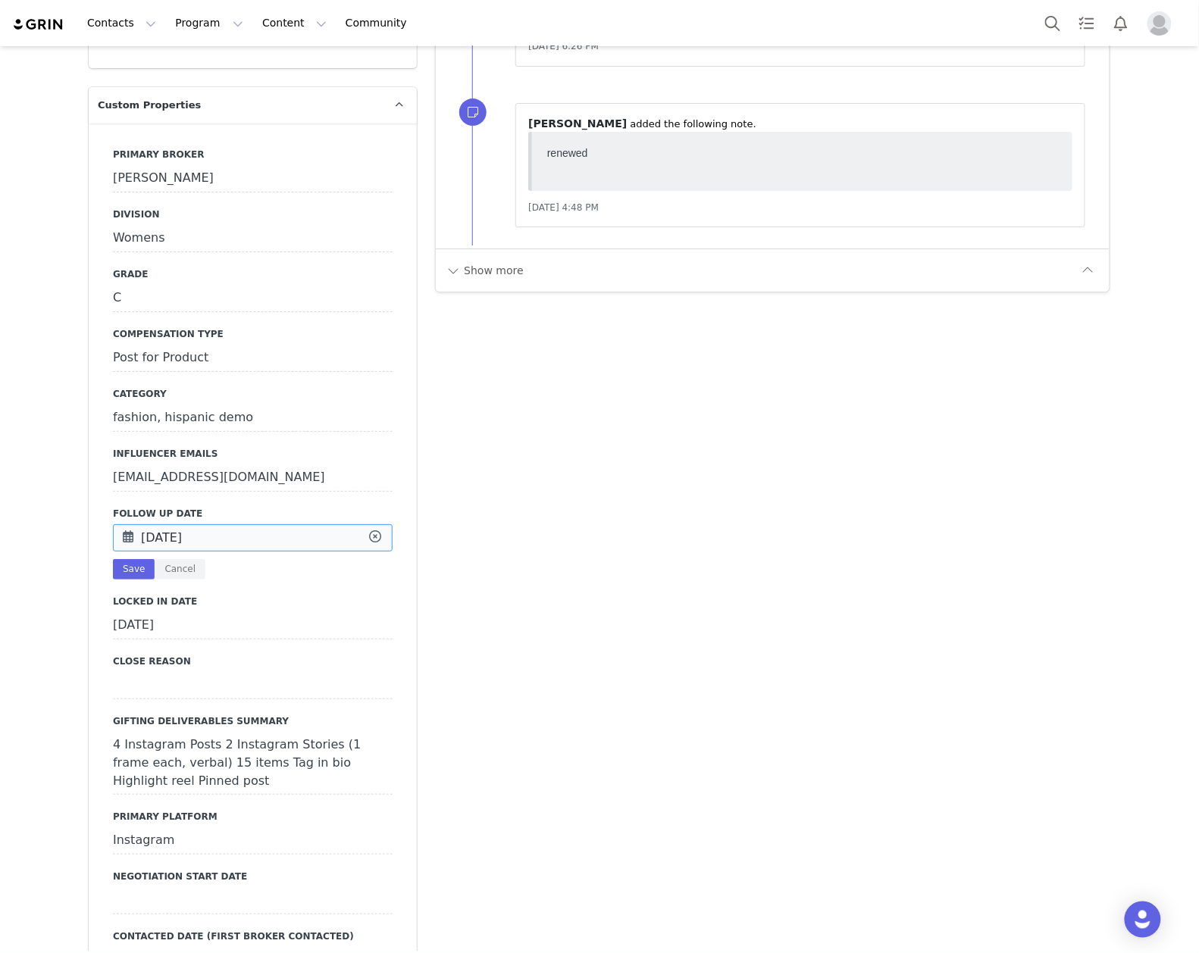
click at [210, 524] on input "Sep 29 2025" at bounding box center [253, 537] width 280 height 27
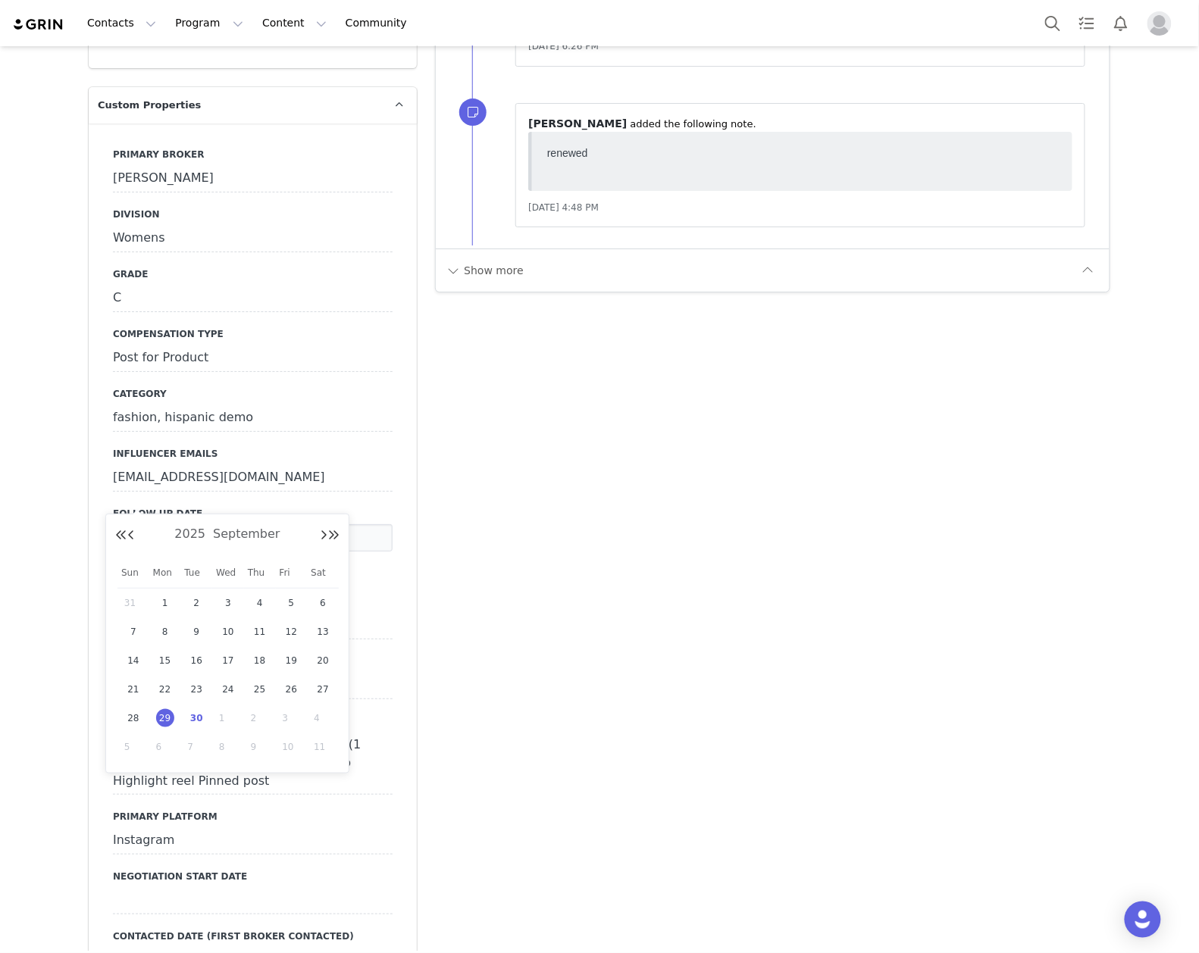
drag, startPoint x: 191, startPoint y: 719, endPoint x: 133, endPoint y: 589, distance: 141.8
click at [191, 718] on span "30" at bounding box center [196, 718] width 18 height 18
type input "[DATE]"
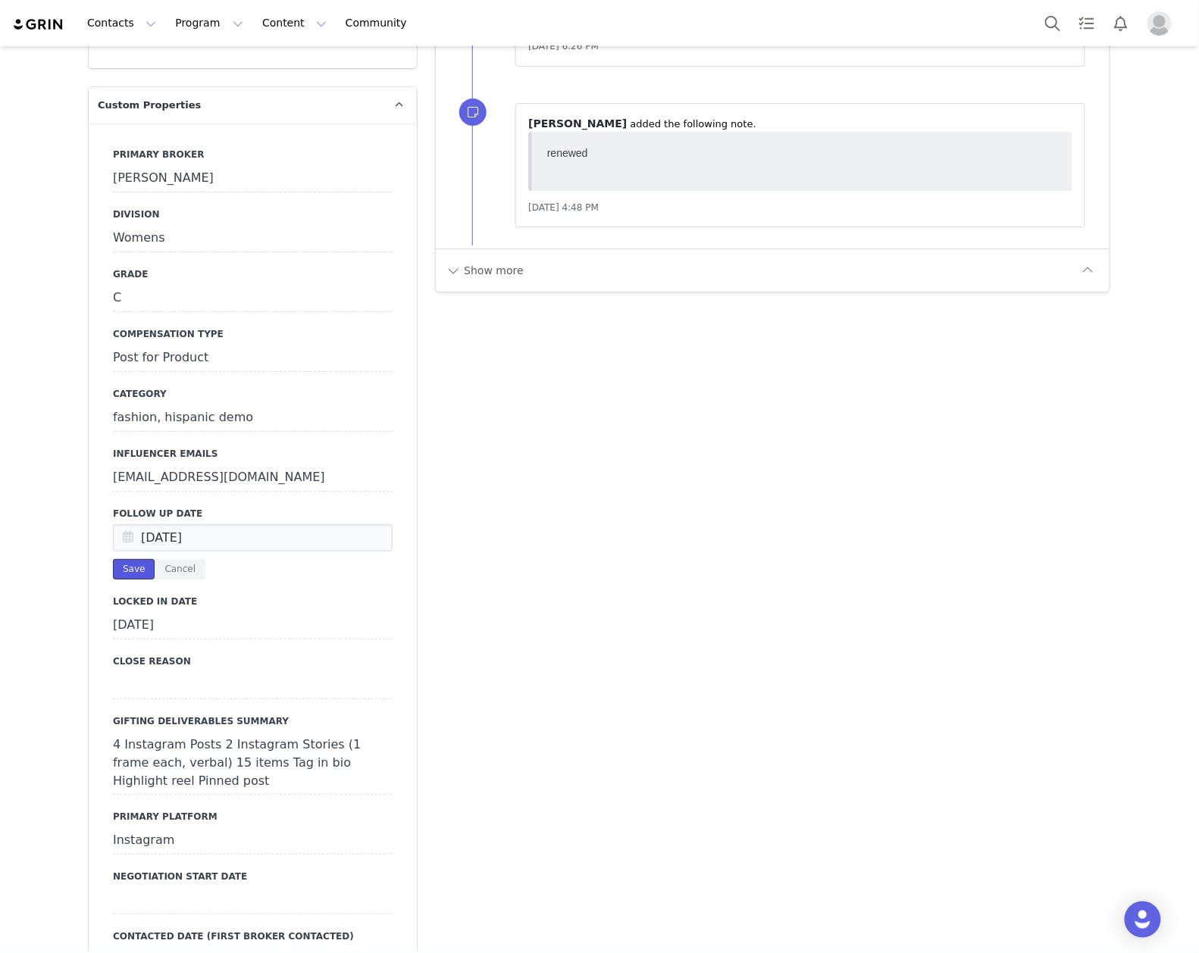
click at [133, 559] on button "Save" at bounding box center [134, 569] width 42 height 20
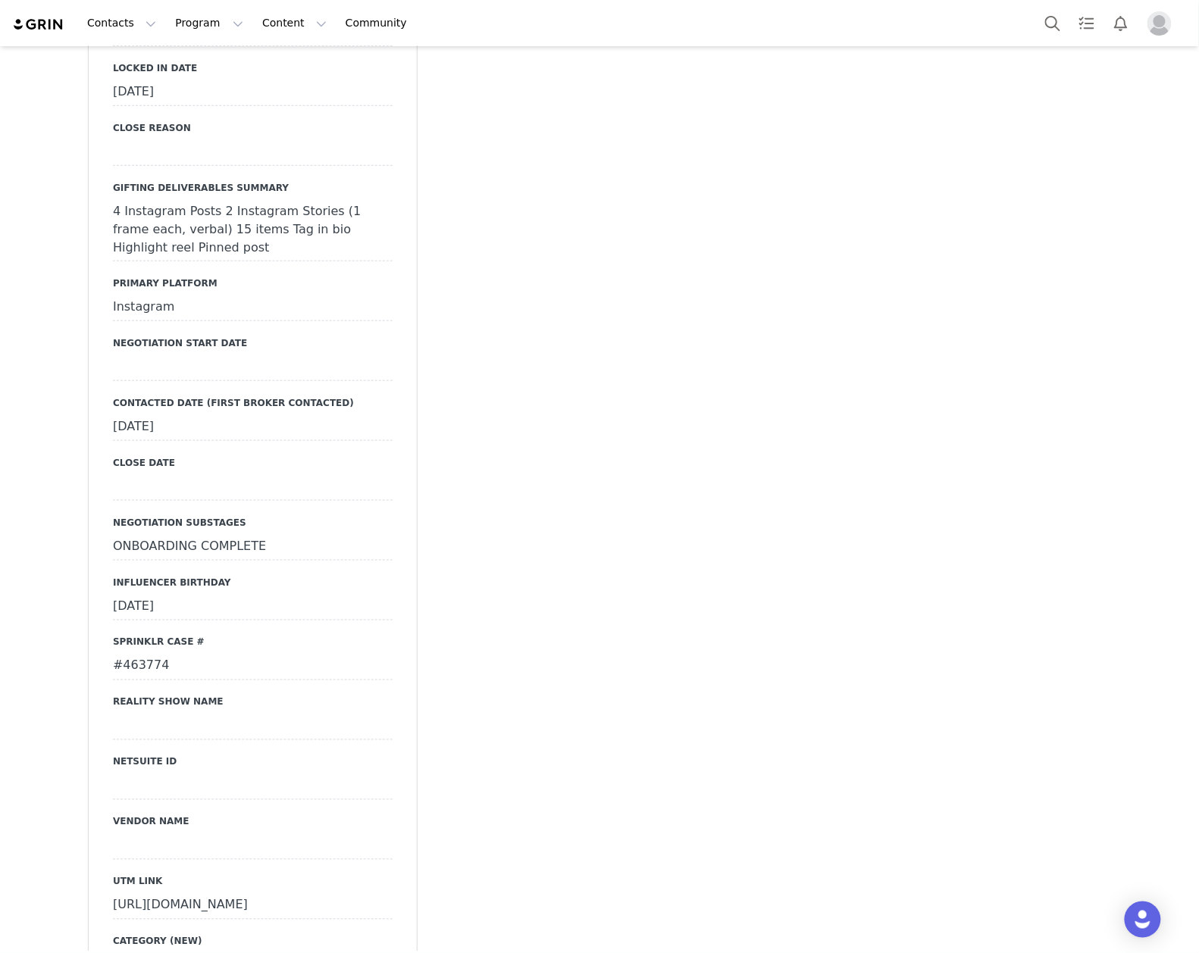
scroll to position [2525, 0]
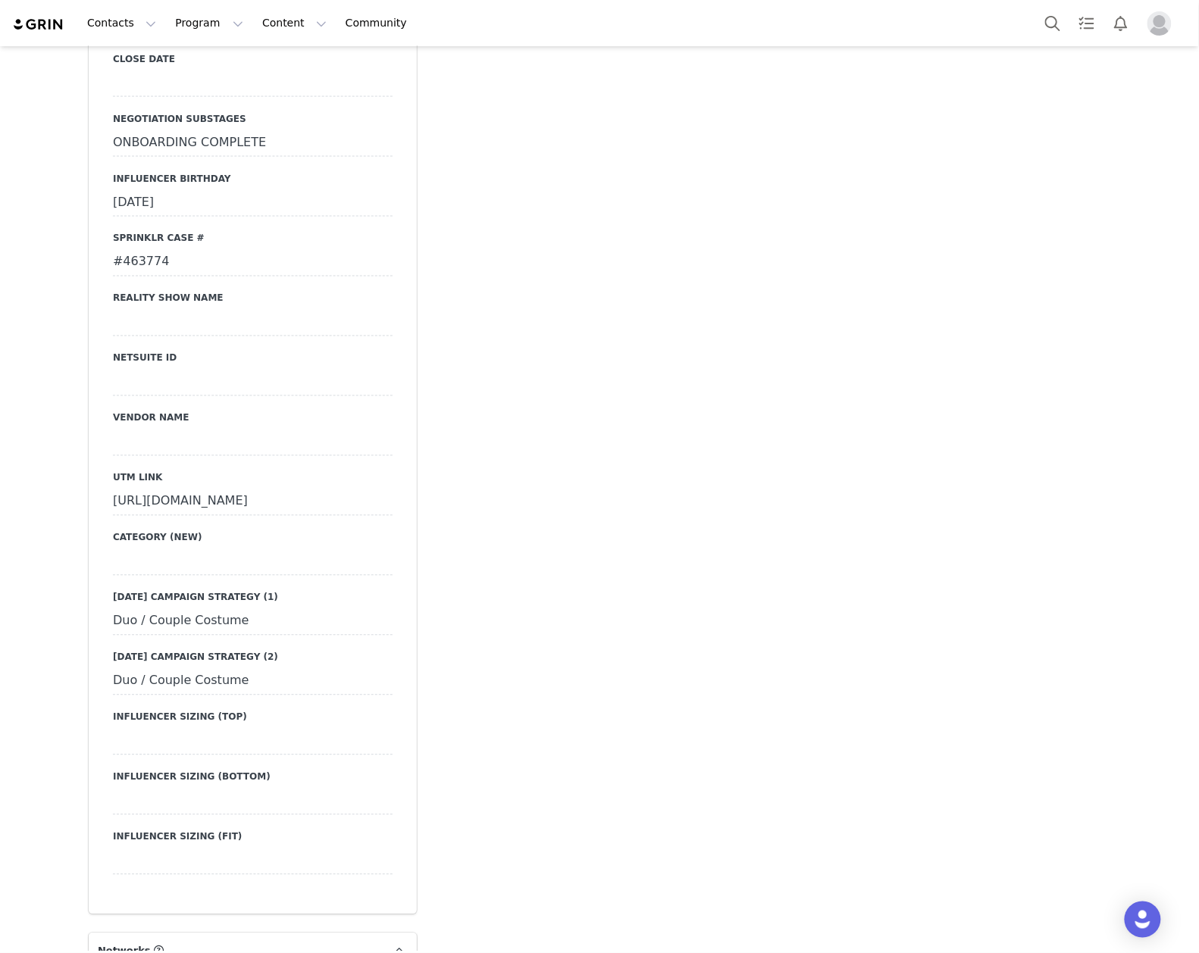
drag, startPoint x: 103, startPoint y: 450, endPoint x: 397, endPoint y: 509, distance: 299.8
click at [397, 509] on div "Primary Broker Ashley Division Womens Grade C Compensation Type Post for Produc…" at bounding box center [253, 64] width 328 height 1700
click at [80, 458] on div "Profile Daisy Lemus 267.5K followers Audience Reports Request a detailed report…" at bounding box center [253, 687] width 346 height 6207
drag, startPoint x: 118, startPoint y: 461, endPoint x: 345, endPoint y: 505, distance: 231.5
click at [345, 505] on div "Primary Broker Ashley Division Womens Grade C Compensation Type Post for Produc…" at bounding box center [253, 64] width 328 height 1700
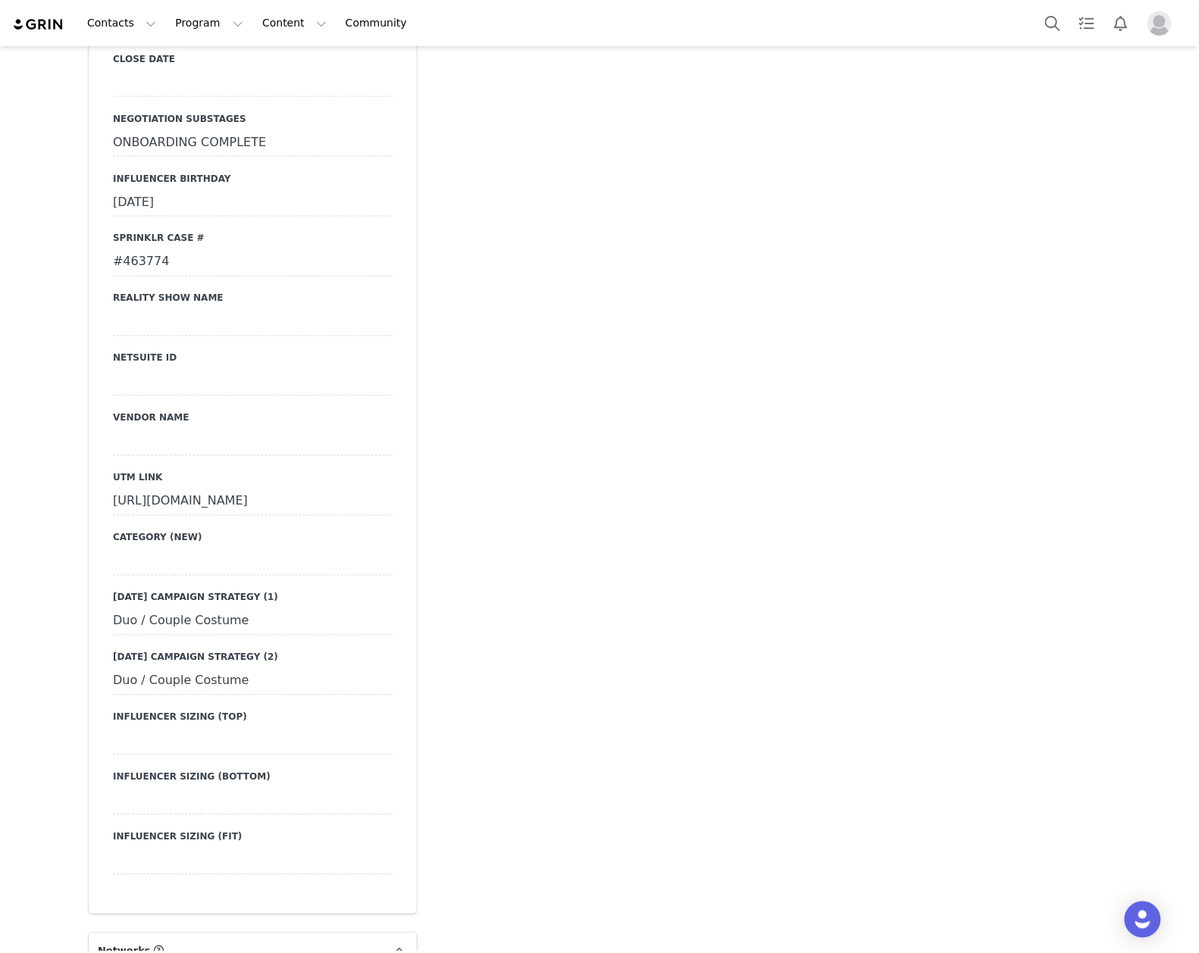
copy div "https://www.fashionnova.com/collections/new?utm_source=influencer&utm_medium=in…"
click at [703, 508] on div "Add Note Send Alert Tasks Add Note Kaeli Barankiewicz renewed sent utm accepted…" at bounding box center [772, 687] width 693 height 6207
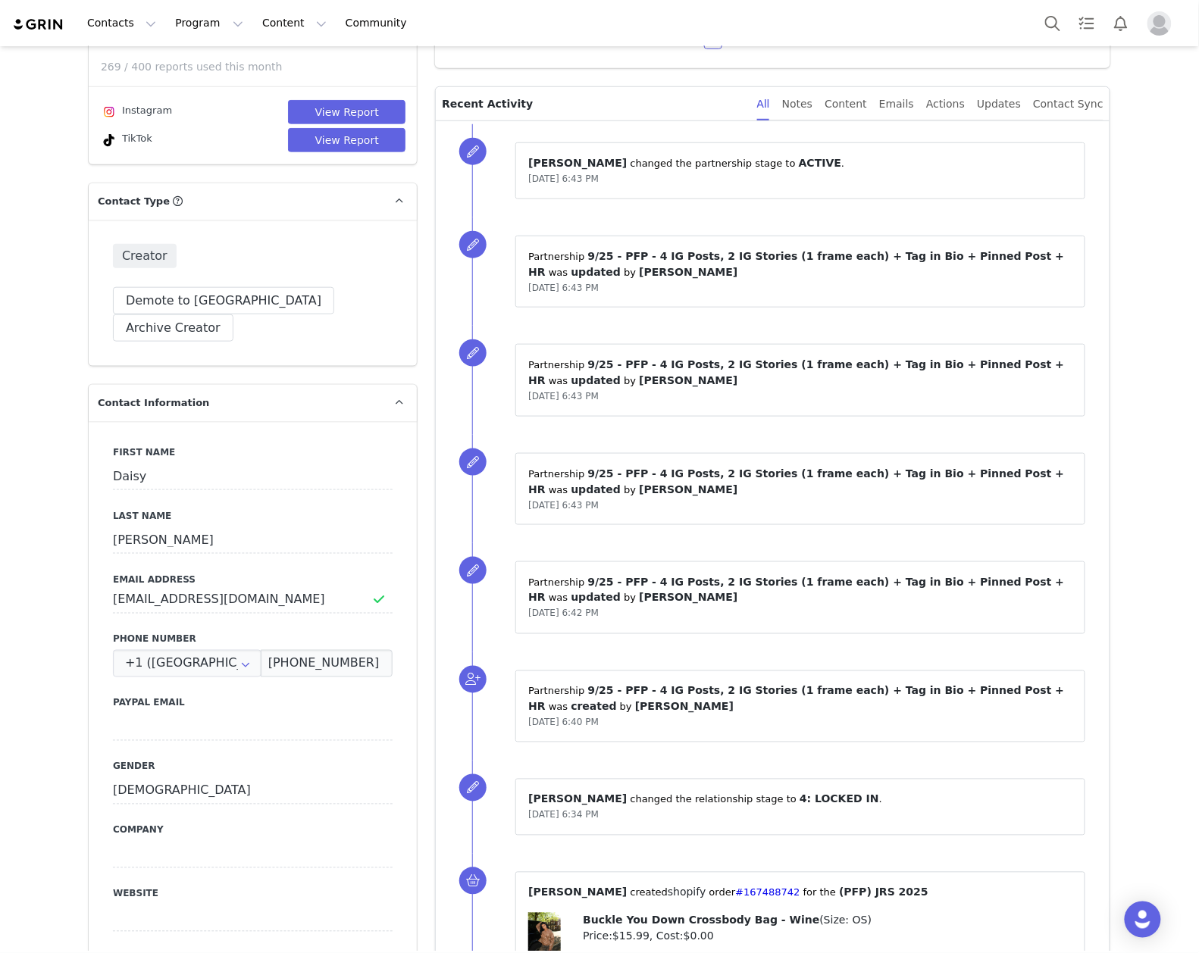
scroll to position [0, 0]
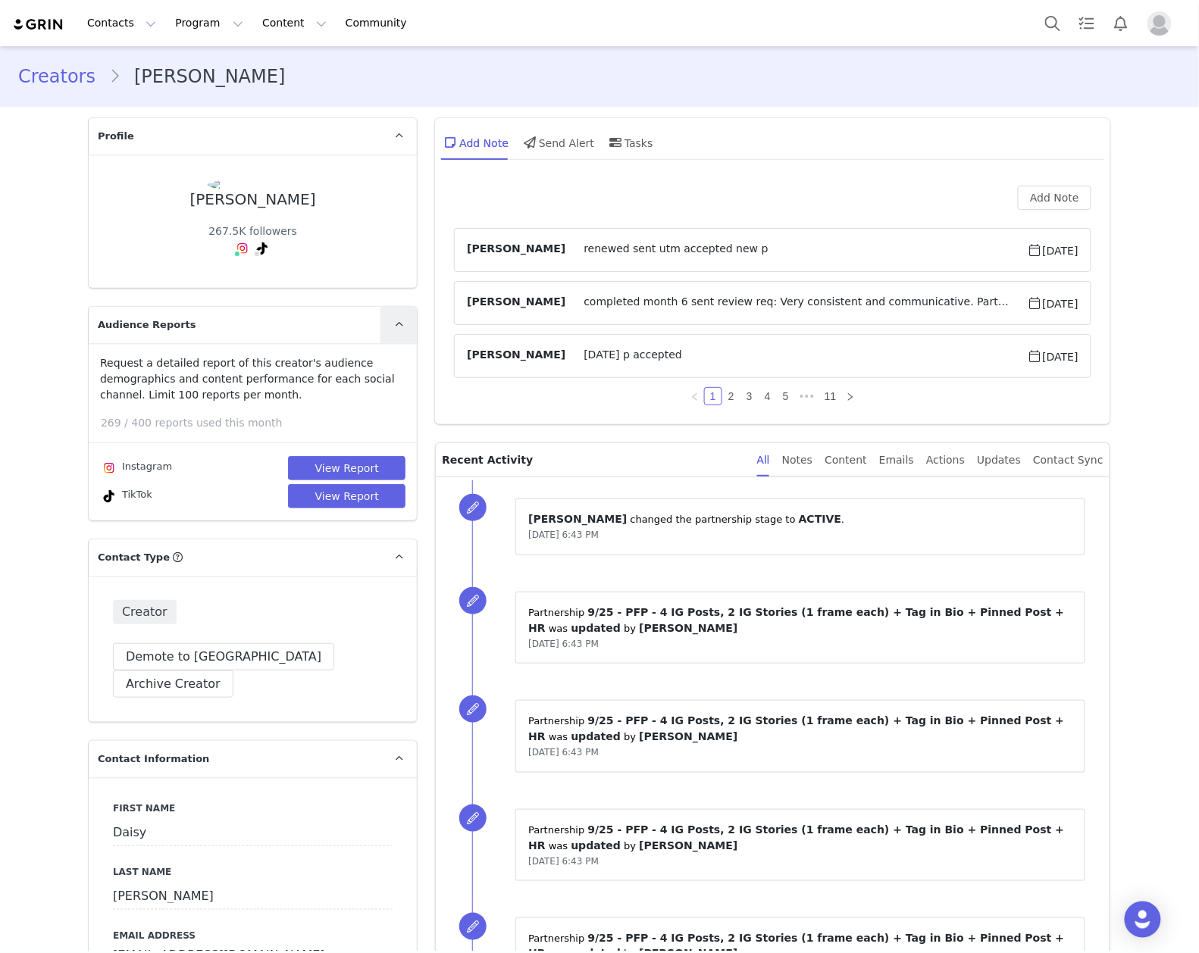
click at [395, 320] on icon at bounding box center [399, 325] width 8 height 10
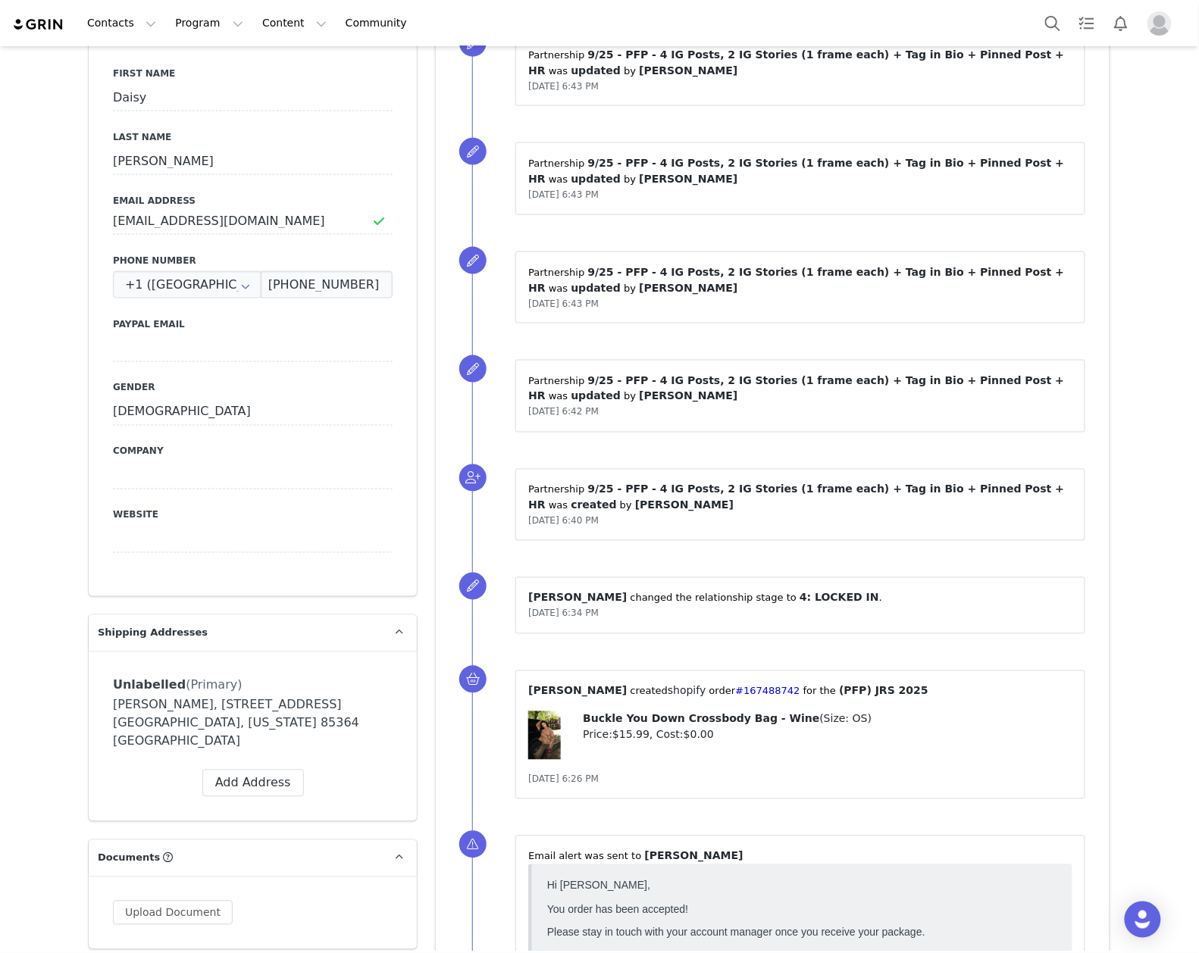
scroll to position [707, 0]
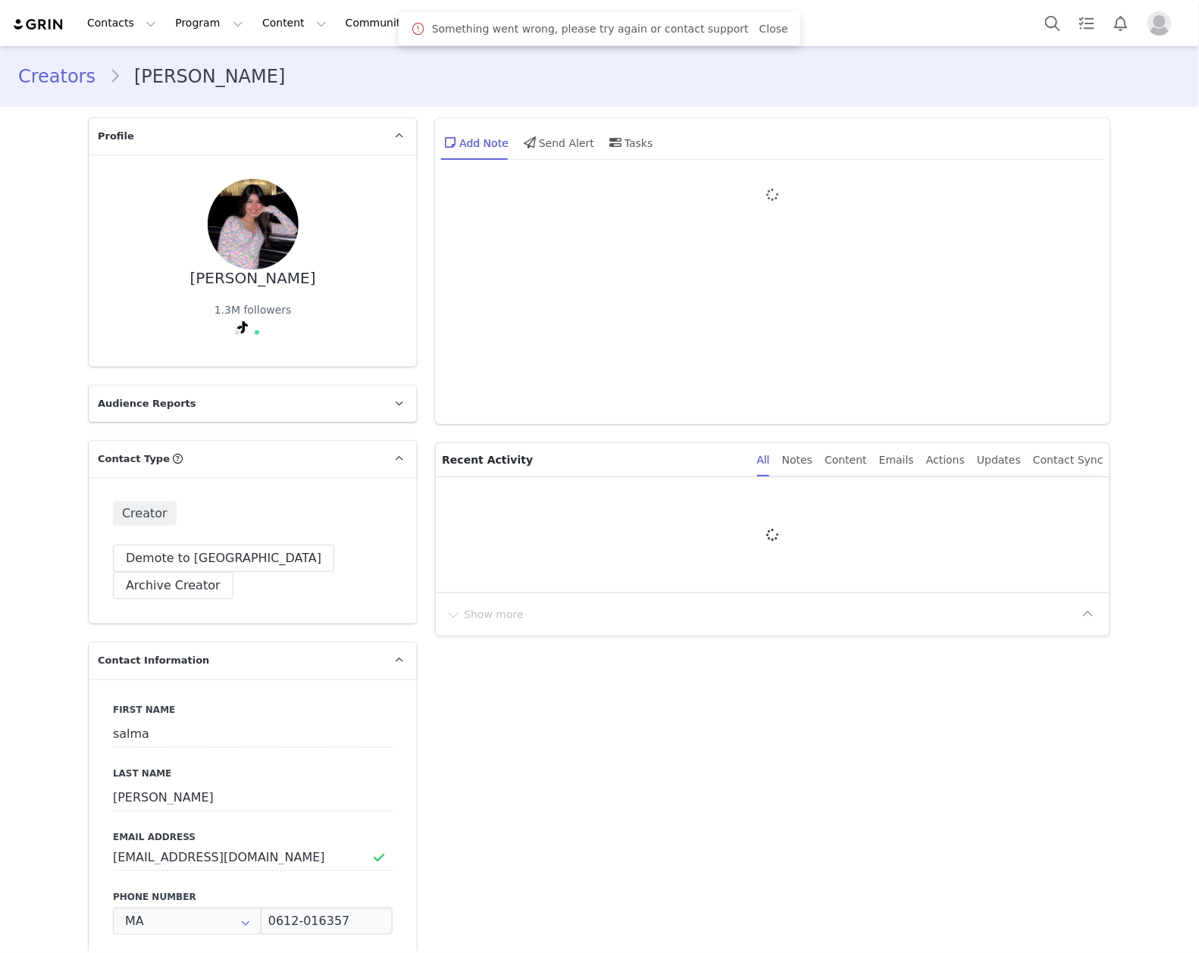
type input "+212 ([GEOGRAPHIC_DATA])"
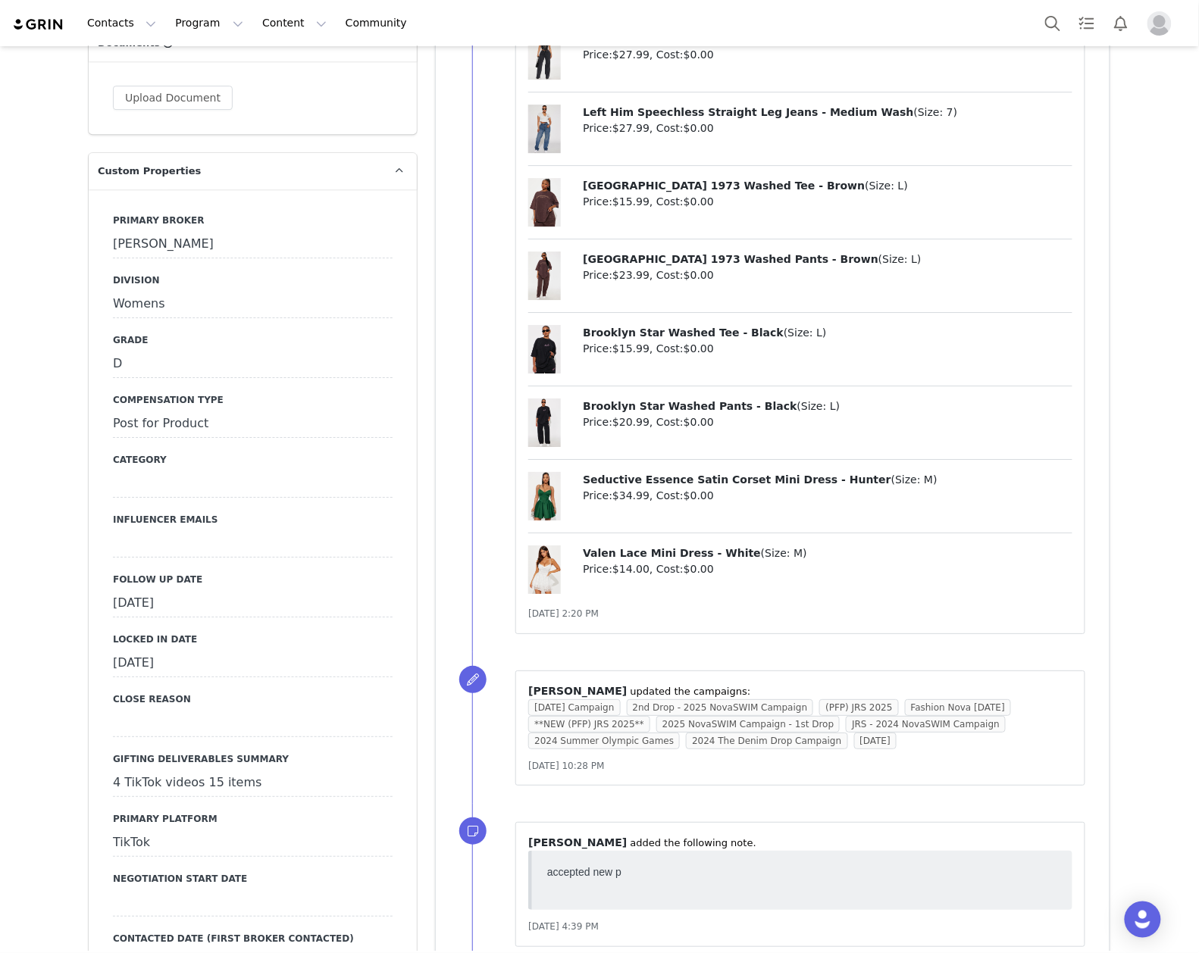
scroll to position [1313, 0]
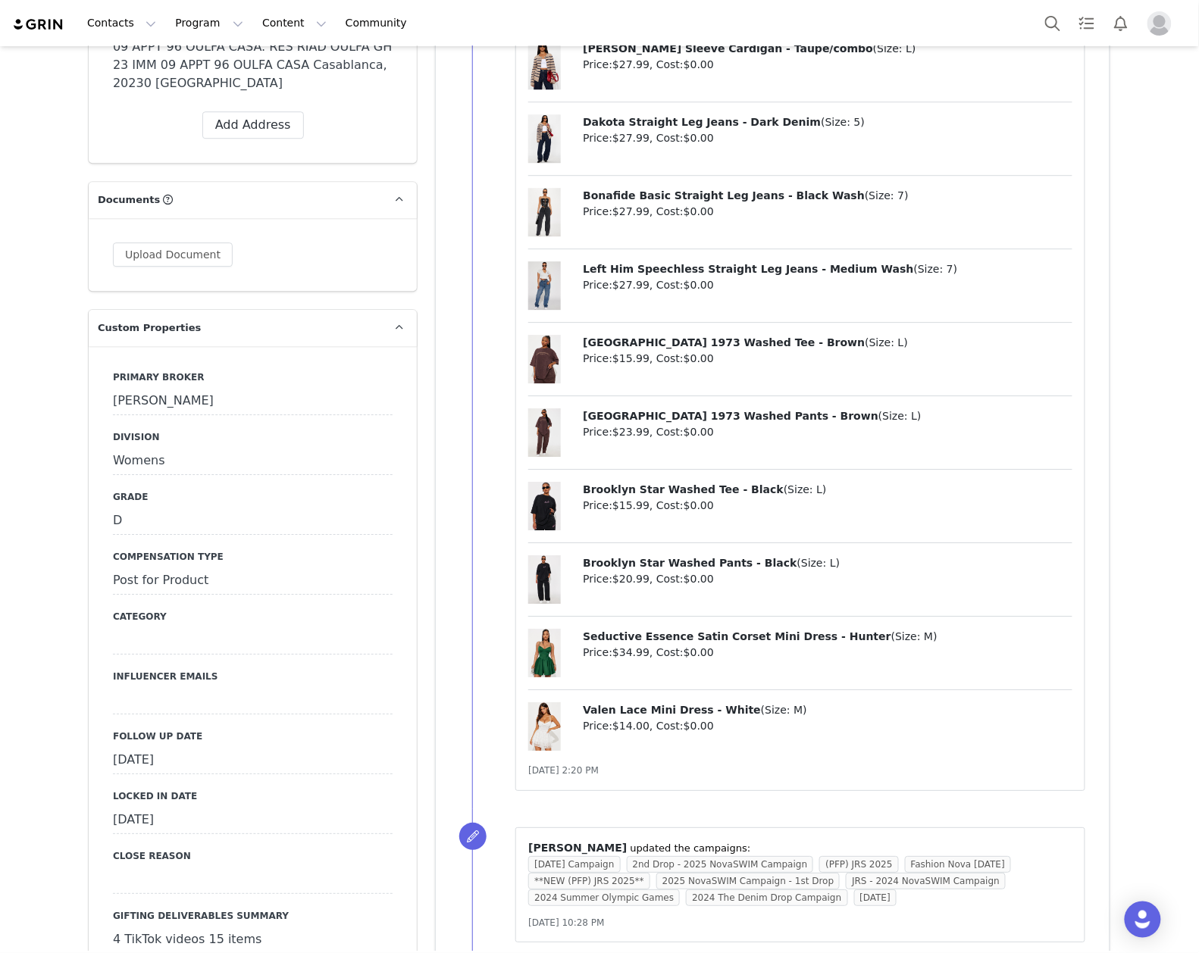
click at [204, 747] on div "[DATE]" at bounding box center [253, 760] width 280 height 27
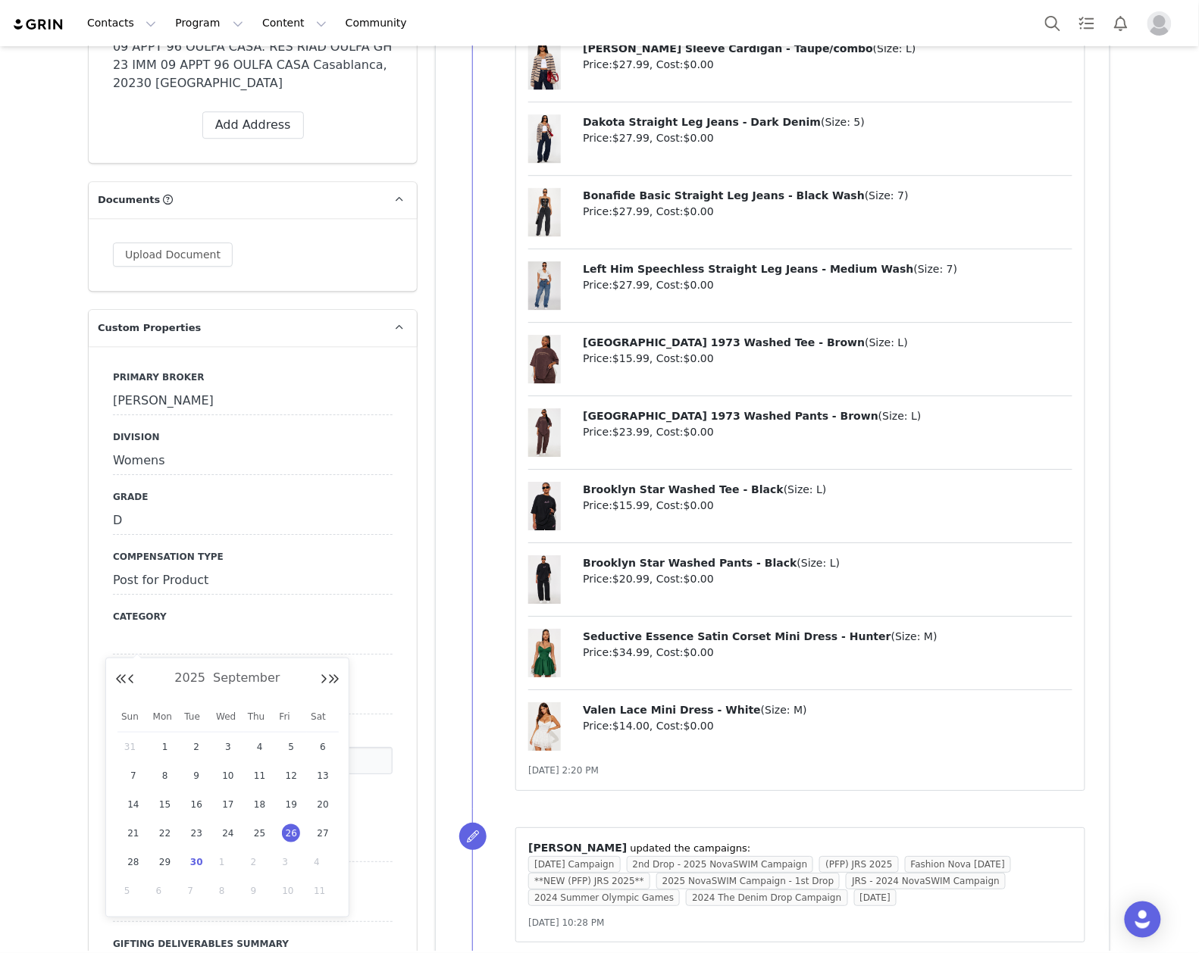
click at [203, 859] on span "30" at bounding box center [196, 862] width 18 height 18
type input "Sep 30 2025"
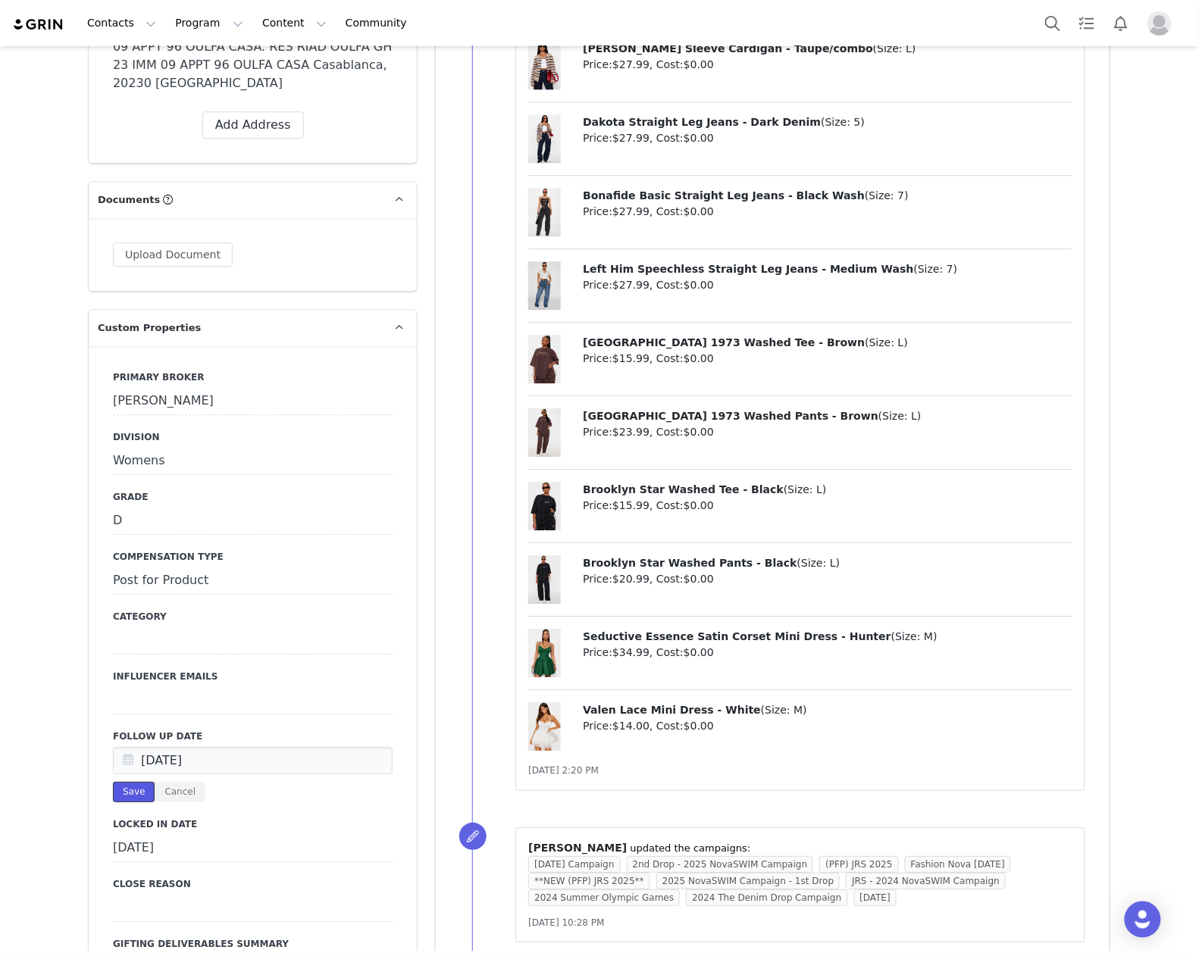
click at [125, 782] on button "Save" at bounding box center [134, 792] width 42 height 20
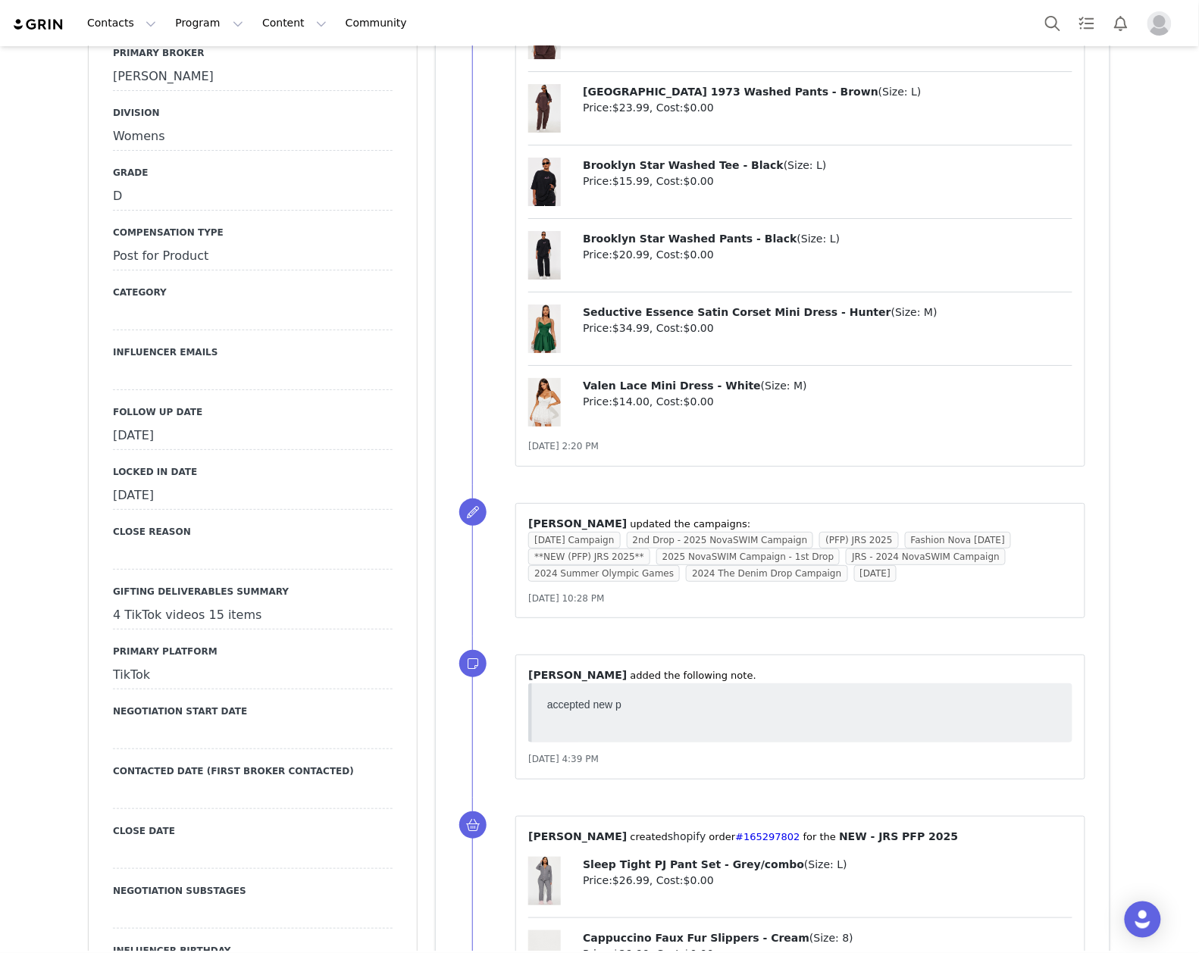
scroll to position [1717, 0]
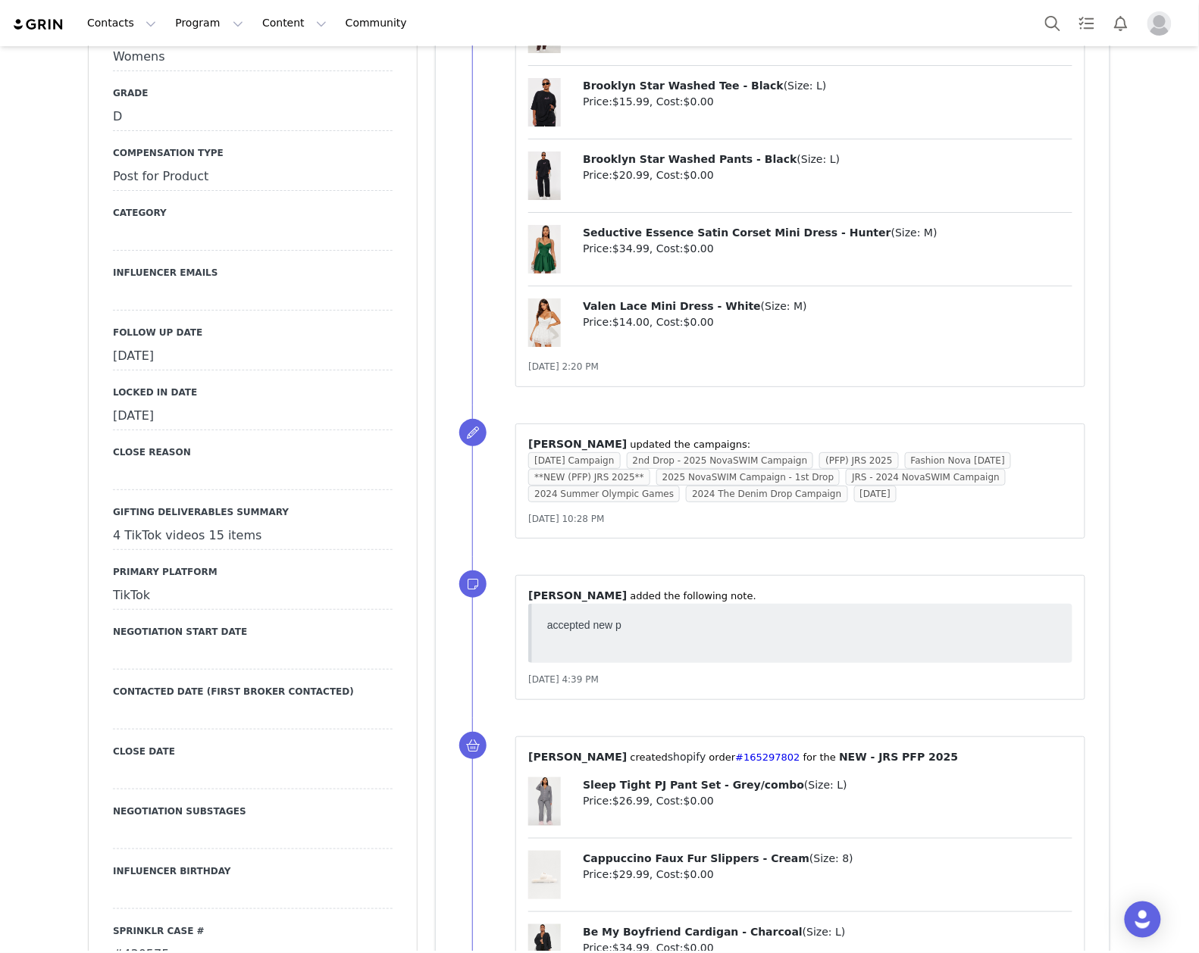
click at [152, 942] on div "#430575" at bounding box center [253, 955] width 280 height 27
click at [150, 942] on div "#430575" at bounding box center [253, 955] width 280 height 27
click at [150, 942] on input "#430575" at bounding box center [253, 955] width 280 height 27
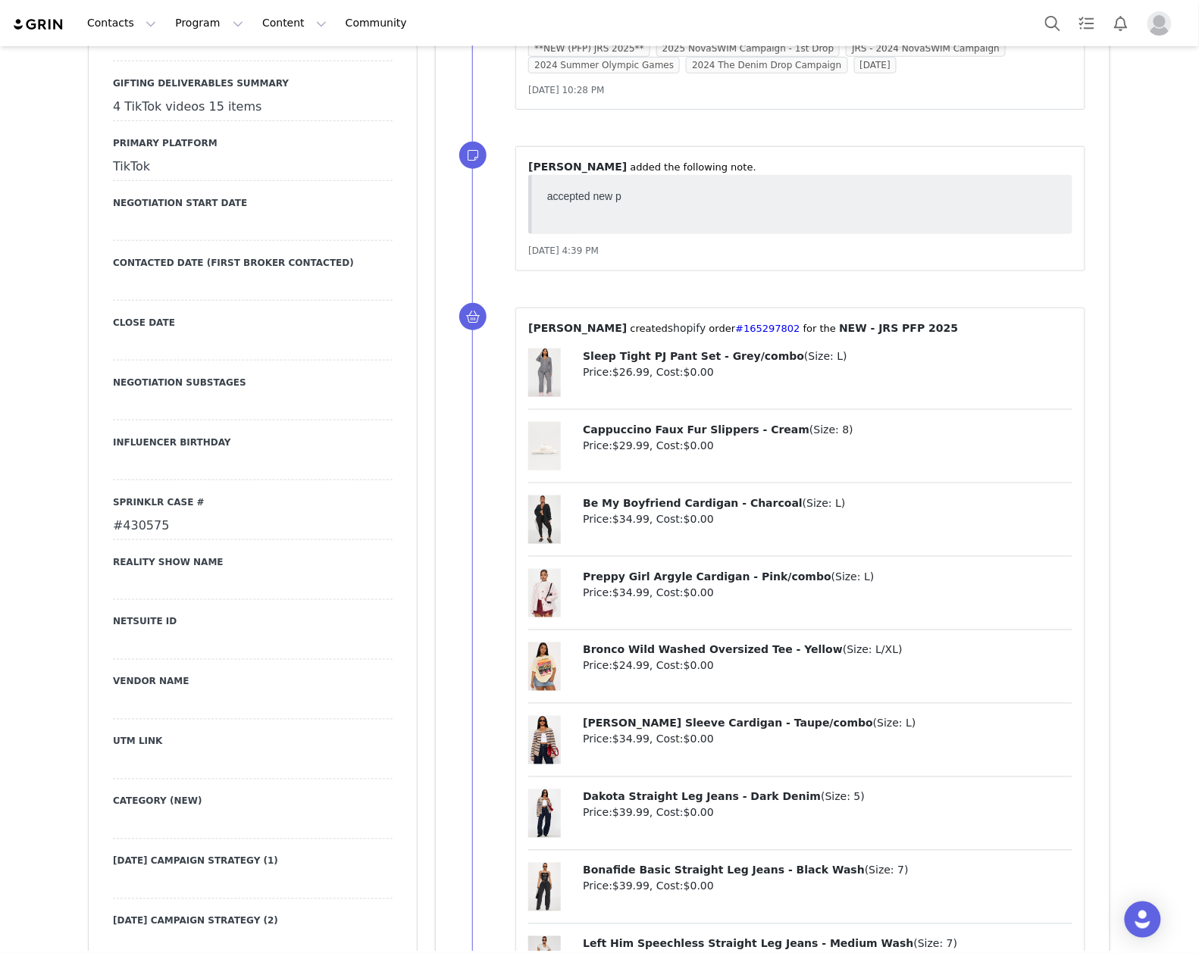
scroll to position [2020, 0]
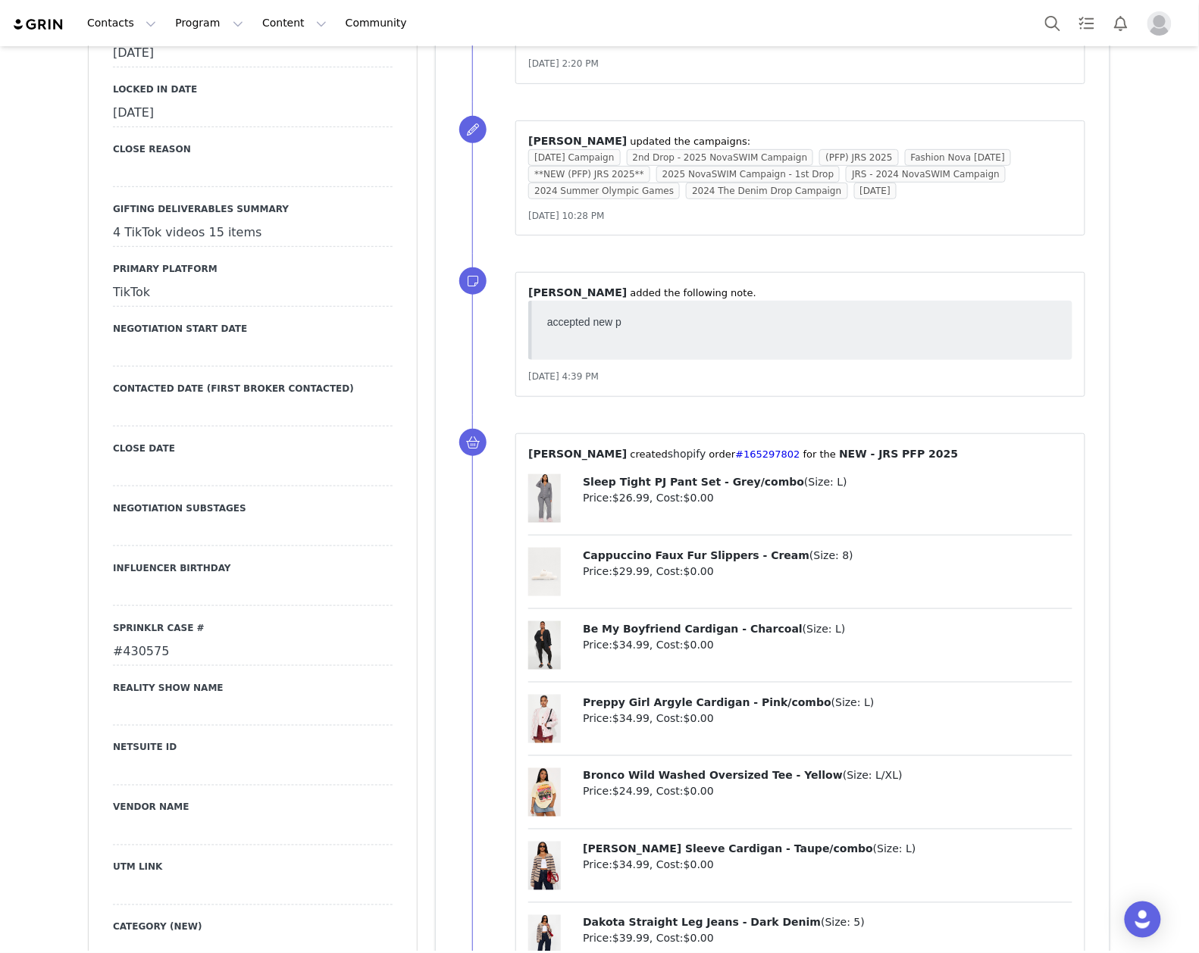
click at [152, 639] on div "#430575" at bounding box center [253, 652] width 280 height 27
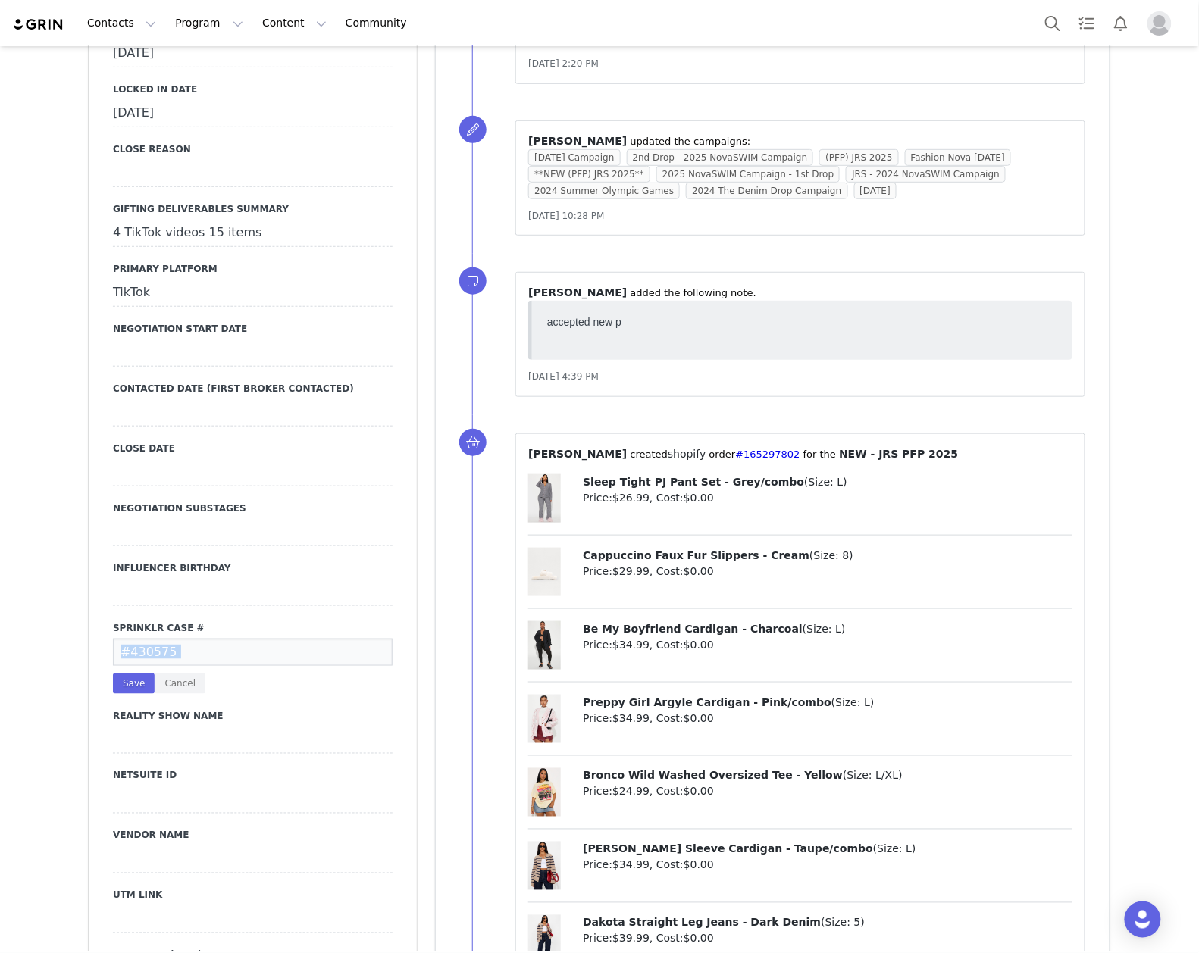
click at [152, 639] on input "#430575" at bounding box center [253, 652] width 280 height 27
click at [177, 674] on button "Cancel" at bounding box center [180, 684] width 51 height 20
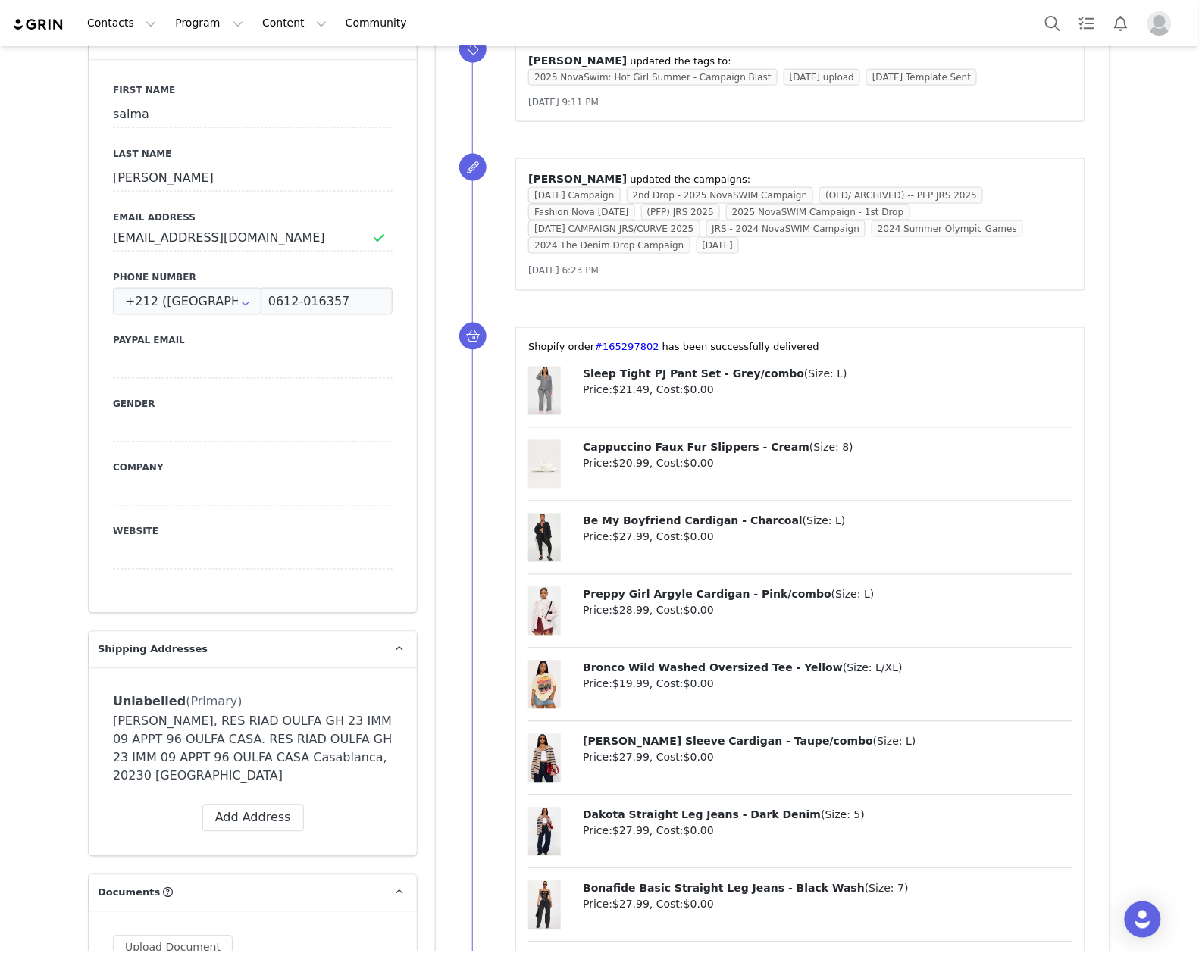
scroll to position [505, 0]
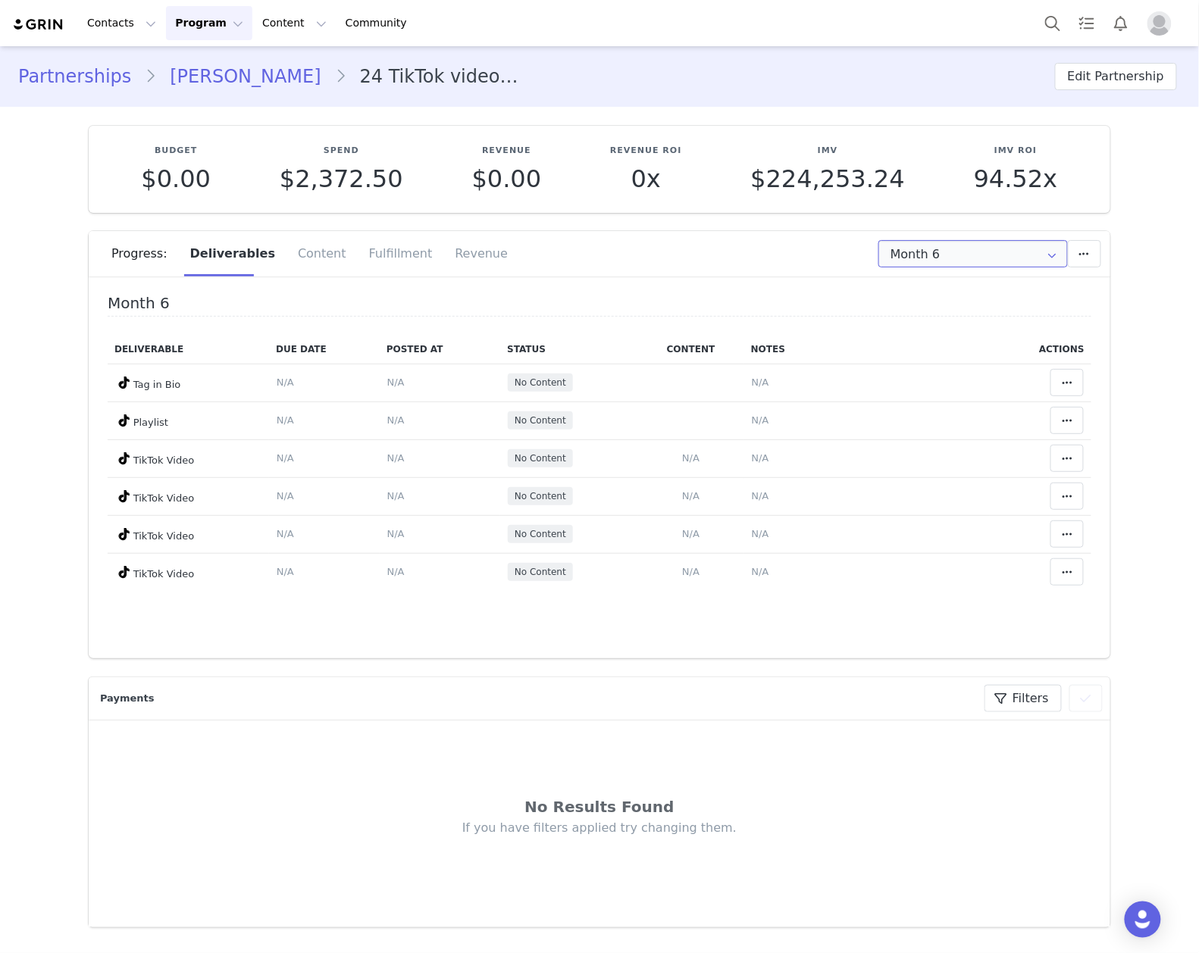
click at [899, 264] on input "Month 6" at bounding box center [972, 253] width 189 height 27
click at [971, 465] on ul "Month 1 [DATE] - [DATE] Month 2 [DATE] - [DATE] Month 3 [DATE] - [DATE] Month 4…" at bounding box center [972, 371] width 203 height 189
click at [964, 455] on li "All Months" at bounding box center [972, 449] width 203 height 26
type input "All"
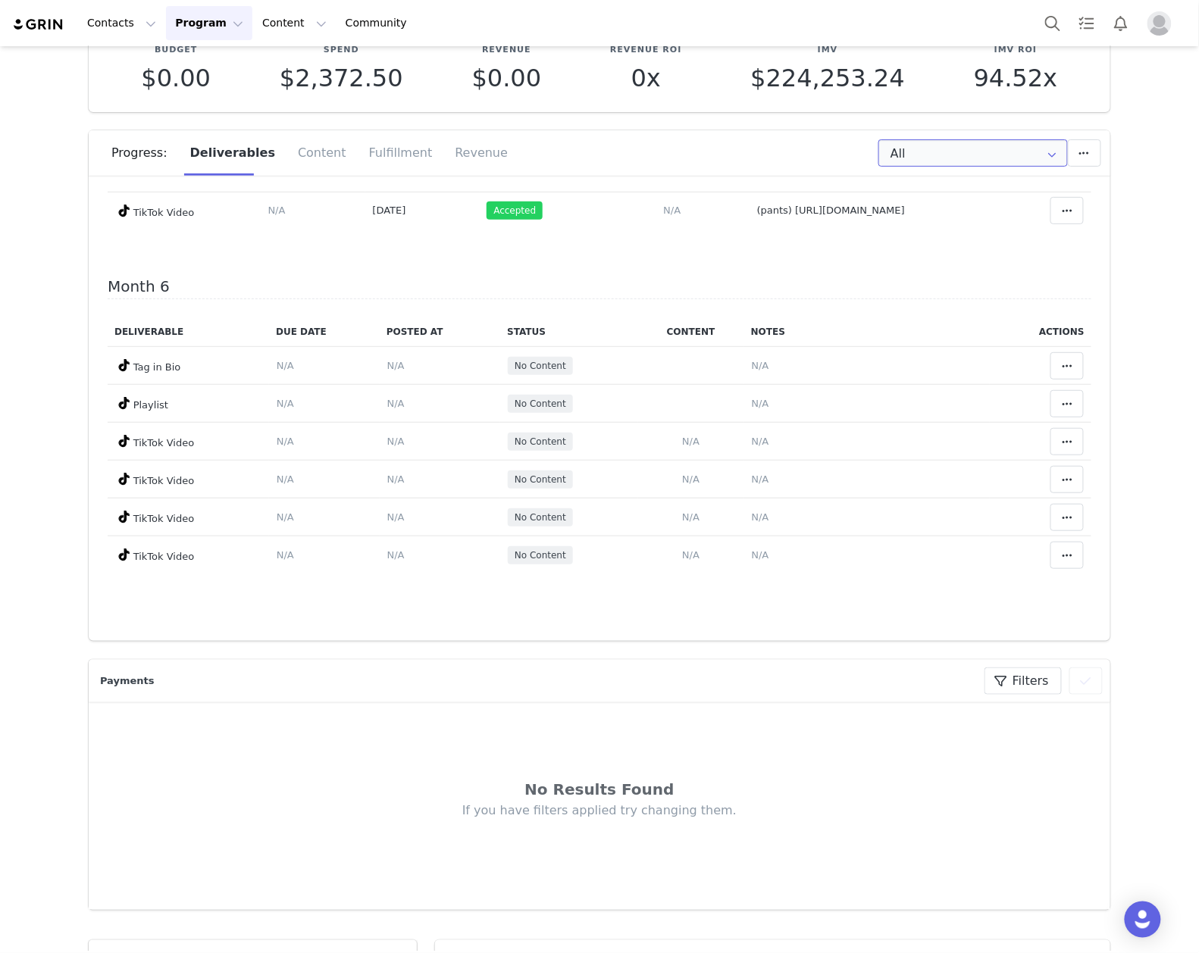
scroll to position [1658, 0]
